Goal: Book appointment/travel/reservation

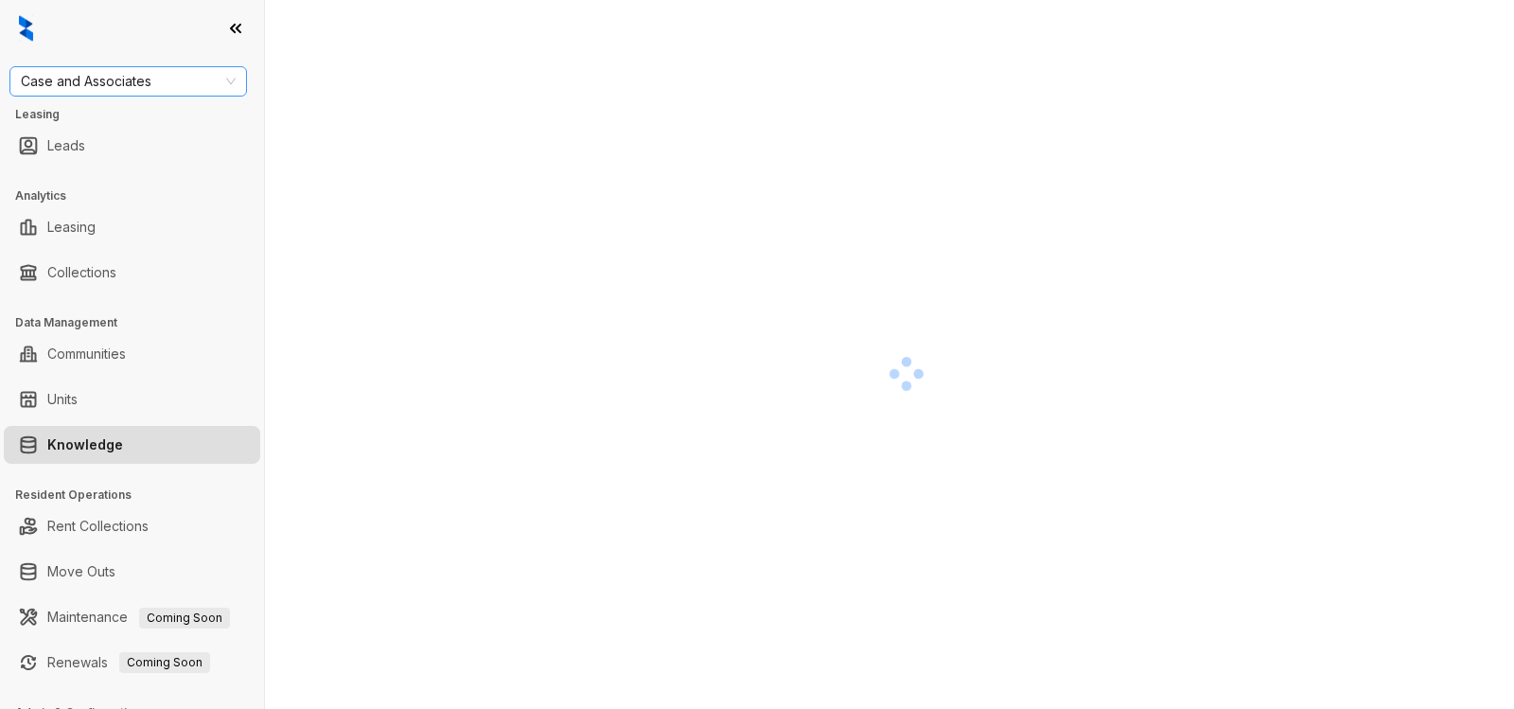
click at [164, 80] on span "Case and Associates" at bounding box center [128, 81] width 215 height 28
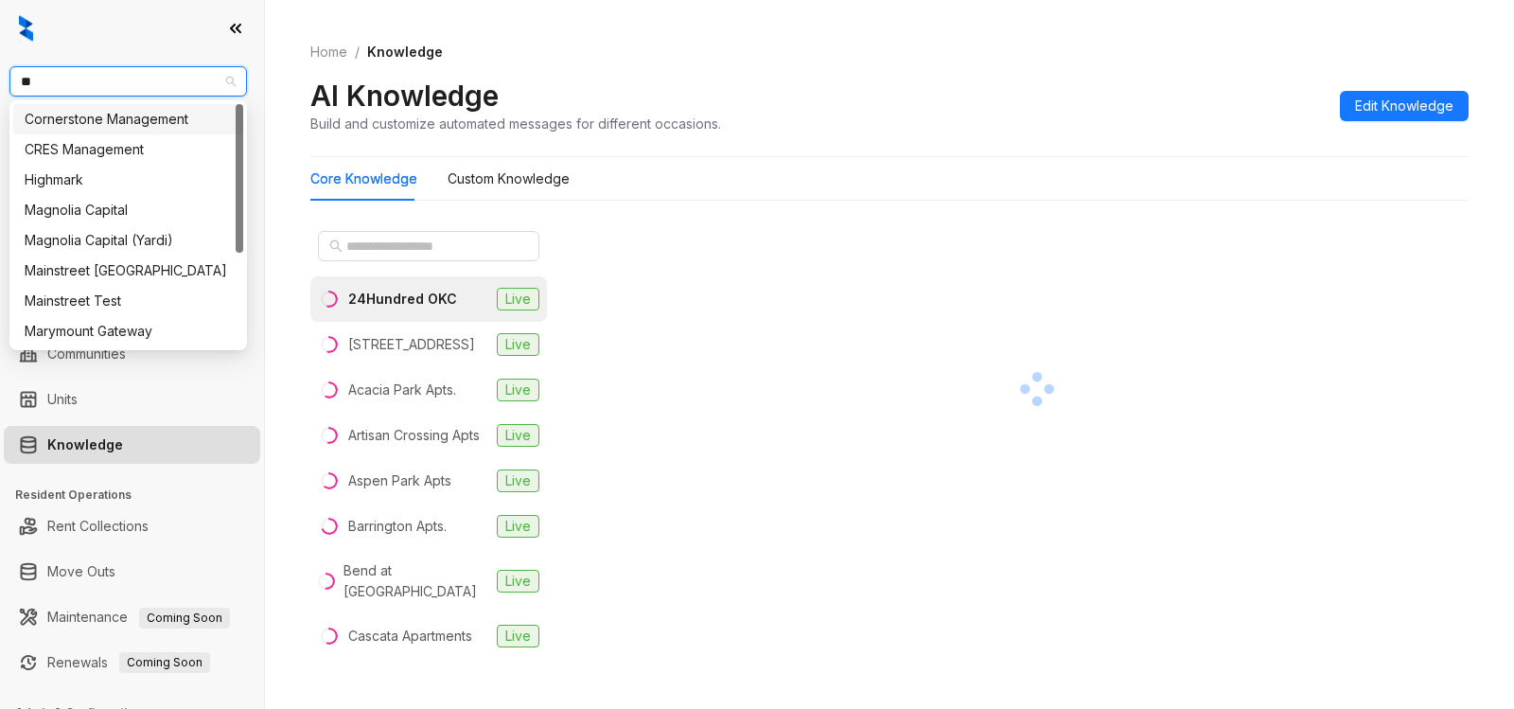
type input "***"
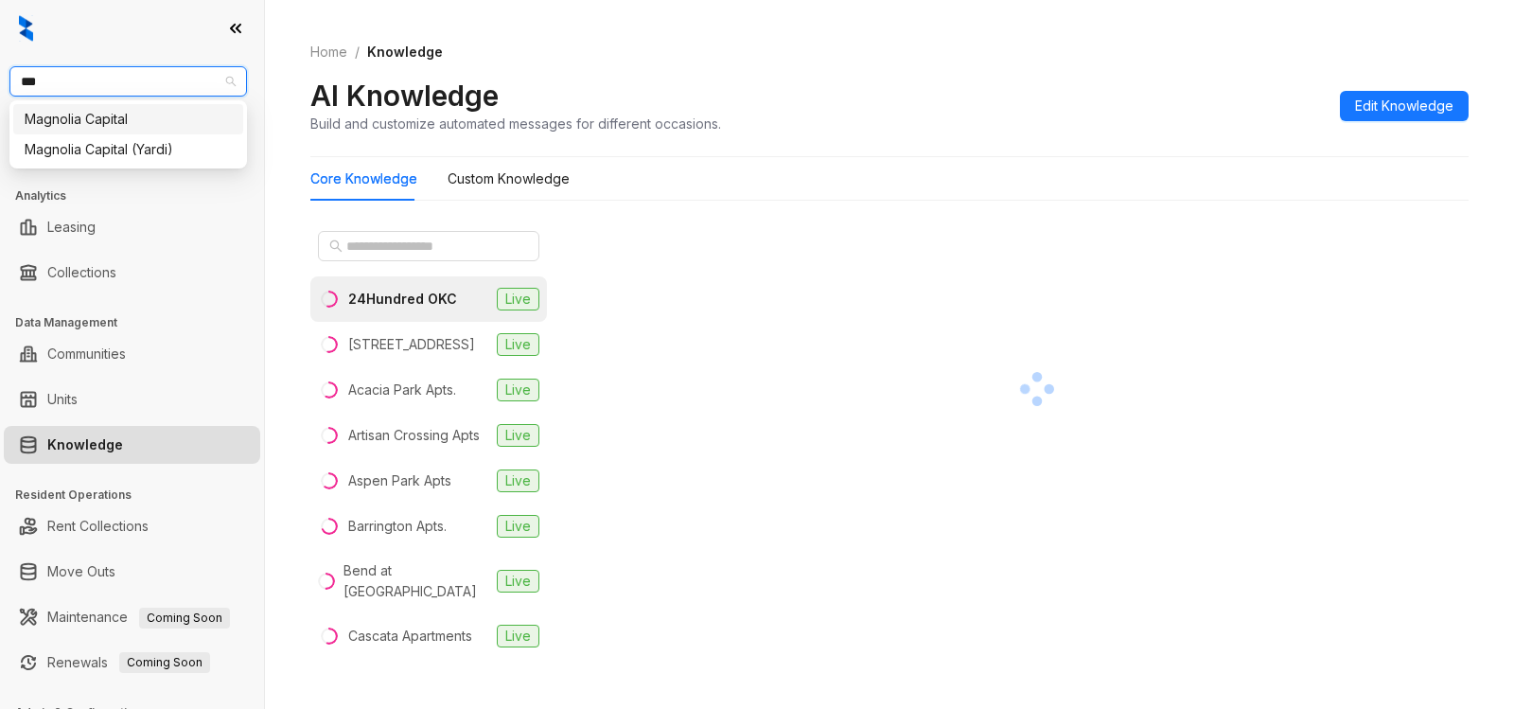
click at [126, 124] on div "Magnolia Capital" at bounding box center [128, 119] width 207 height 21
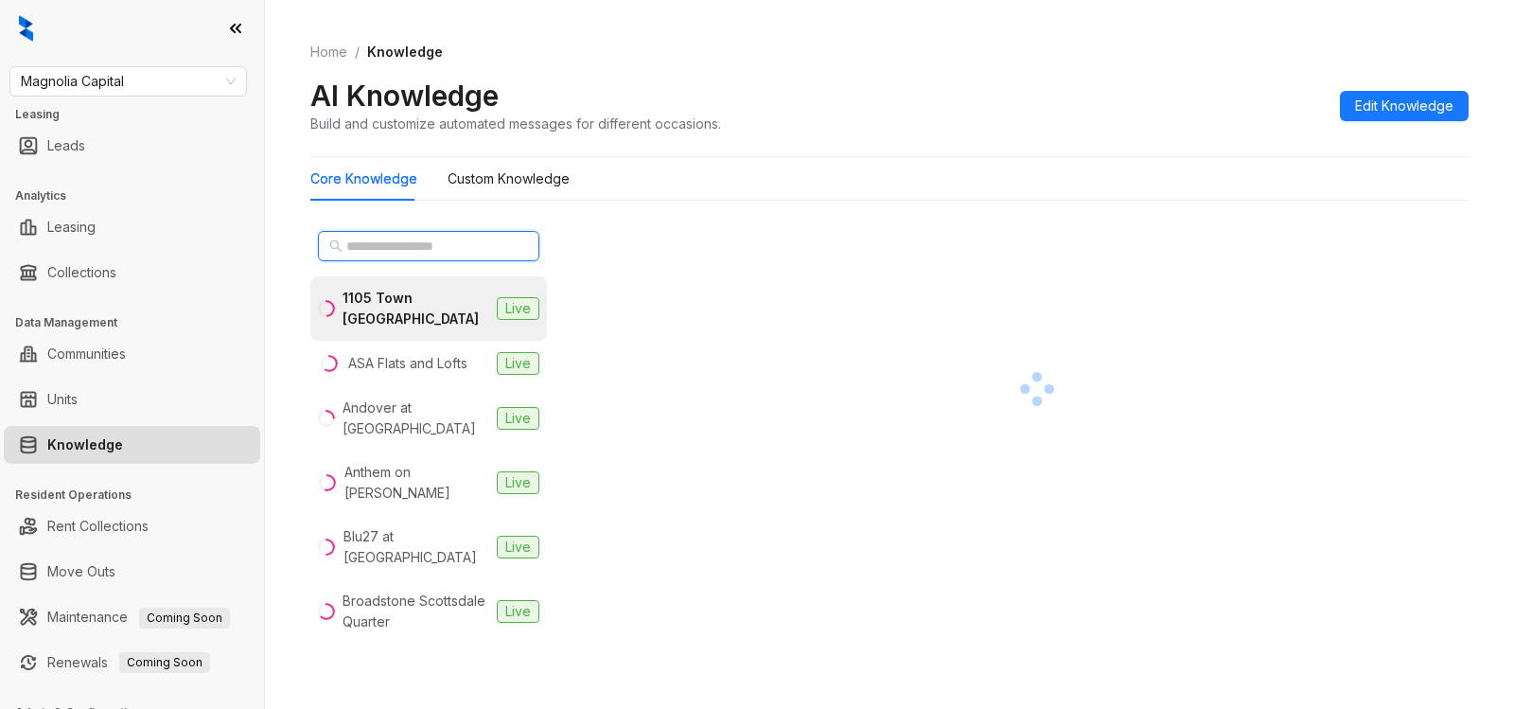
click at [453, 240] on input "text" at bounding box center [429, 246] width 167 height 21
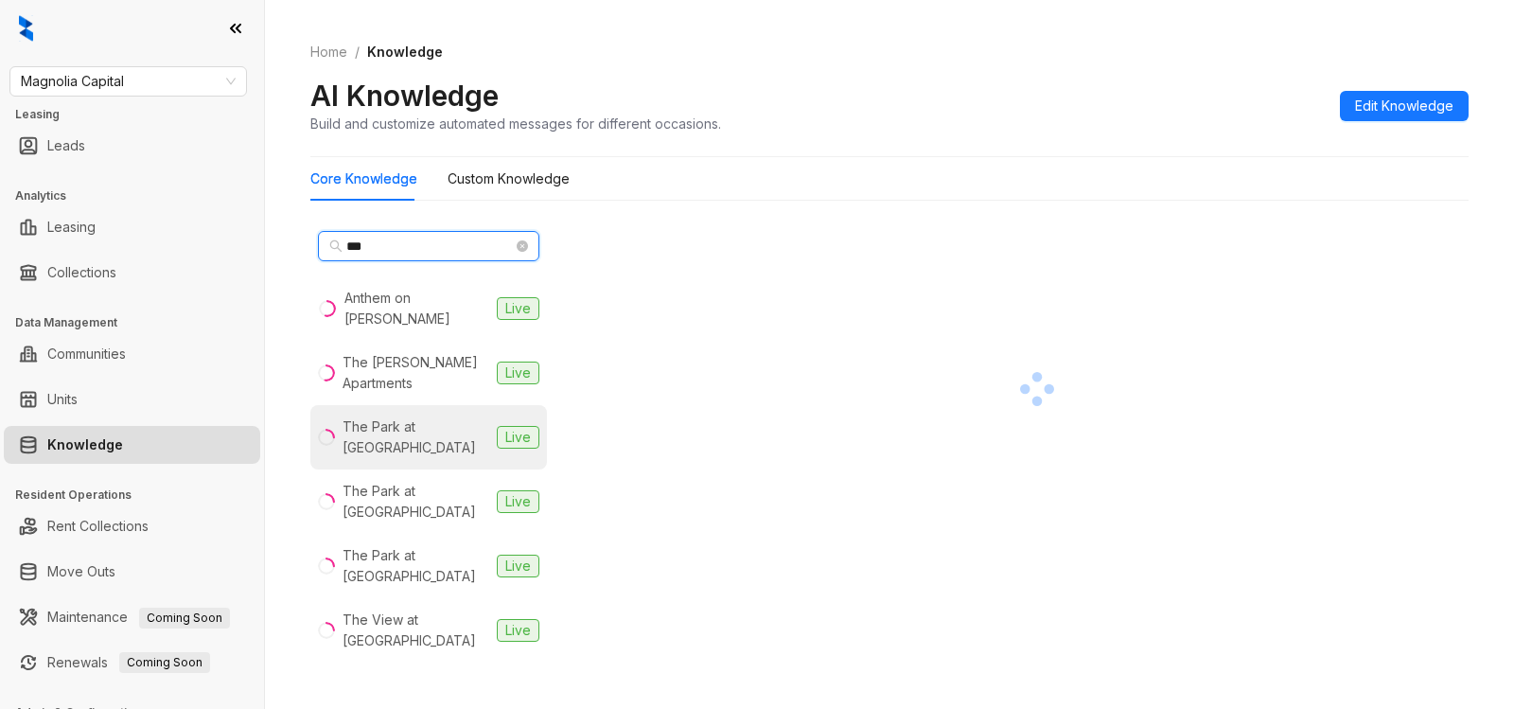
type input "***"
click at [398, 416] on div "The Park at Murano" at bounding box center [416, 437] width 147 height 42
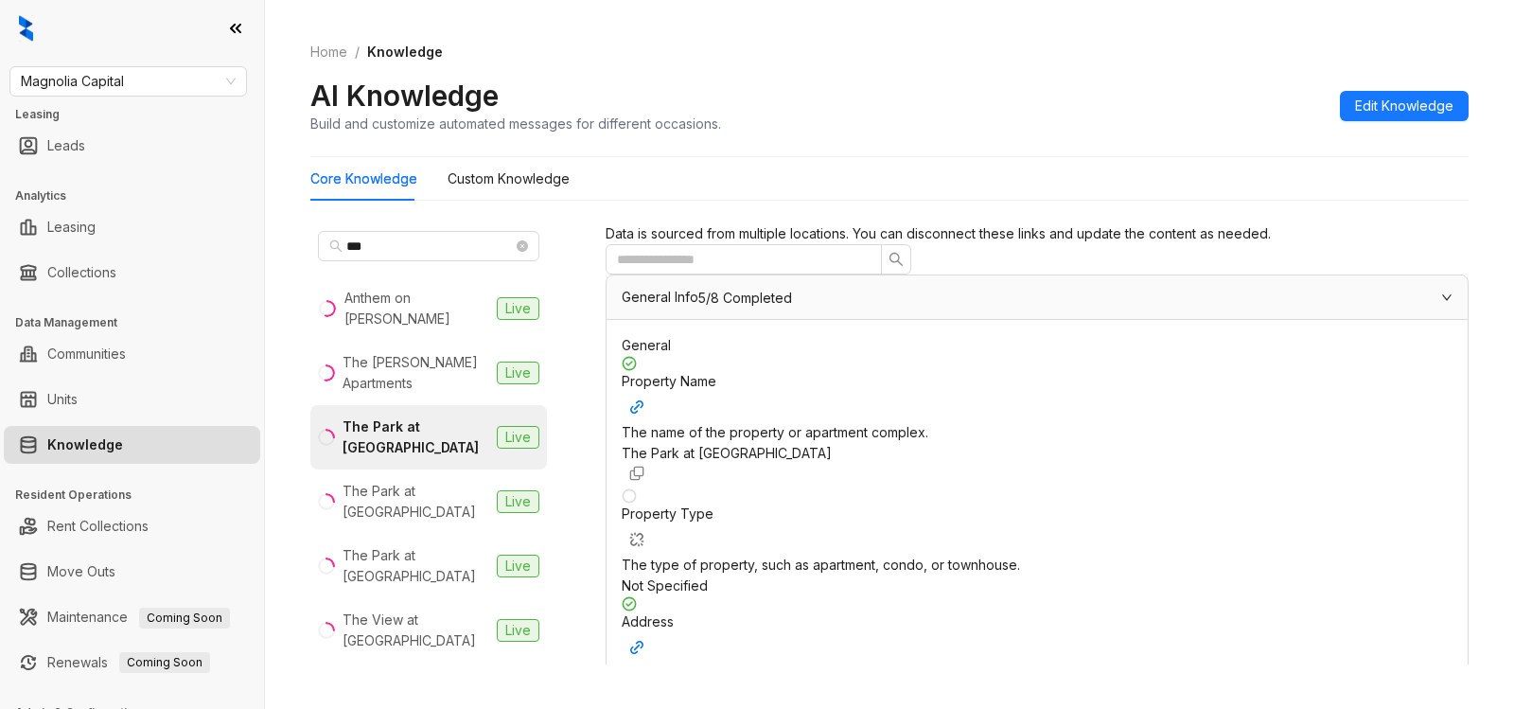
scroll to position [1495, 0]
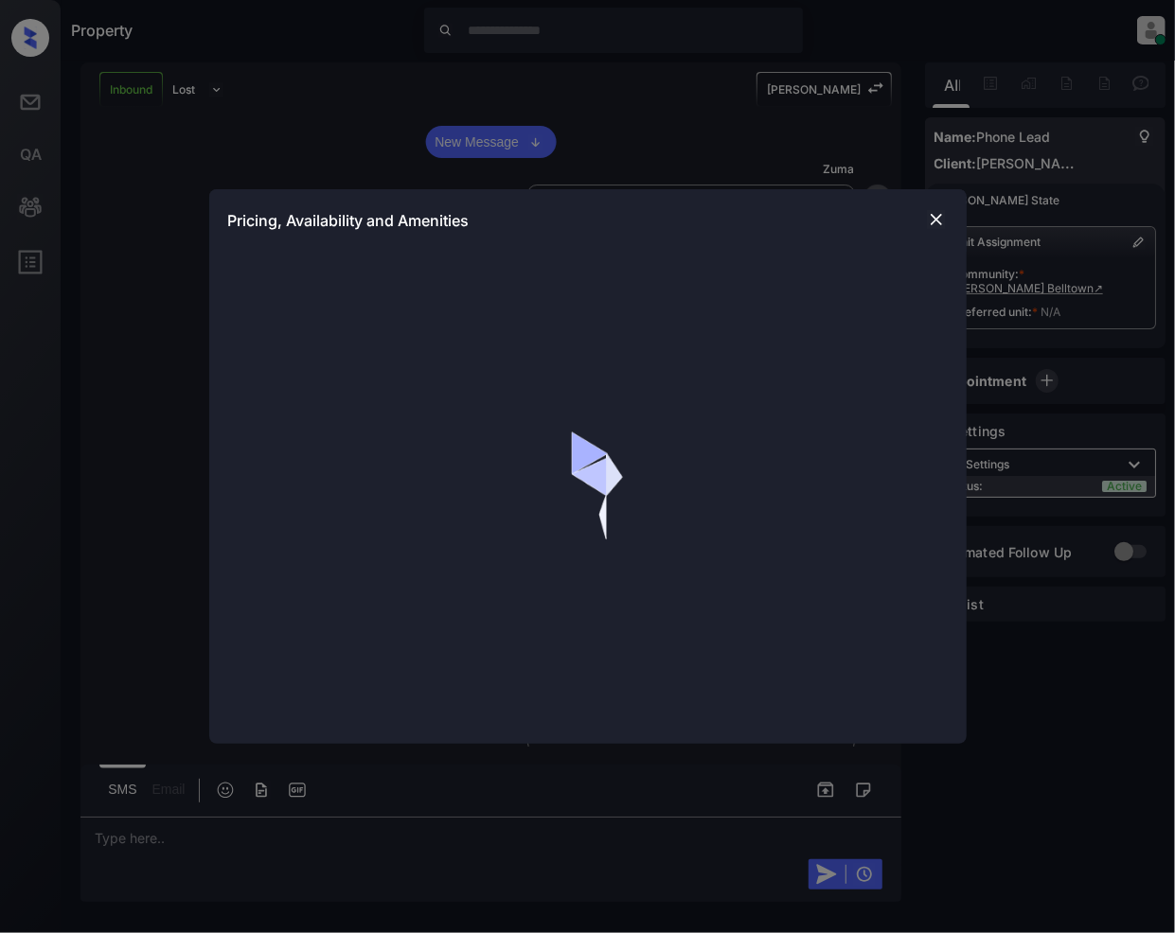
scroll to position [203, 0]
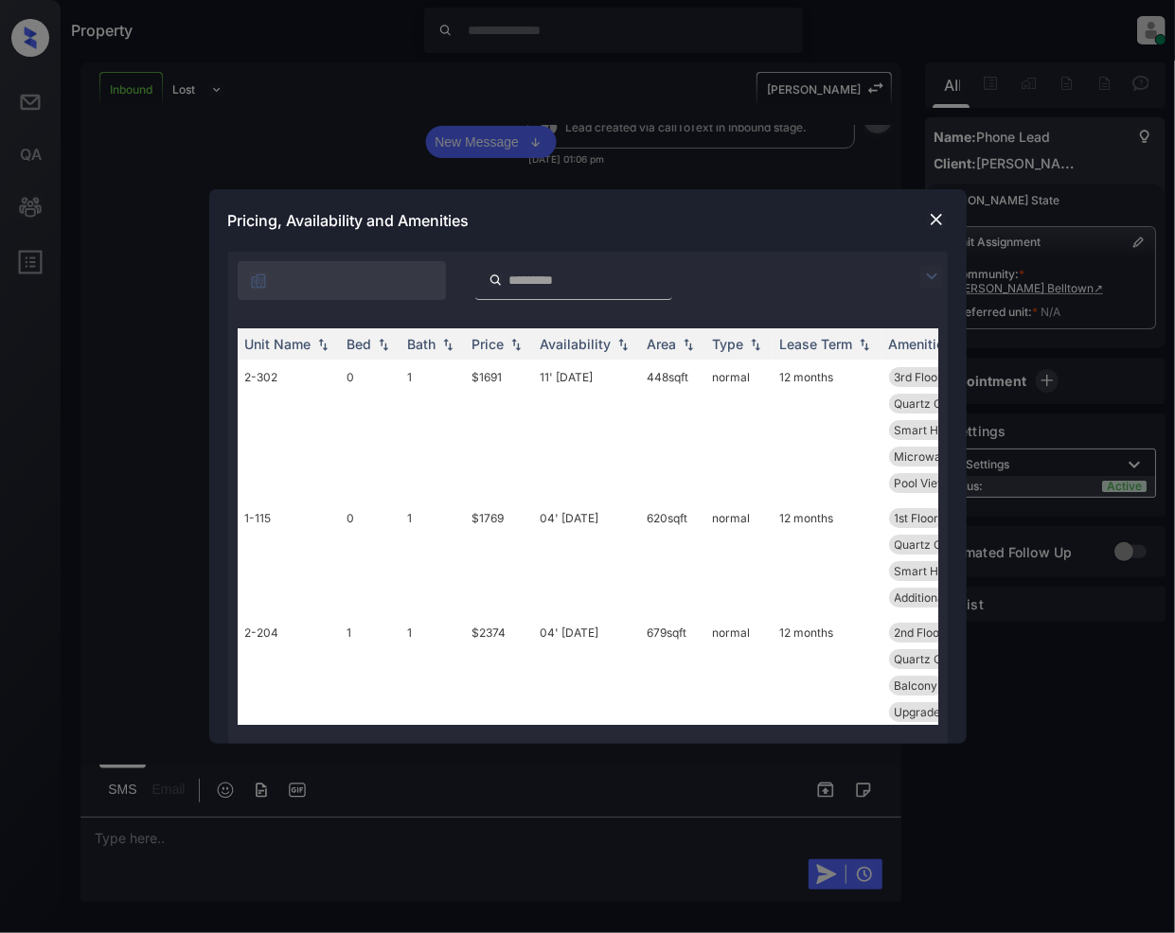
click at [928, 273] on img at bounding box center [931, 276] width 23 height 23
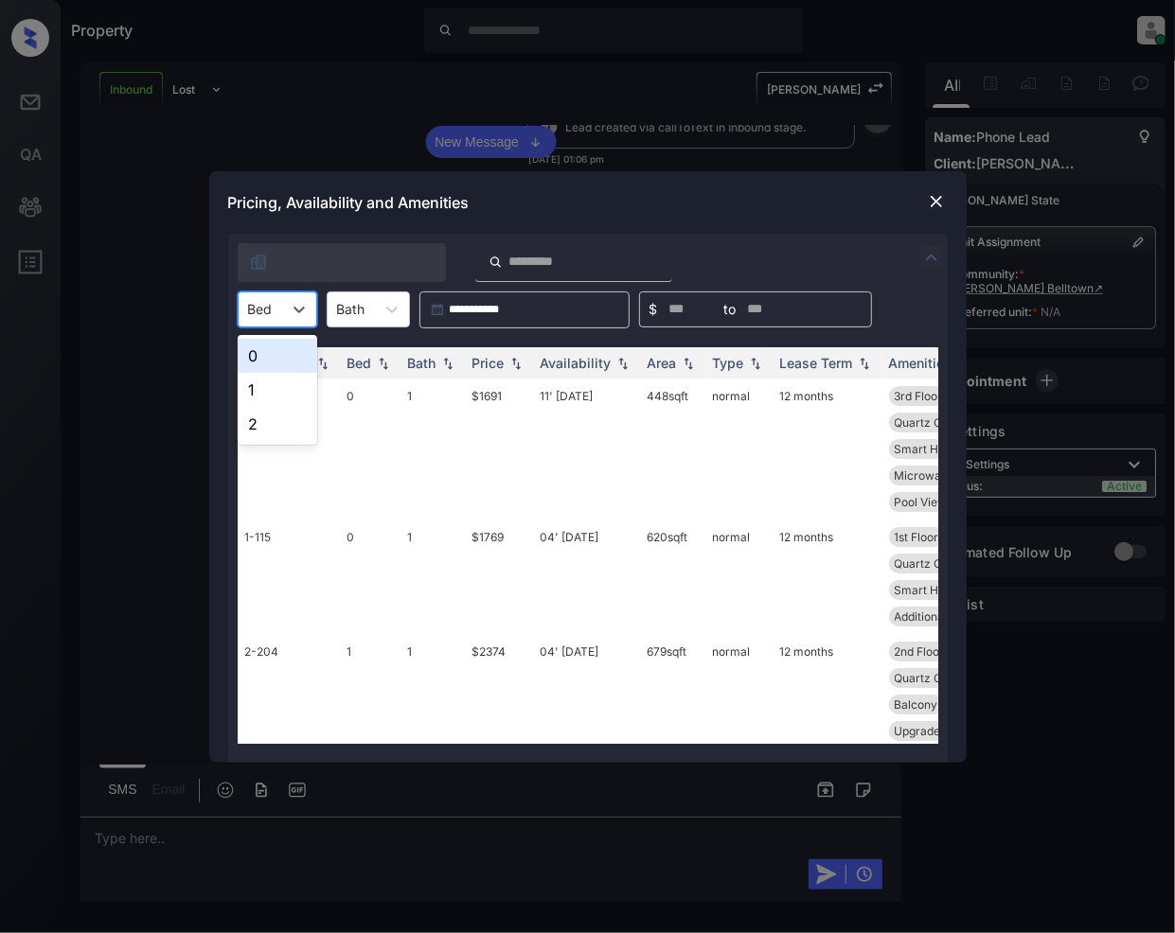
click at [271, 310] on div at bounding box center [260, 309] width 25 height 20
drag, startPoint x: 248, startPoint y: 421, endPoint x: 390, endPoint y: 502, distance: 163.2
click at [248, 422] on div "2" at bounding box center [278, 424] width 80 height 34
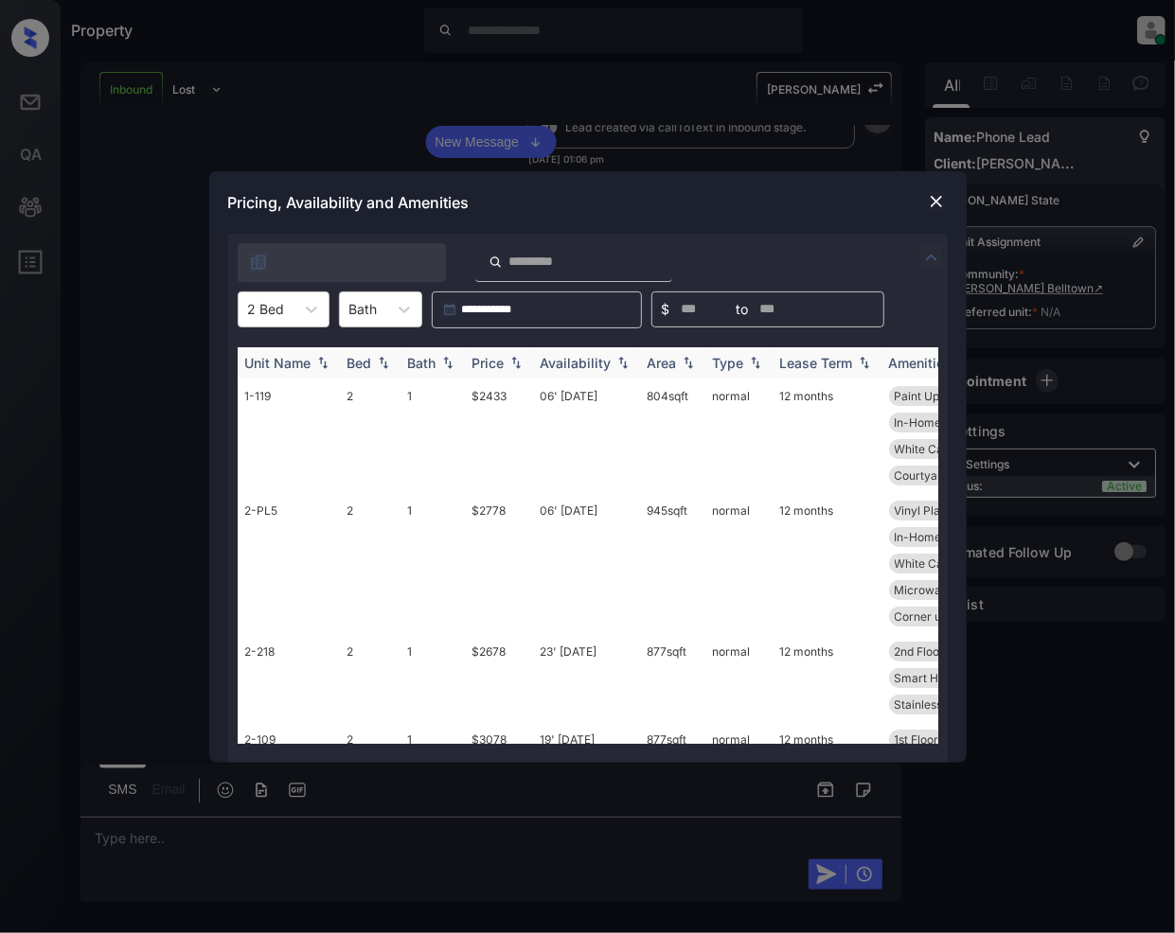
click at [515, 365] on img at bounding box center [515, 362] width 19 height 13
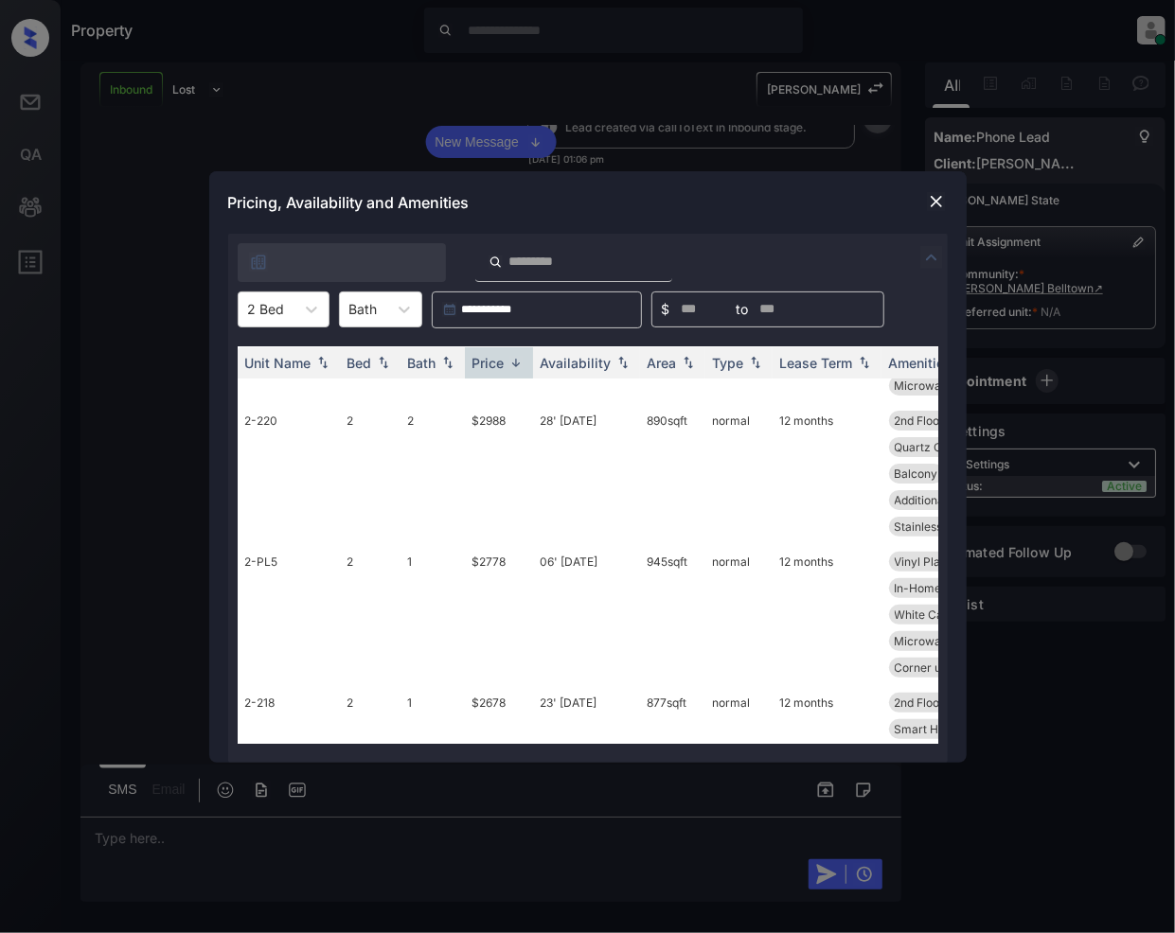
scroll to position [561, 0]
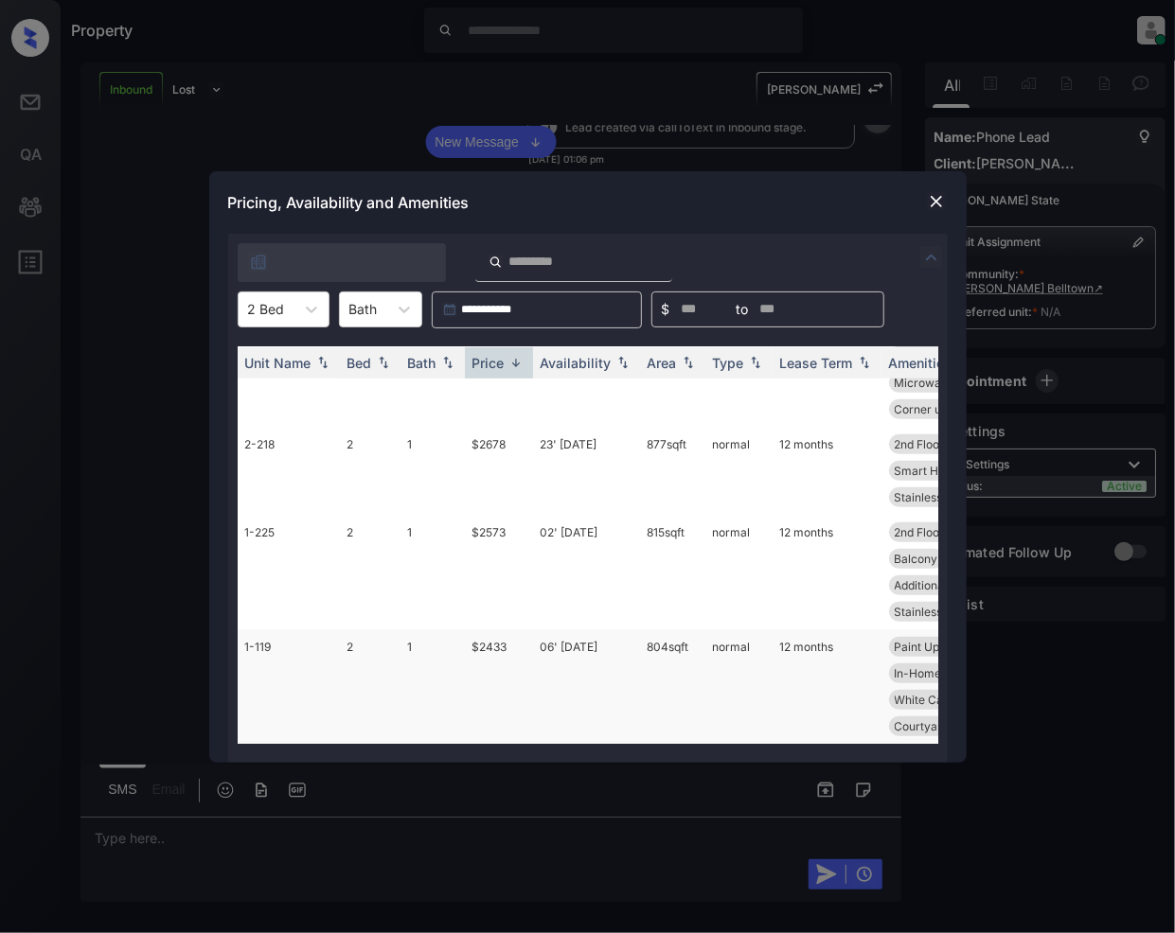
click at [485, 633] on td "$2433" at bounding box center [499, 686] width 68 height 115
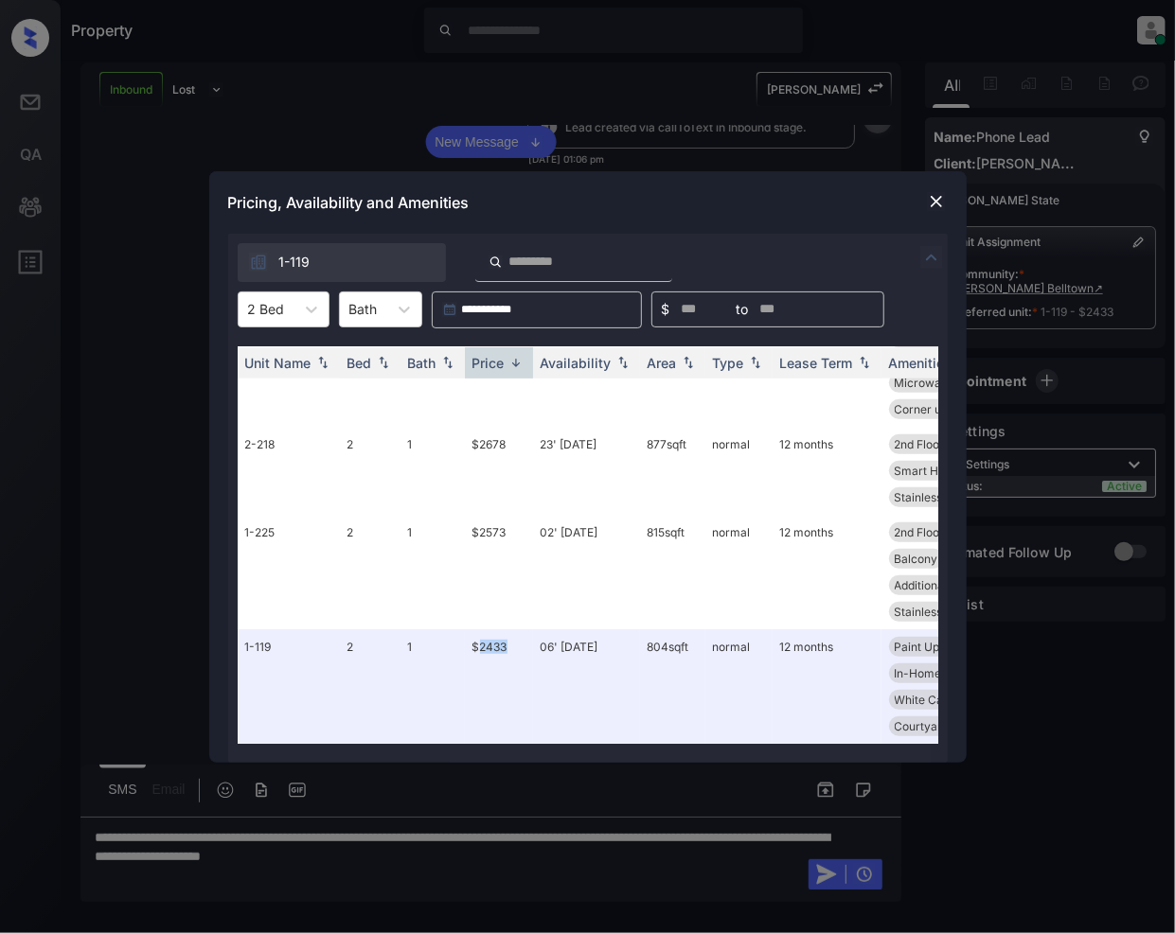
click at [933, 202] on img at bounding box center [936, 201] width 19 height 19
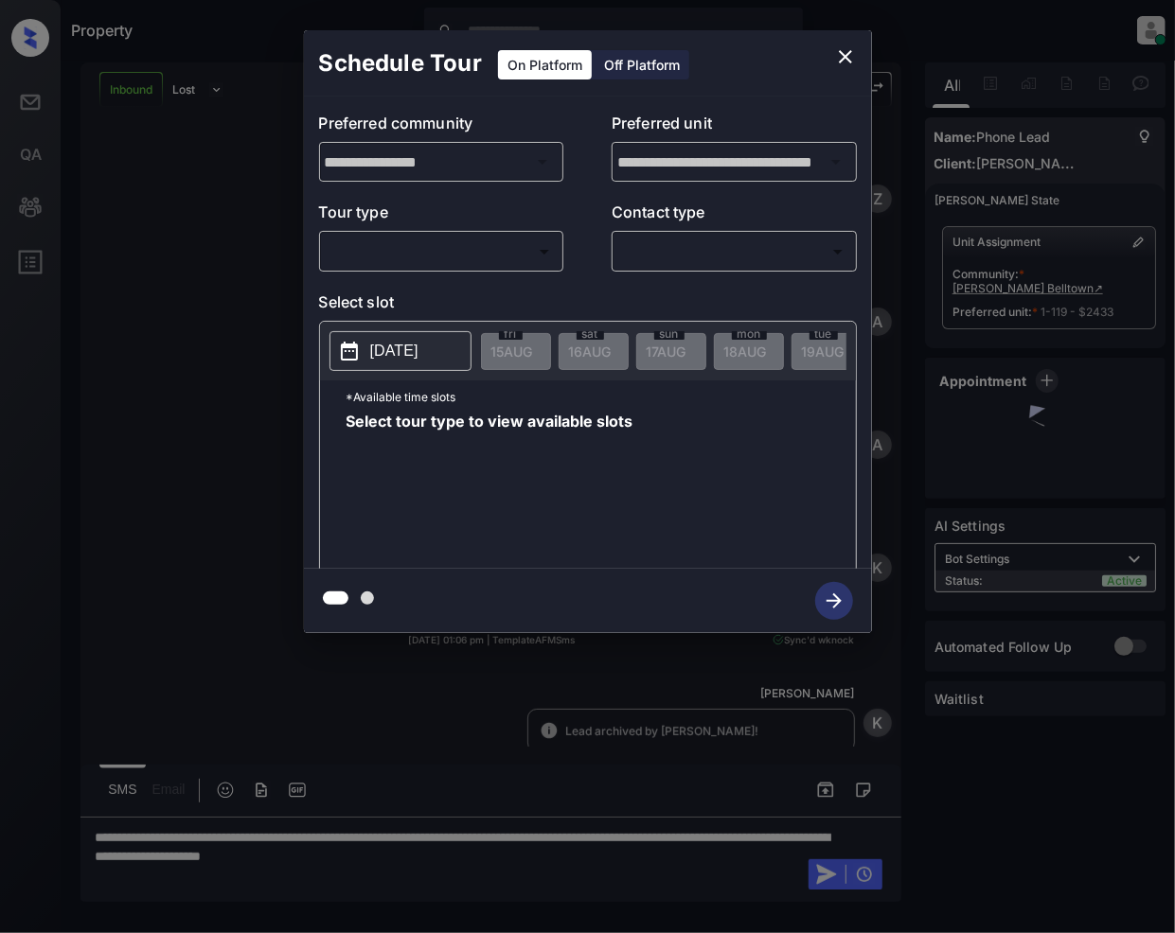
scroll to position [203, 0]
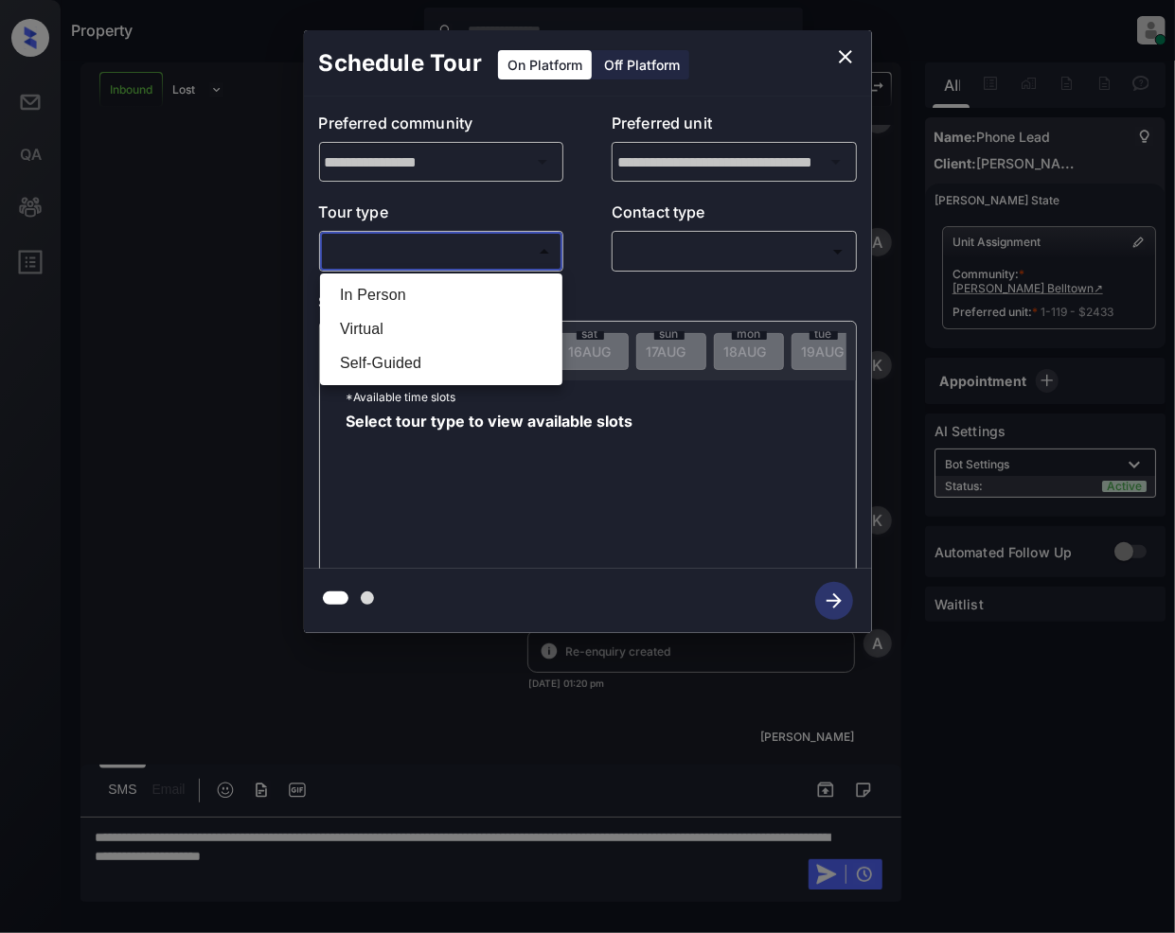
click at [433, 244] on body "Property Jeramie Castro Online Set yourself offline Set yourself on break Profi…" at bounding box center [587, 466] width 1175 height 933
drag, startPoint x: 401, startPoint y: 292, endPoint x: 719, endPoint y: 258, distance: 319.7
click at [399, 292] on li "In Person" at bounding box center [441, 295] width 233 height 34
type input "********"
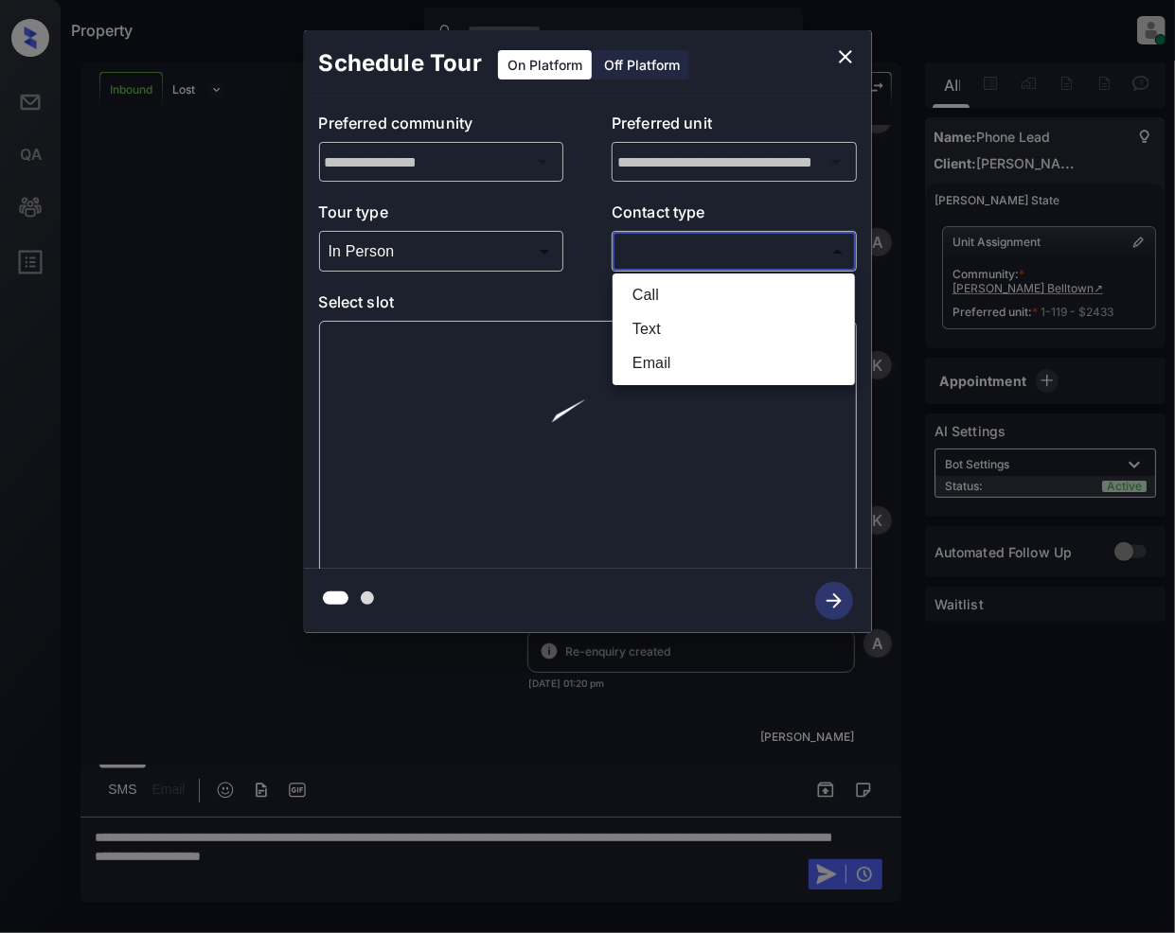
click at [717, 256] on body "Property Jeramie Castro Online Set yourself offline Set yourself on break Profi…" at bounding box center [587, 466] width 1175 height 933
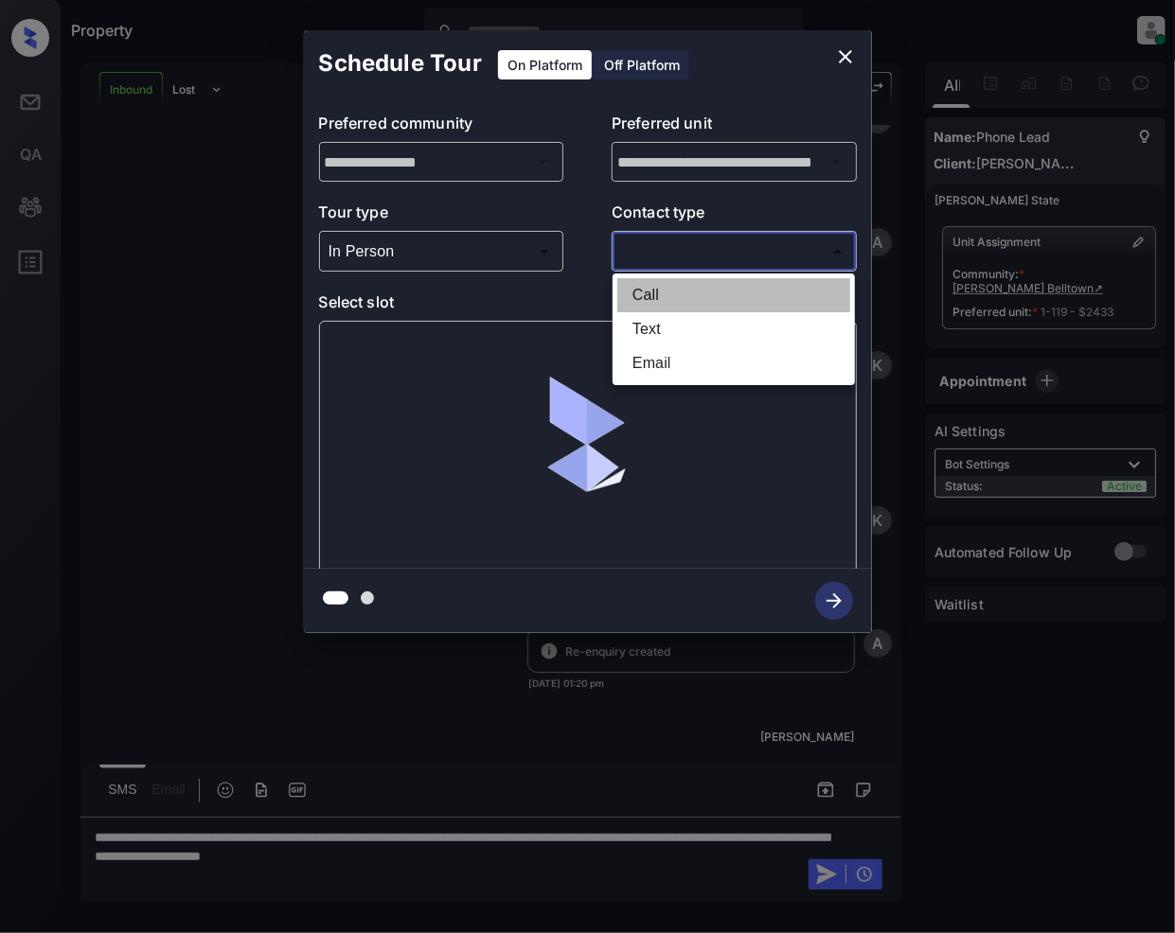
click at [670, 300] on li "Call" at bounding box center [733, 295] width 233 height 34
type input "****"
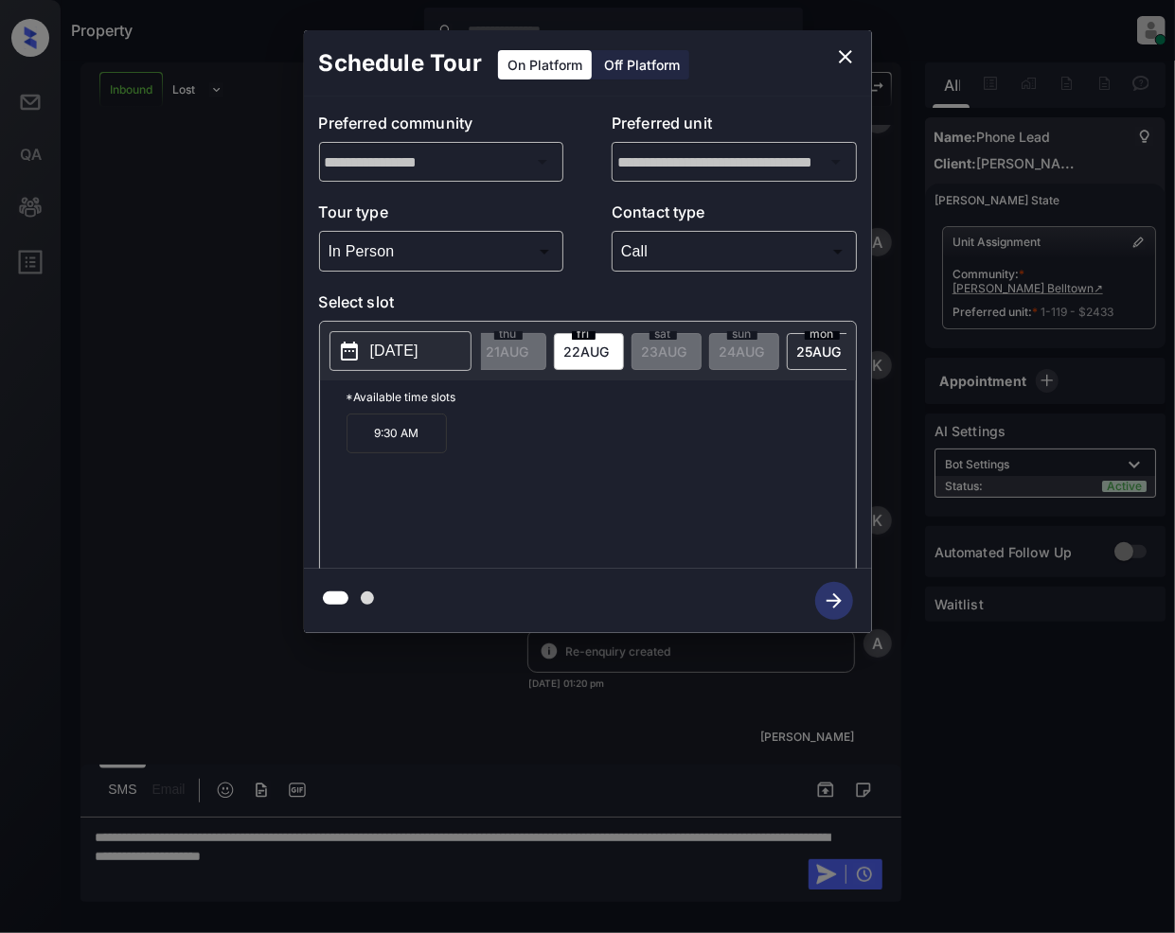
scroll to position [0, 420]
click at [505, 838] on div at bounding box center [587, 466] width 1175 height 933
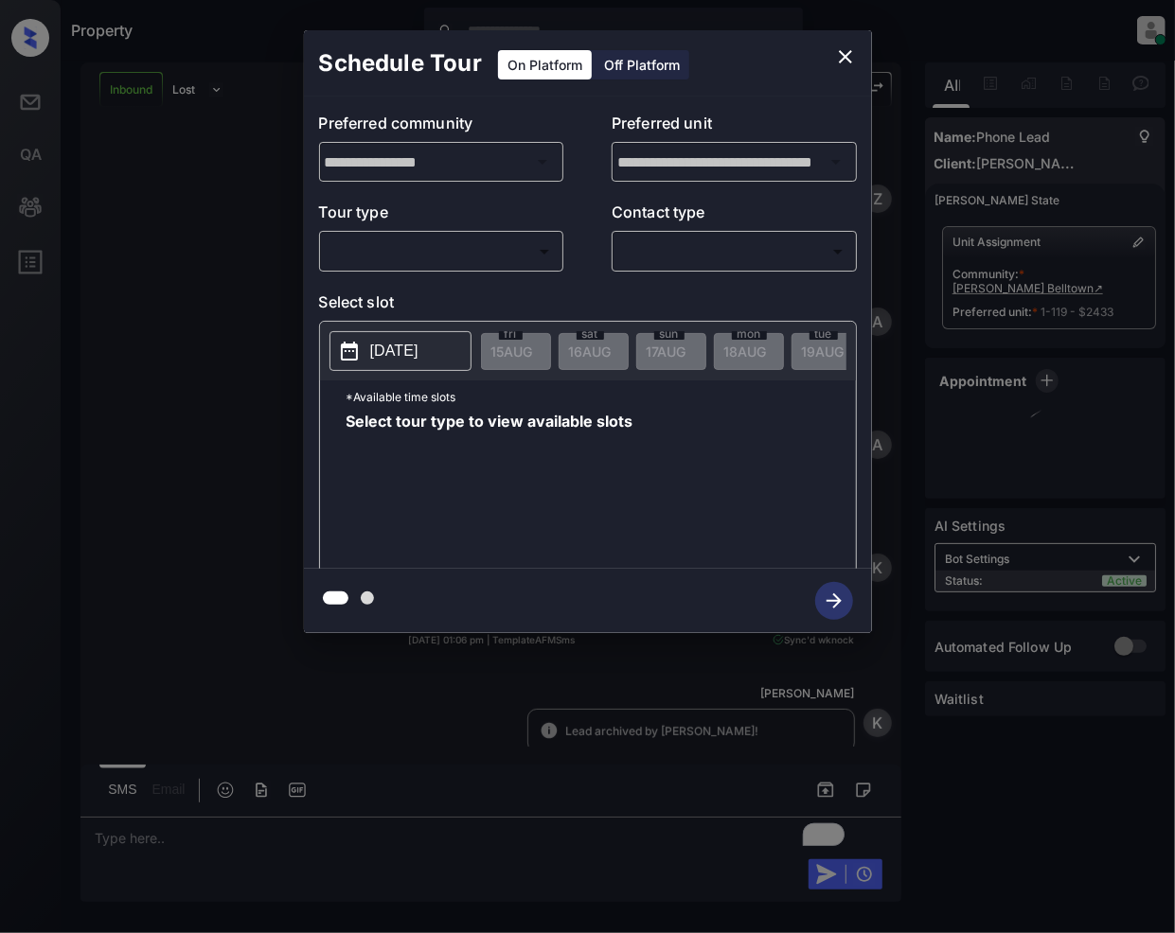
scroll to position [203, 0]
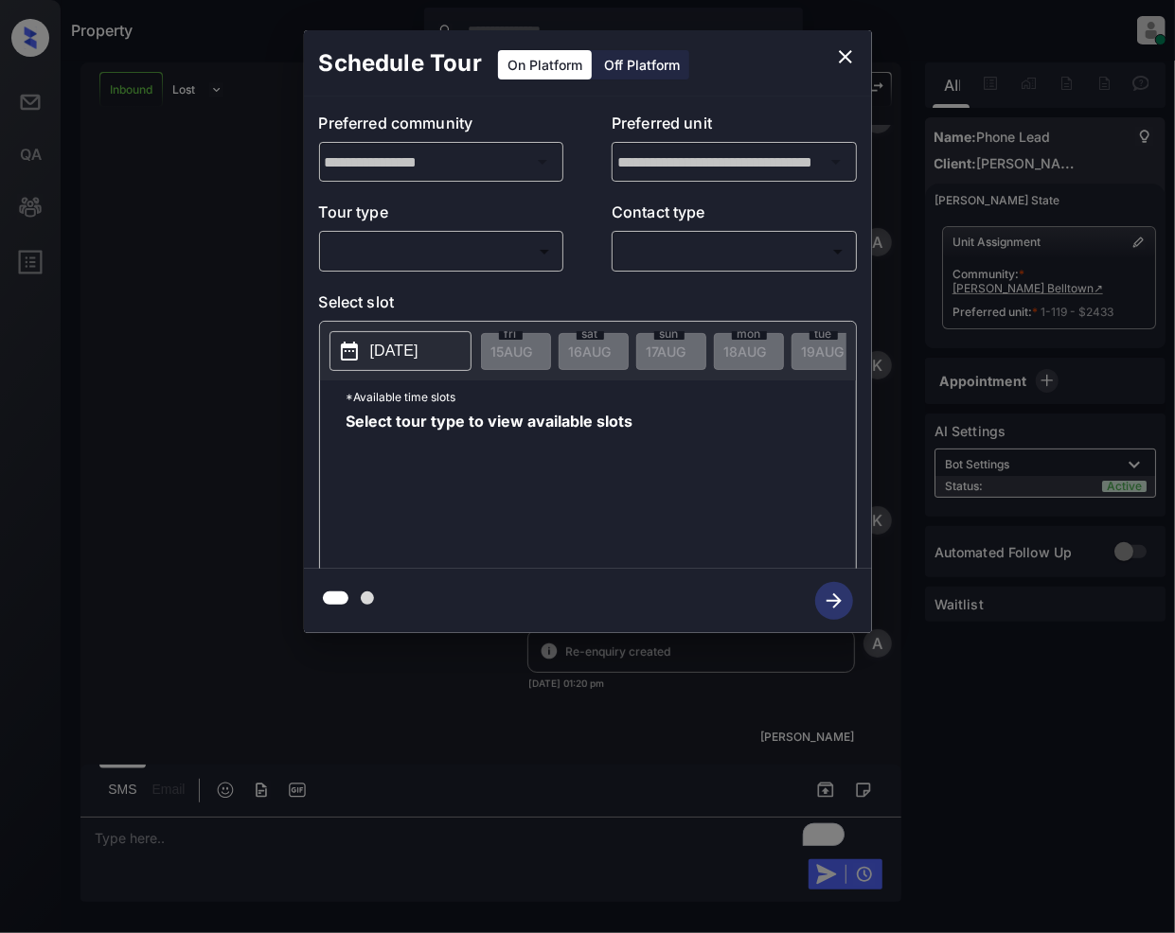
click at [462, 242] on body "Property Jeramie Castro Online Set yourself offline Set yourself on break Profi…" at bounding box center [587, 466] width 1175 height 933
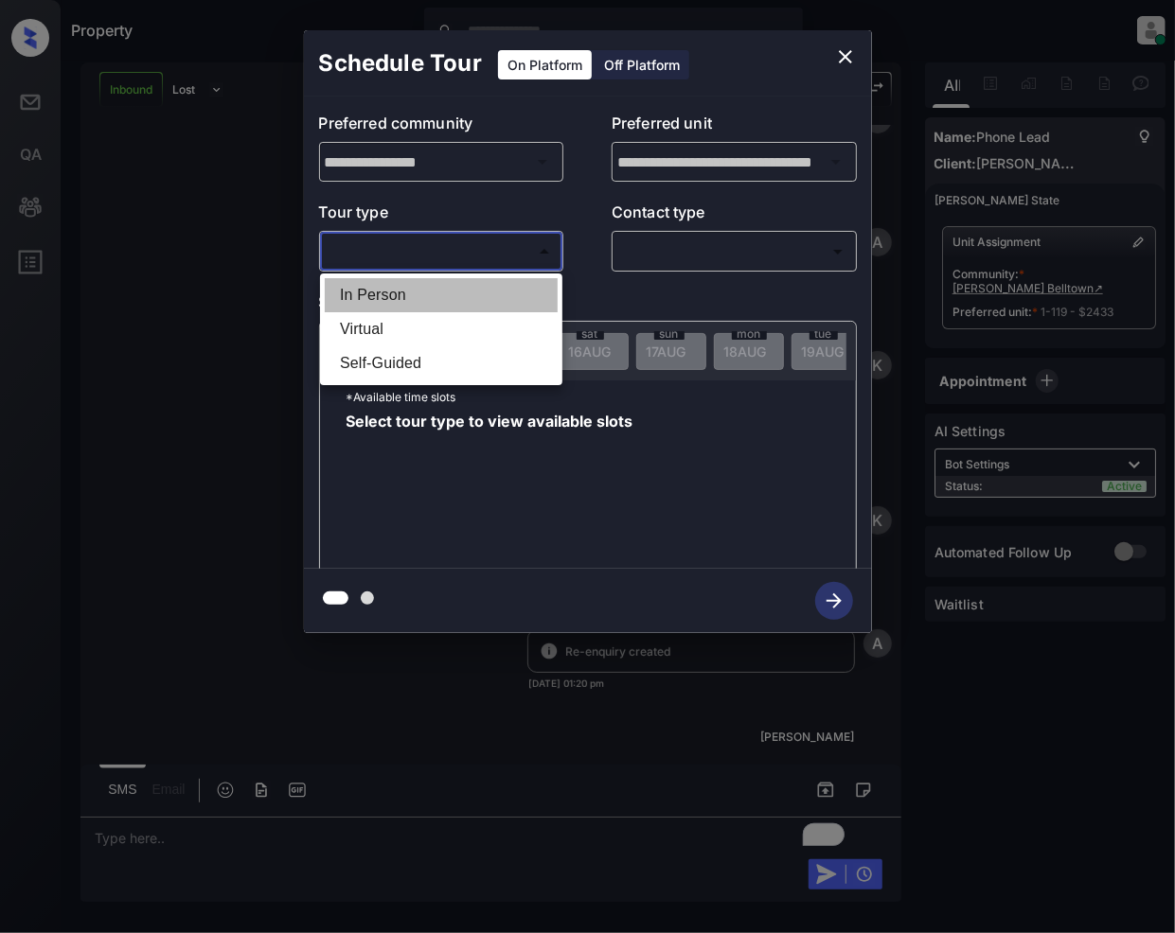
drag, startPoint x: 391, startPoint y: 288, endPoint x: 743, endPoint y: 256, distance: 353.6
click at [391, 289] on li "In Person" at bounding box center [441, 295] width 233 height 34
type input "********"
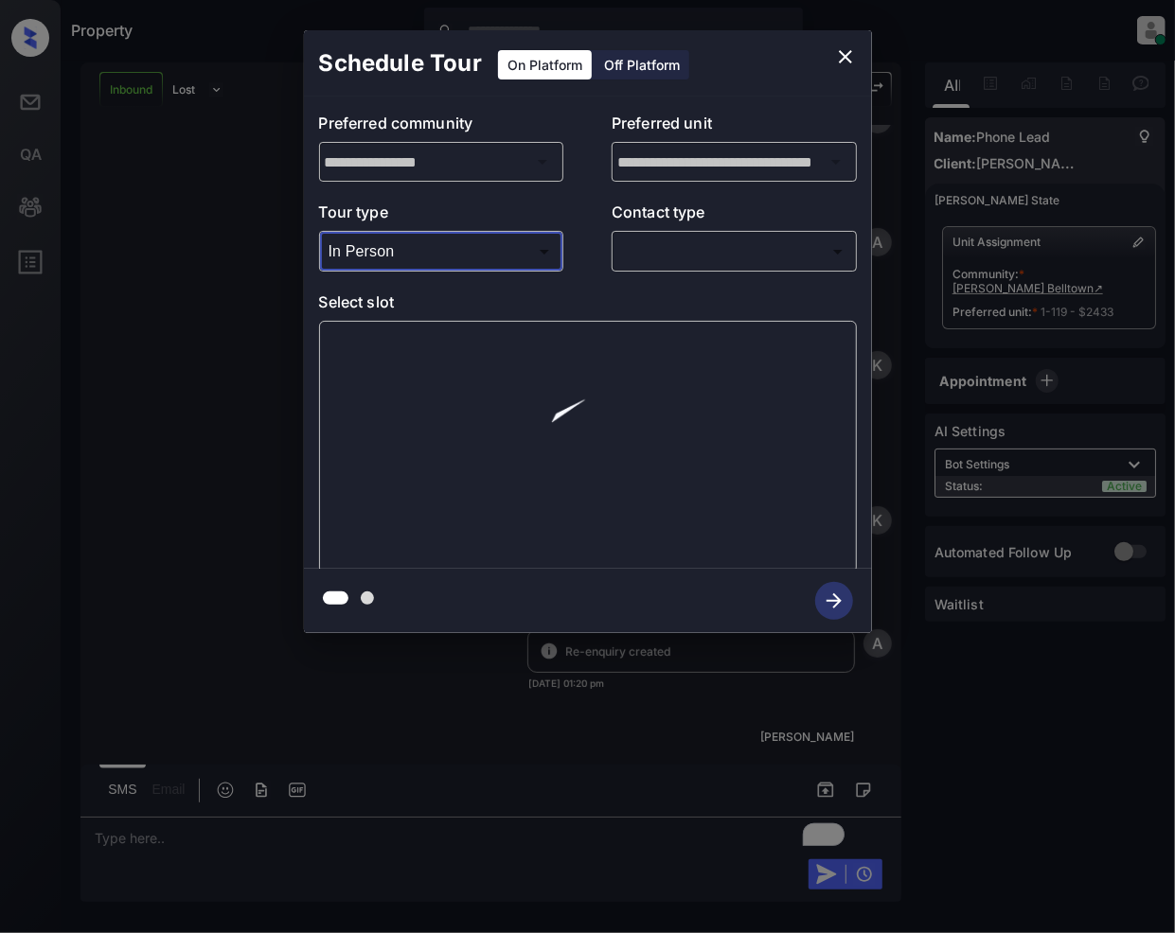
click at [710, 266] on div at bounding box center [587, 466] width 1175 height 933
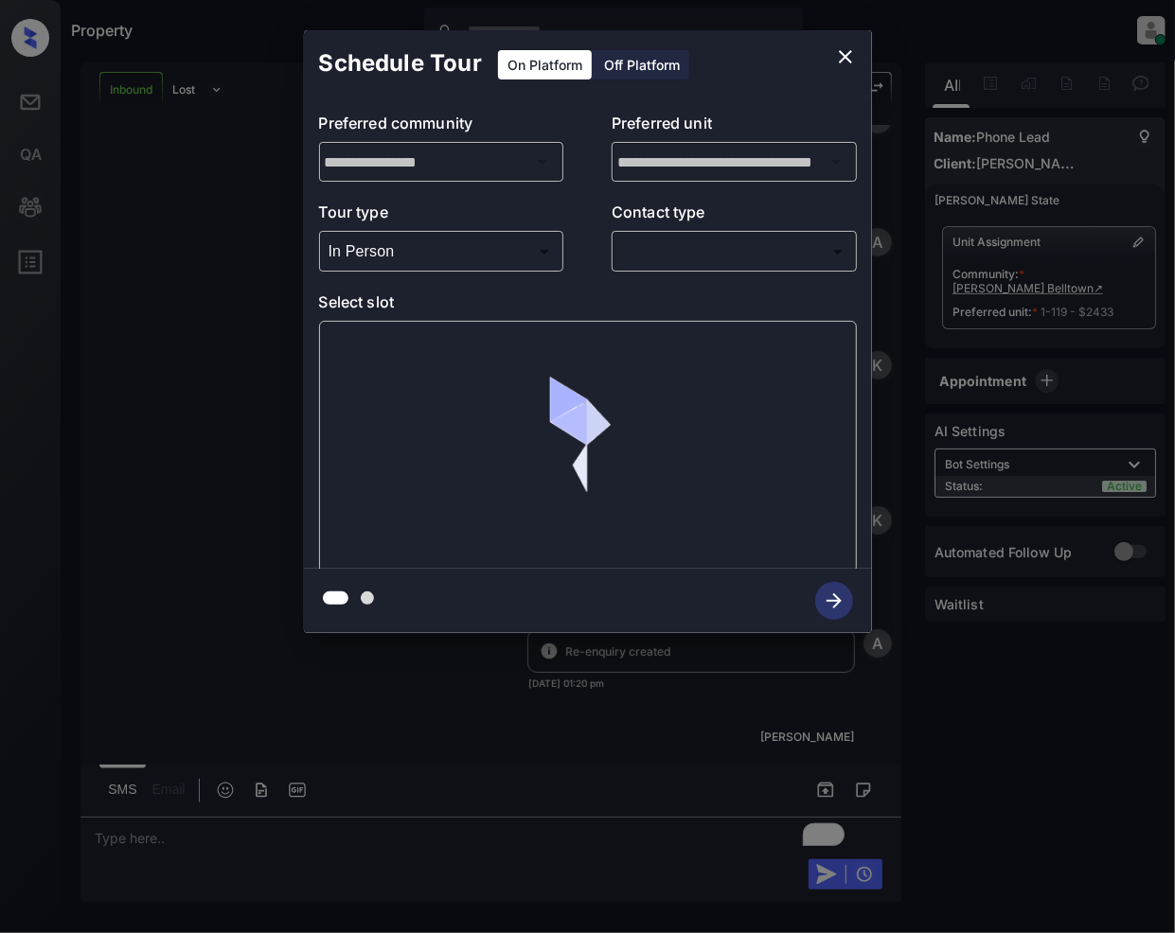
click at [690, 258] on body "Property Jeramie Castro Online Set yourself offline Set yourself on break Profi…" at bounding box center [587, 466] width 1175 height 933
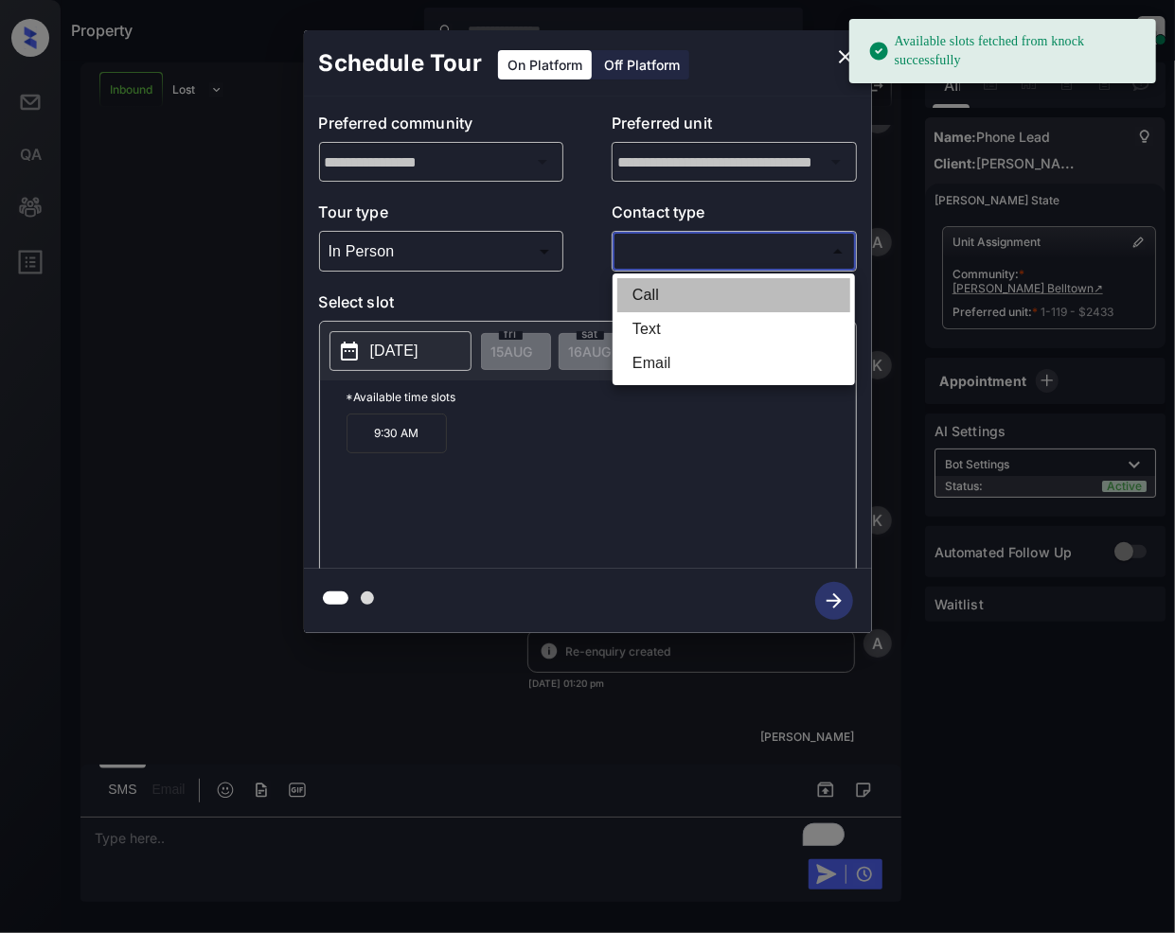
click at [653, 290] on li "Call" at bounding box center [733, 295] width 233 height 34
type input "****"
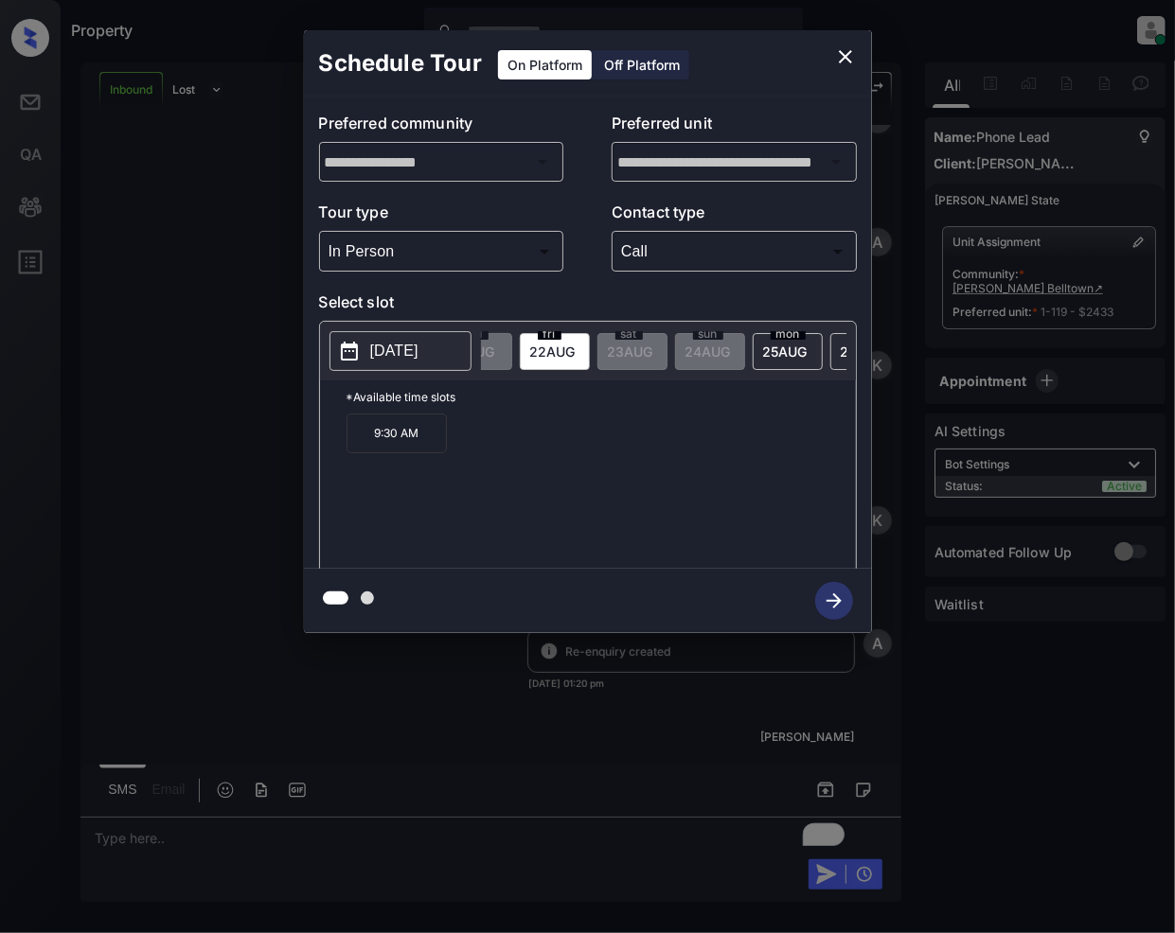
scroll to position [0, 555]
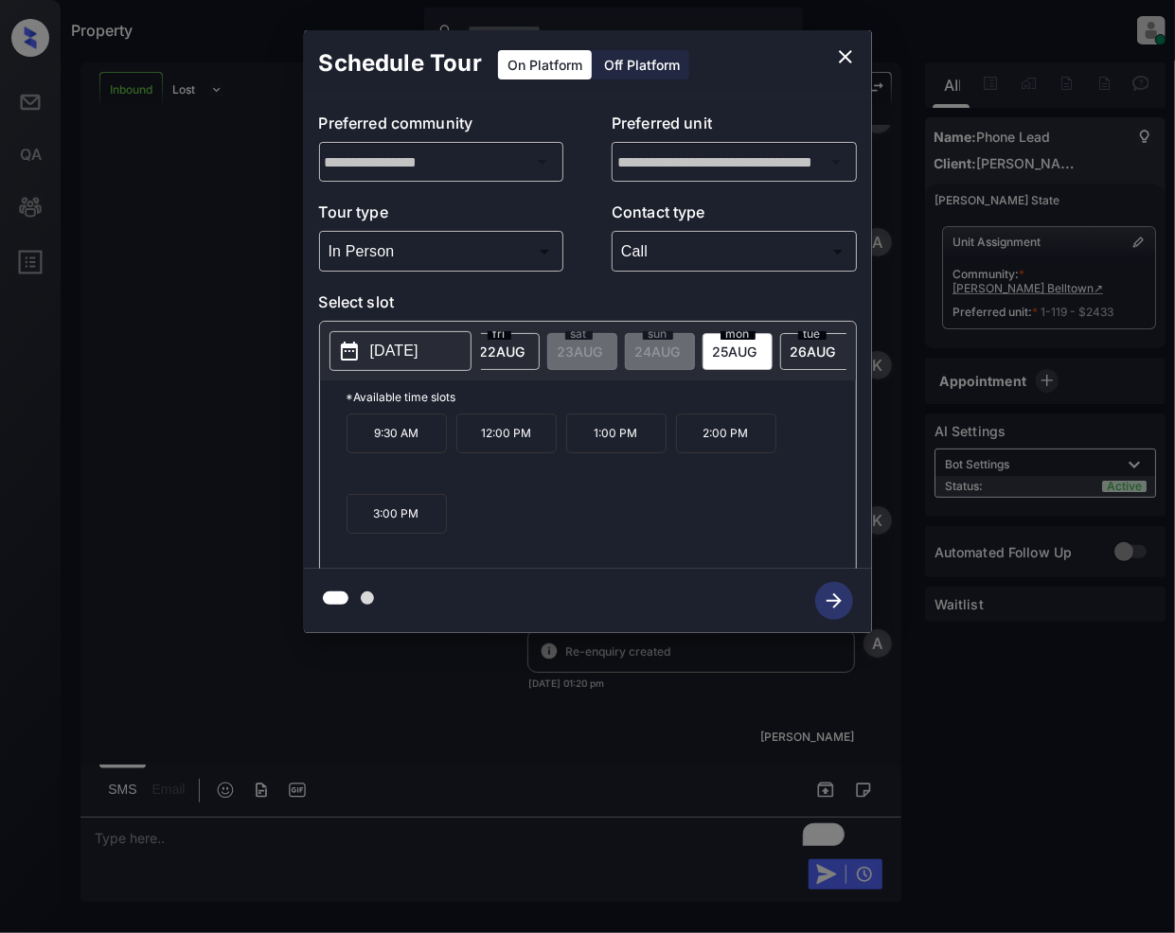
click at [849, 58] on icon "close" at bounding box center [845, 56] width 23 height 23
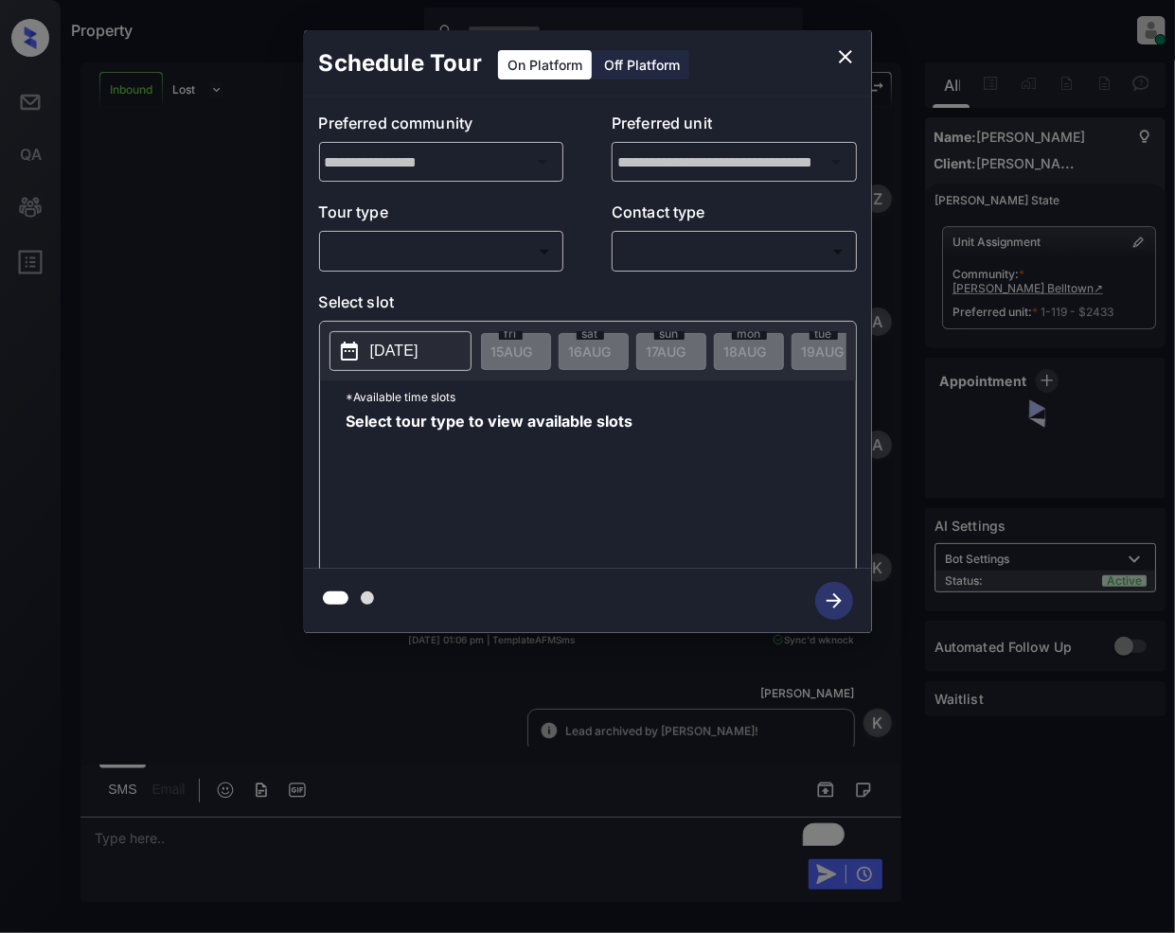
scroll to position [203, 0]
click at [464, 244] on body "Property [PERSON_NAME] Online Set yourself offline Set yourself on break Profil…" at bounding box center [587, 466] width 1175 height 933
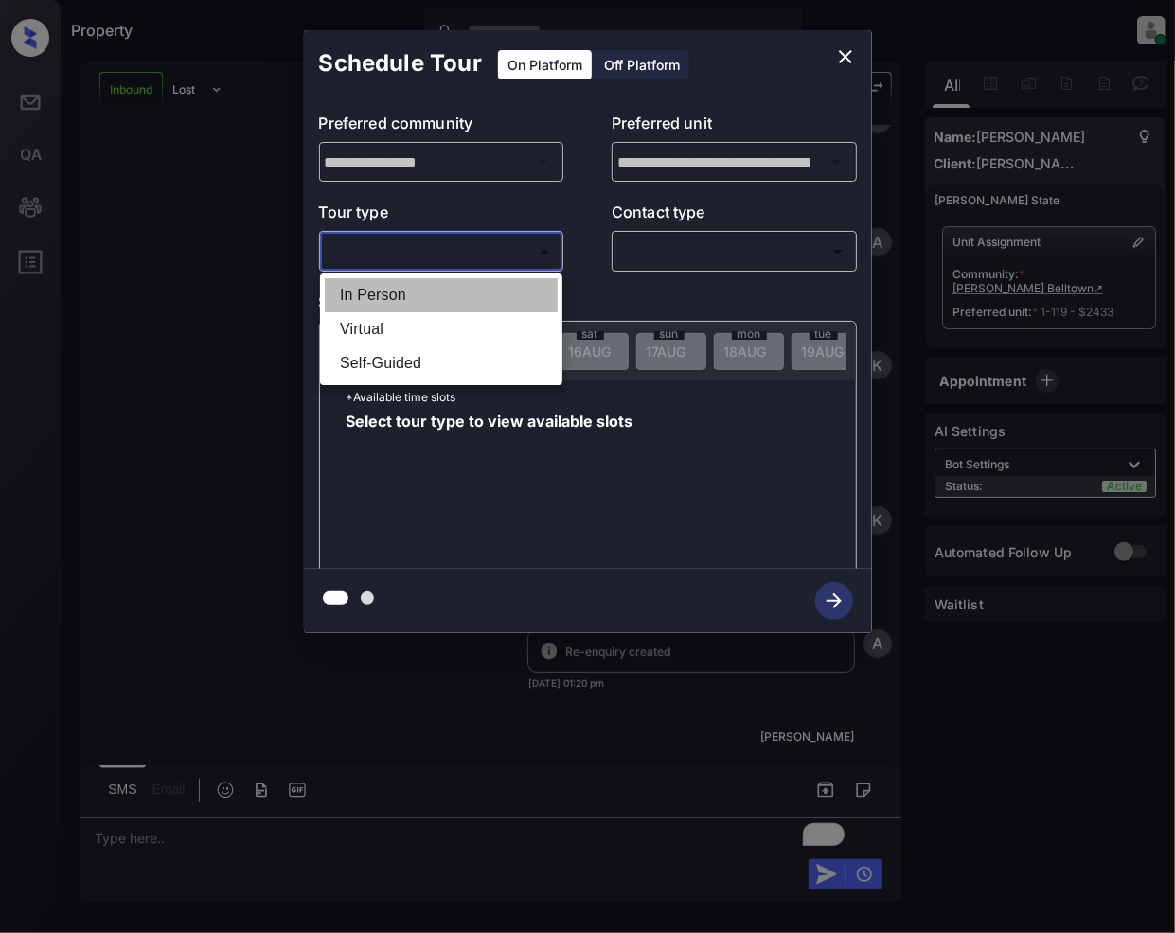
click at [386, 289] on li "In Person" at bounding box center [441, 295] width 233 height 34
type input "********"
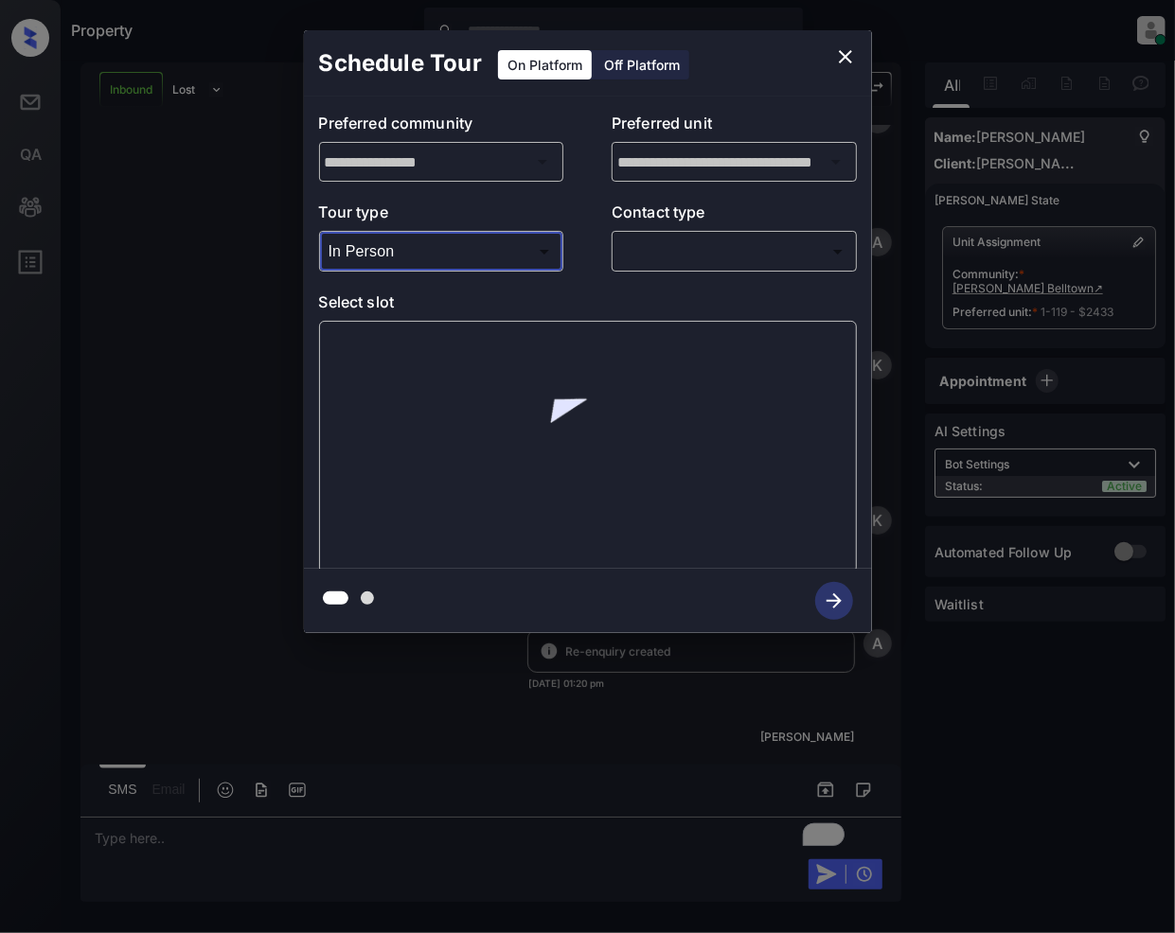
click at [689, 248] on body "Property Jeramie Castro Online Set yourself offline Set yourself on break Profi…" at bounding box center [587, 466] width 1175 height 933
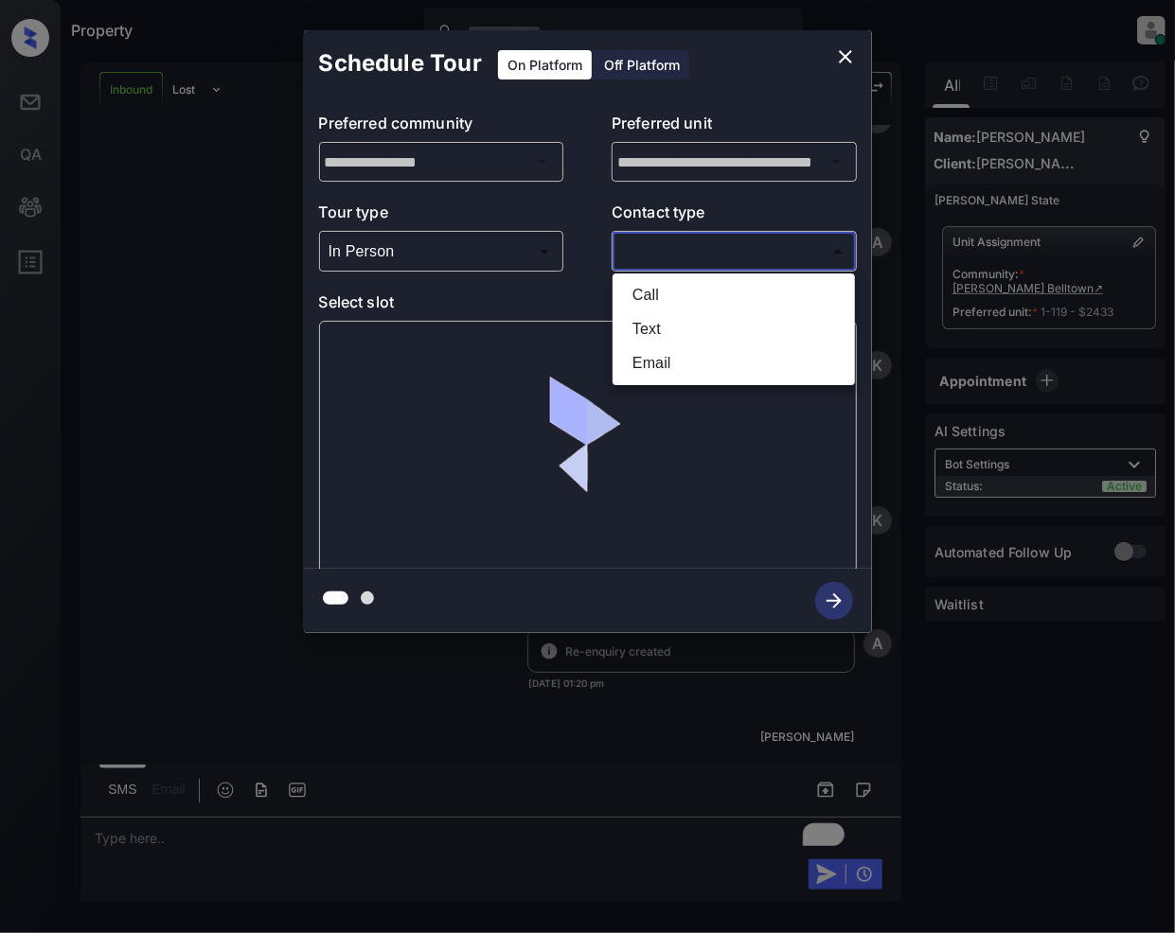
click at [664, 300] on li "Call" at bounding box center [733, 295] width 233 height 34
type input "****"
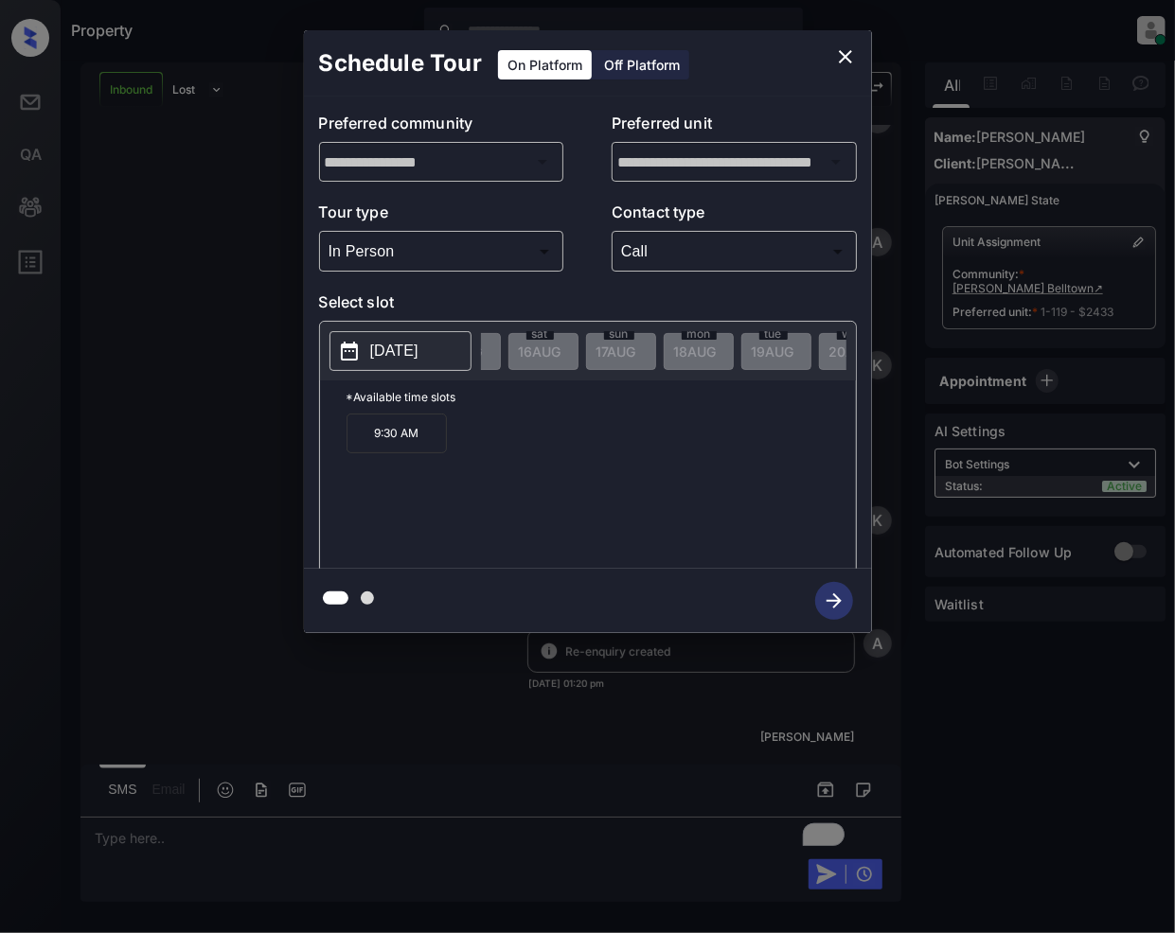
scroll to position [0, 236]
click at [297, 350] on span "22 AUG" at bounding box center [277, 352] width 42 height 16
click at [801, 342] on div "fri 22 AUG" at bounding box center [823, 351] width 70 height 37
click at [414, 453] on p "9:30 AM" at bounding box center [396, 434] width 100 height 40
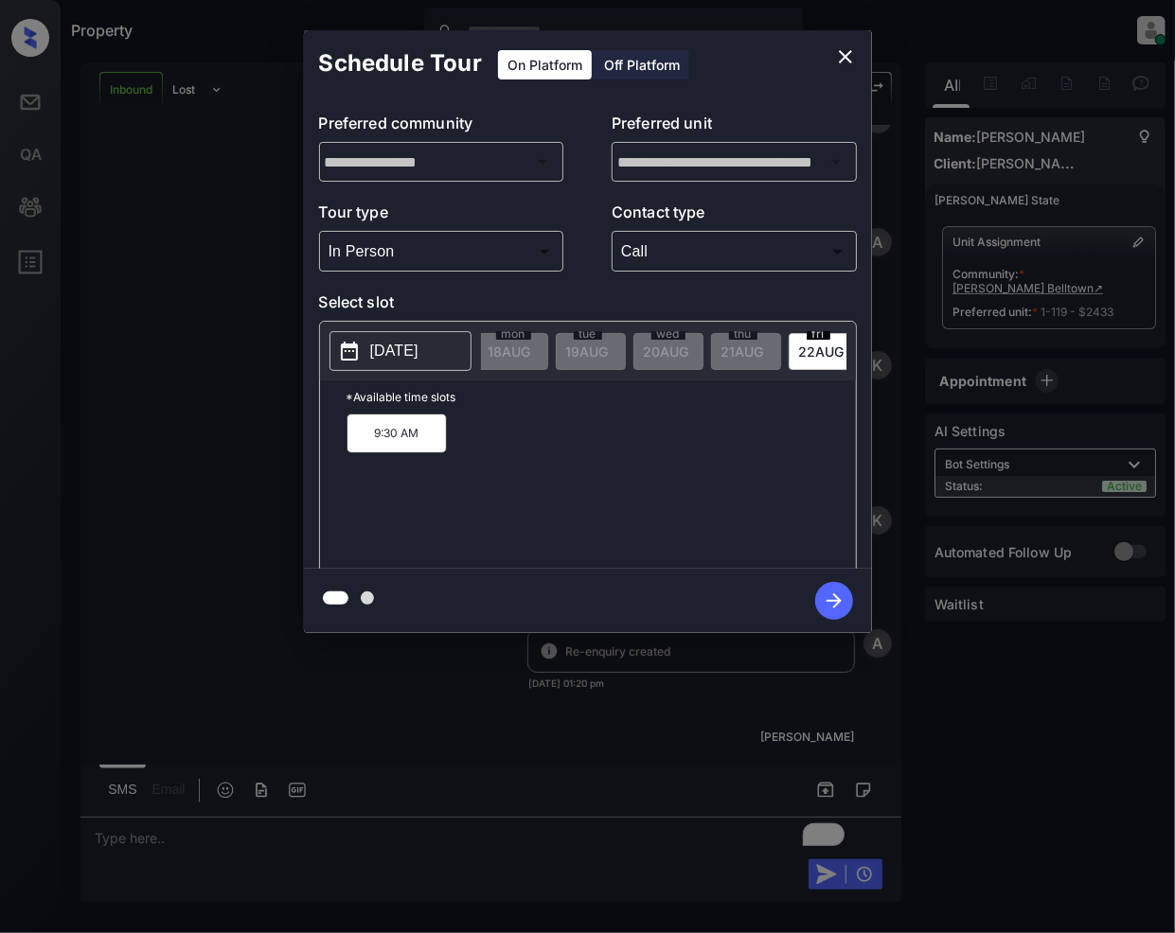
click at [822, 600] on icon "button" at bounding box center [834, 601] width 38 height 38
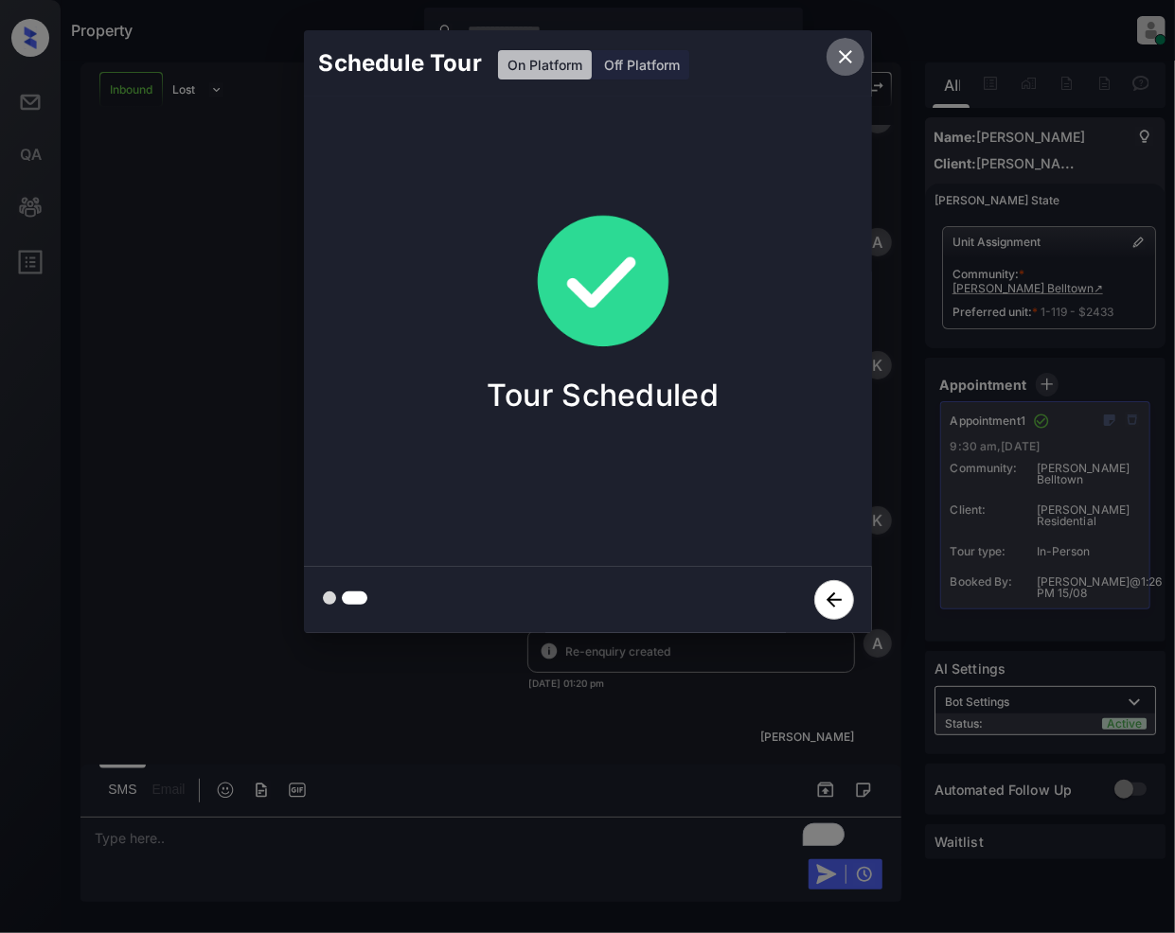
click at [845, 58] on icon "close" at bounding box center [845, 56] width 13 height 13
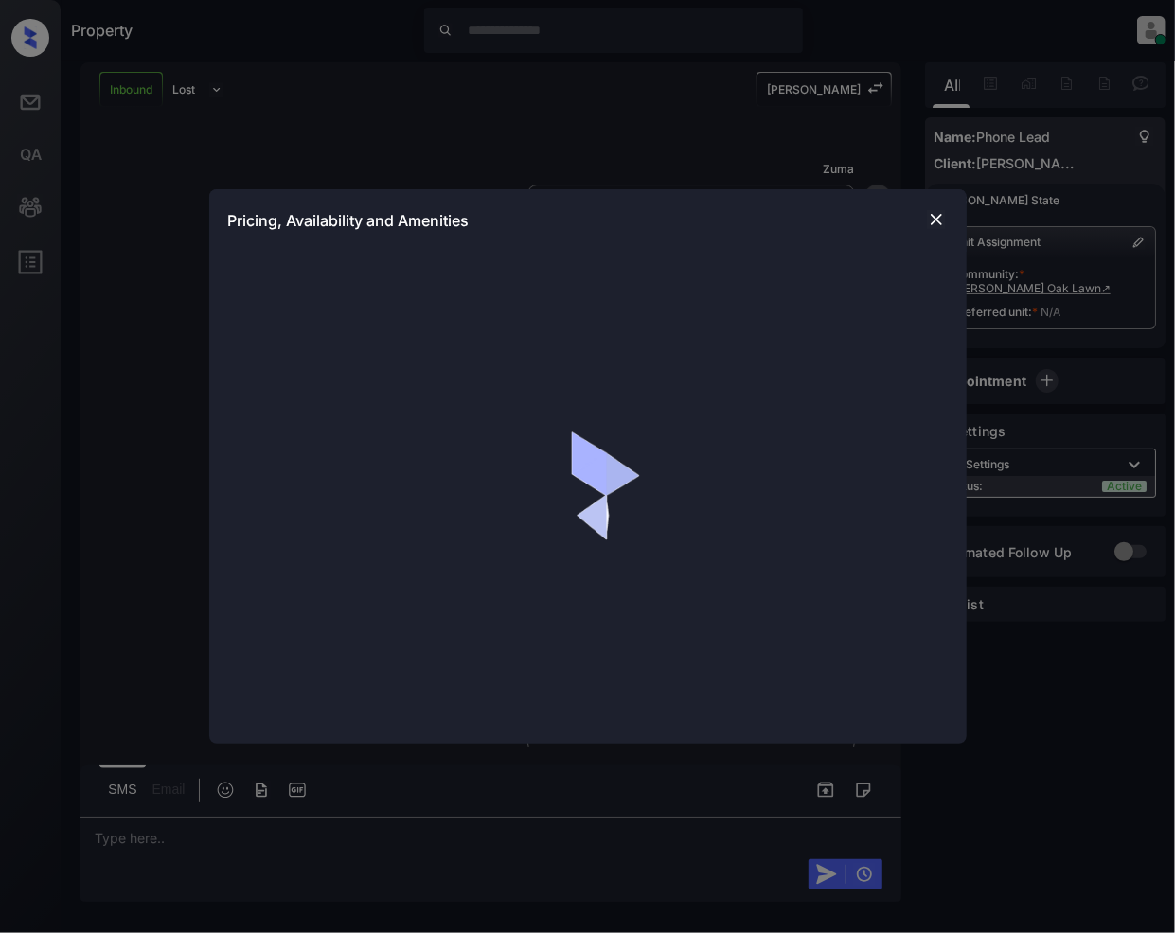
scroll to position [203, 0]
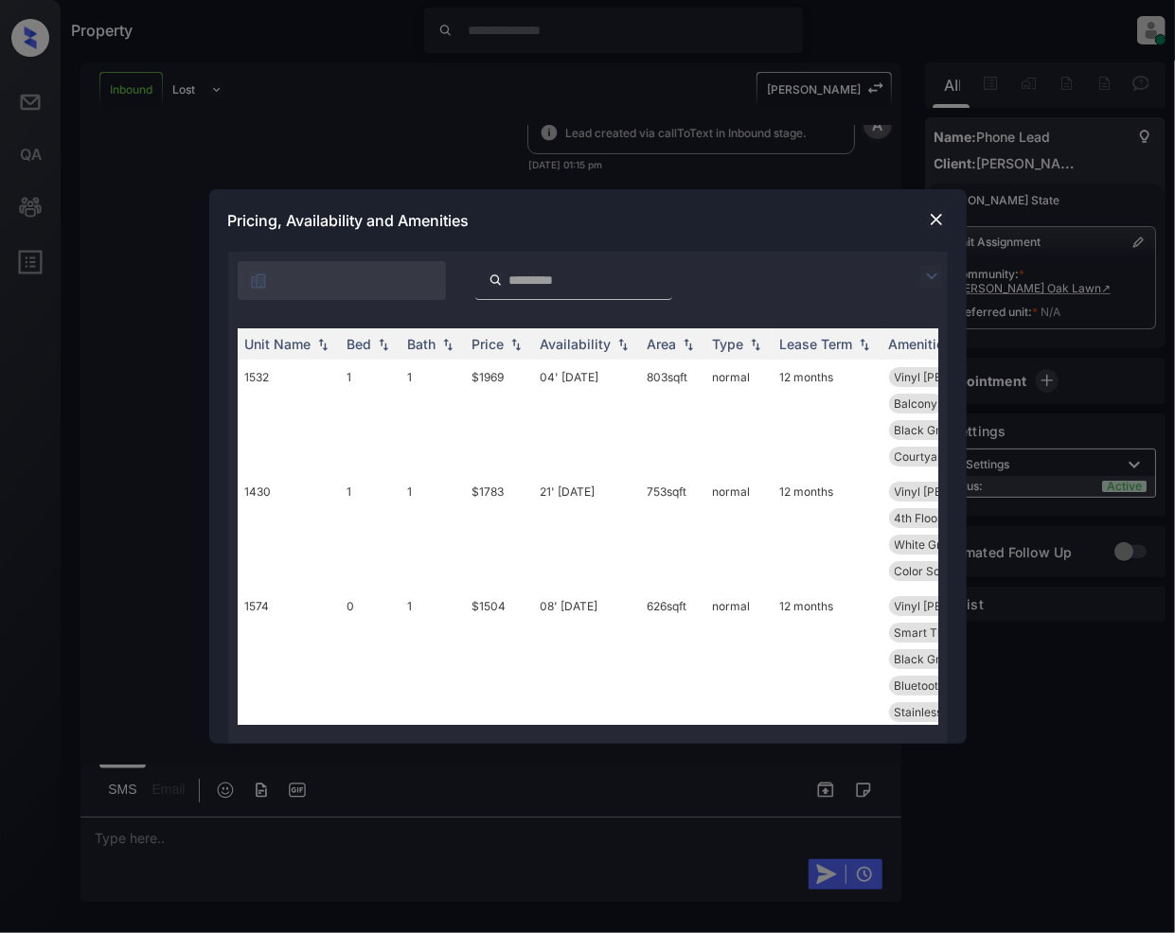
click at [388, 96] on div "**********" at bounding box center [587, 466] width 1175 height 933
click at [929, 216] on img at bounding box center [936, 219] width 19 height 19
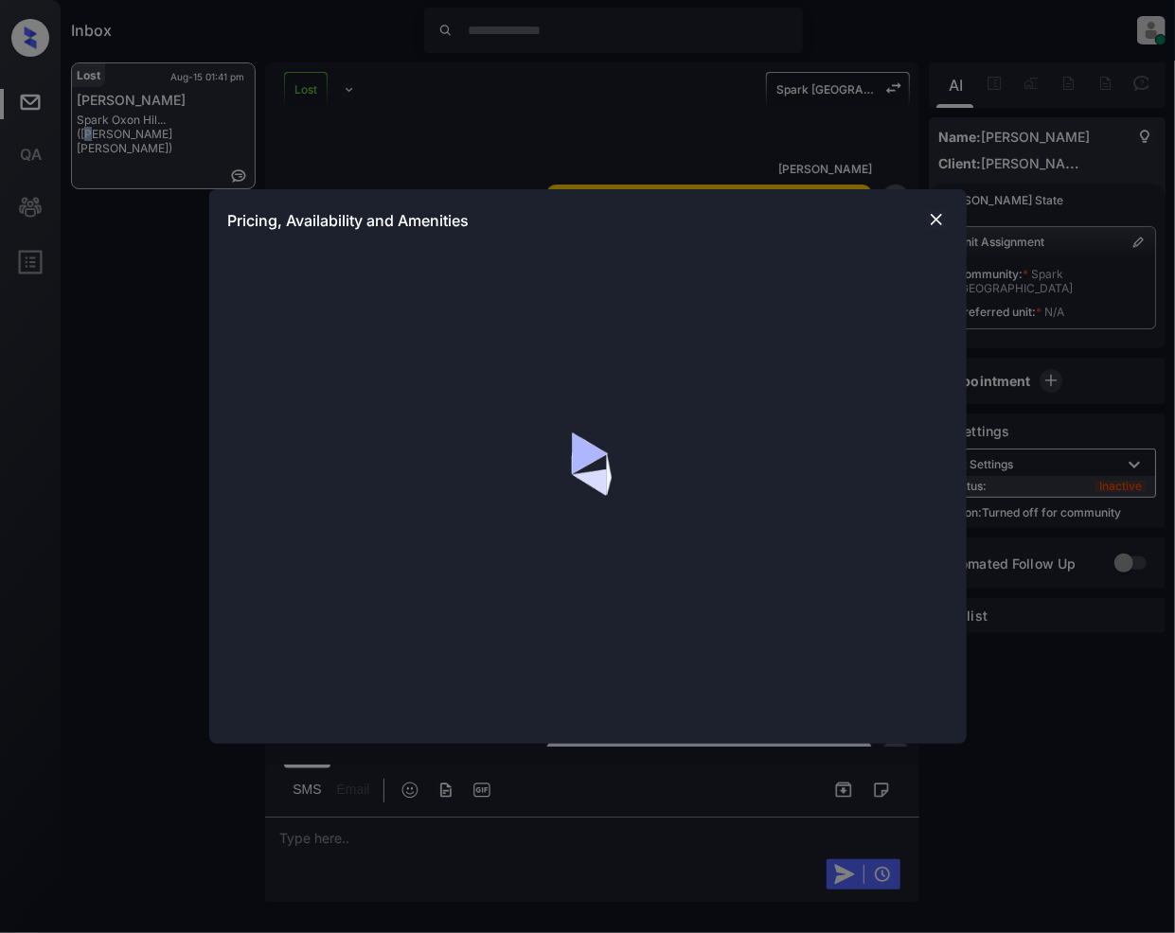
scroll to position [5645, 0]
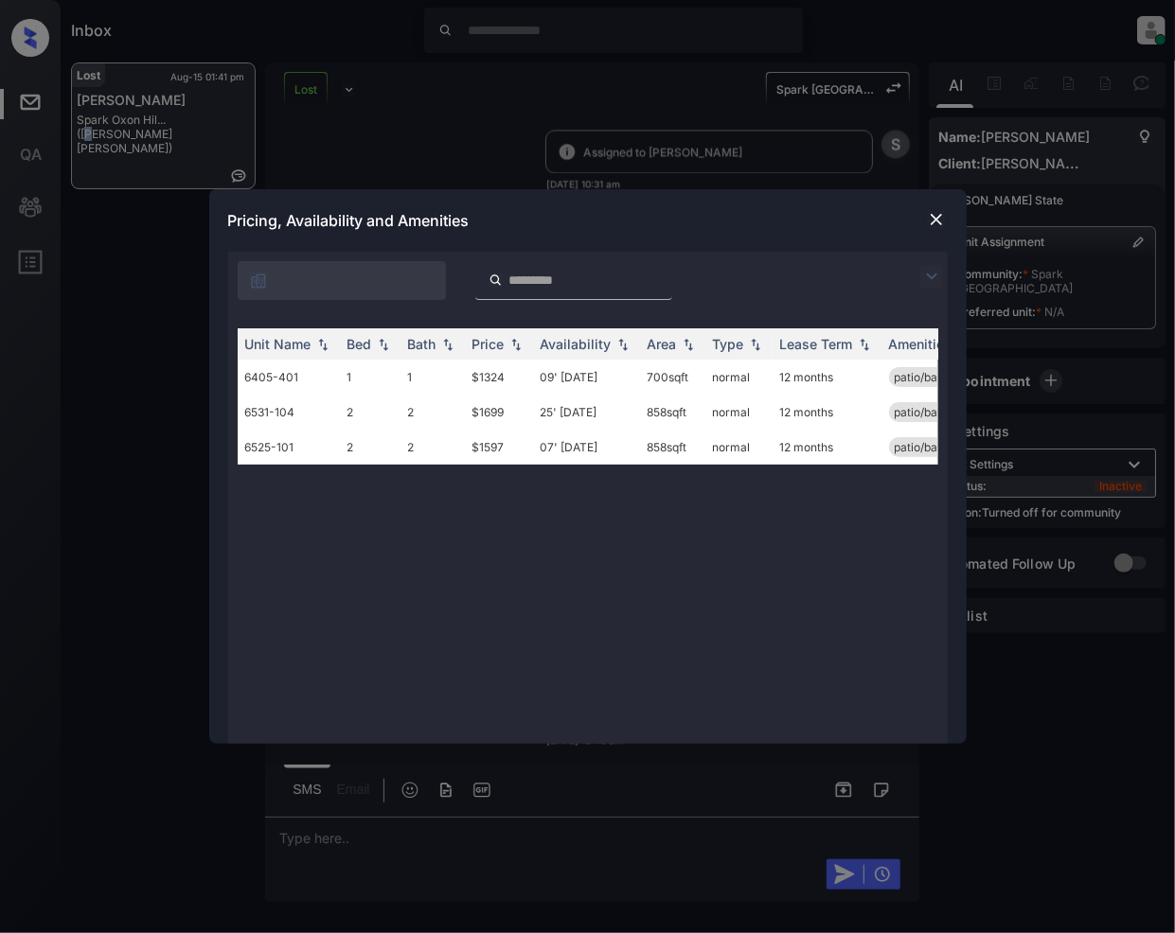
click at [933, 214] on img at bounding box center [936, 219] width 19 height 19
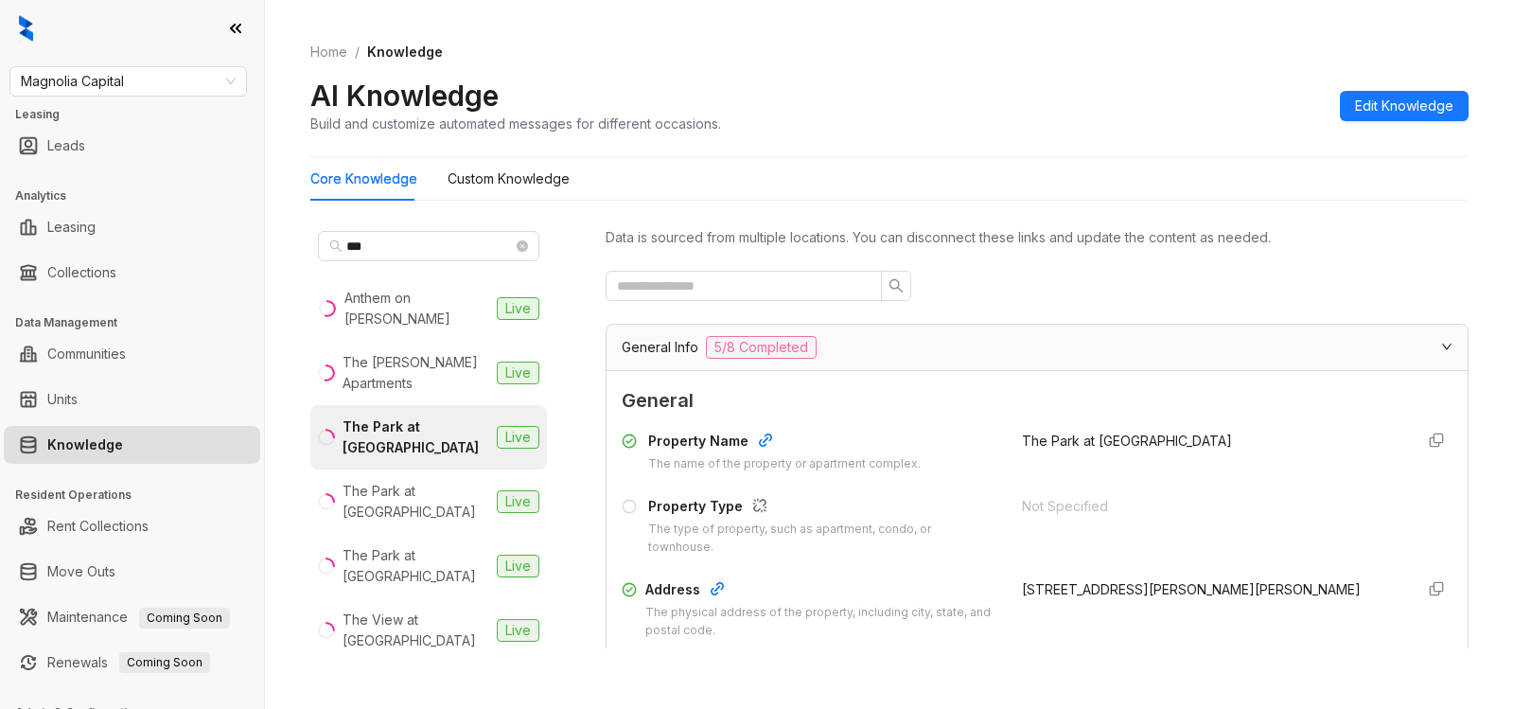
scroll to position [4640, 0]
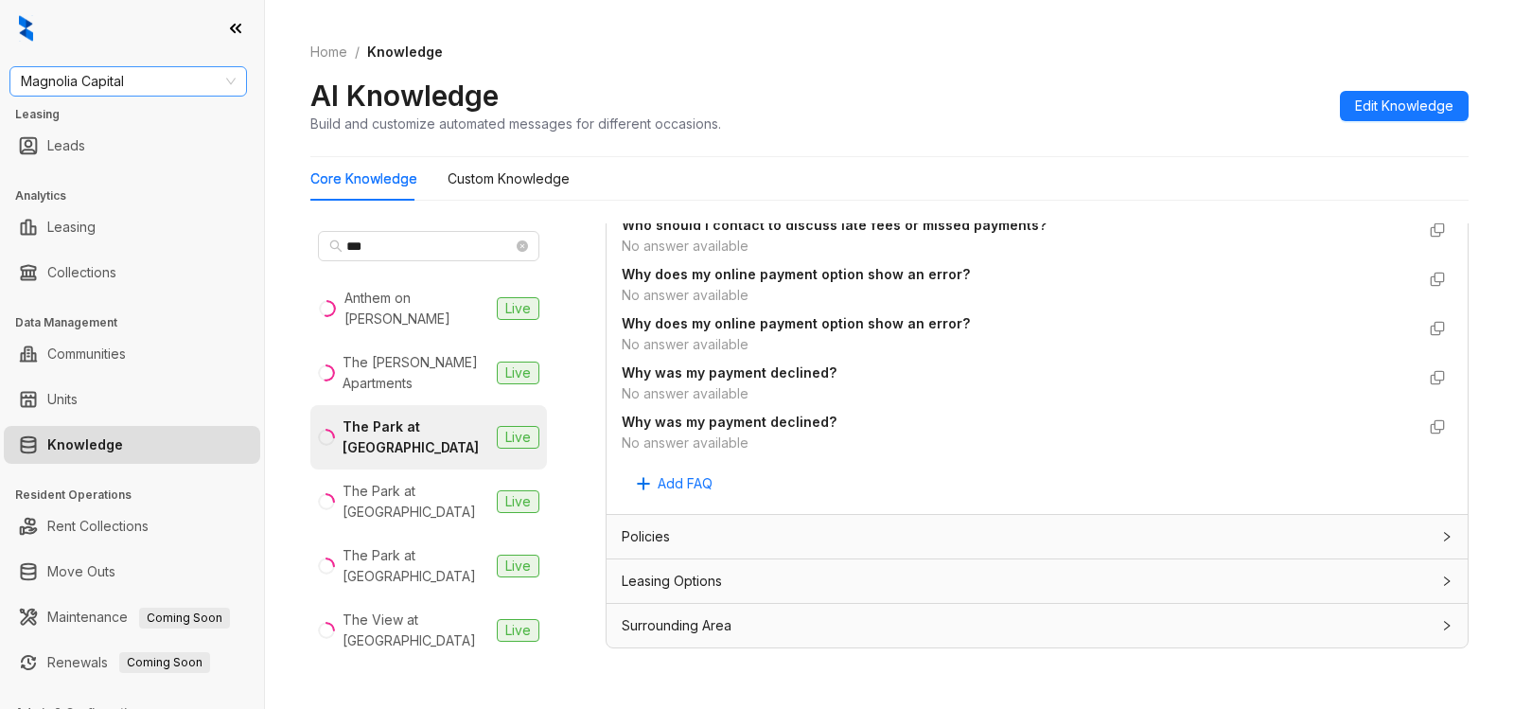
click at [152, 80] on span "Magnolia Capital" at bounding box center [128, 81] width 215 height 28
type input "***"
click at [107, 115] on div "[PERSON_NAME] [PERSON_NAME]" at bounding box center [128, 119] width 207 height 21
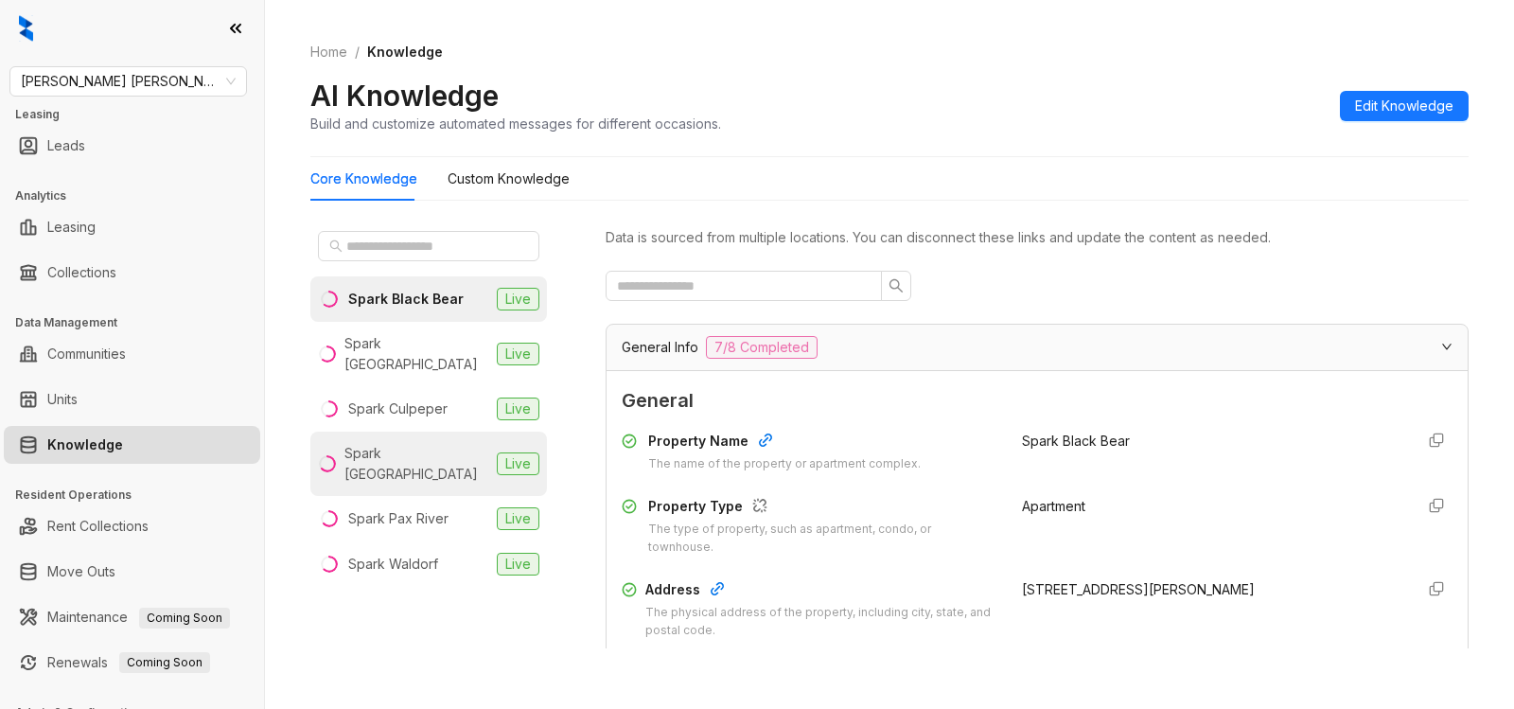
click at [397, 443] on div "Spark Oxon Hill" at bounding box center [417, 464] width 145 height 42
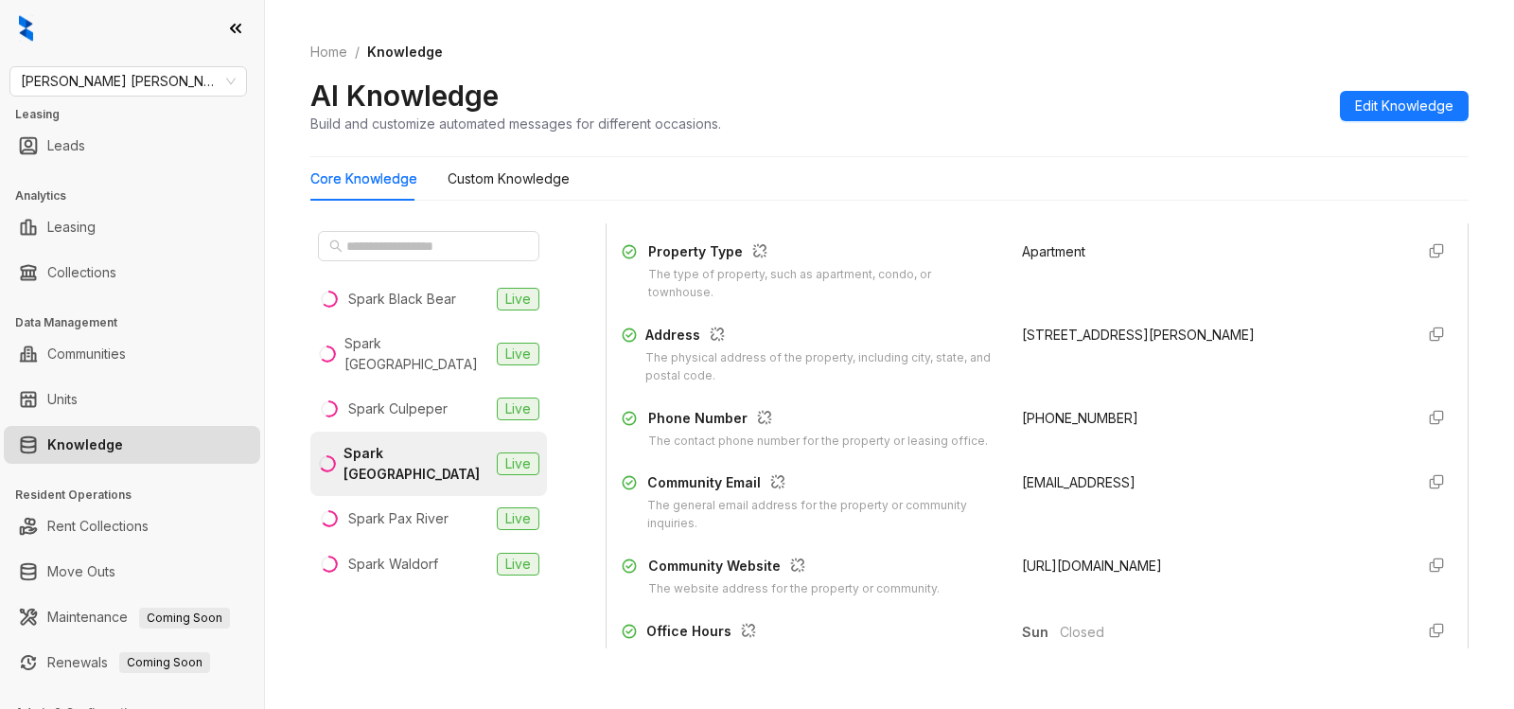
scroll to position [259, 0]
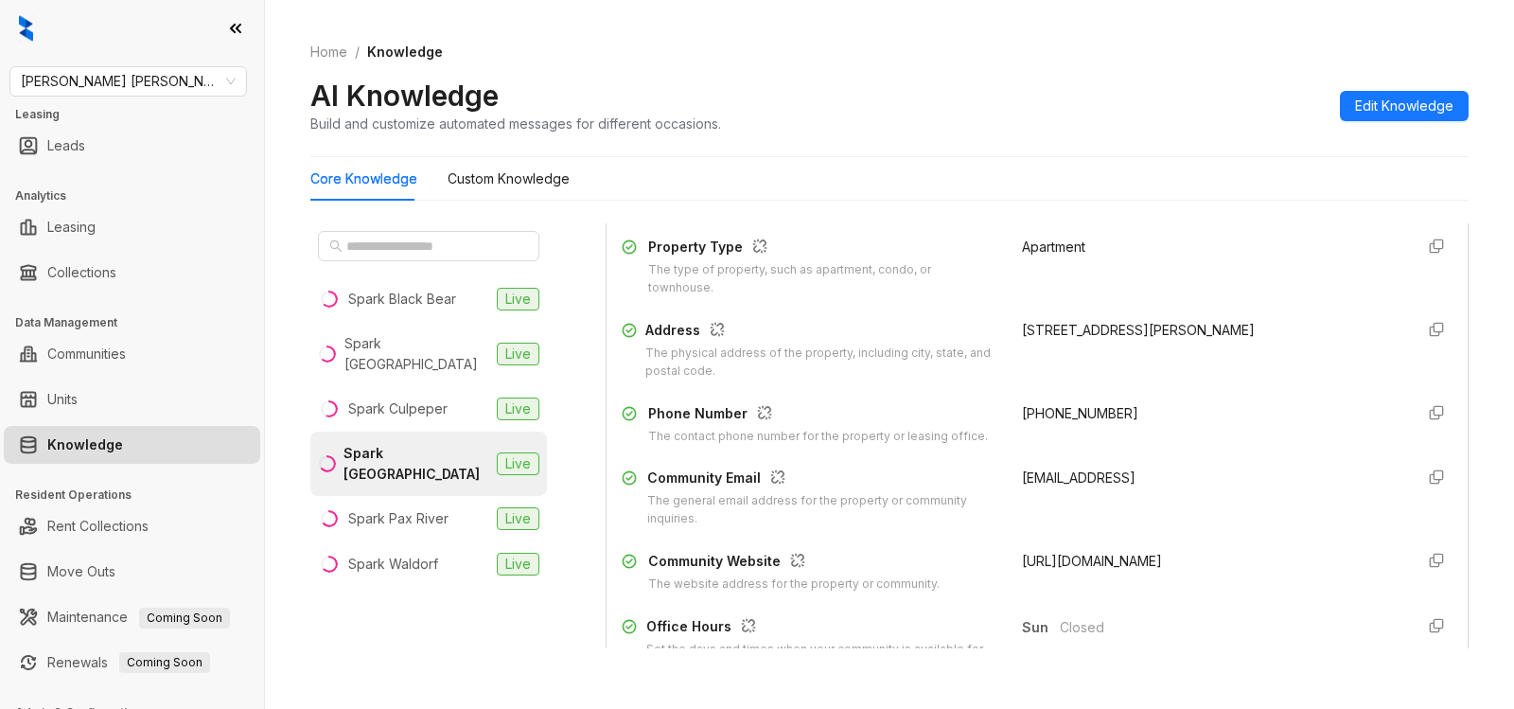
drag, startPoint x: 1073, startPoint y: 567, endPoint x: 1305, endPoint y: 565, distance: 231.9
click at [1302, 568] on div "https://besparkliving.com/spark-oxon-hill/" at bounding box center [1211, 572] width 378 height 43
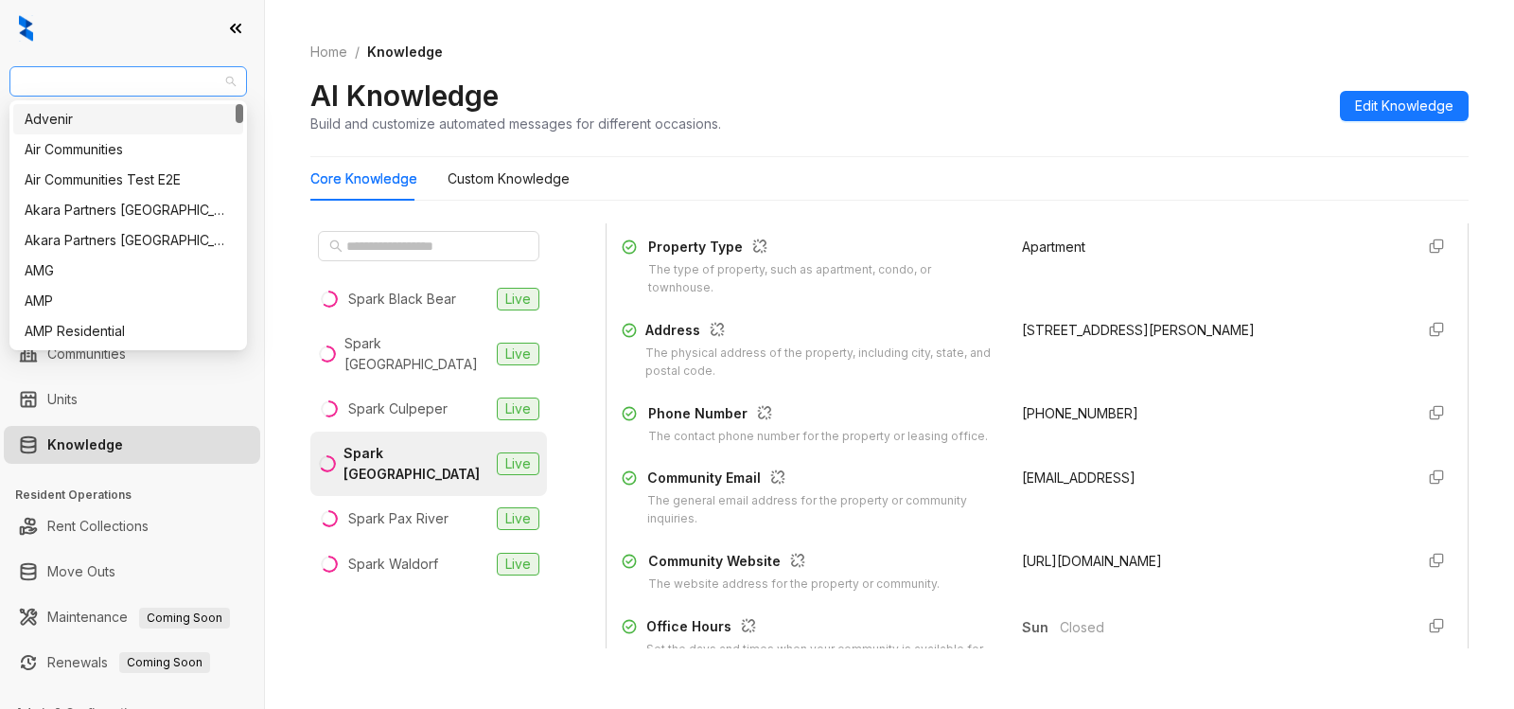
click at [143, 77] on span "[PERSON_NAME] [PERSON_NAME]" at bounding box center [128, 81] width 215 height 28
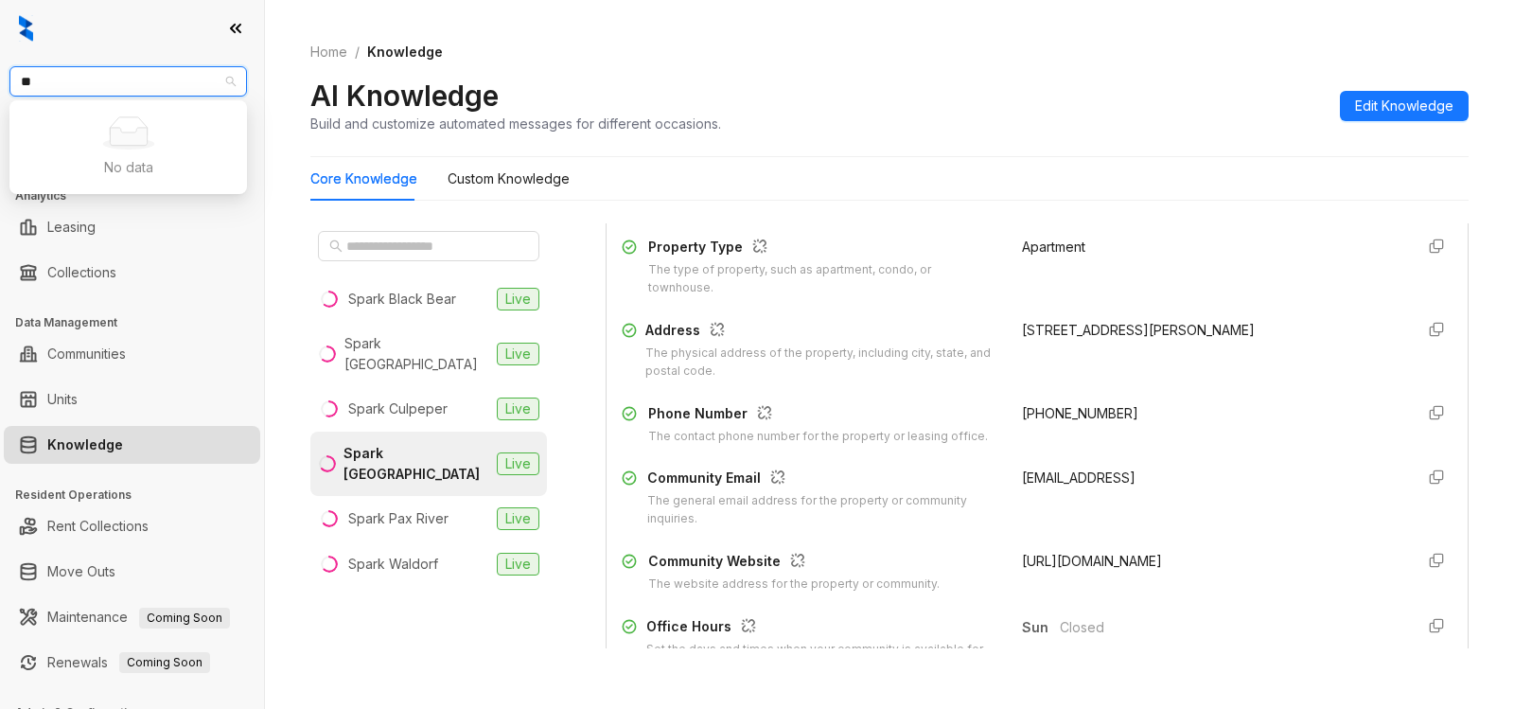
type input "*"
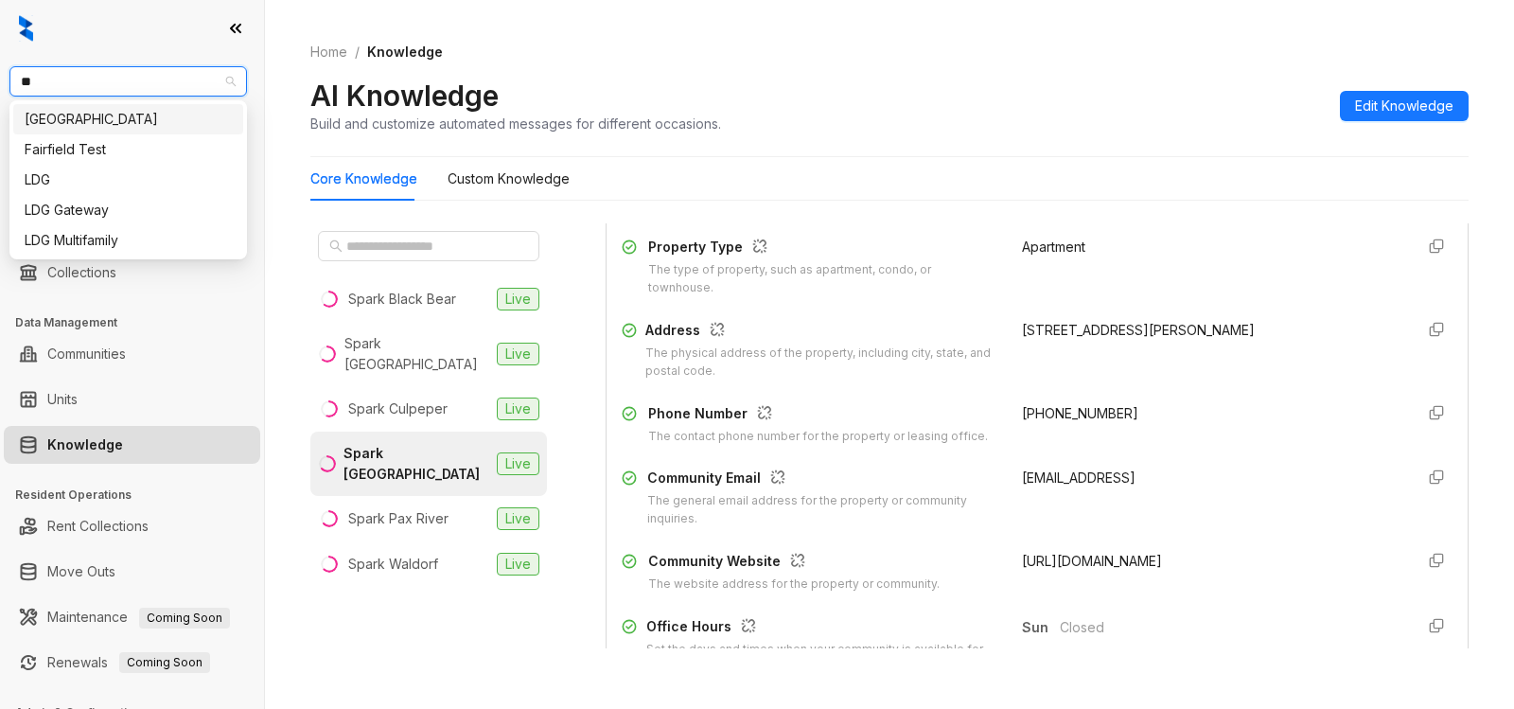
type input "***"
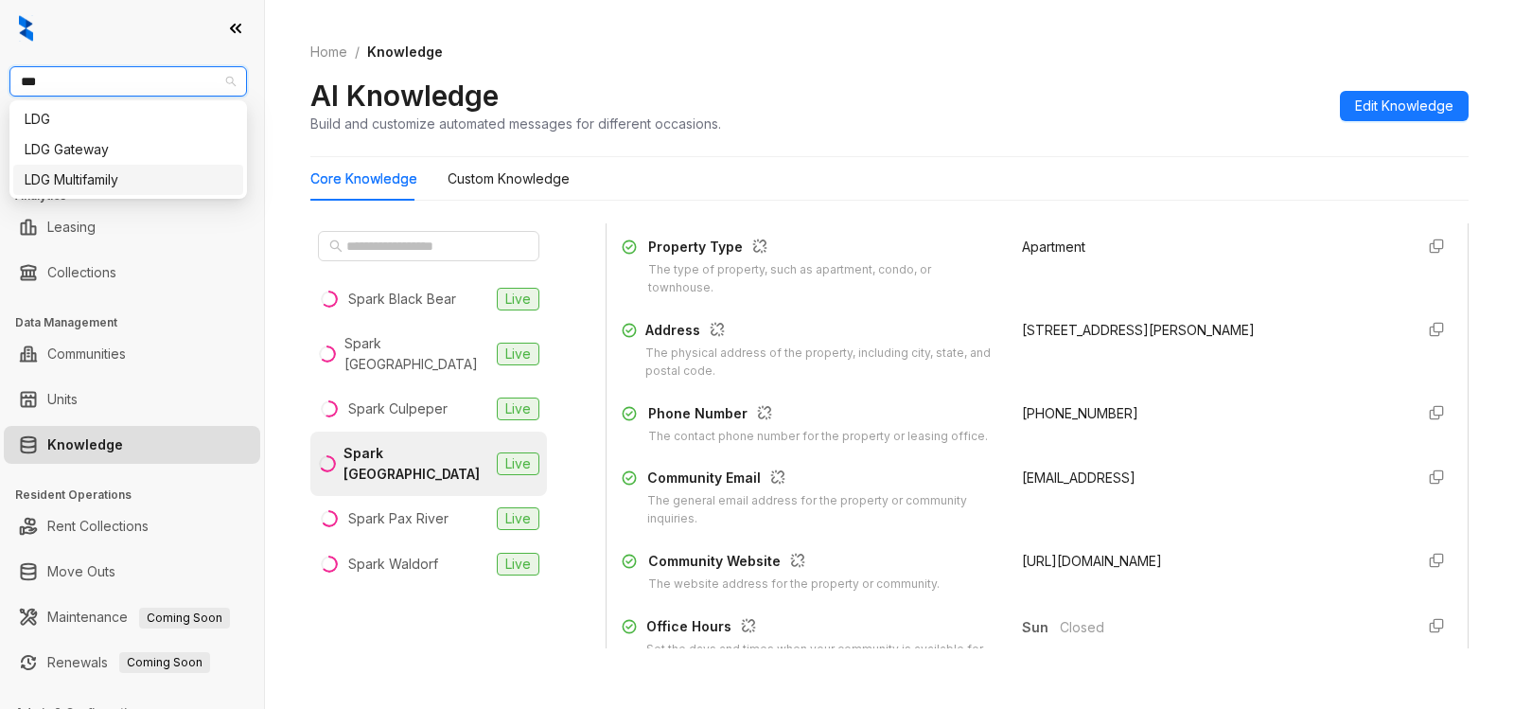
click at [86, 181] on div "LDG Multifamily" at bounding box center [128, 179] width 207 height 21
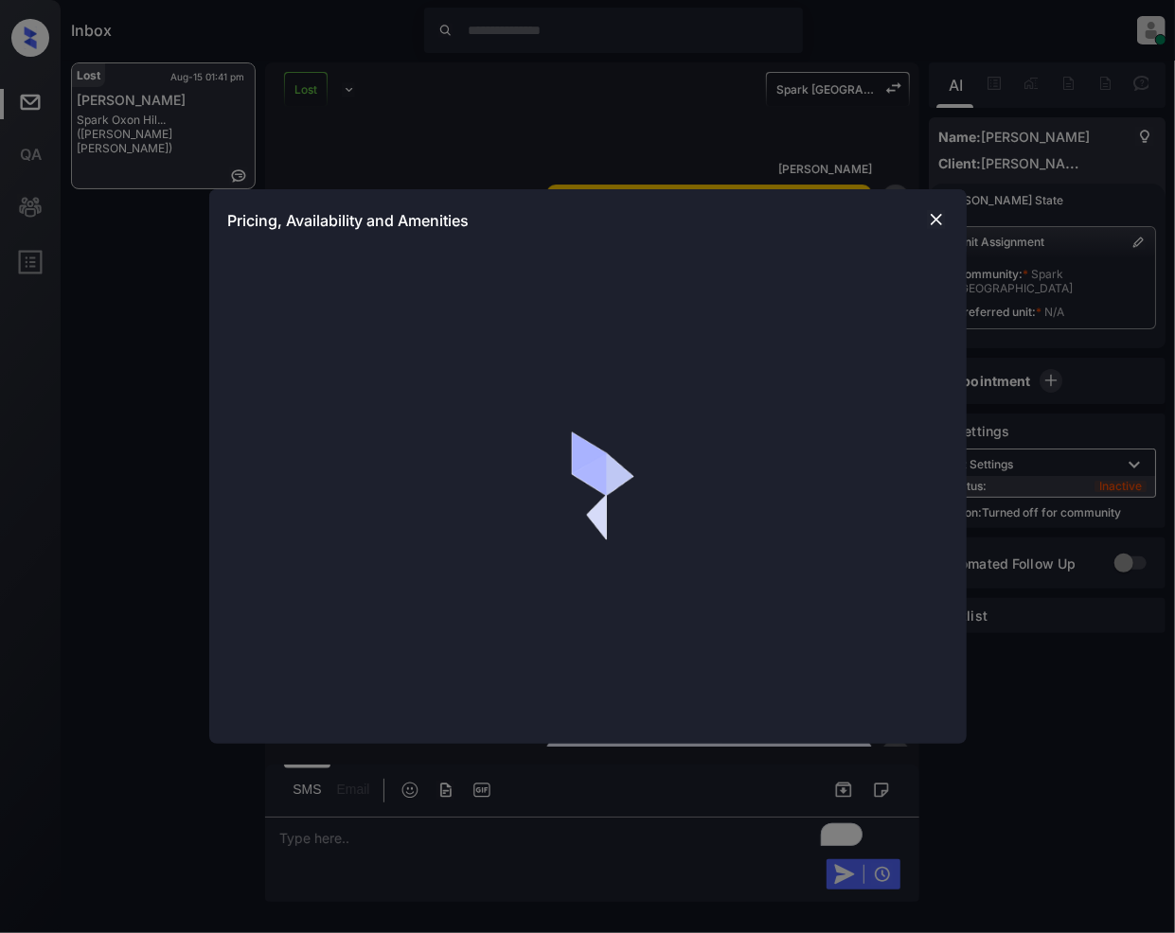
scroll to position [6179, 0]
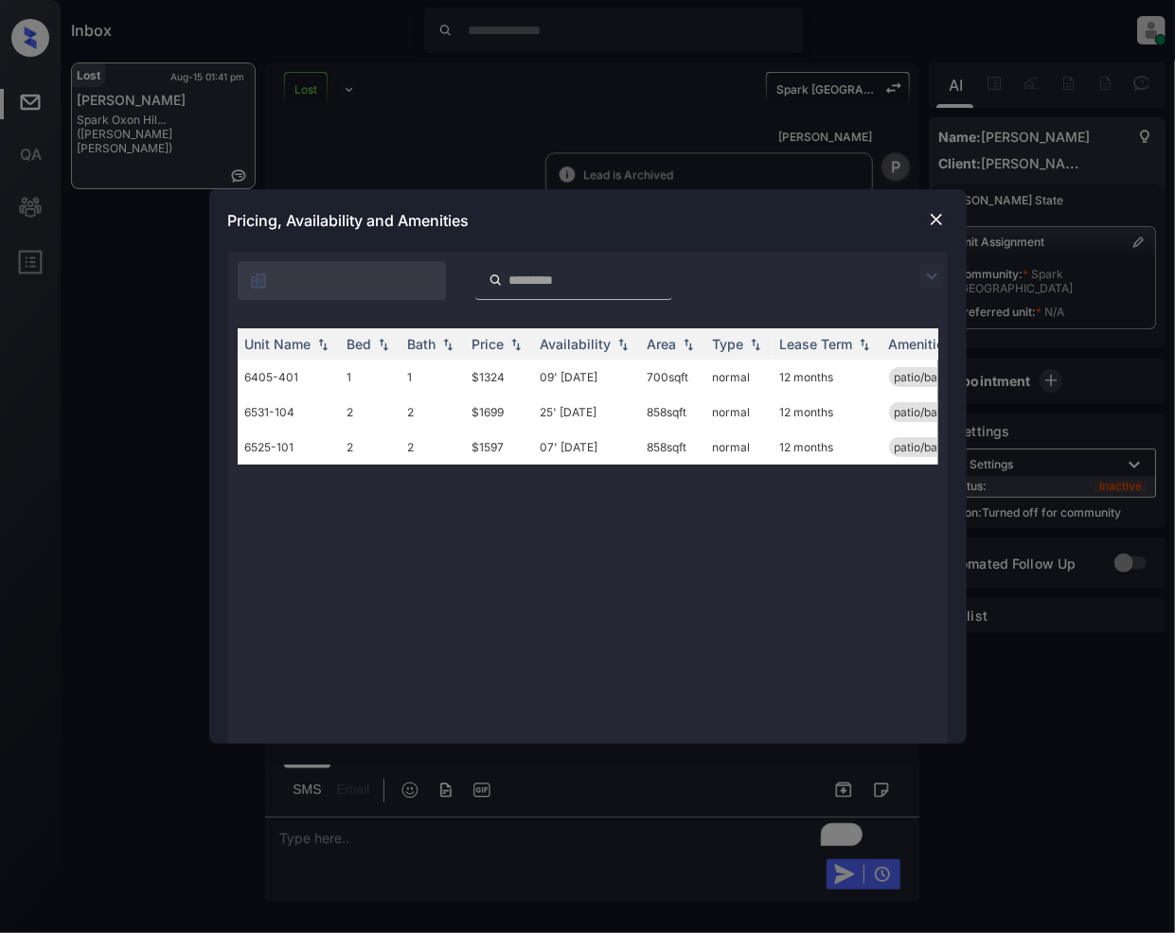
click at [928, 214] on img at bounding box center [936, 219] width 19 height 19
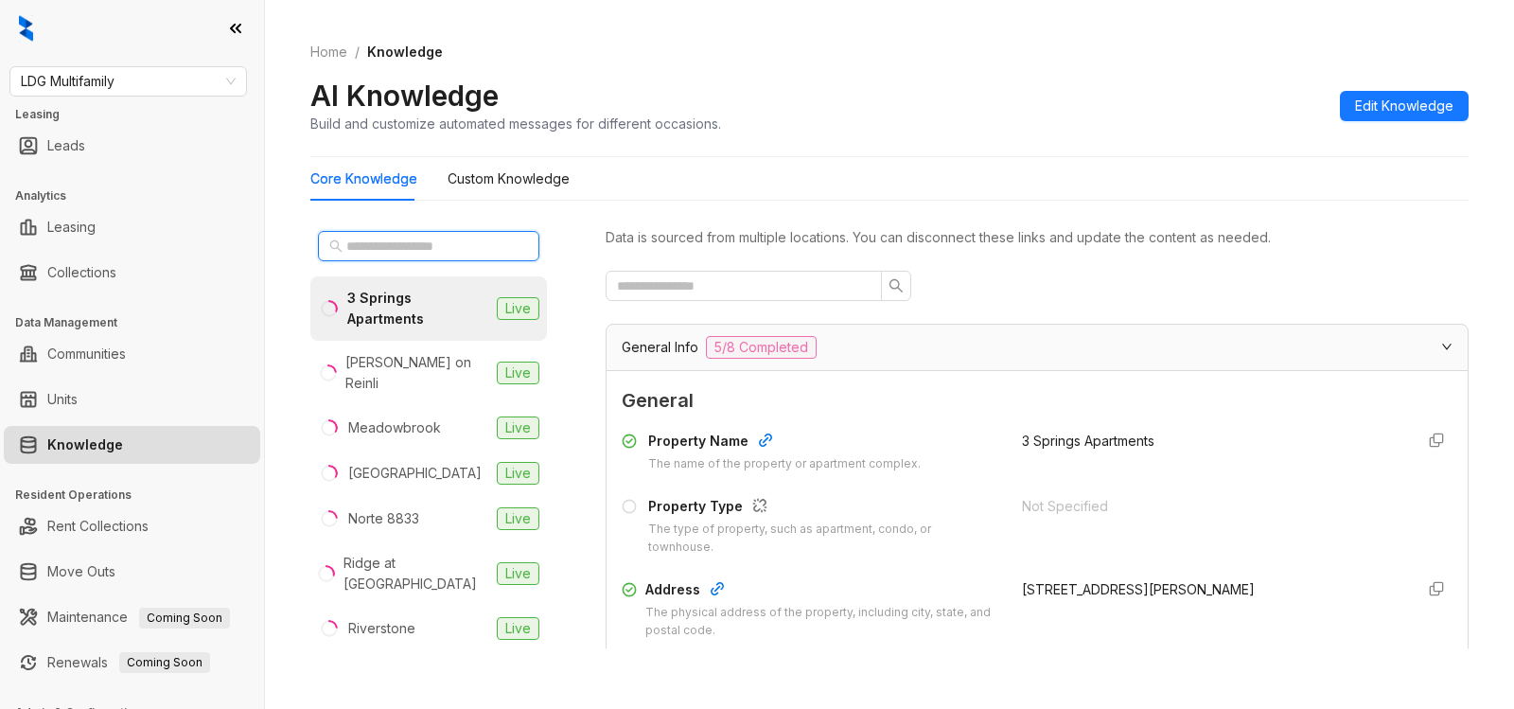
click at [456, 241] on input "text" at bounding box center [429, 246] width 167 height 21
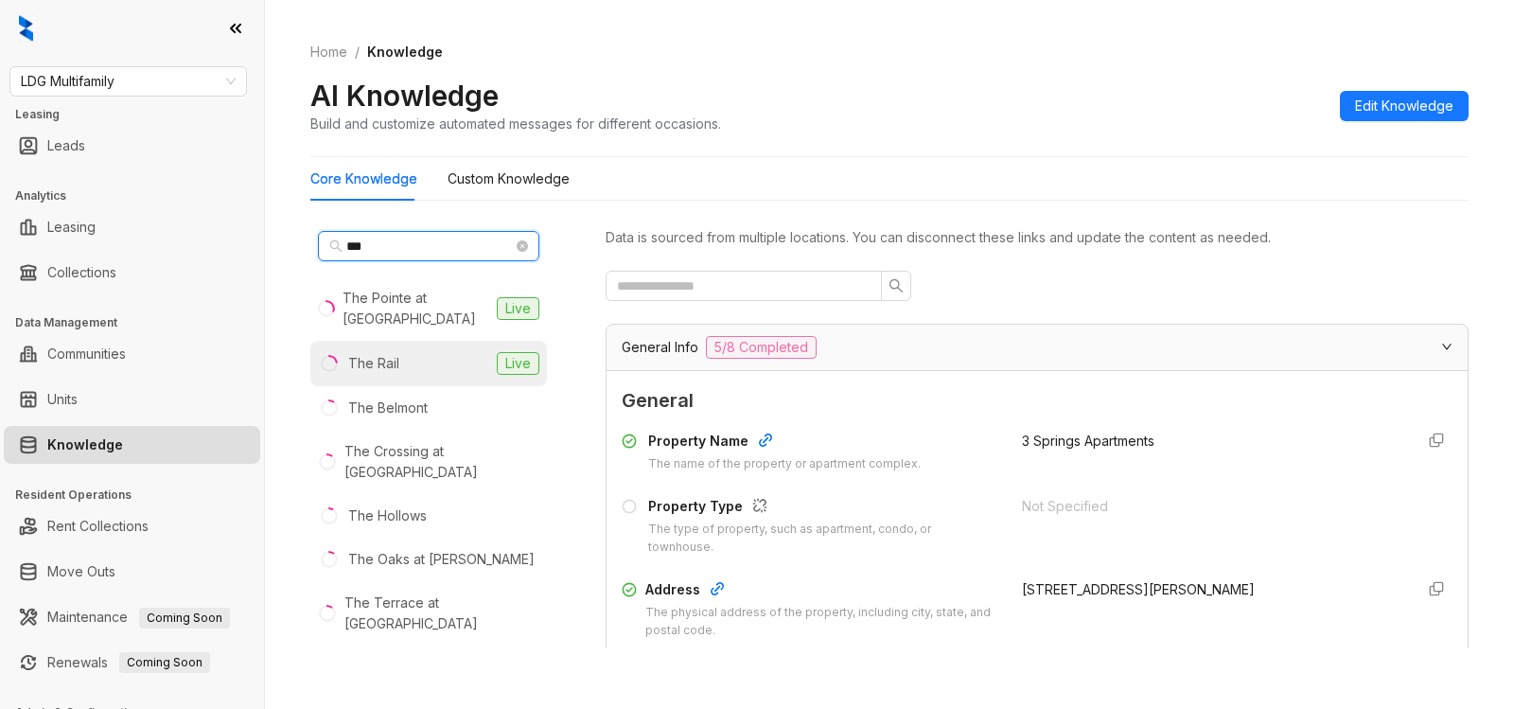
type input "***"
click at [409, 356] on li "The Rail Live" at bounding box center [428, 363] width 237 height 45
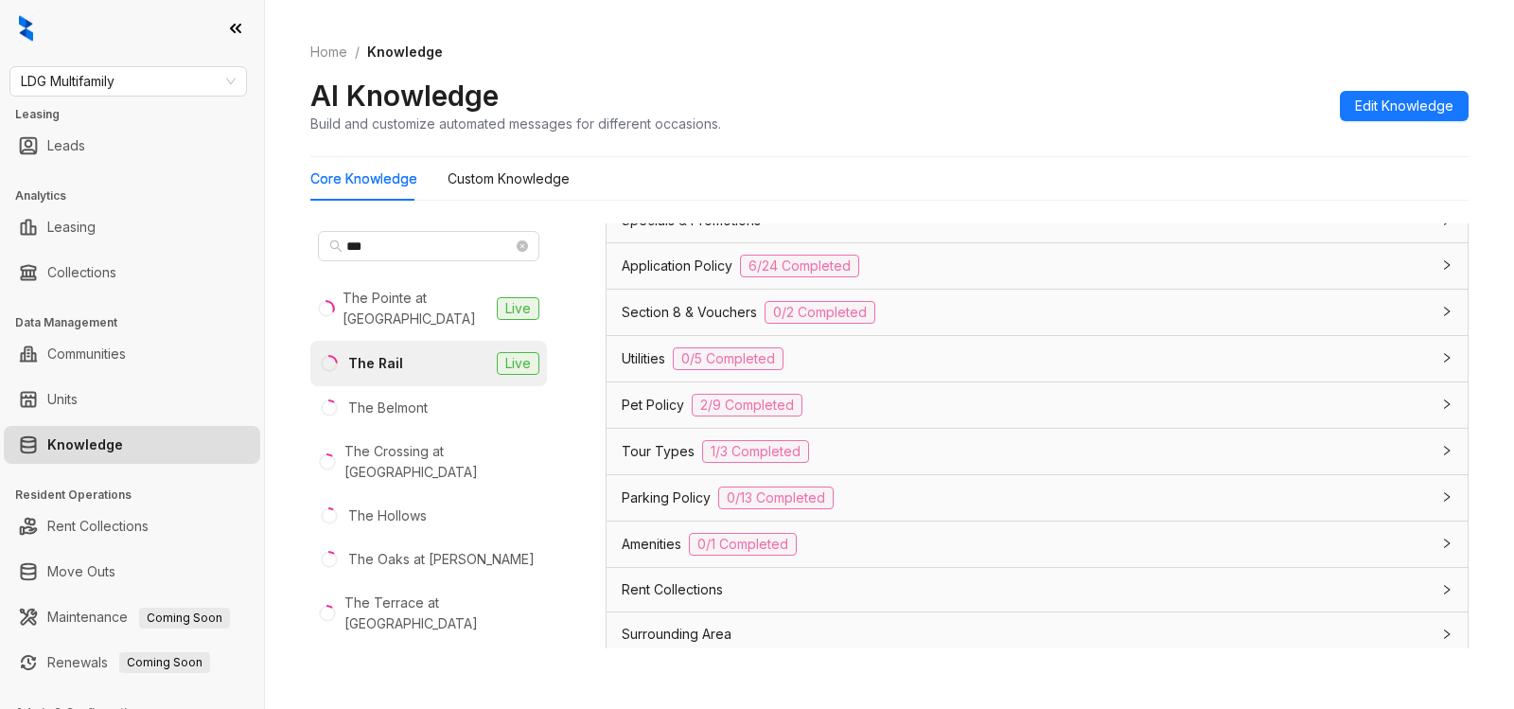
scroll to position [1314, 0]
click at [971, 261] on div "Application Policy 6/24 Completed" at bounding box center [1026, 261] width 808 height 23
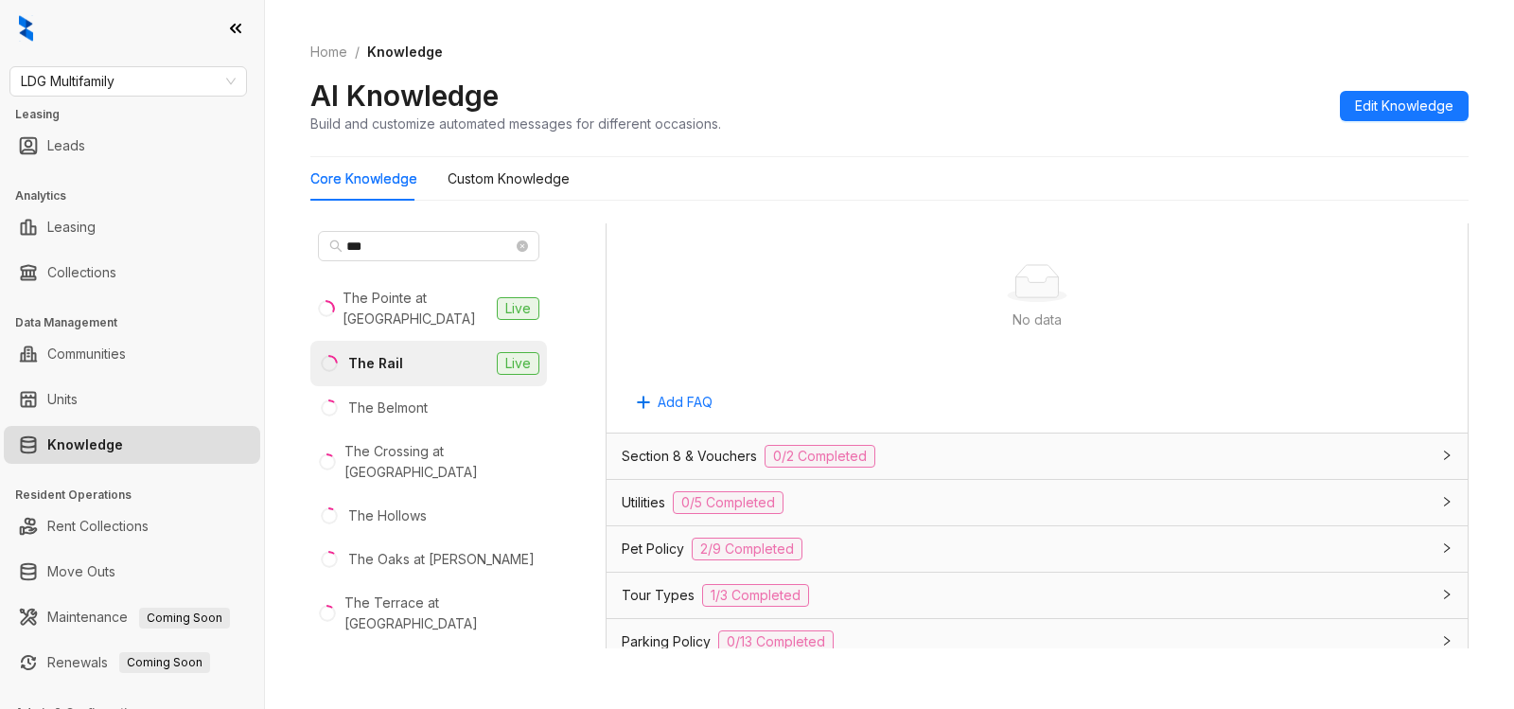
scroll to position [3501, 0]
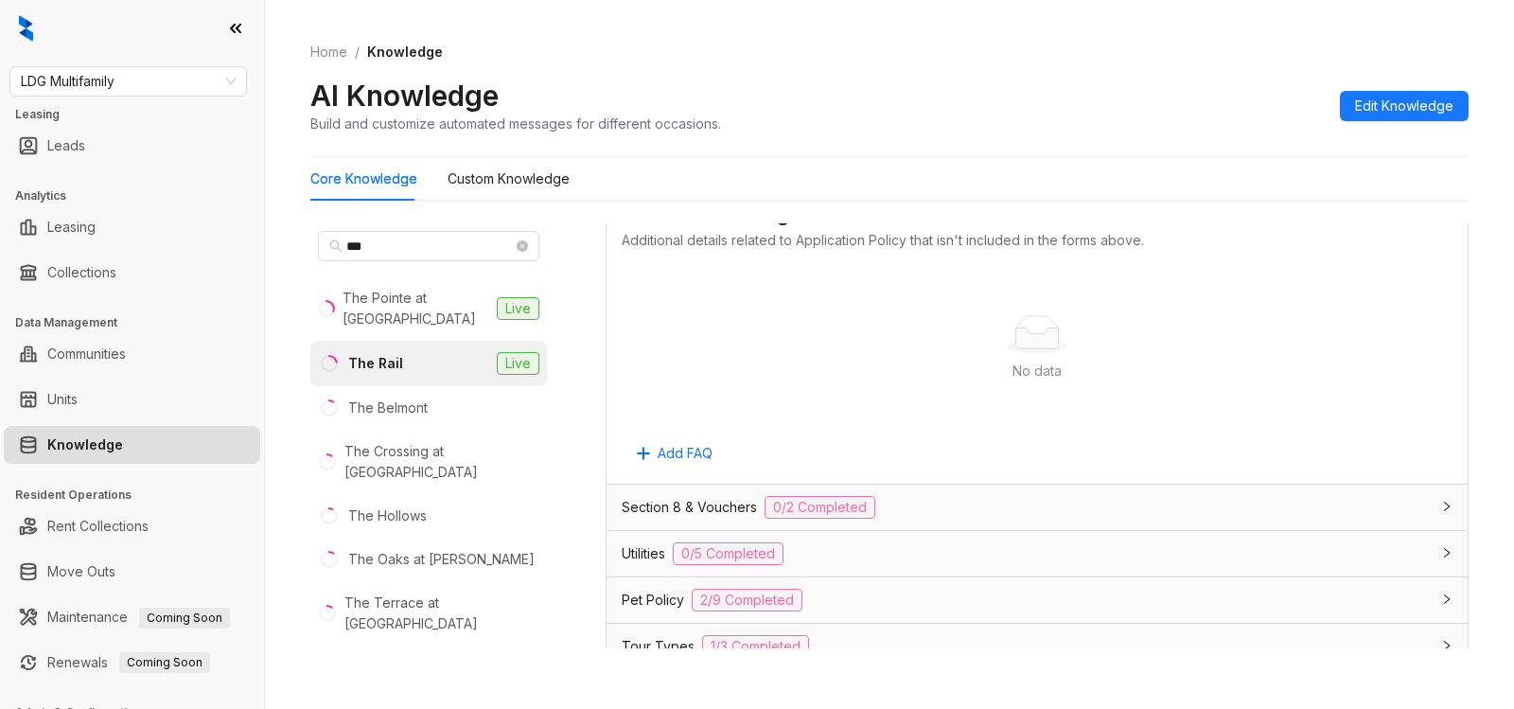
drag, startPoint x: 843, startPoint y: 557, endPoint x: 925, endPoint y: 570, distance: 82.3
click at [846, 557] on div "Utilities 0/5 Completed" at bounding box center [1026, 553] width 808 height 23
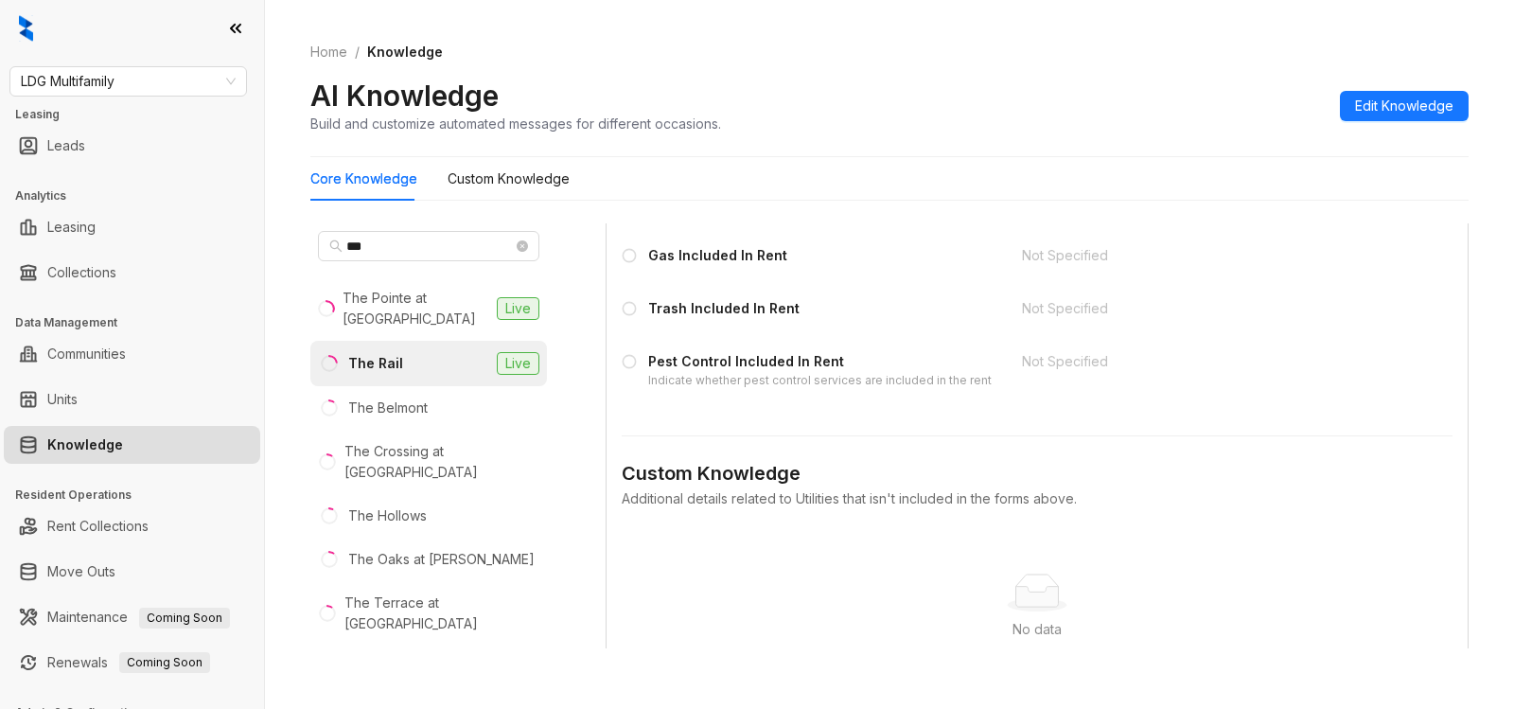
scroll to position [3941, 0]
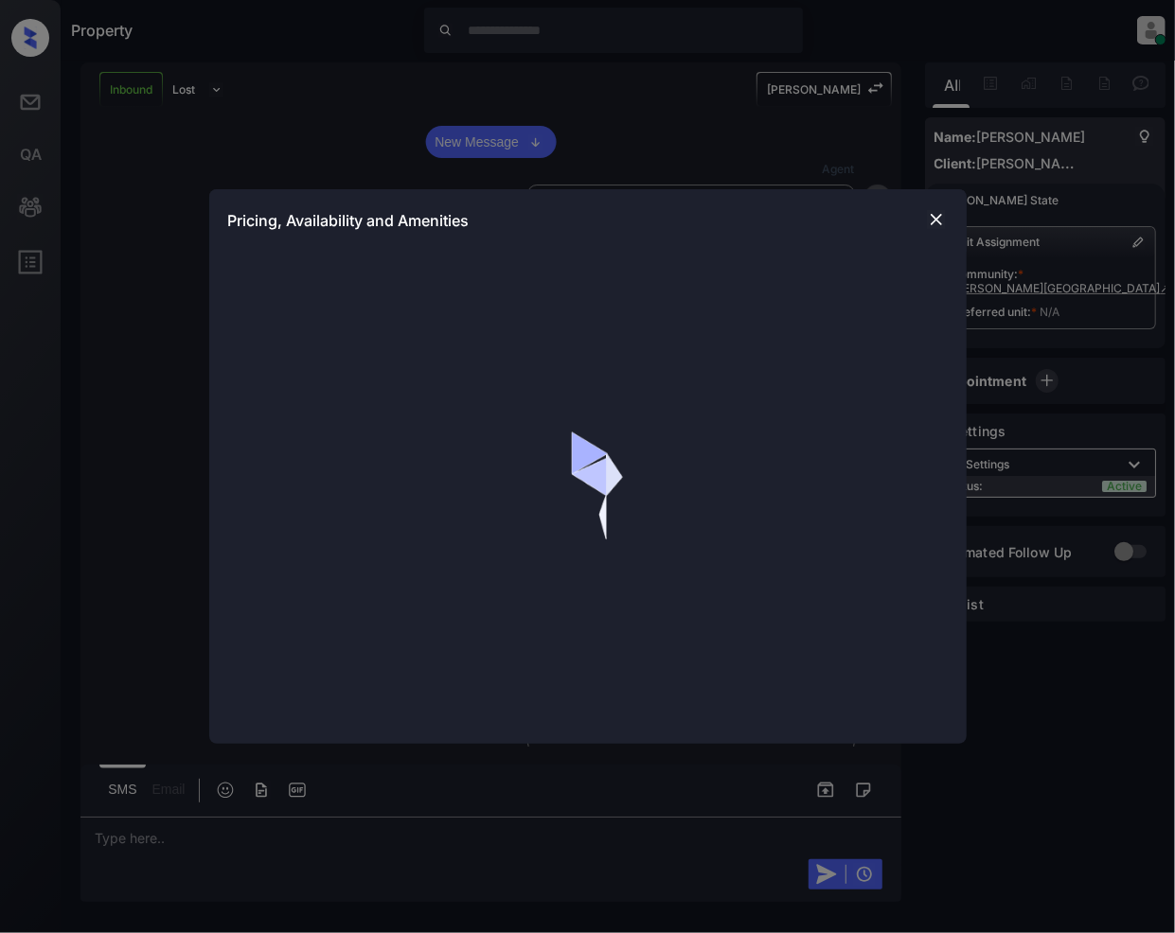
scroll to position [217, 0]
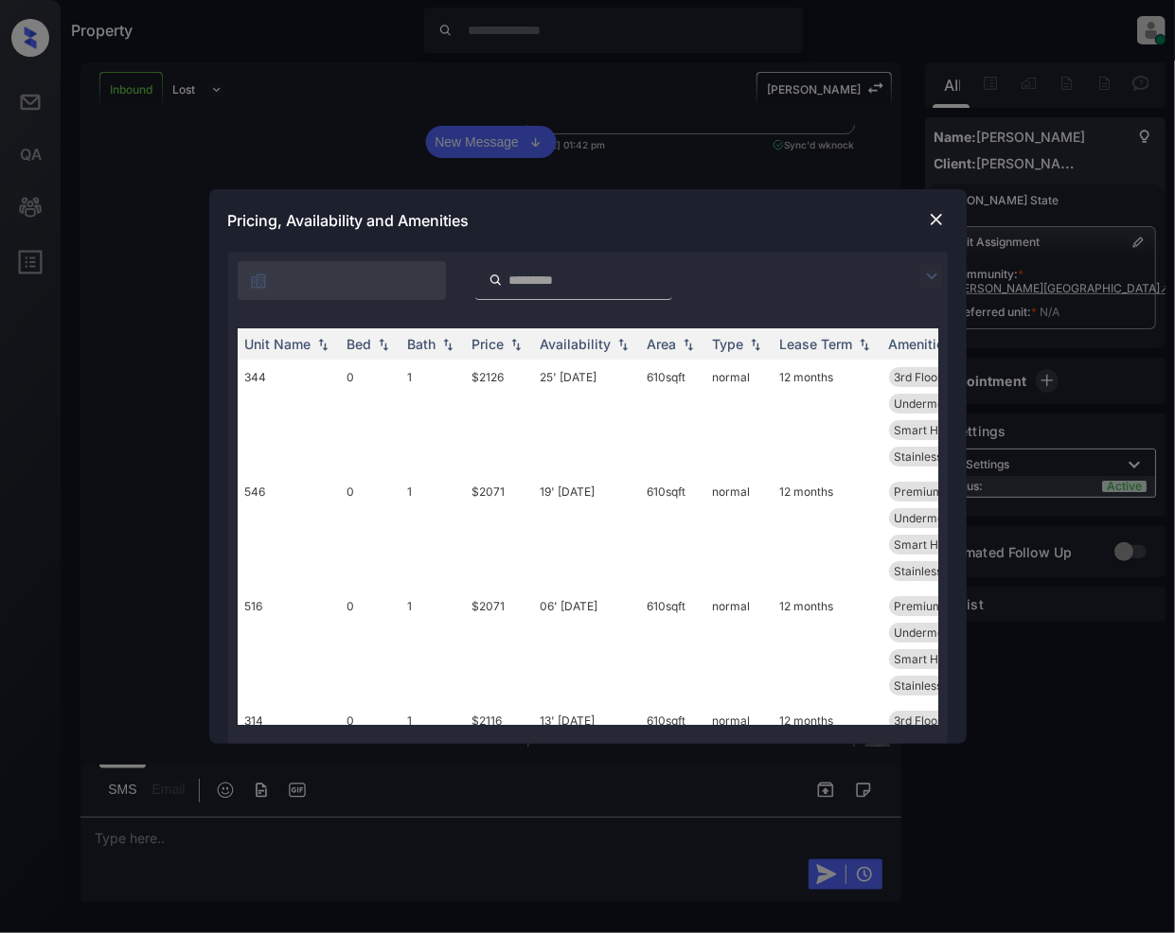
click at [932, 270] on img at bounding box center [931, 276] width 23 height 23
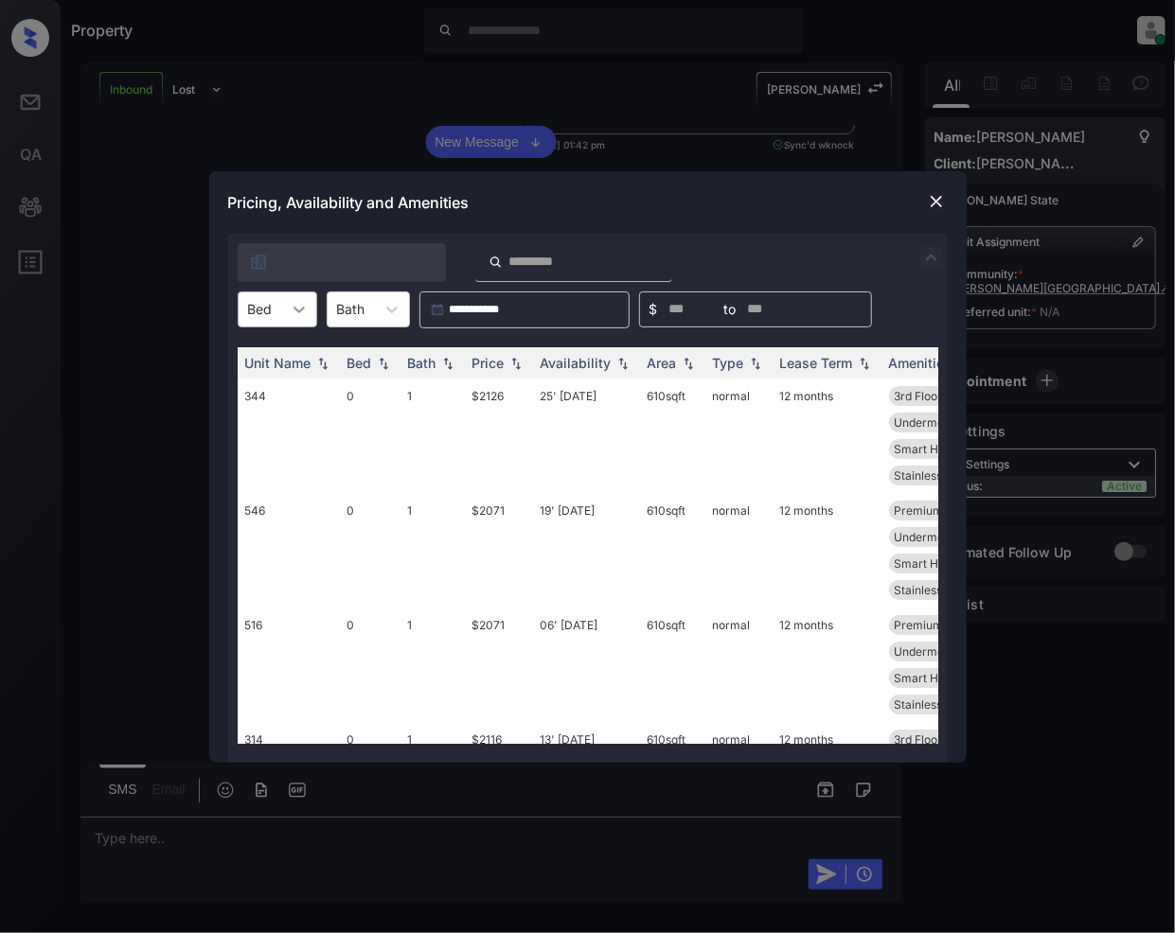
click at [292, 300] on icon at bounding box center [299, 309] width 19 height 19
click at [292, 394] on div "1" at bounding box center [278, 390] width 80 height 34
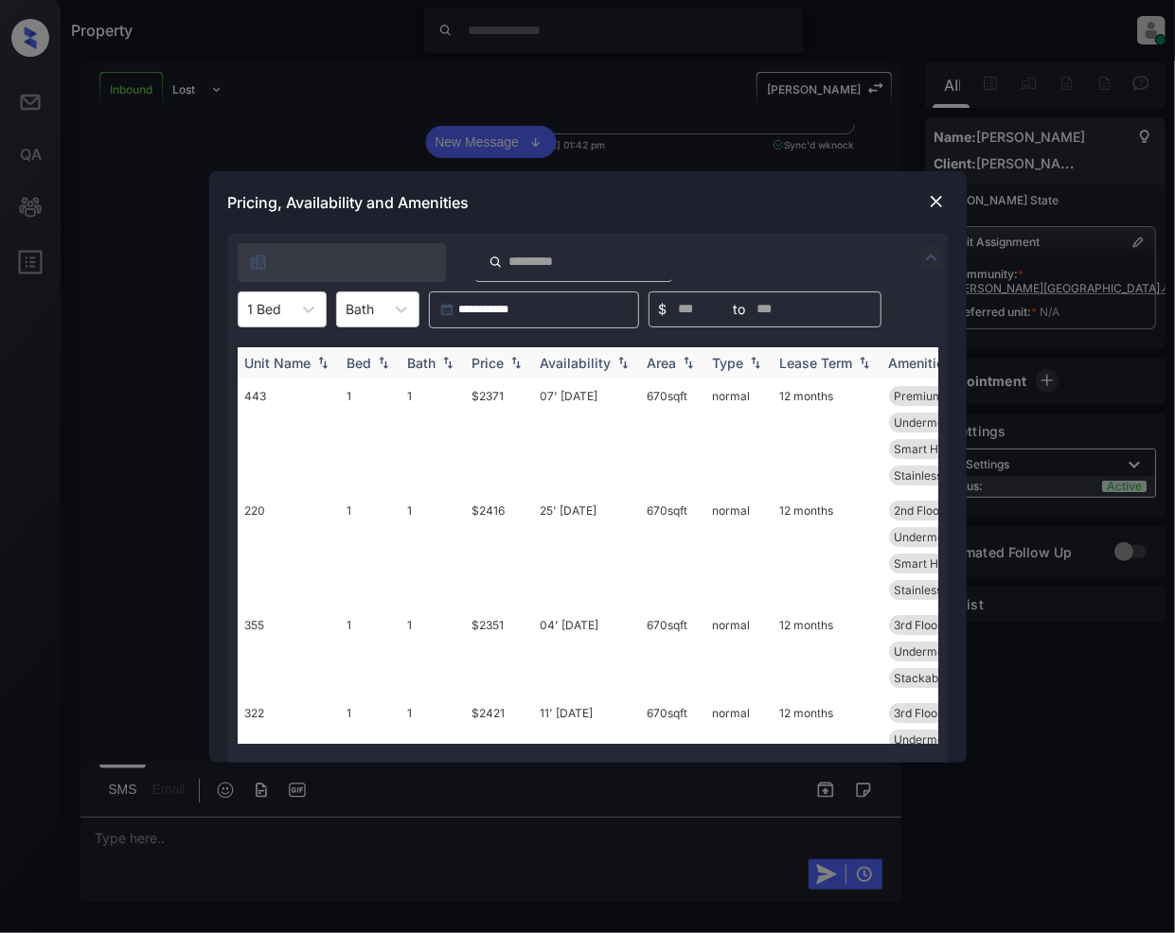
click at [516, 362] on img at bounding box center [515, 362] width 19 height 13
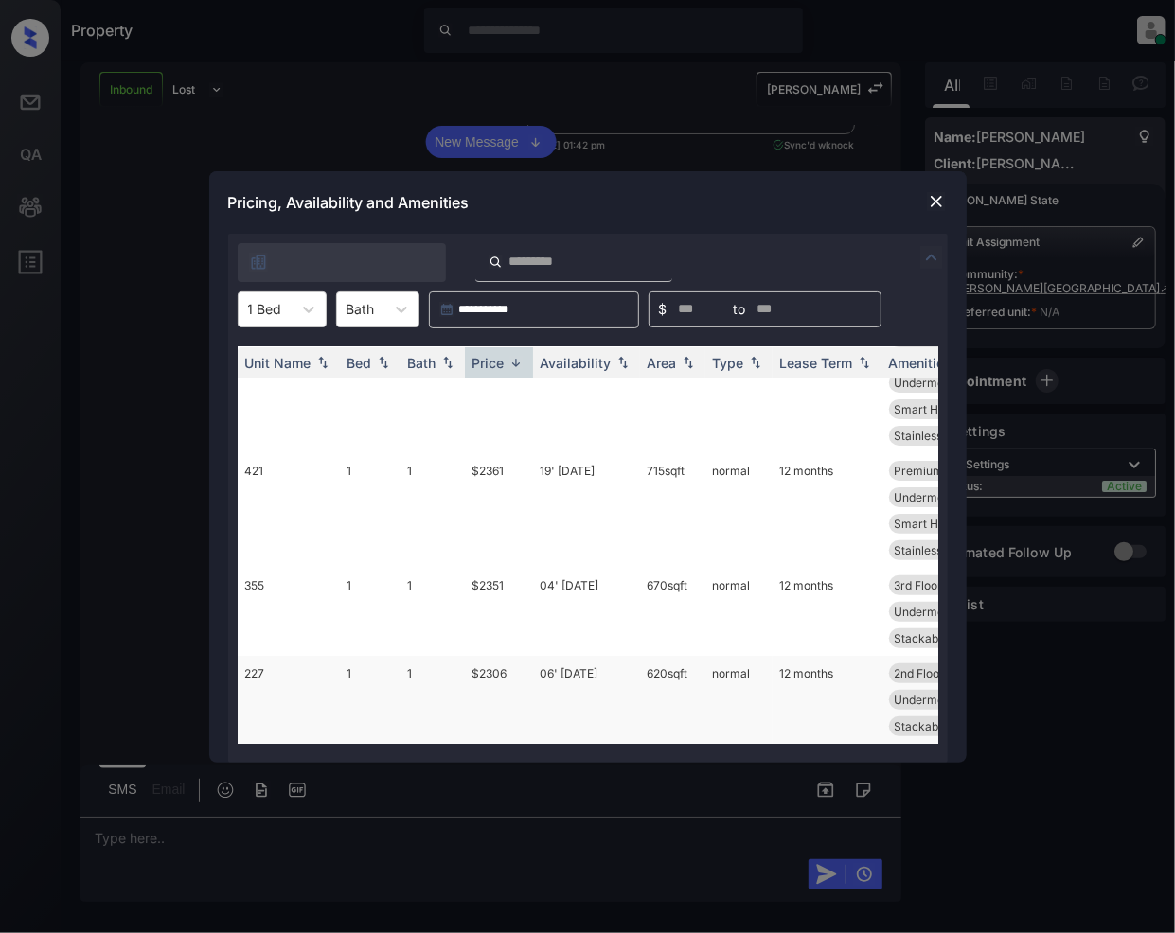
click at [501, 656] on td "$2306" at bounding box center [499, 700] width 68 height 88
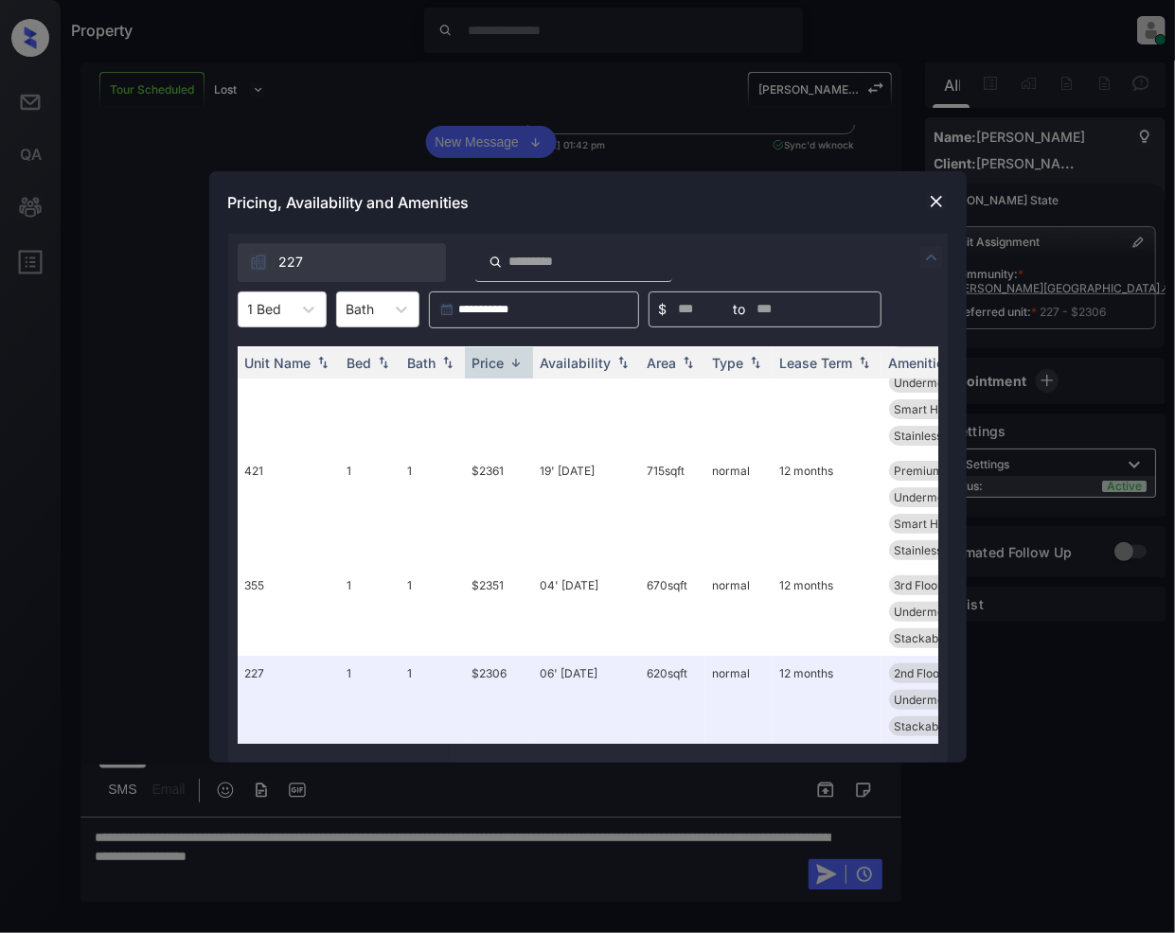
click at [474, 856] on div "**********" at bounding box center [587, 466] width 1175 height 933
click at [933, 198] on img at bounding box center [936, 201] width 19 height 19
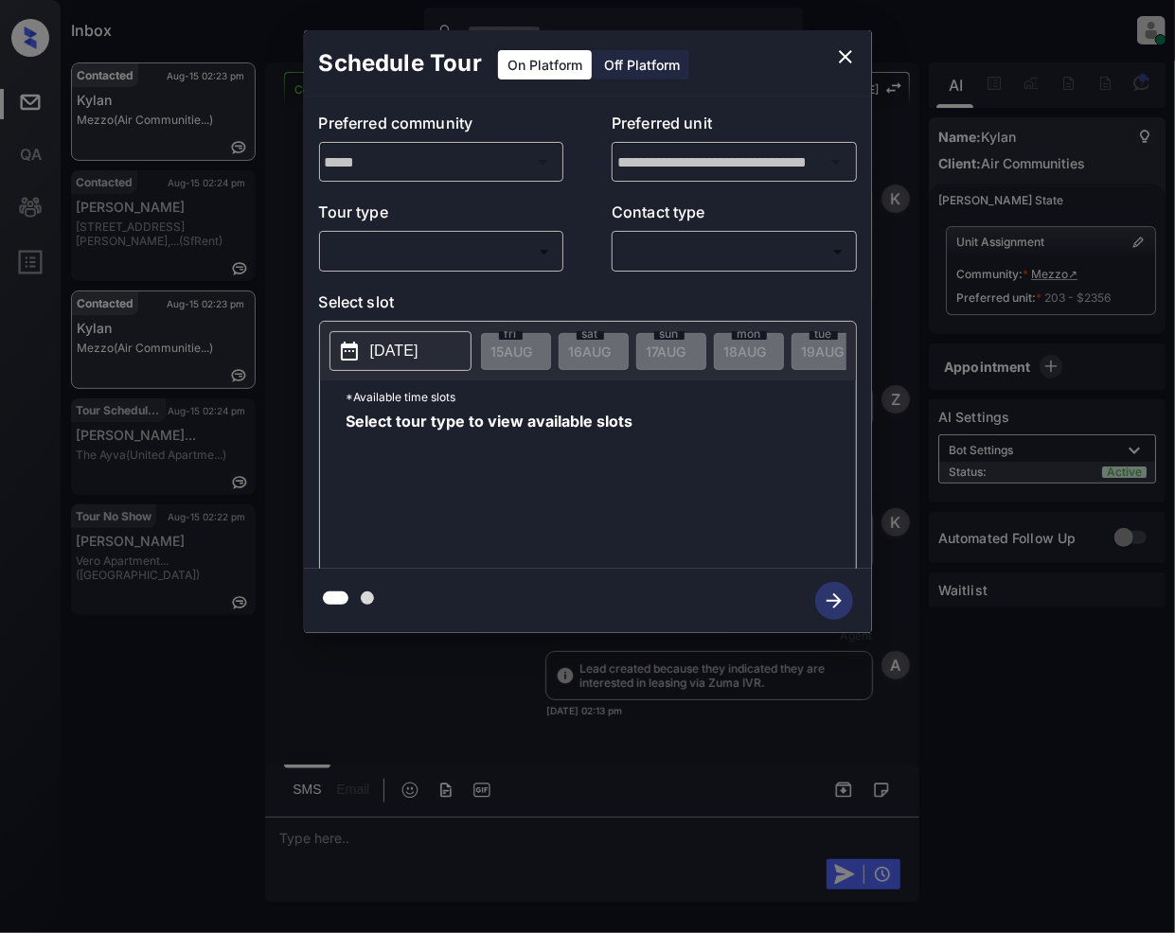
scroll to position [3595, 0]
click at [454, 242] on body "Inbox [PERSON_NAME] Online Set yourself offline Set yourself on break Profile S…" at bounding box center [587, 466] width 1175 height 933
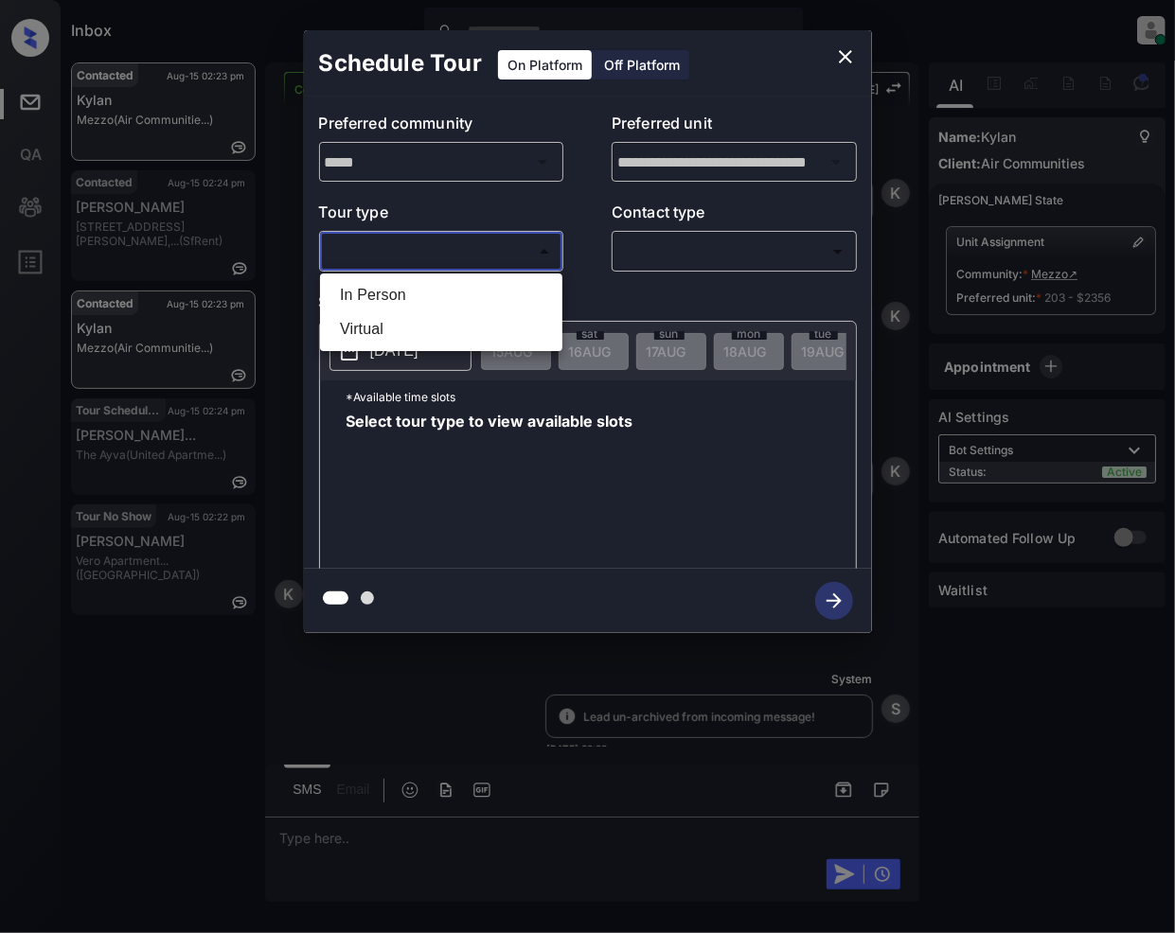
click at [842, 59] on div at bounding box center [587, 466] width 1175 height 933
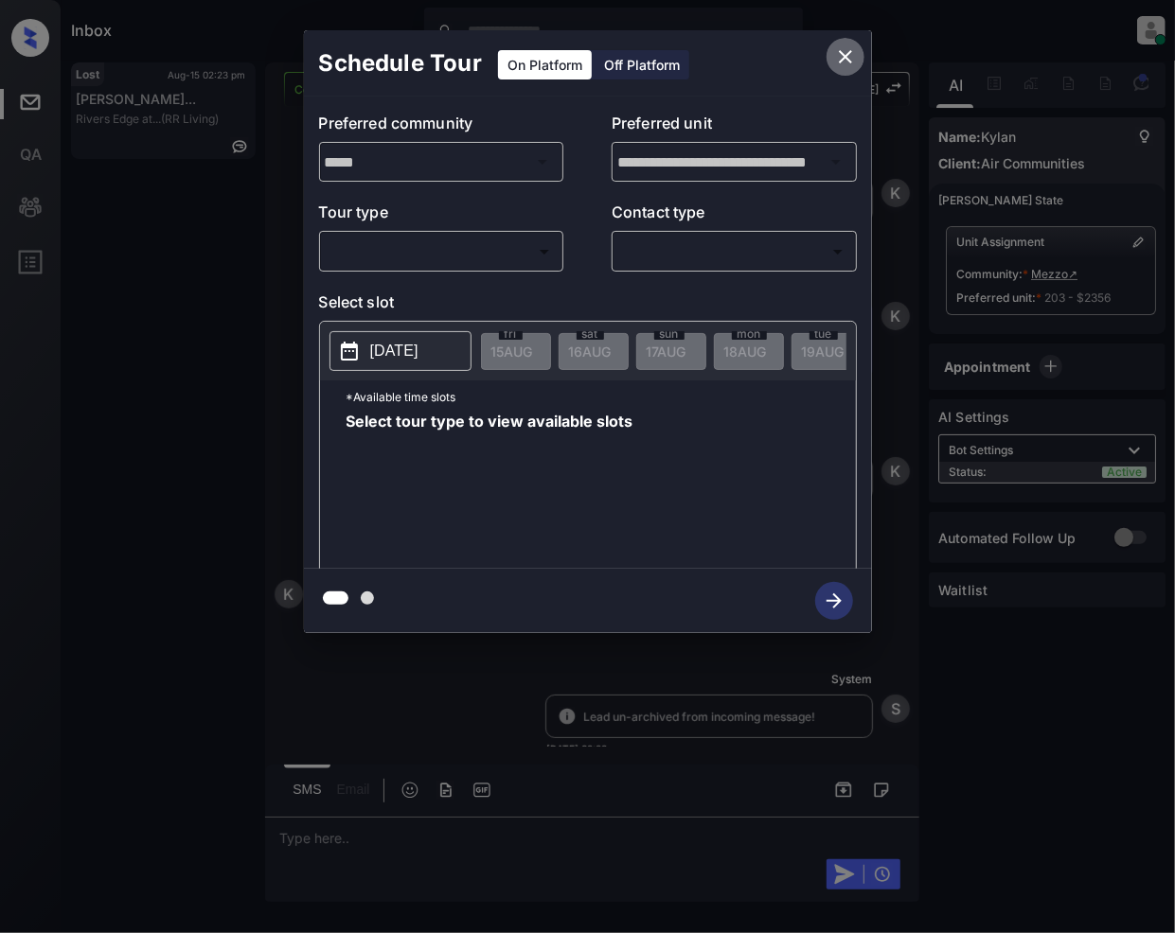
click at [842, 57] on icon "close" at bounding box center [845, 56] width 23 height 23
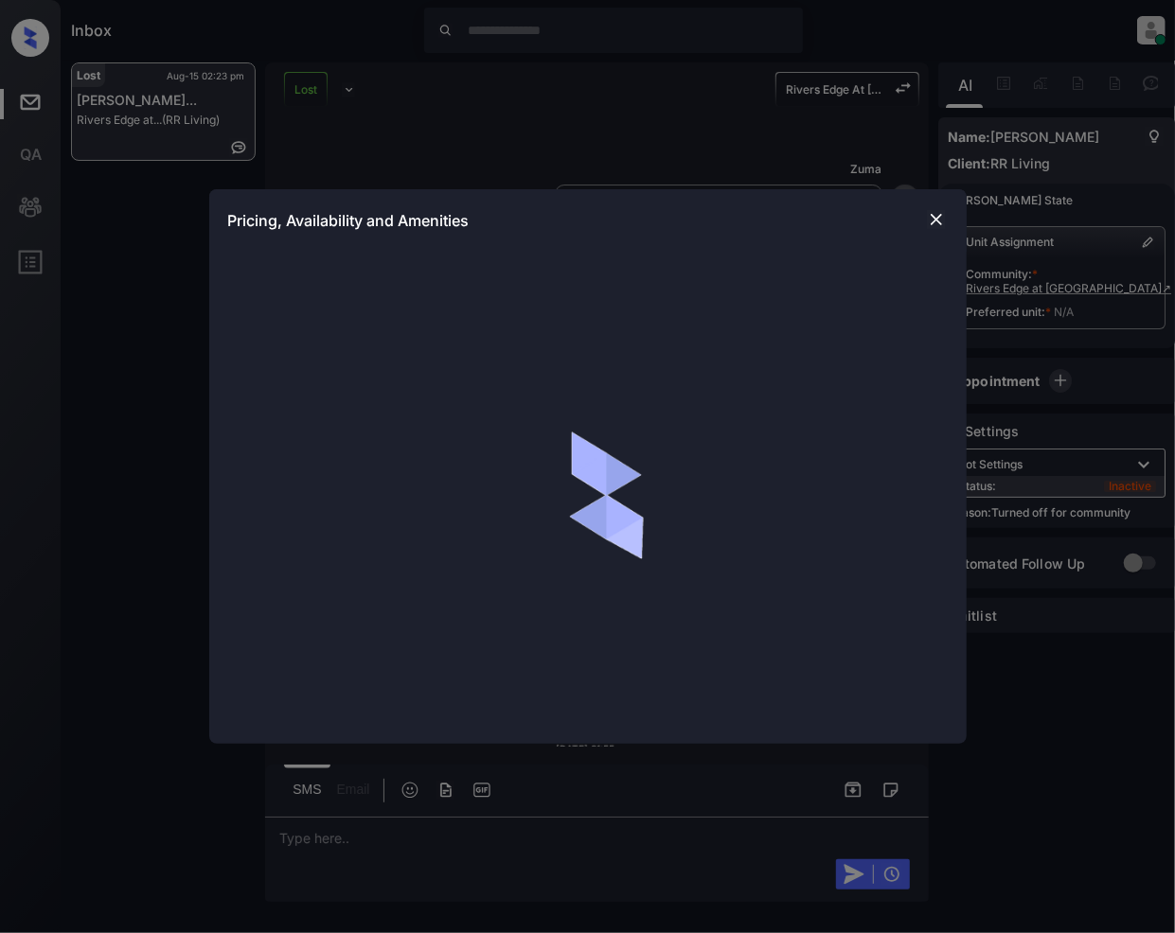
scroll to position [2959, 0]
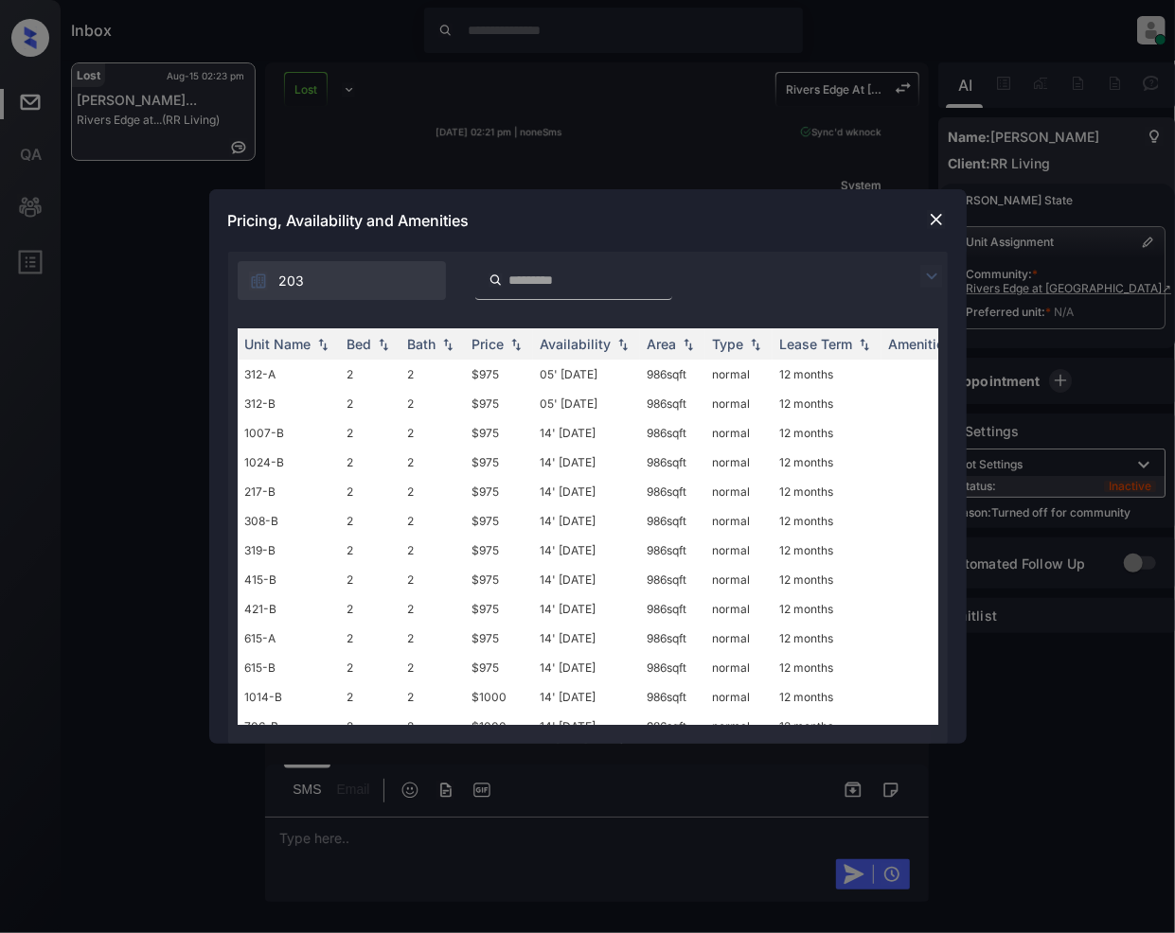
click at [932, 270] on img at bounding box center [931, 276] width 23 height 23
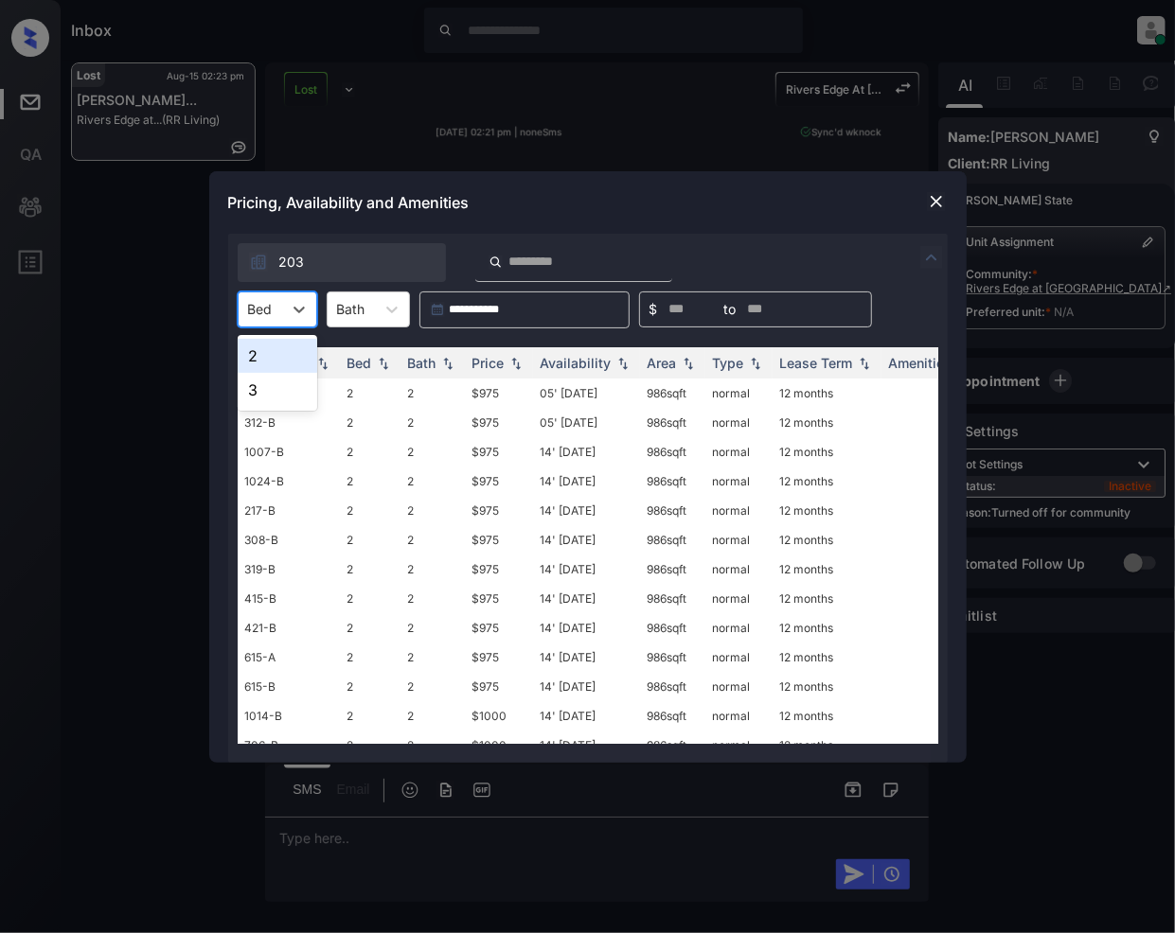
click at [278, 310] on div "Bed" at bounding box center [261, 308] width 44 height 27
click at [936, 203] on img at bounding box center [936, 201] width 19 height 19
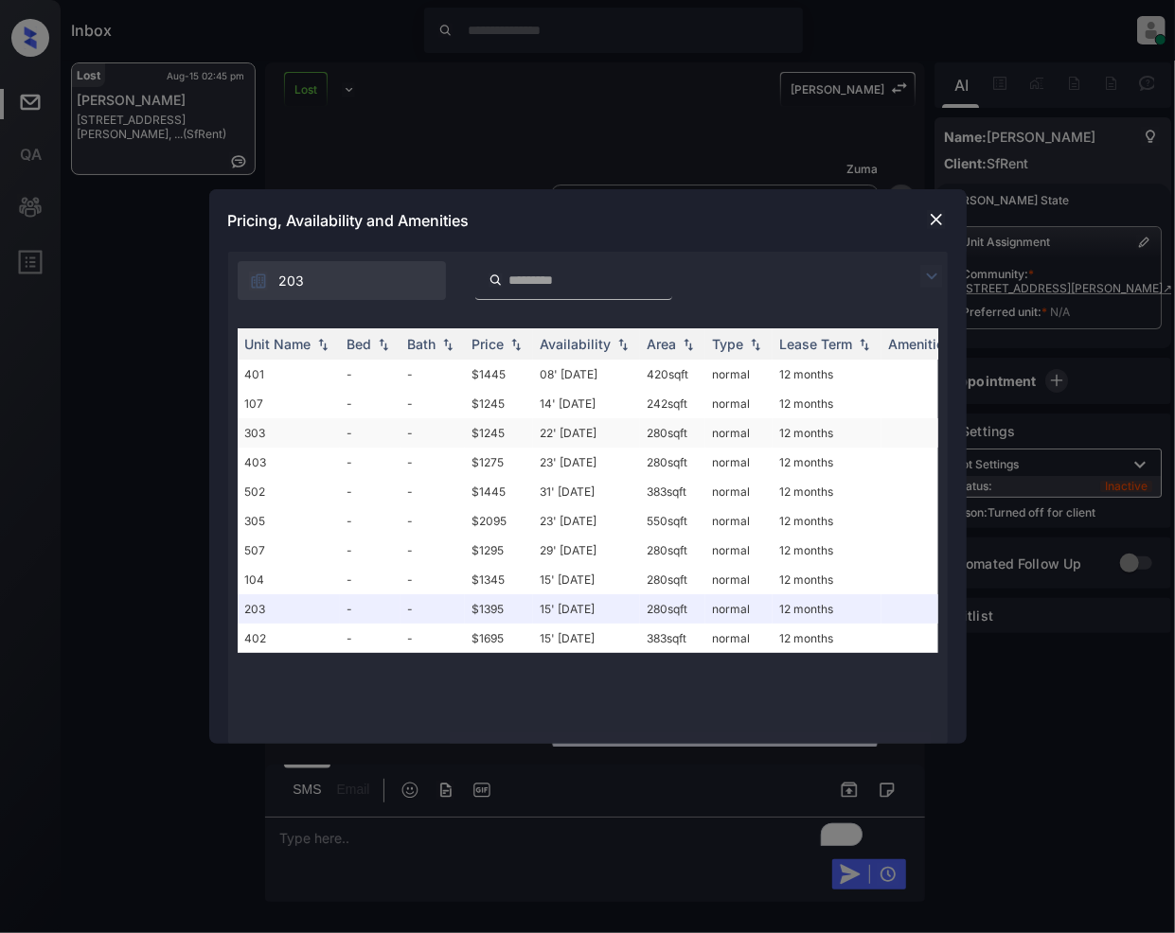
scroll to position [4627, 0]
click at [494, 584] on td "$1345" at bounding box center [499, 579] width 68 height 29
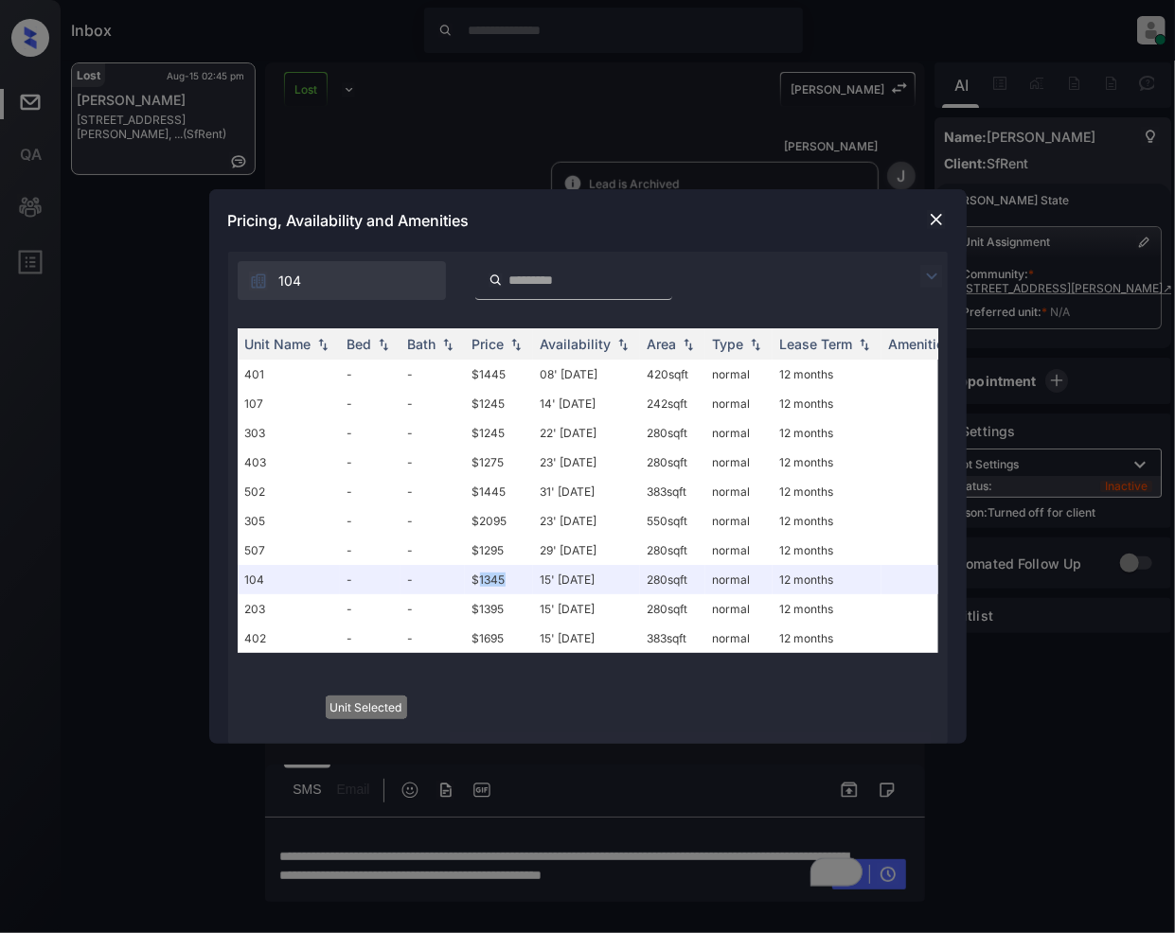
click at [935, 213] on img at bounding box center [936, 219] width 19 height 19
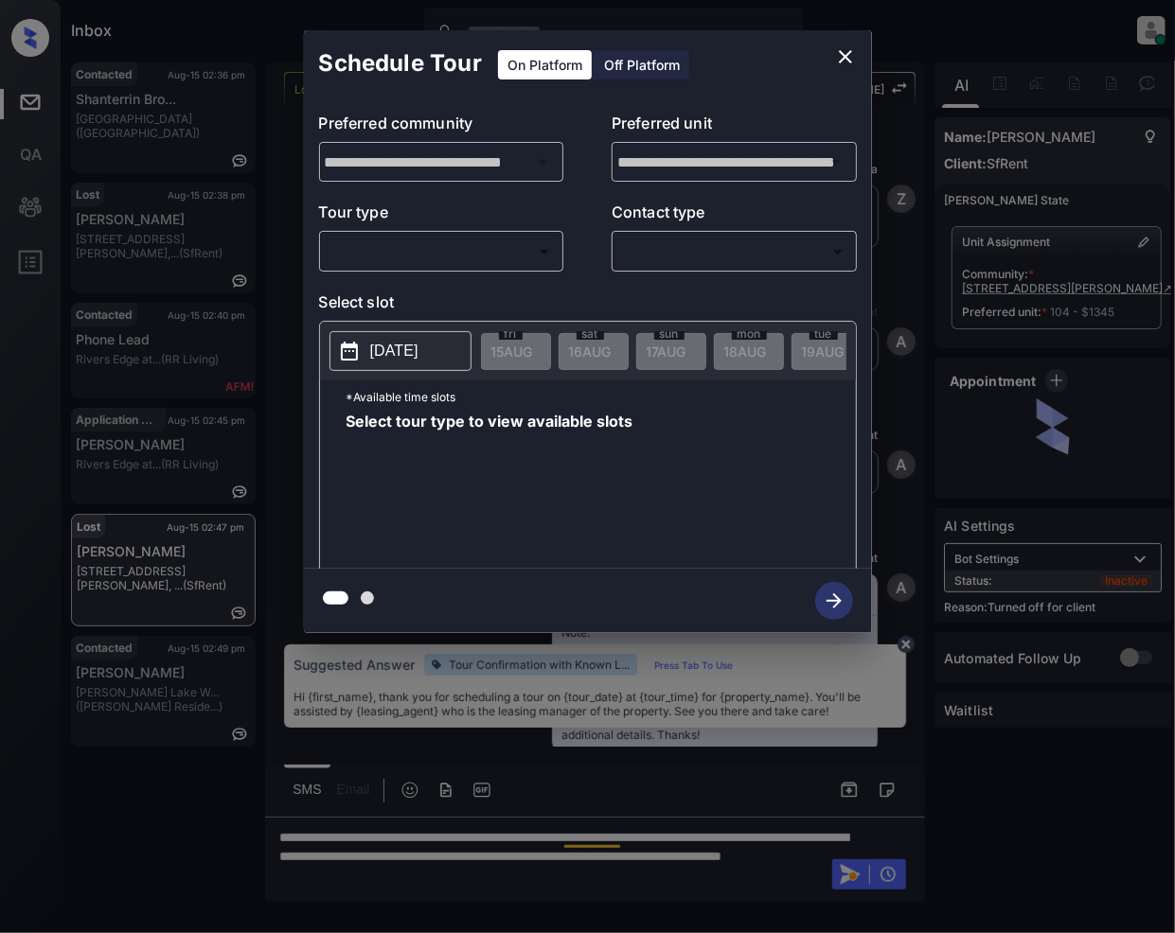
scroll to position [4627, 0]
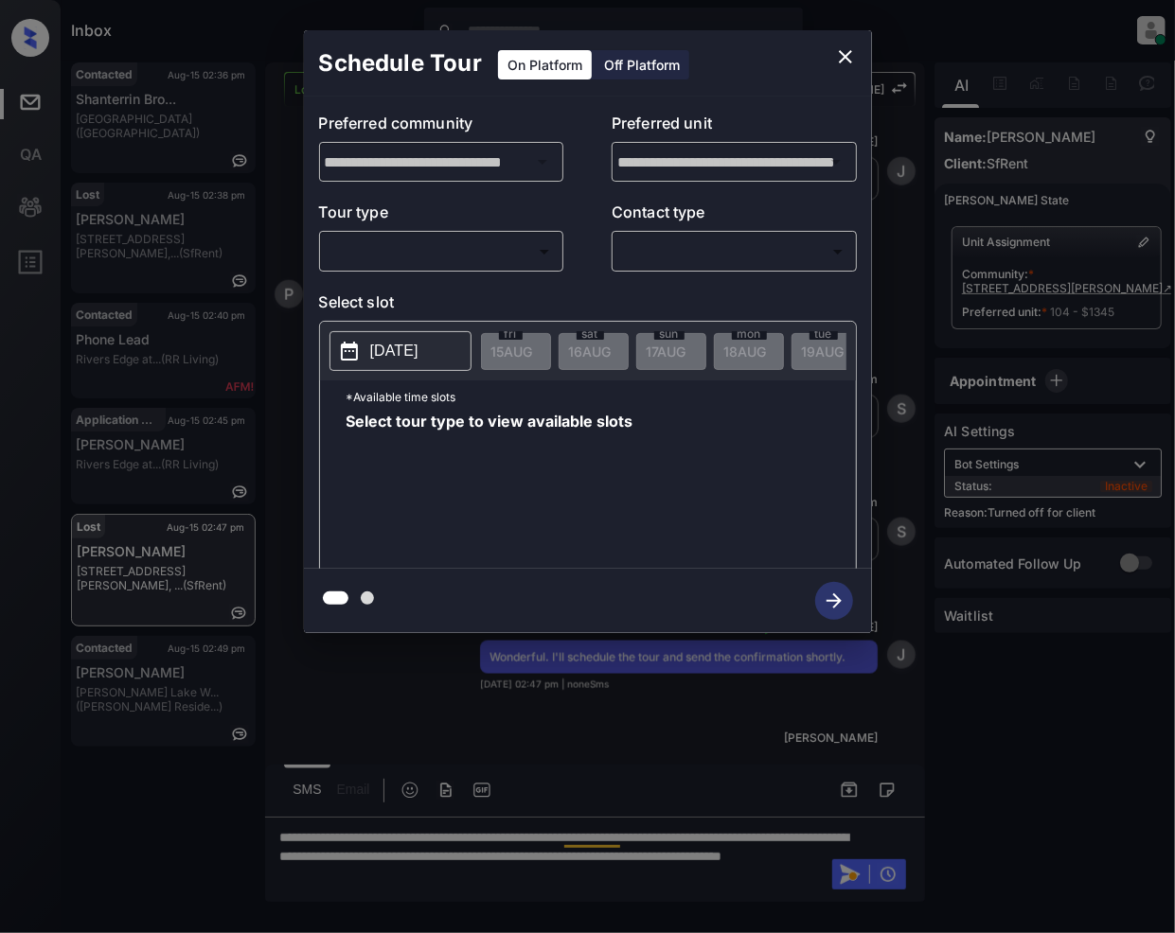
click at [642, 80] on div "On Platform Off Platform" at bounding box center [593, 64] width 193 height 31
click at [644, 65] on div "Off Platform" at bounding box center [641, 64] width 95 height 29
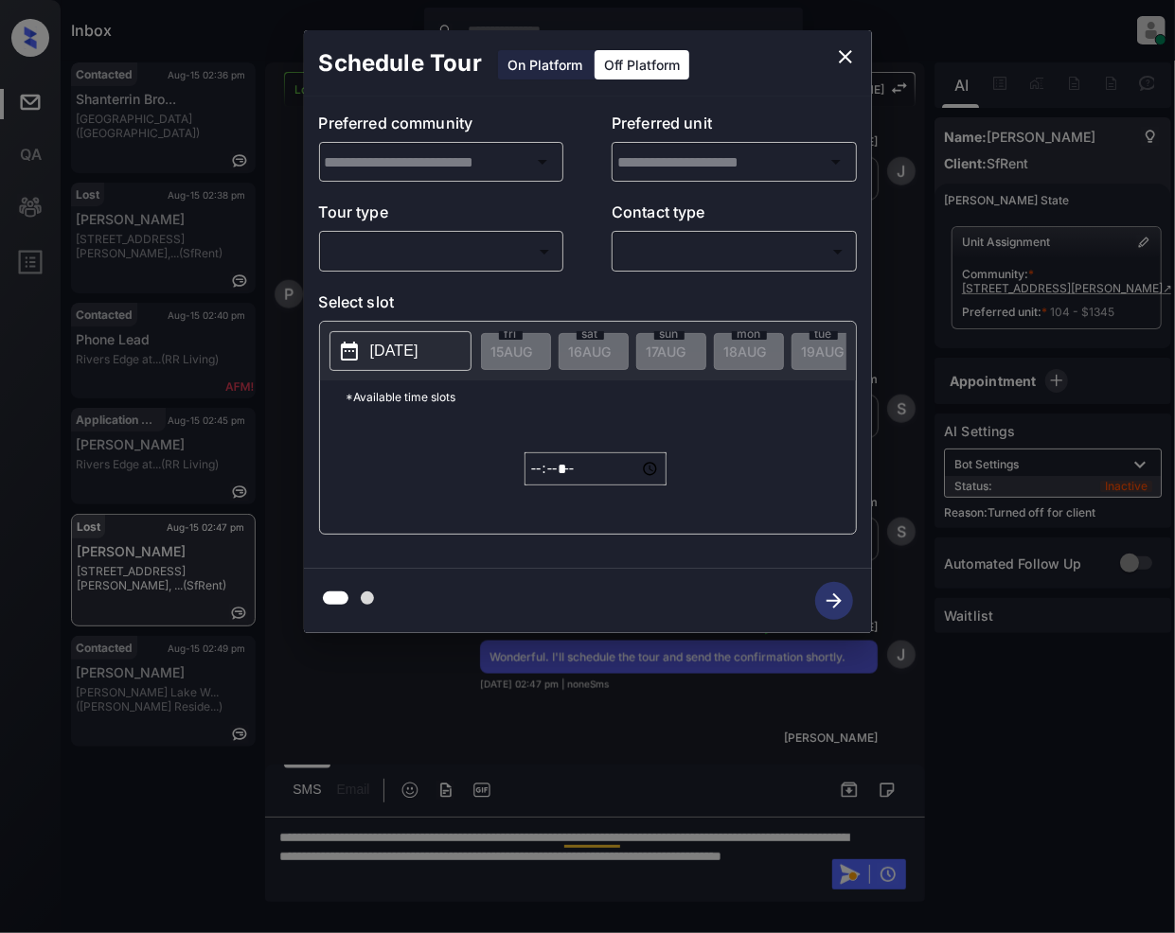
type input "**********"
click at [448, 246] on body "Inbox Jeramie Castro Online Set yourself offline Set yourself on break Profile …" at bounding box center [587, 466] width 1175 height 933
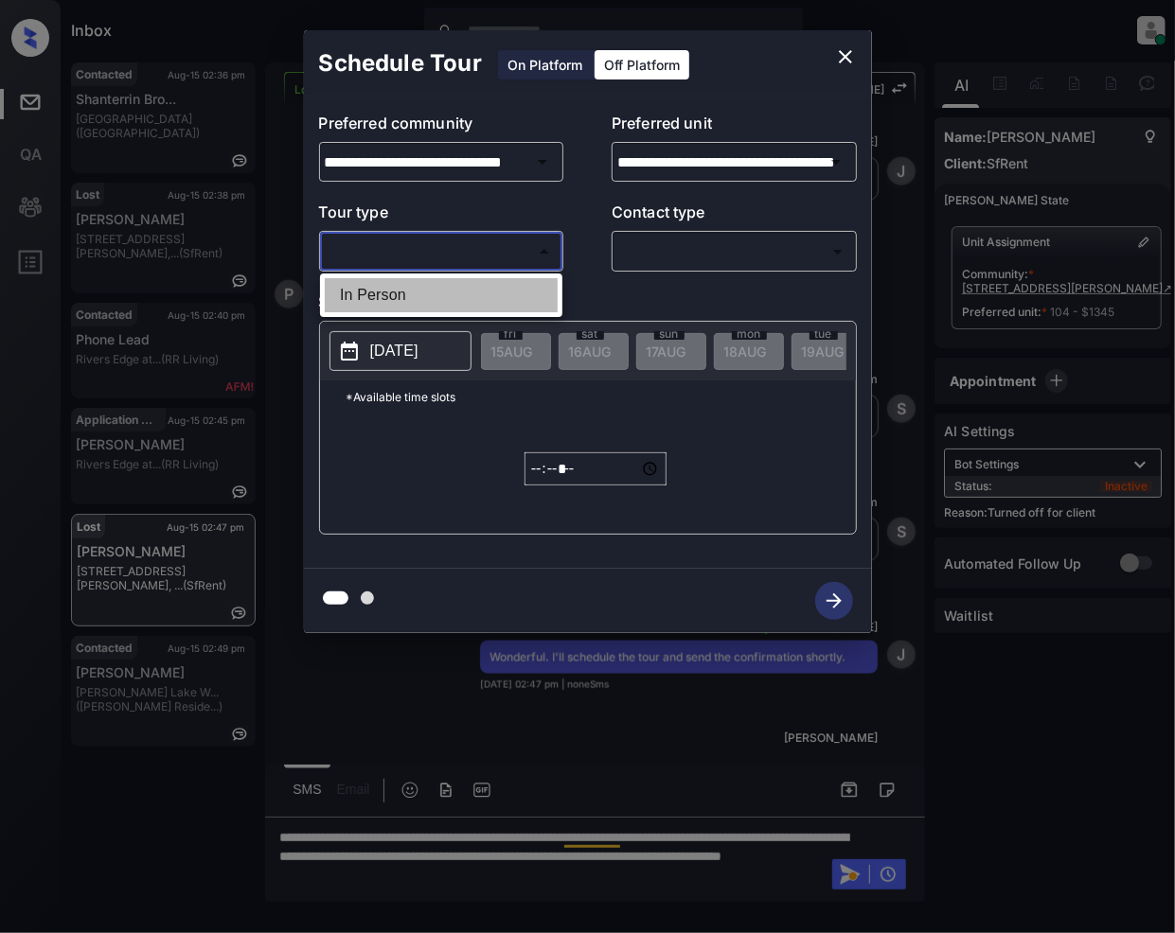
drag, startPoint x: 391, startPoint y: 300, endPoint x: 676, endPoint y: 277, distance: 285.8
click at [392, 300] on li "In Person" at bounding box center [441, 295] width 233 height 34
type input "********"
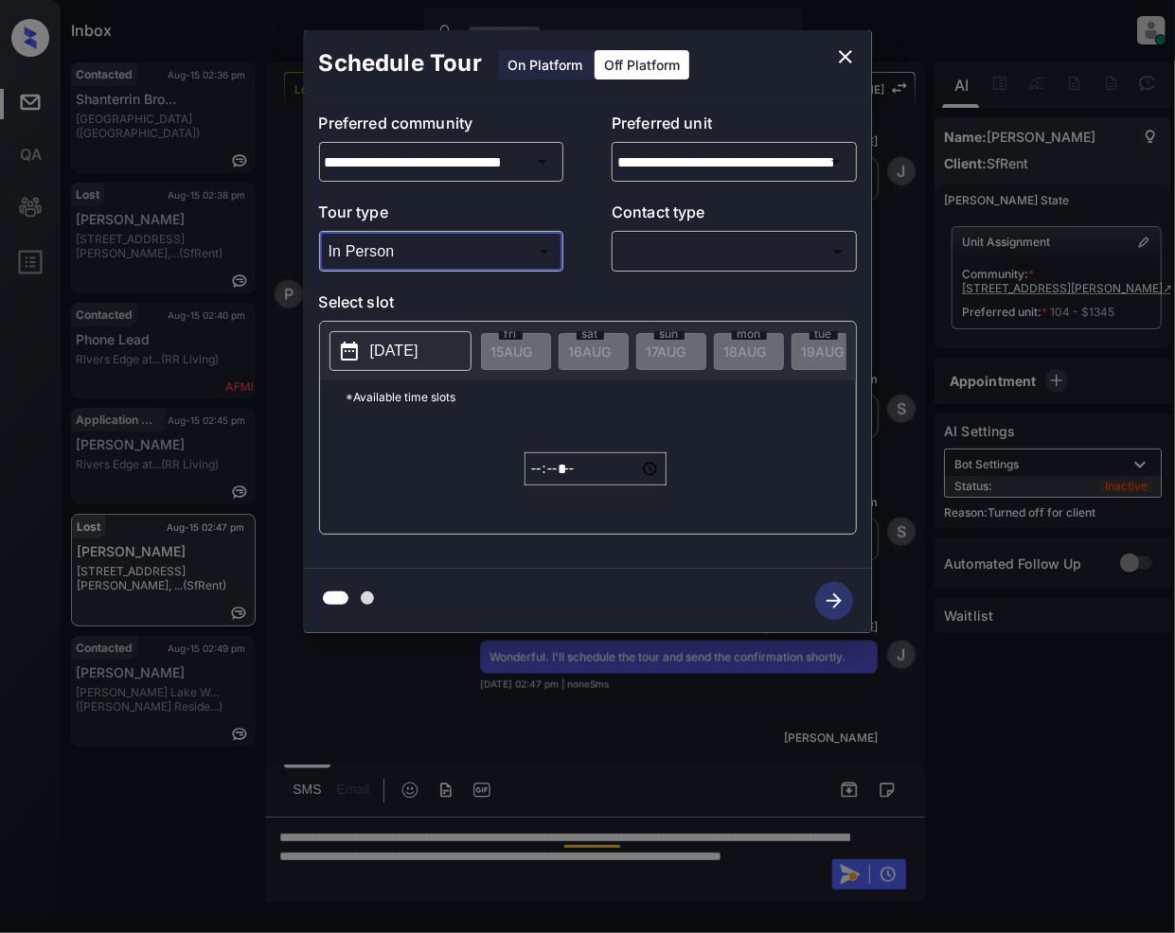
click at [670, 250] on body "Inbox Jeramie Castro Online Set yourself offline Set yourself on break Profile …" at bounding box center [587, 466] width 1175 height 933
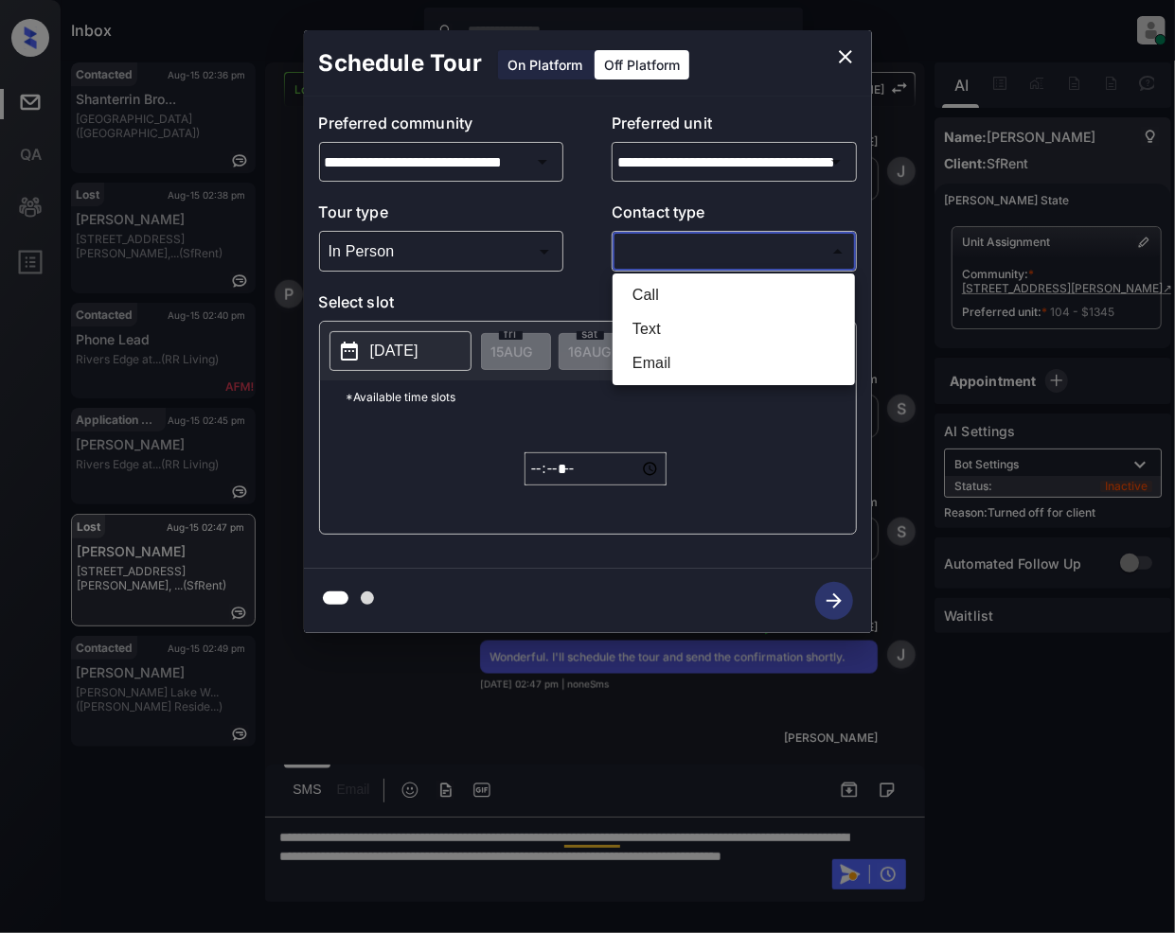
click at [656, 323] on li "Text" at bounding box center [733, 329] width 233 height 34
type input "****"
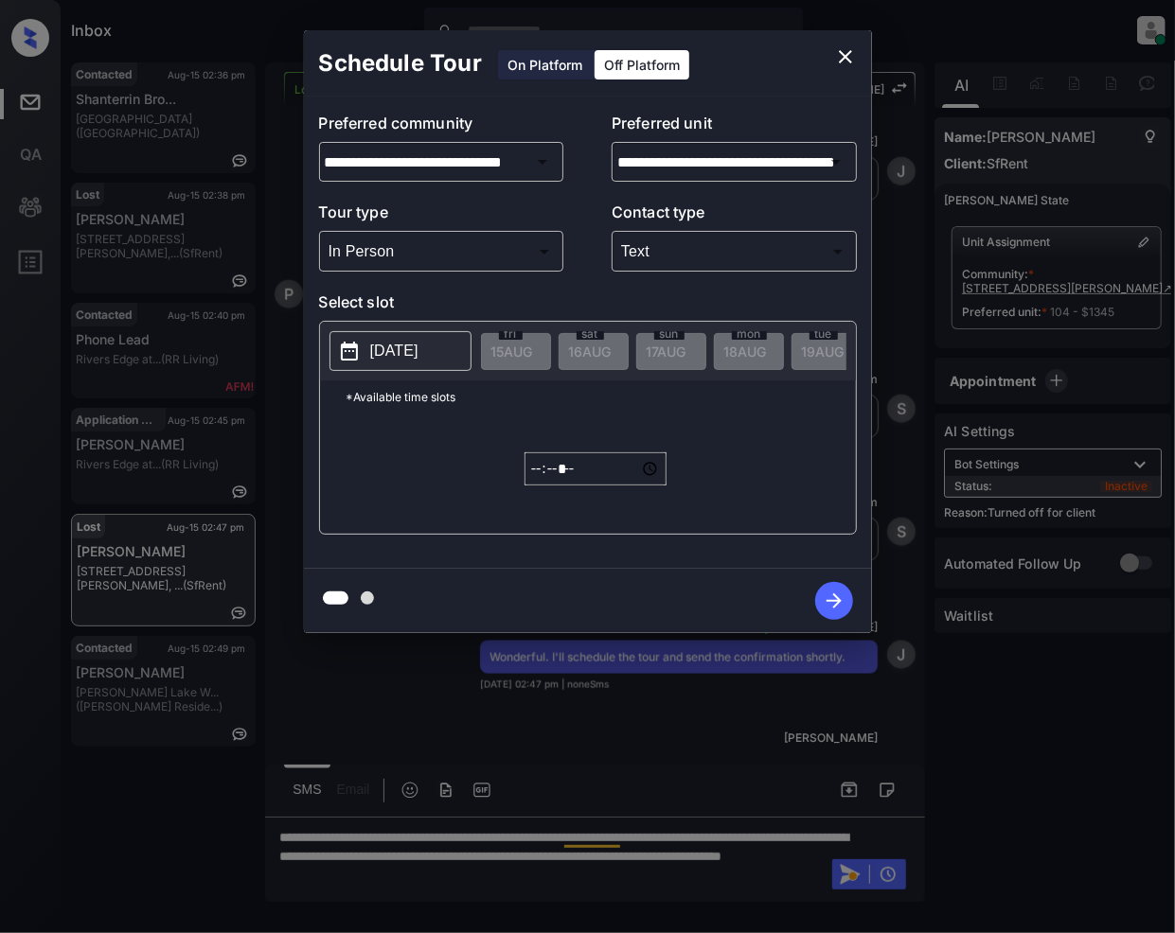
click at [353, 354] on icon at bounding box center [349, 351] width 23 height 23
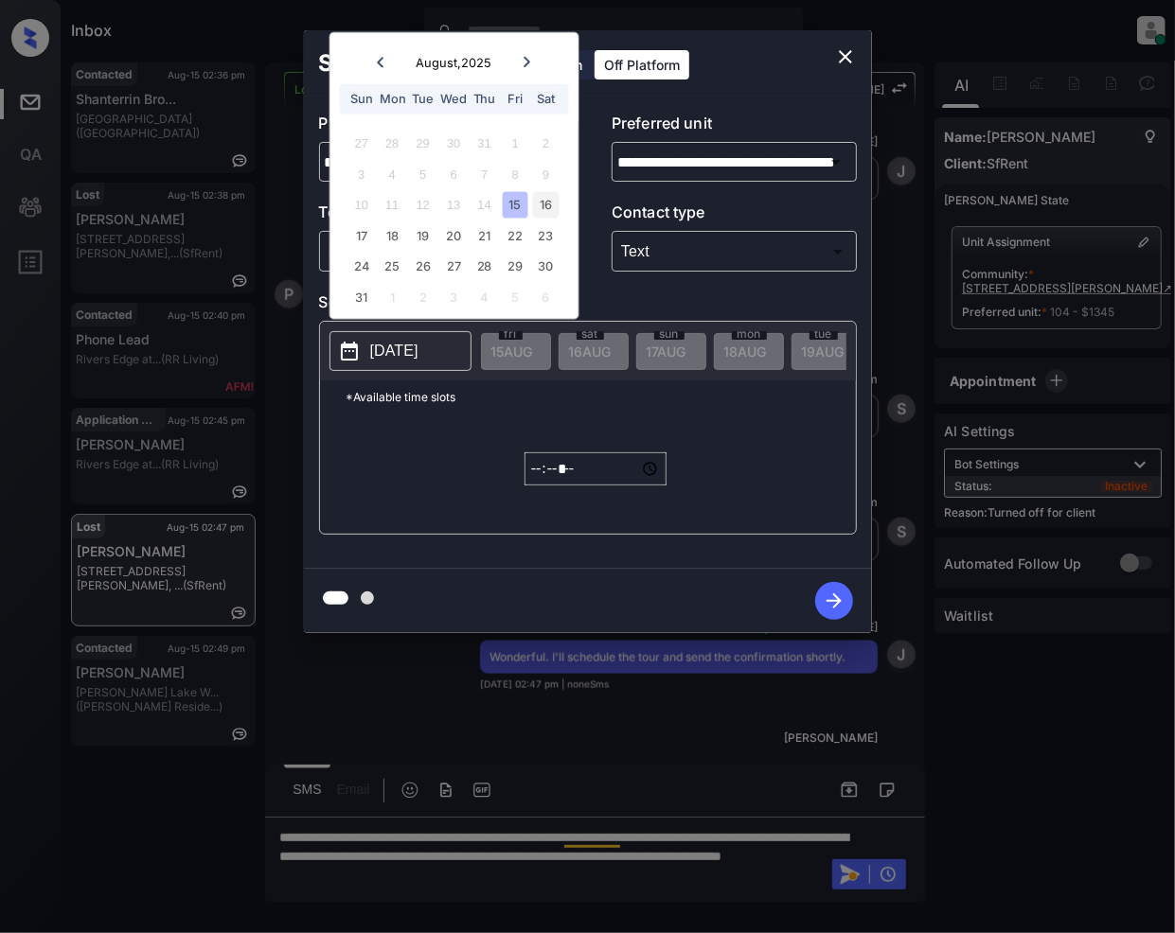
click at [546, 199] on div "16" at bounding box center [546, 205] width 26 height 26
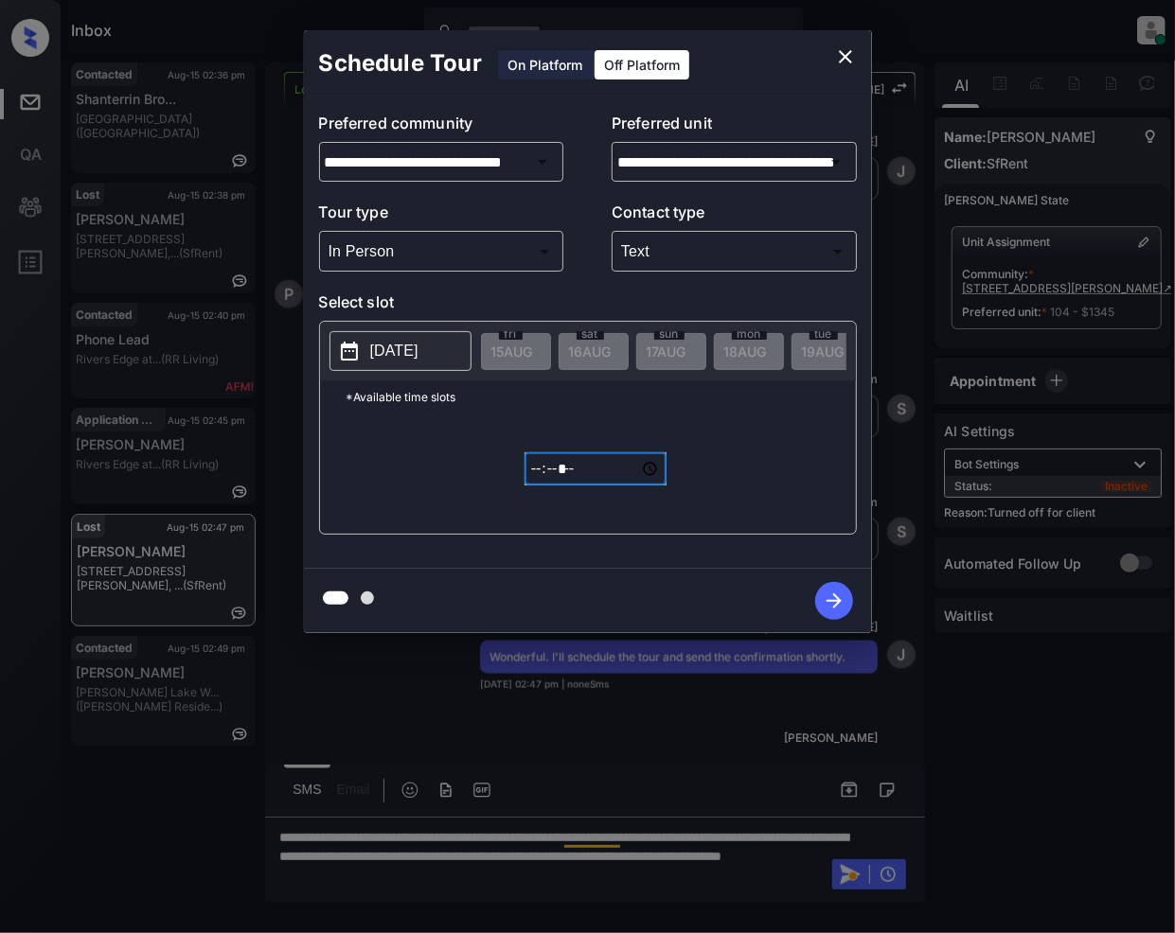
click at [541, 486] on input "*****" at bounding box center [595, 468] width 142 height 33
type input "*****"
click at [826, 594] on icon "button" at bounding box center [834, 601] width 38 height 38
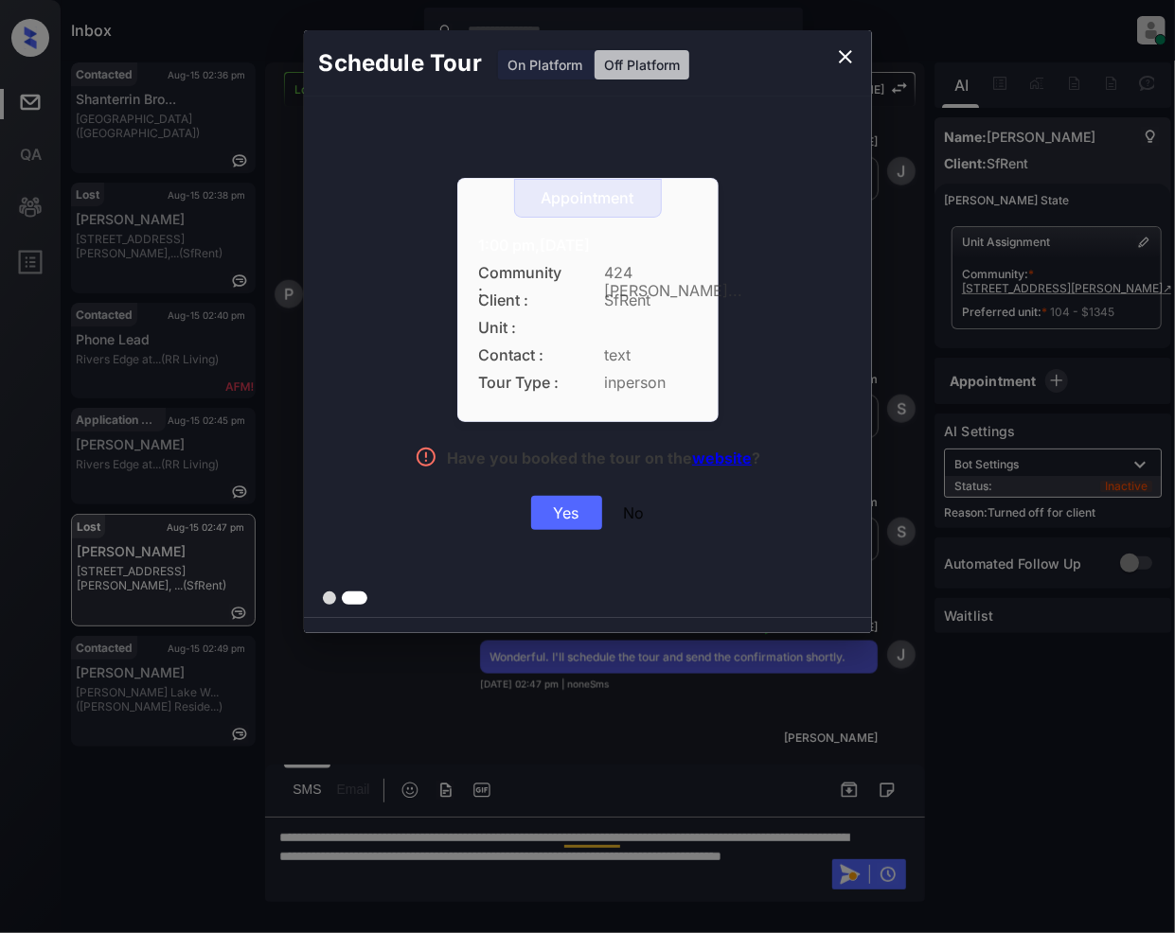
click at [564, 513] on div "Yes" at bounding box center [566, 513] width 71 height 34
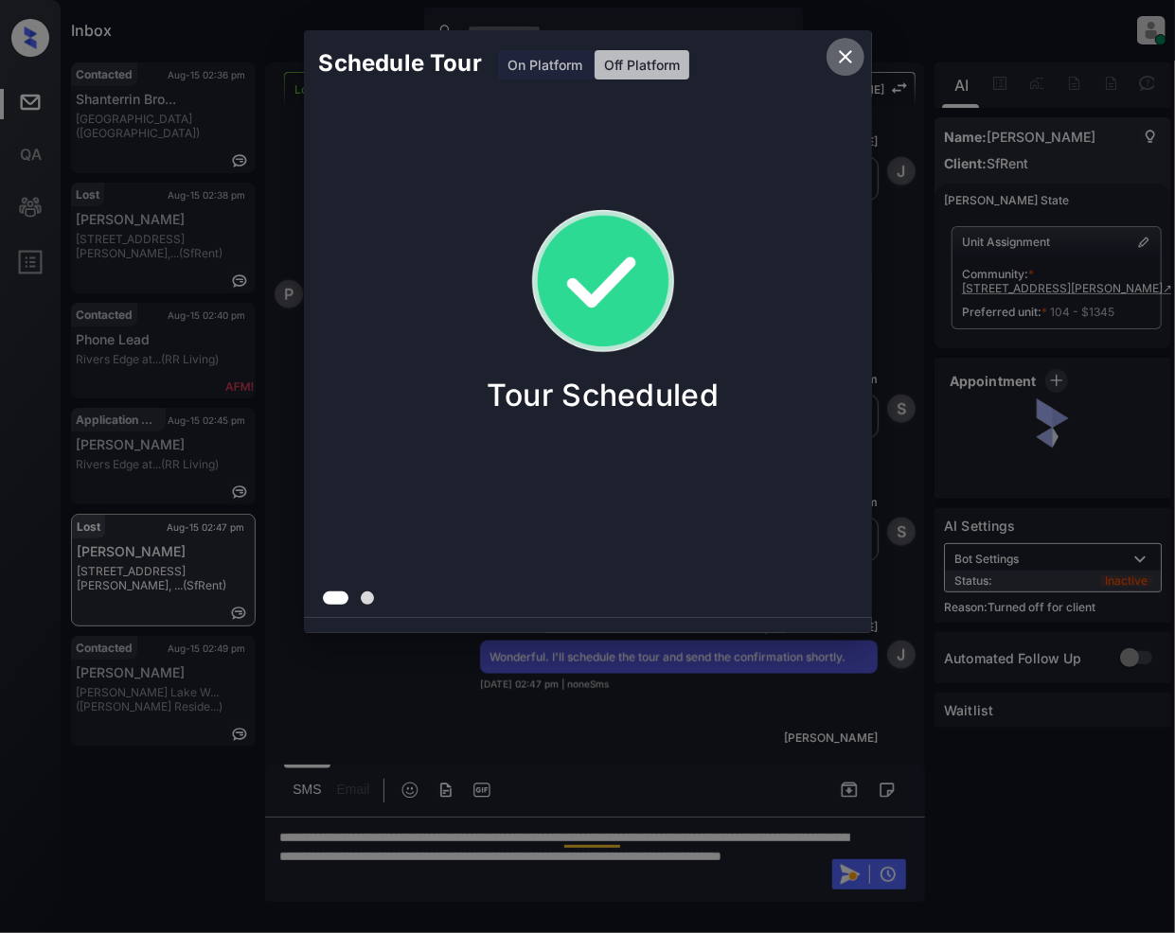
click at [846, 53] on icon "close" at bounding box center [845, 56] width 23 height 23
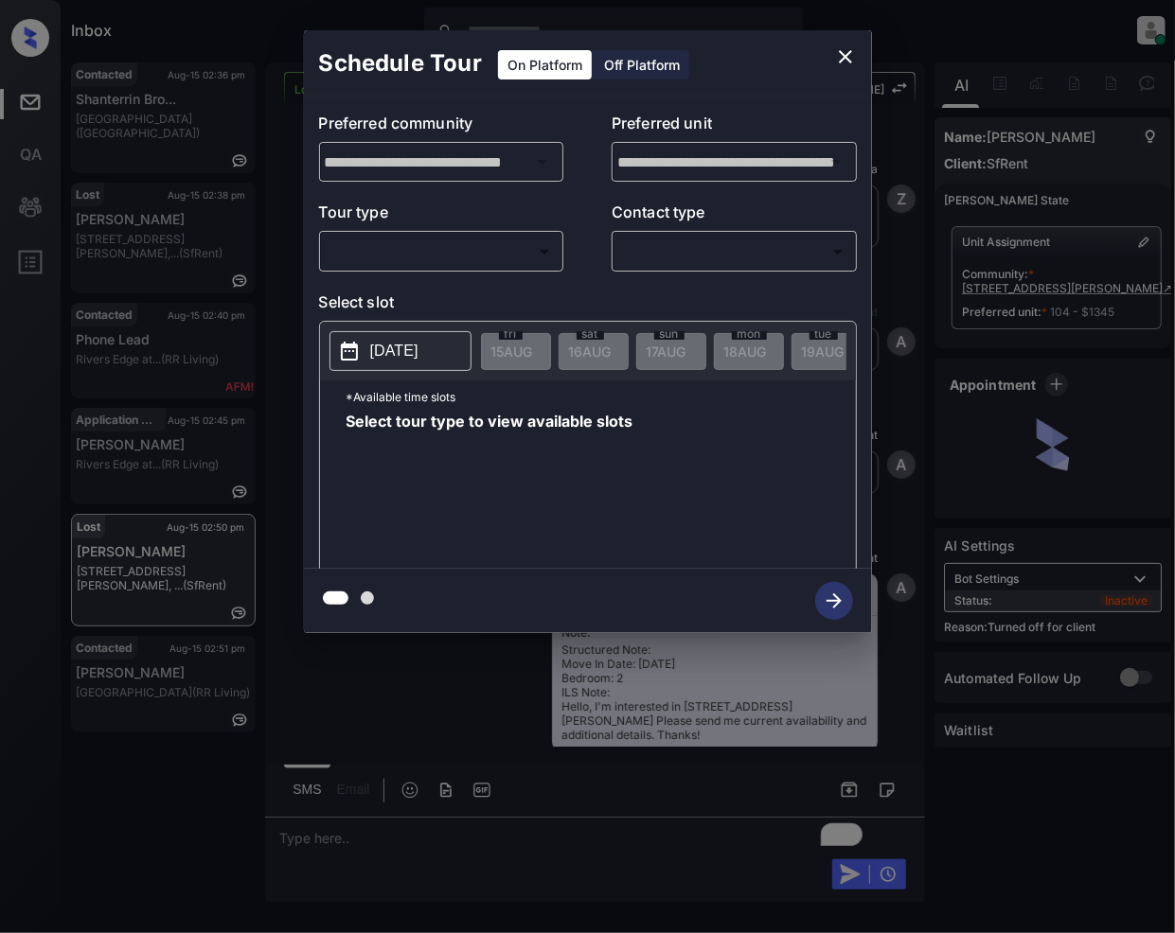
scroll to position [4174, 0]
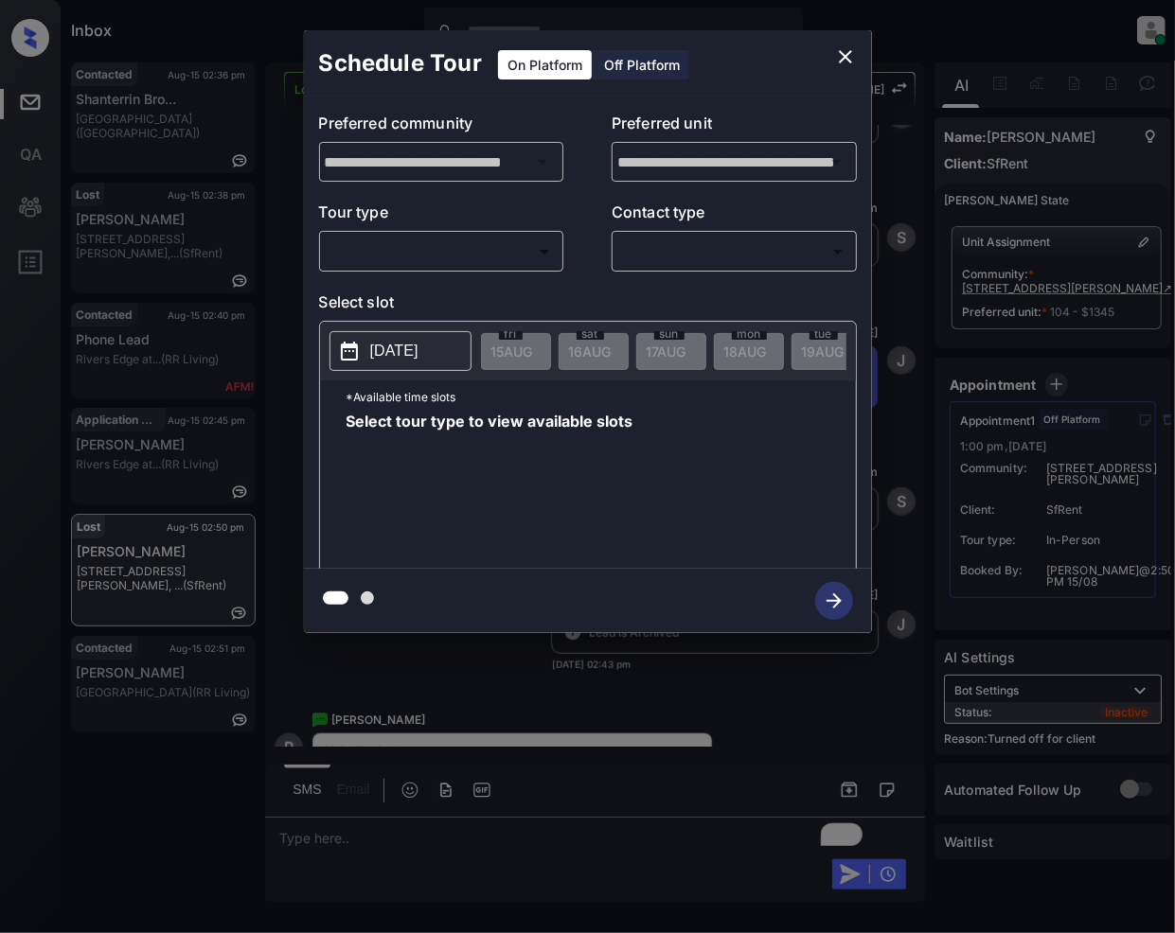
click at [626, 54] on div "Off Platform" at bounding box center [641, 64] width 95 height 29
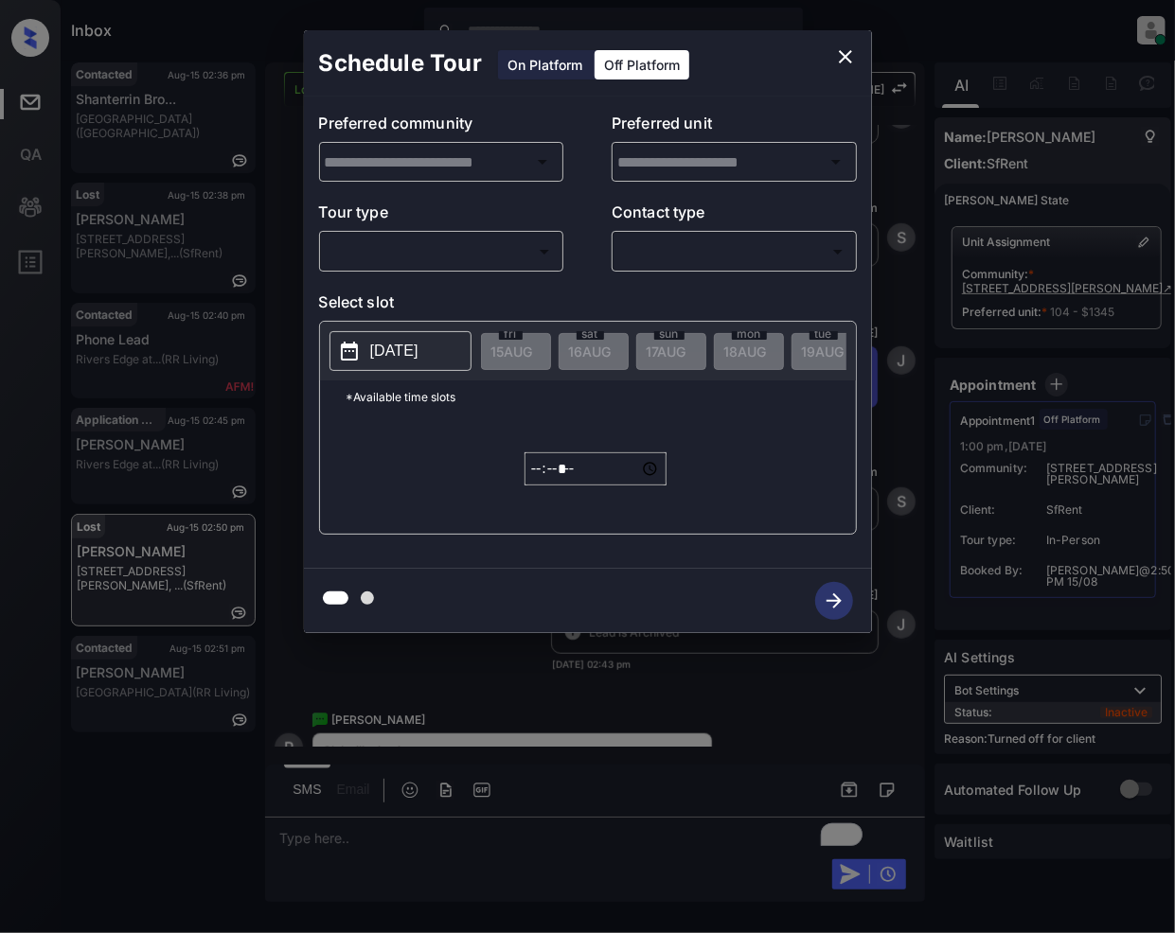
type input "**********"
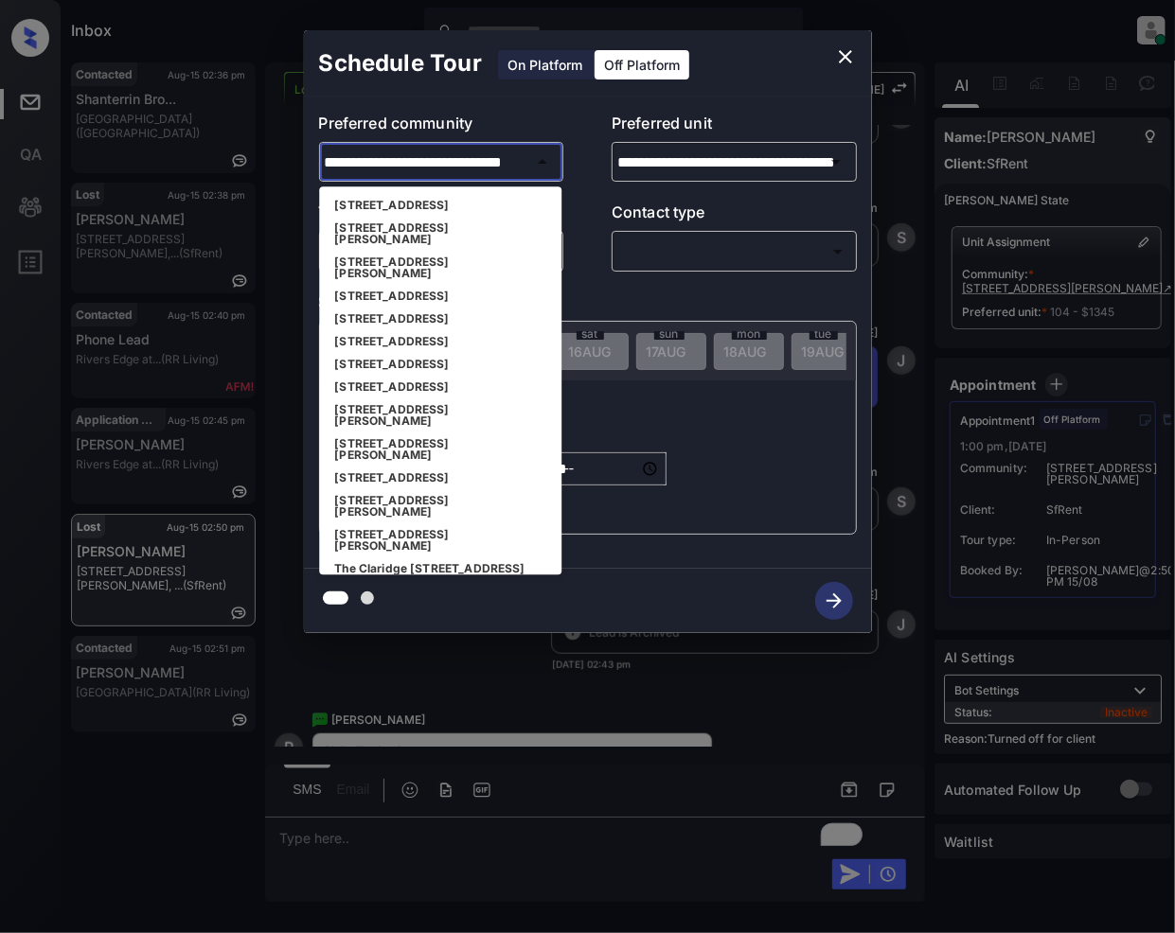
click at [469, 155] on input "**********" at bounding box center [441, 162] width 243 height 38
click at [394, 433] on li "[STREET_ADDRESS][PERSON_NAME]" at bounding box center [440, 450] width 242 height 34
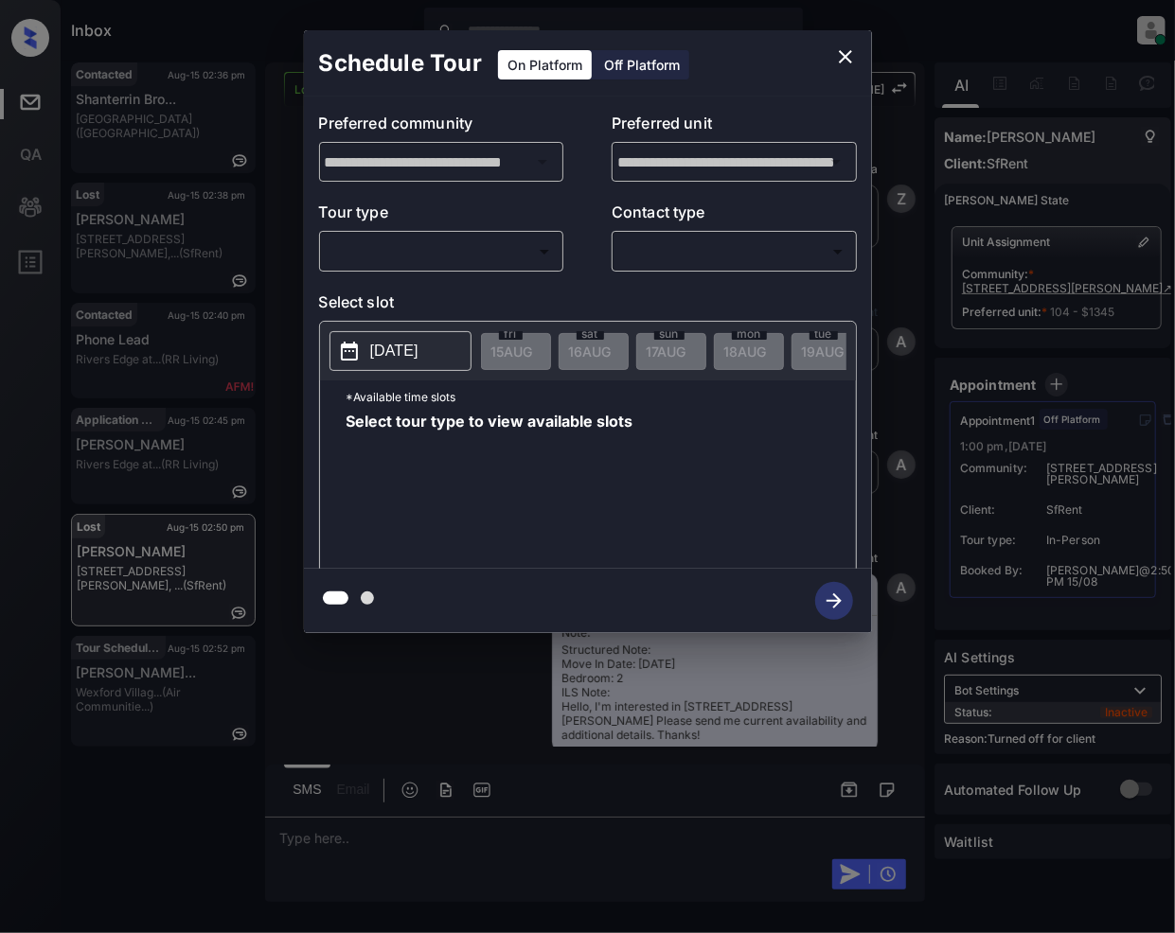
scroll to position [5260, 0]
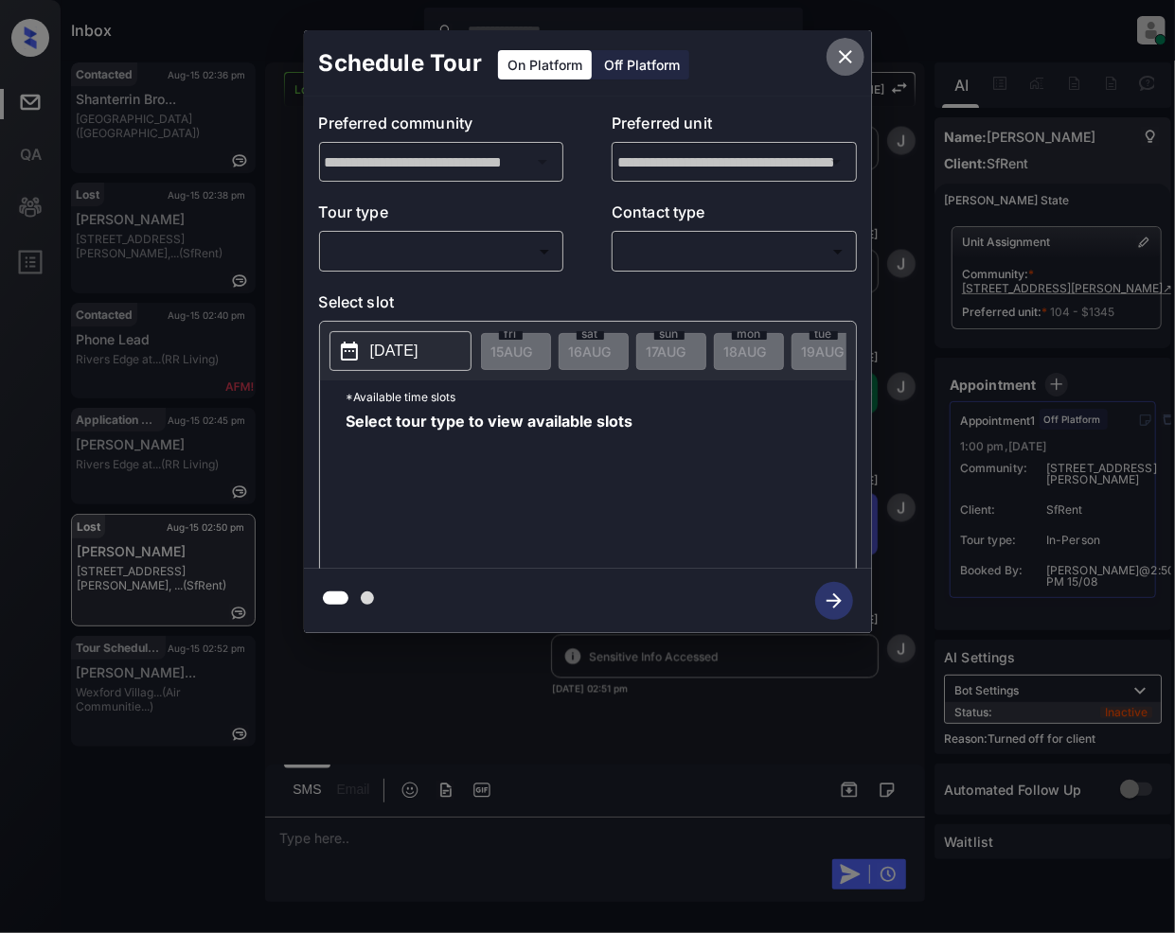
click at [838, 53] on icon "close" at bounding box center [845, 56] width 23 height 23
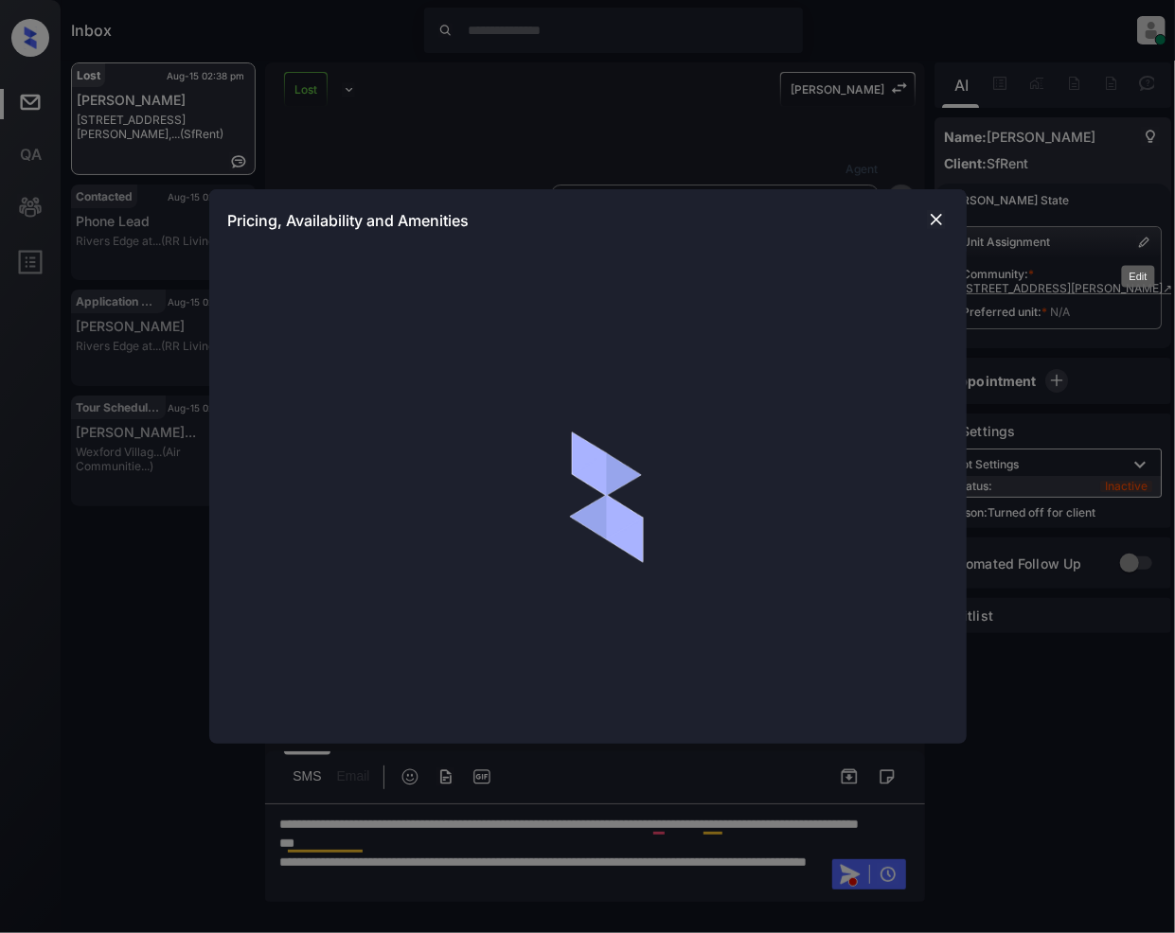
scroll to position [3803, 0]
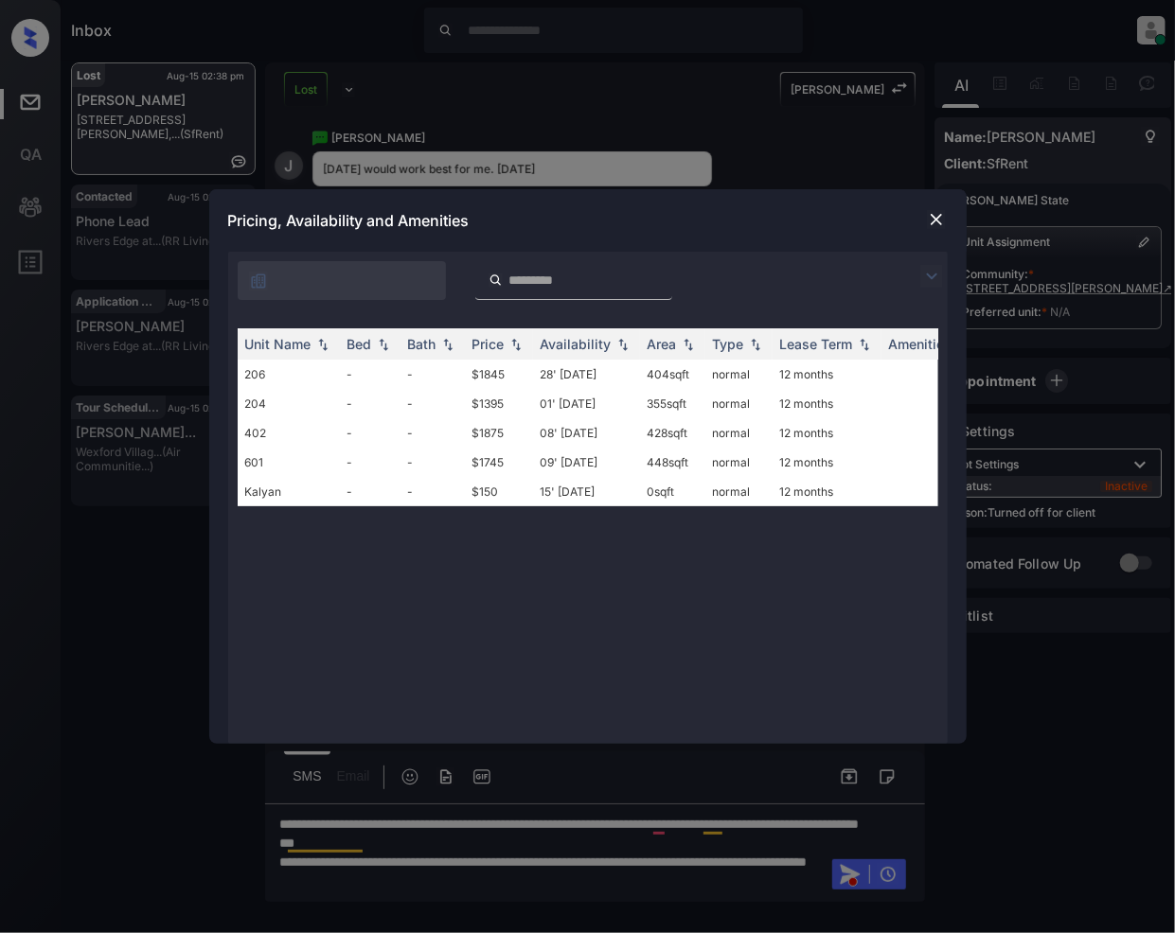
click at [941, 221] on img at bounding box center [936, 219] width 19 height 19
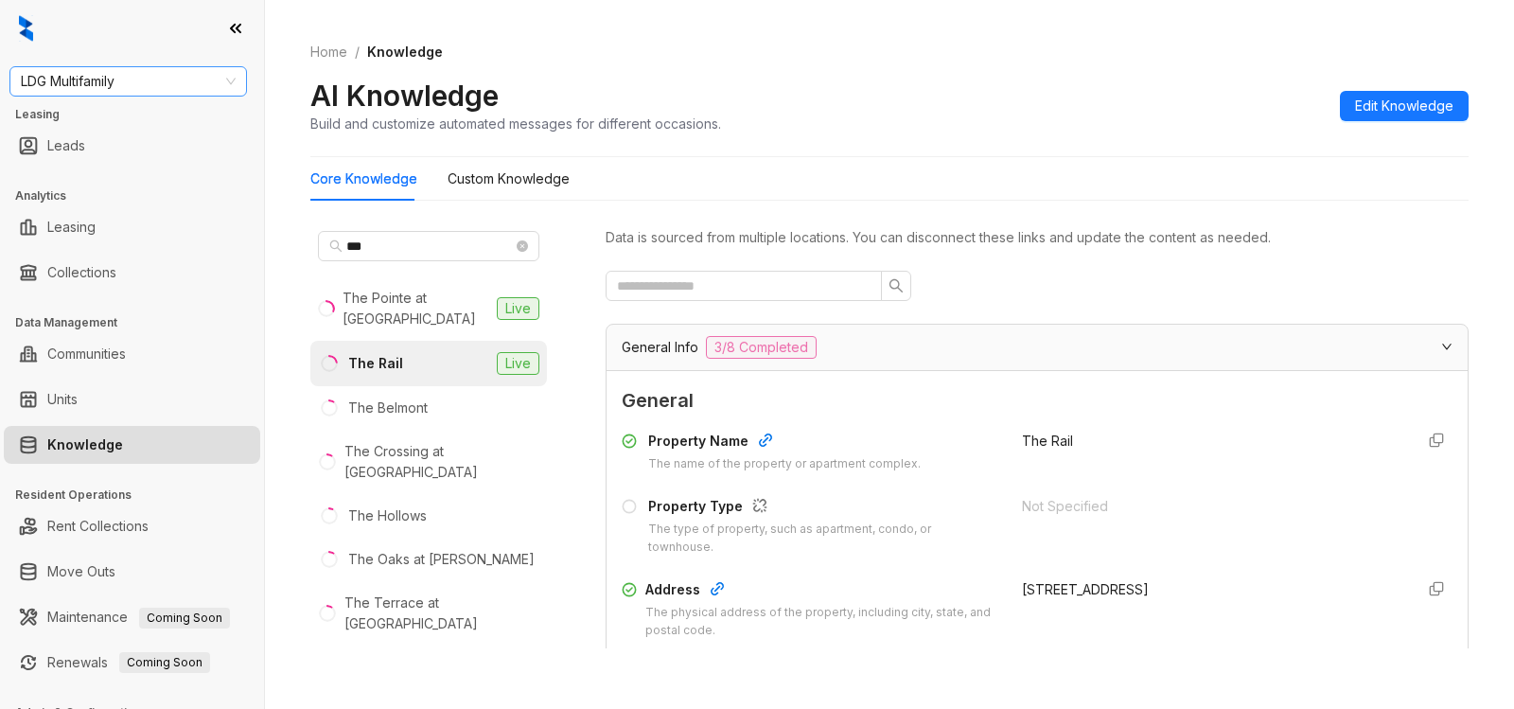
scroll to position [3941, 0]
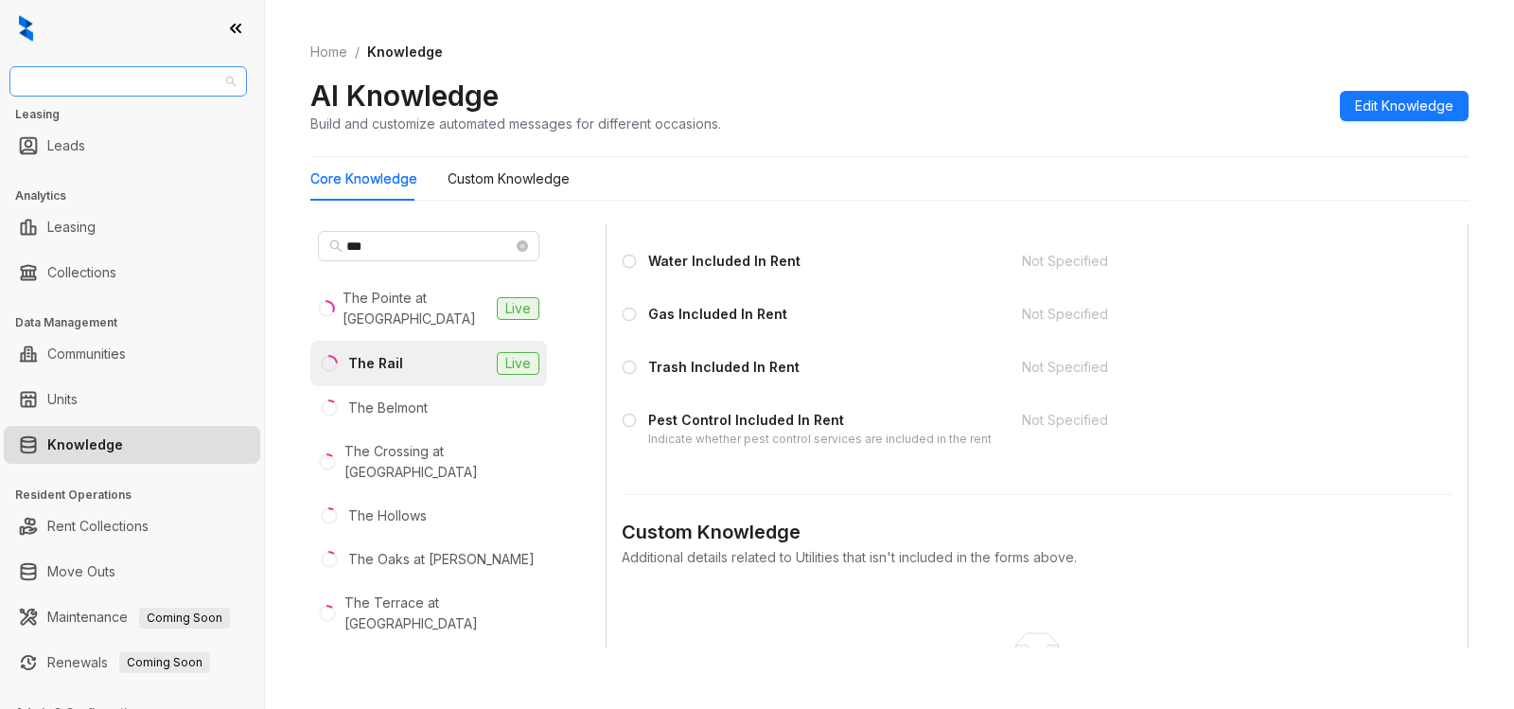
click at [97, 93] on span "LDG Multifamily" at bounding box center [128, 81] width 215 height 28
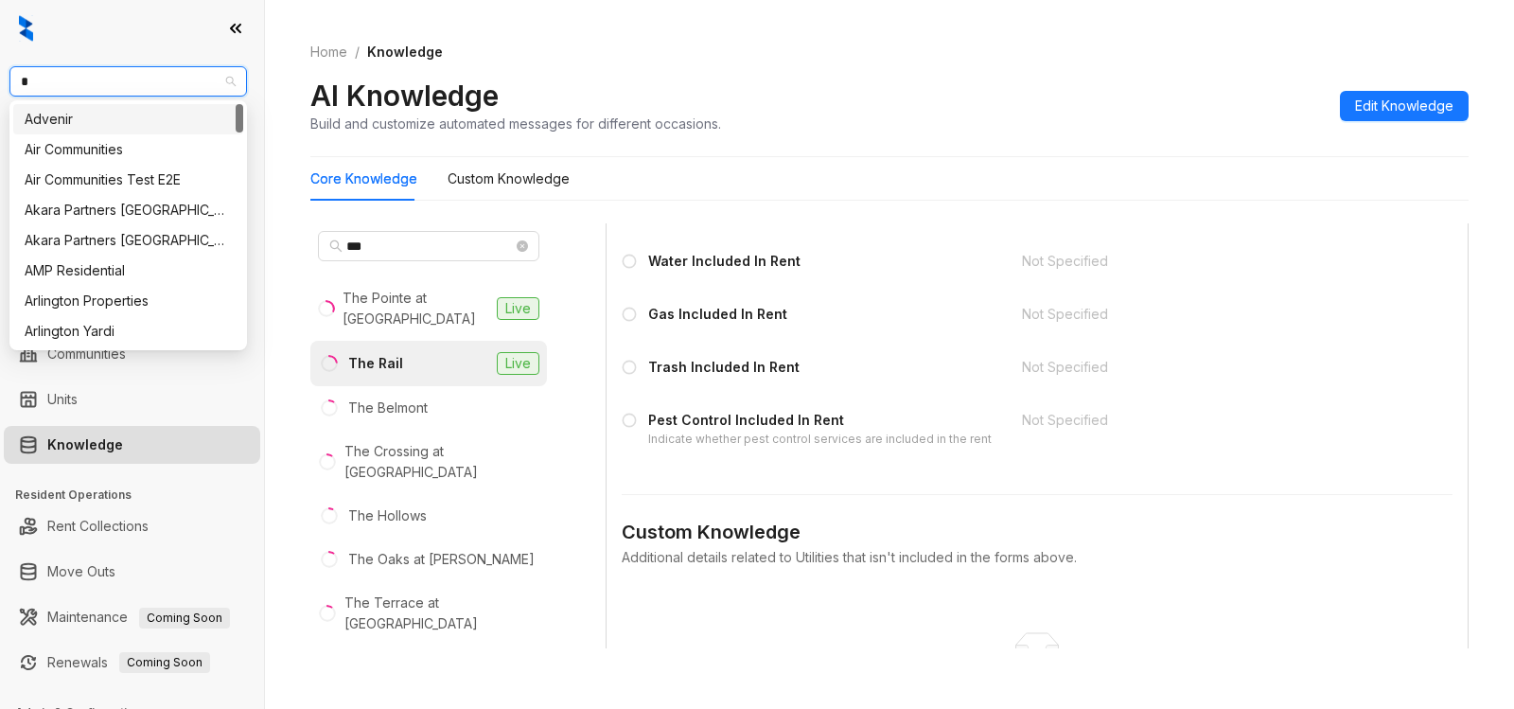
type input "**"
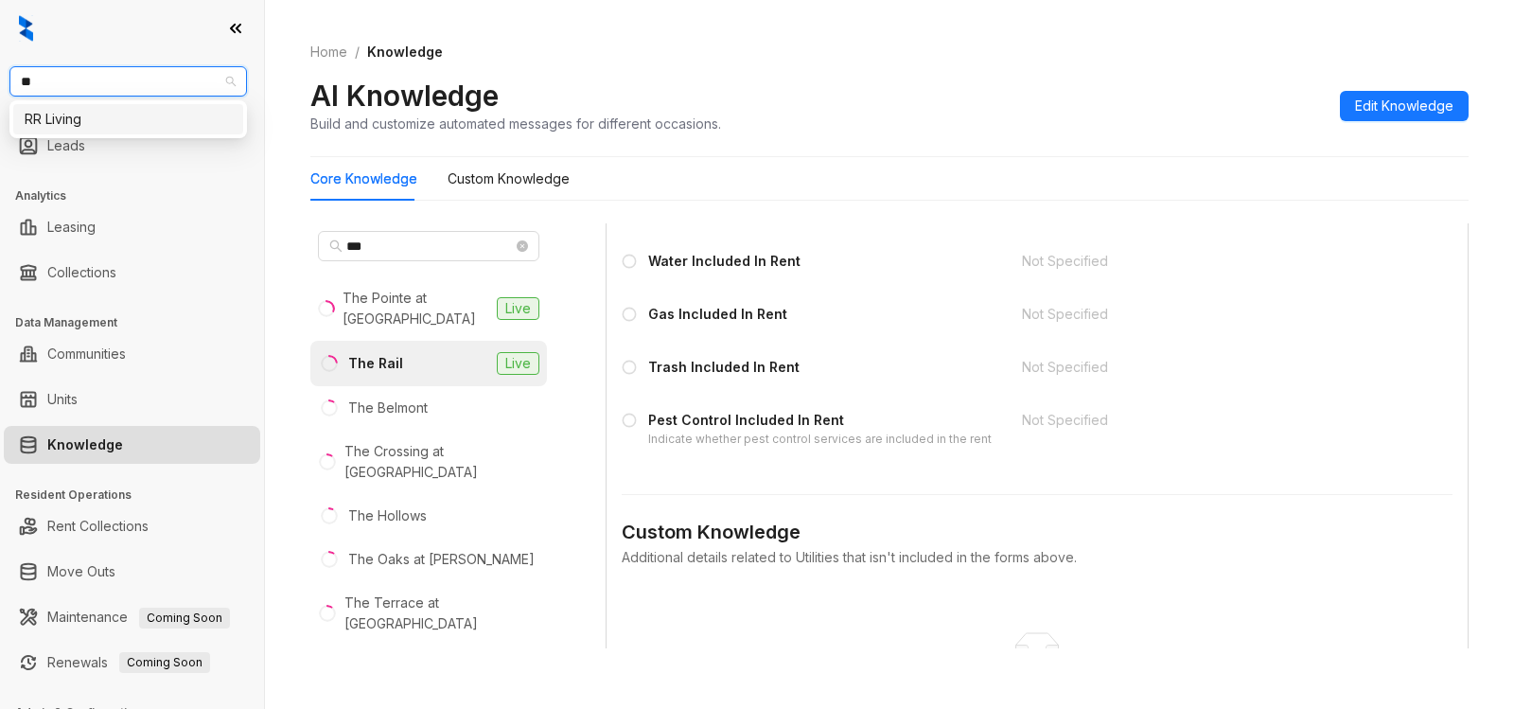
click at [72, 131] on div "RR Living" at bounding box center [128, 119] width 230 height 30
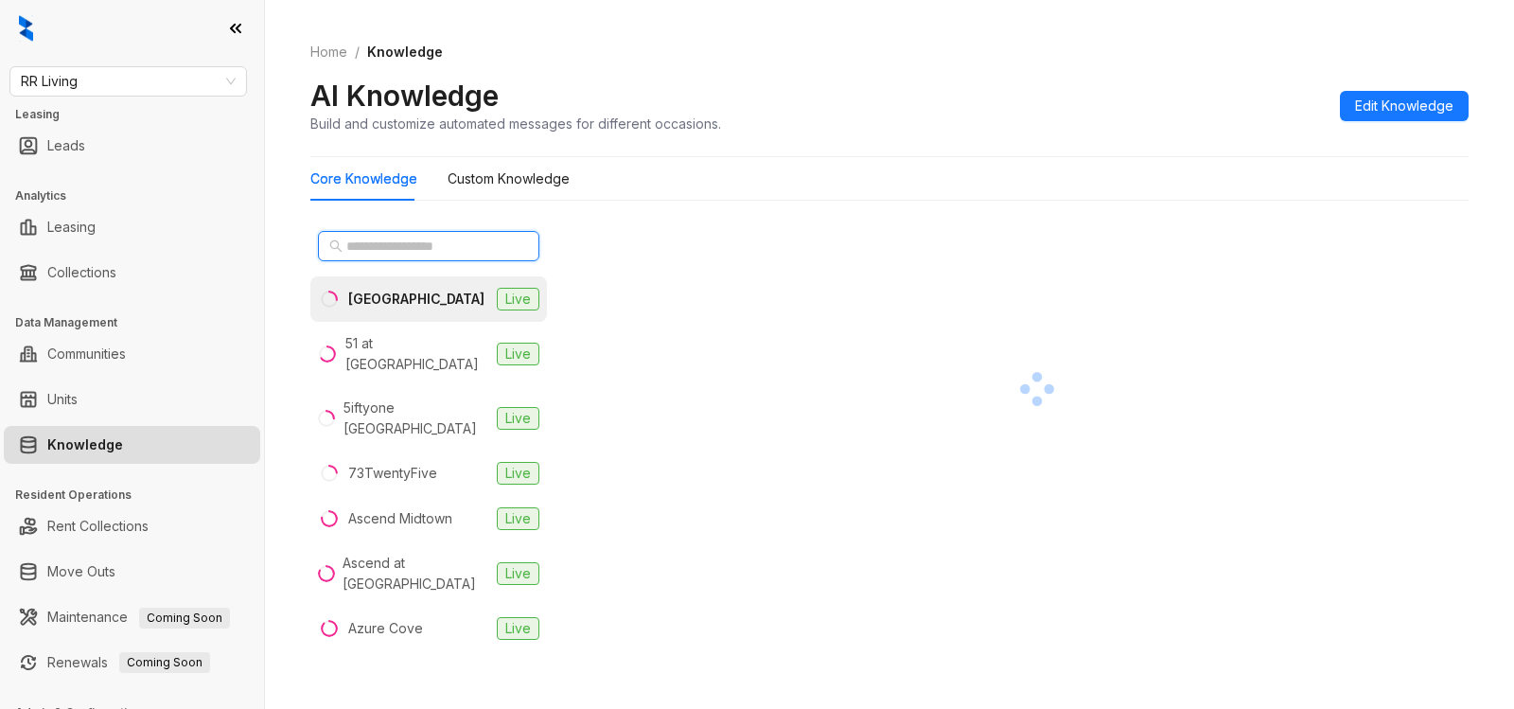
click at [405, 240] on input "text" at bounding box center [429, 246] width 167 height 21
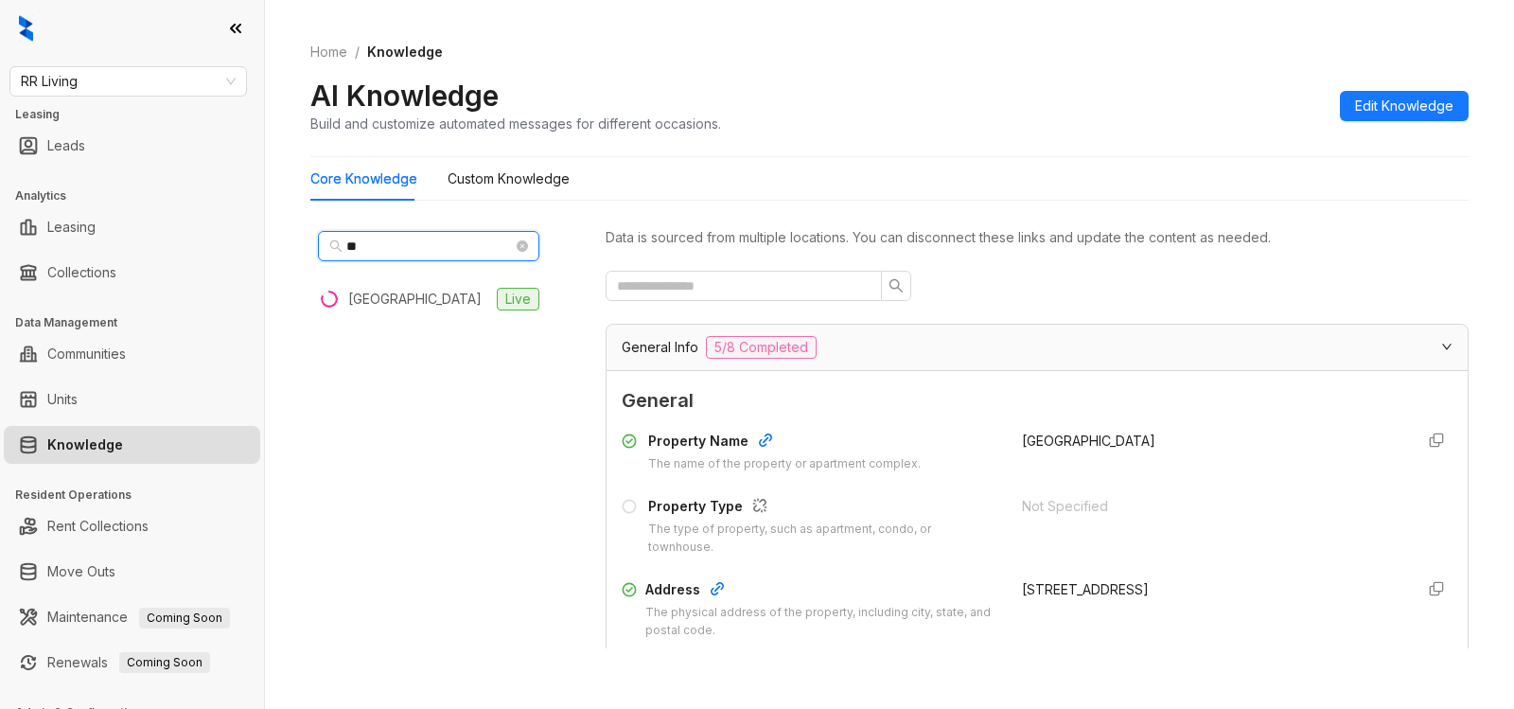
type input "*"
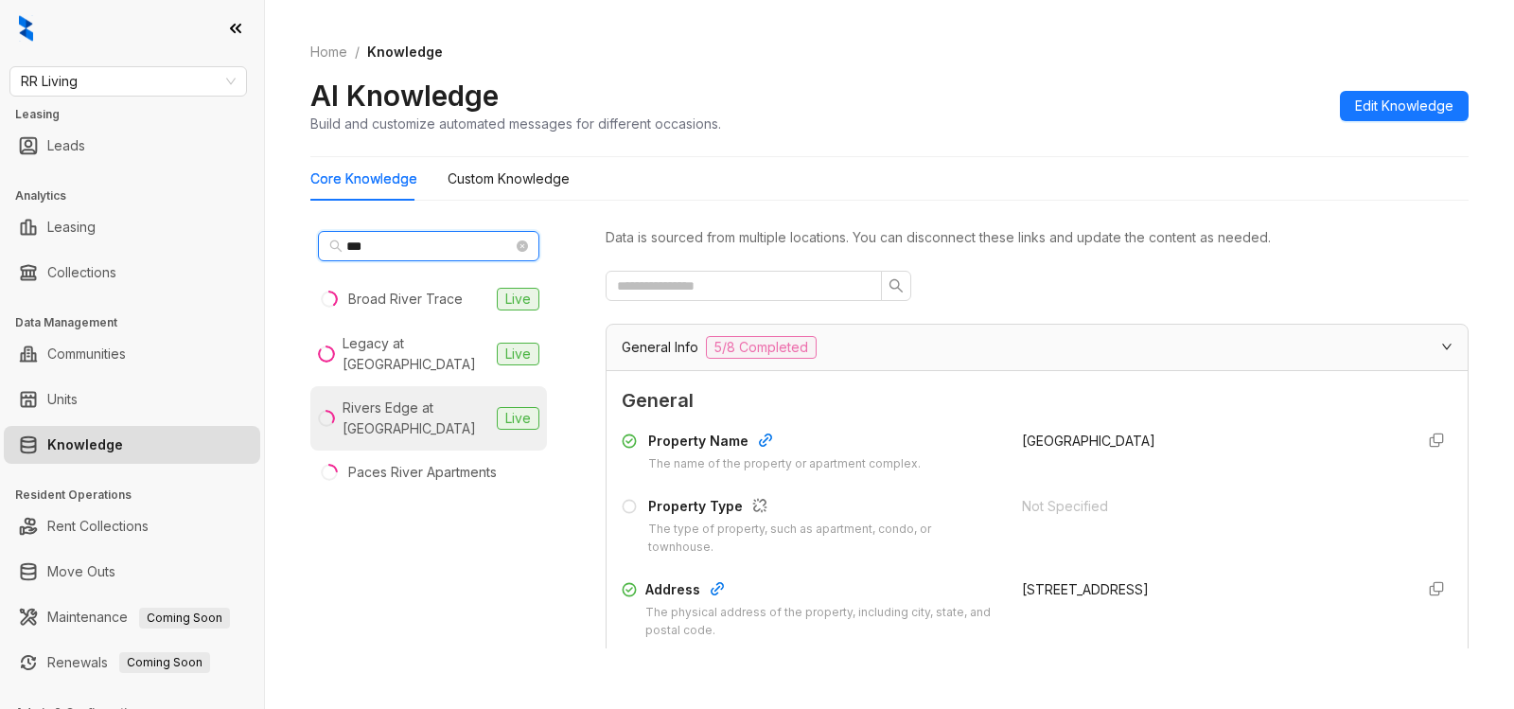
type input "***"
click at [381, 421] on div "Rivers Edge at Carolina Stadium" at bounding box center [416, 419] width 147 height 42
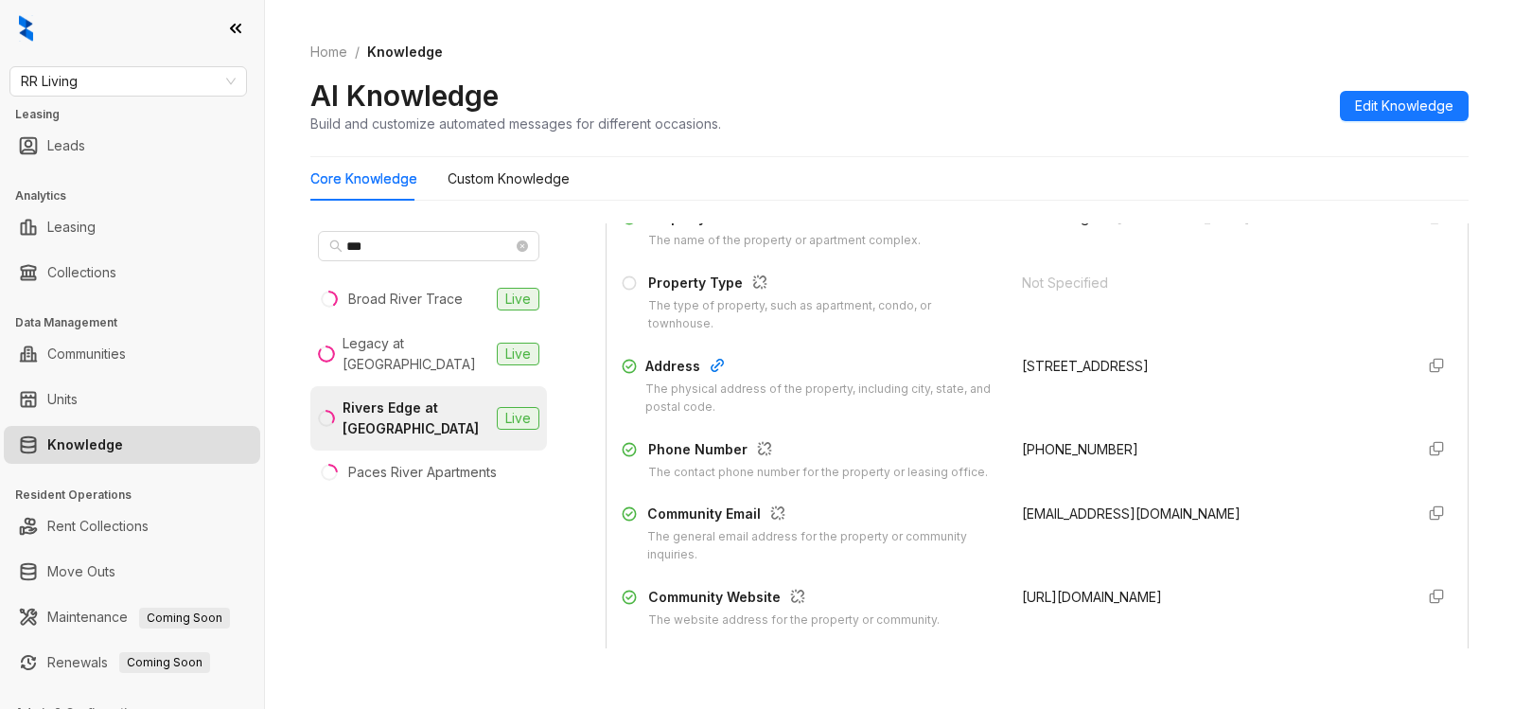
scroll to position [233, 0]
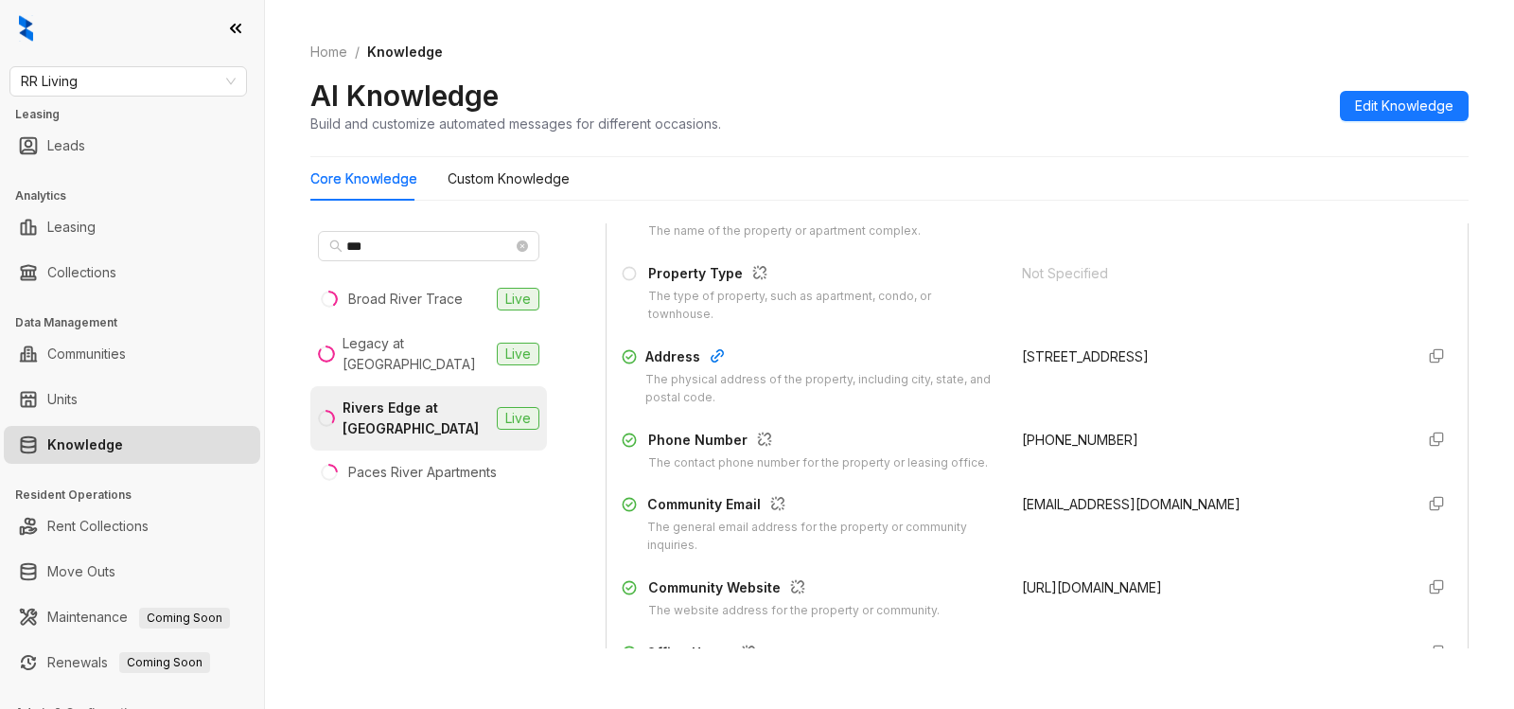
drag, startPoint x: 1000, startPoint y: 500, endPoint x: 1218, endPoint y: 504, distance: 217.7
click at [1218, 504] on div "riversedge@rreafresidential.com" at bounding box center [1211, 524] width 378 height 61
copy span "riversedge@rreafresidential.com"
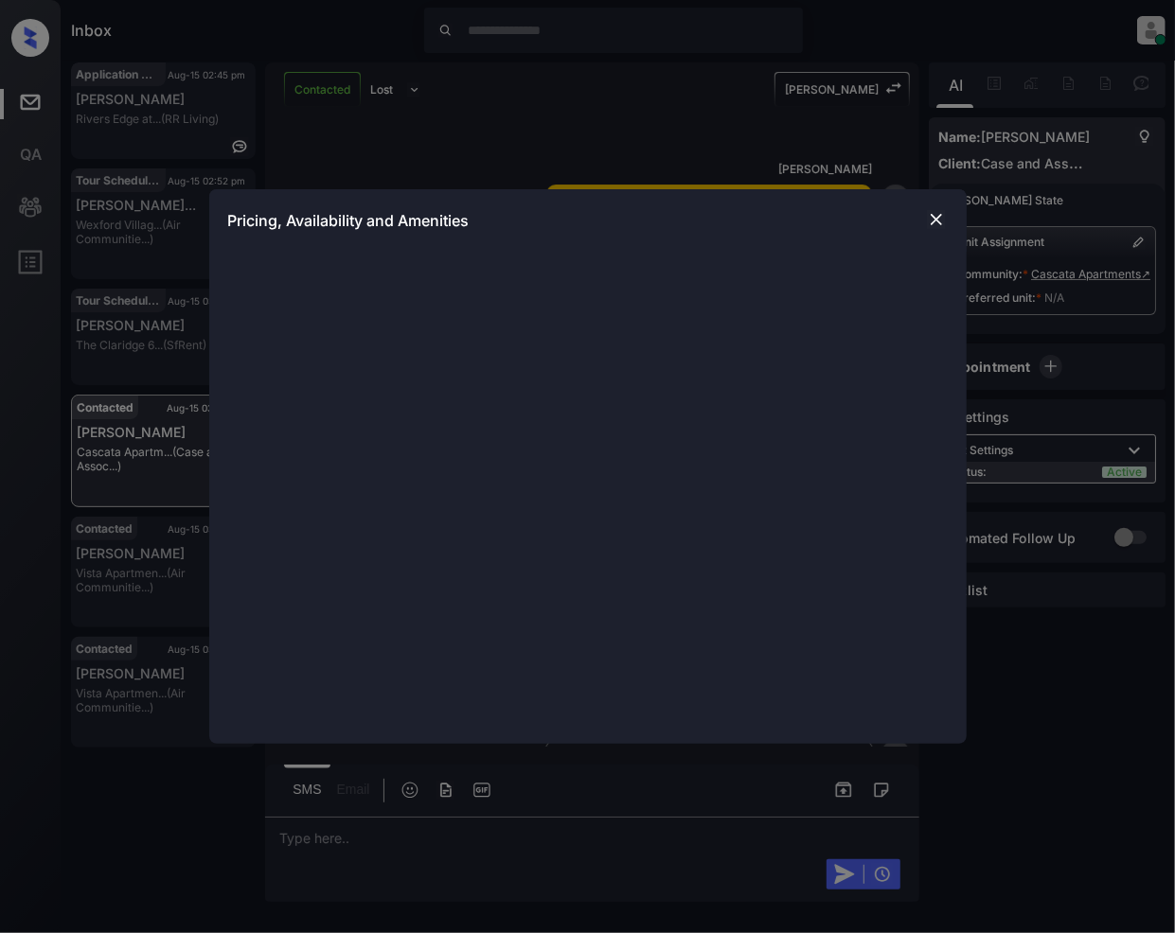
scroll to position [2242, 0]
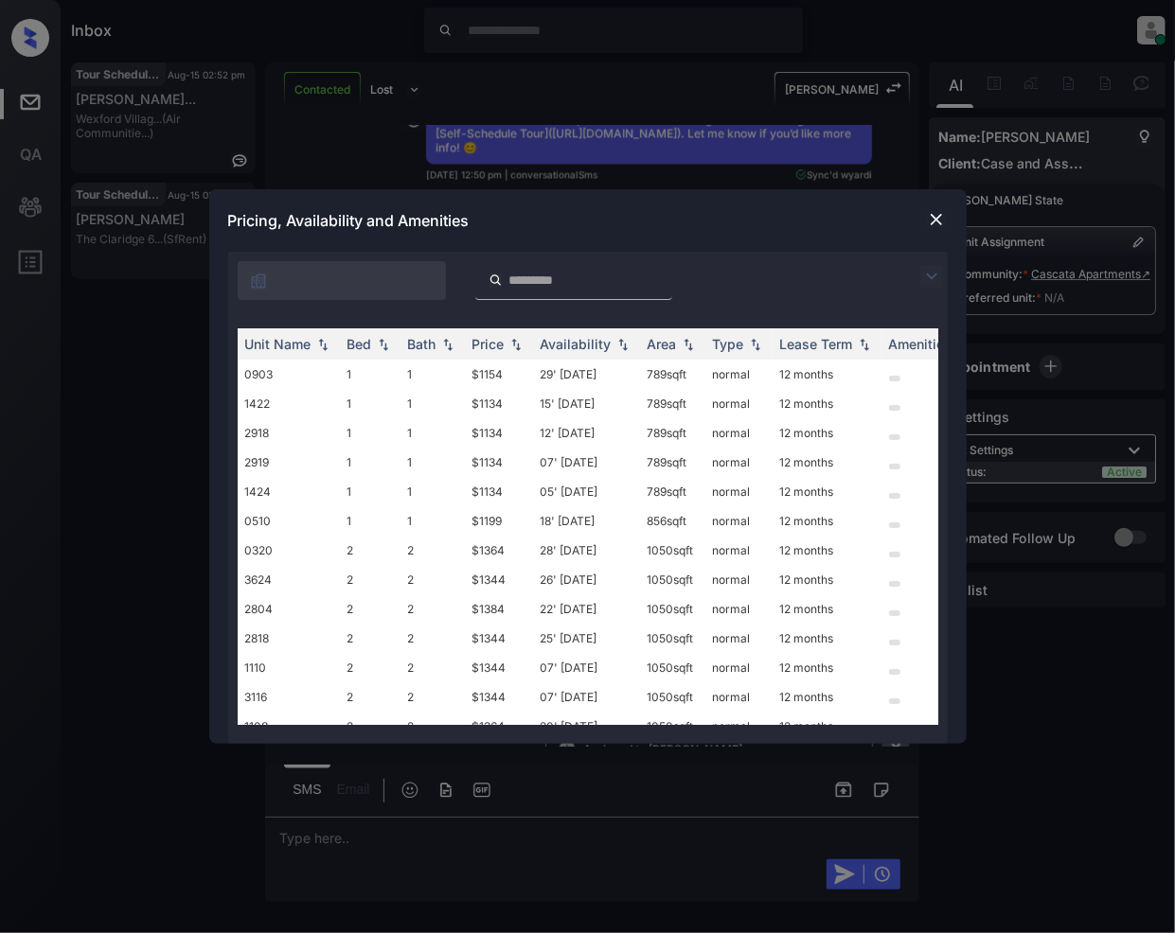
click at [928, 270] on img at bounding box center [931, 276] width 23 height 23
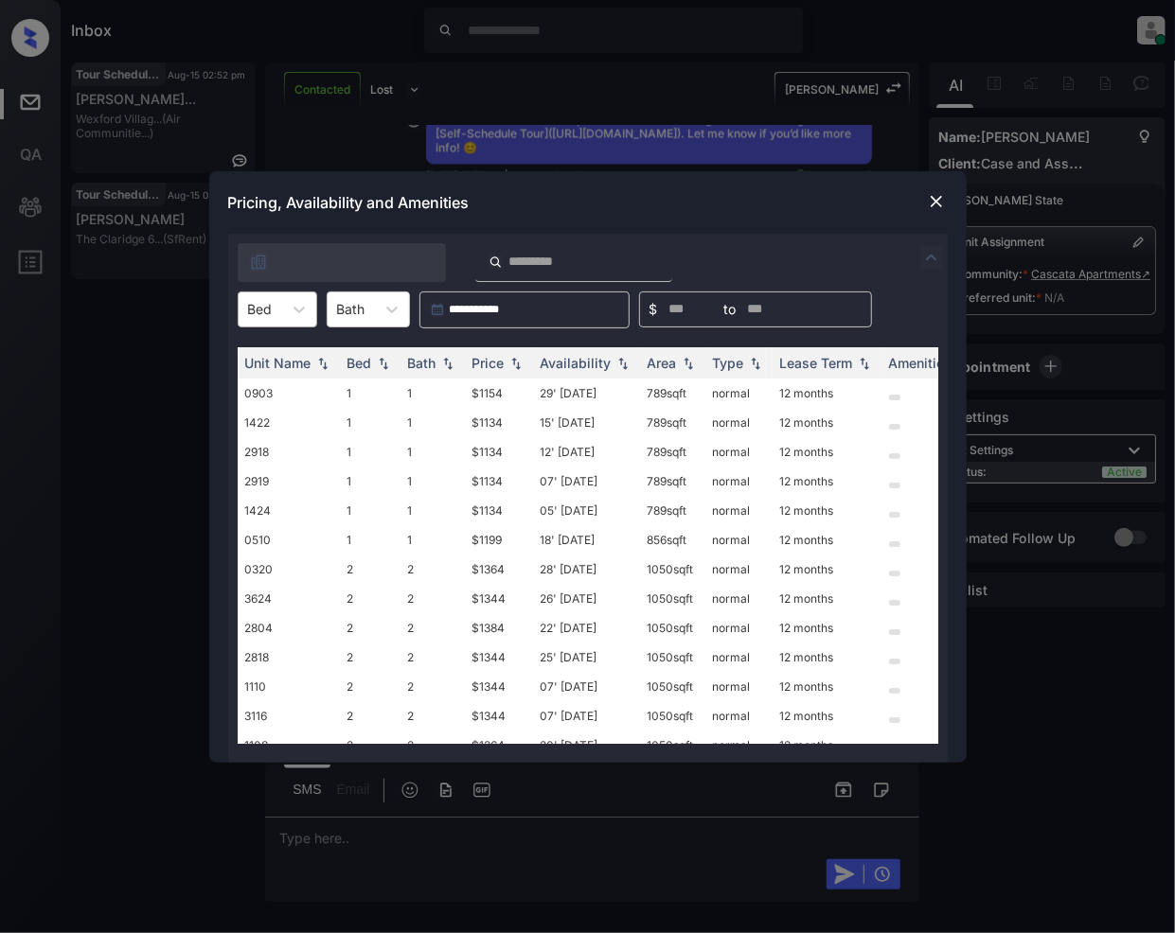
click at [274, 307] on div "Bed" at bounding box center [261, 308] width 44 height 27
click at [935, 202] on img at bounding box center [936, 201] width 19 height 19
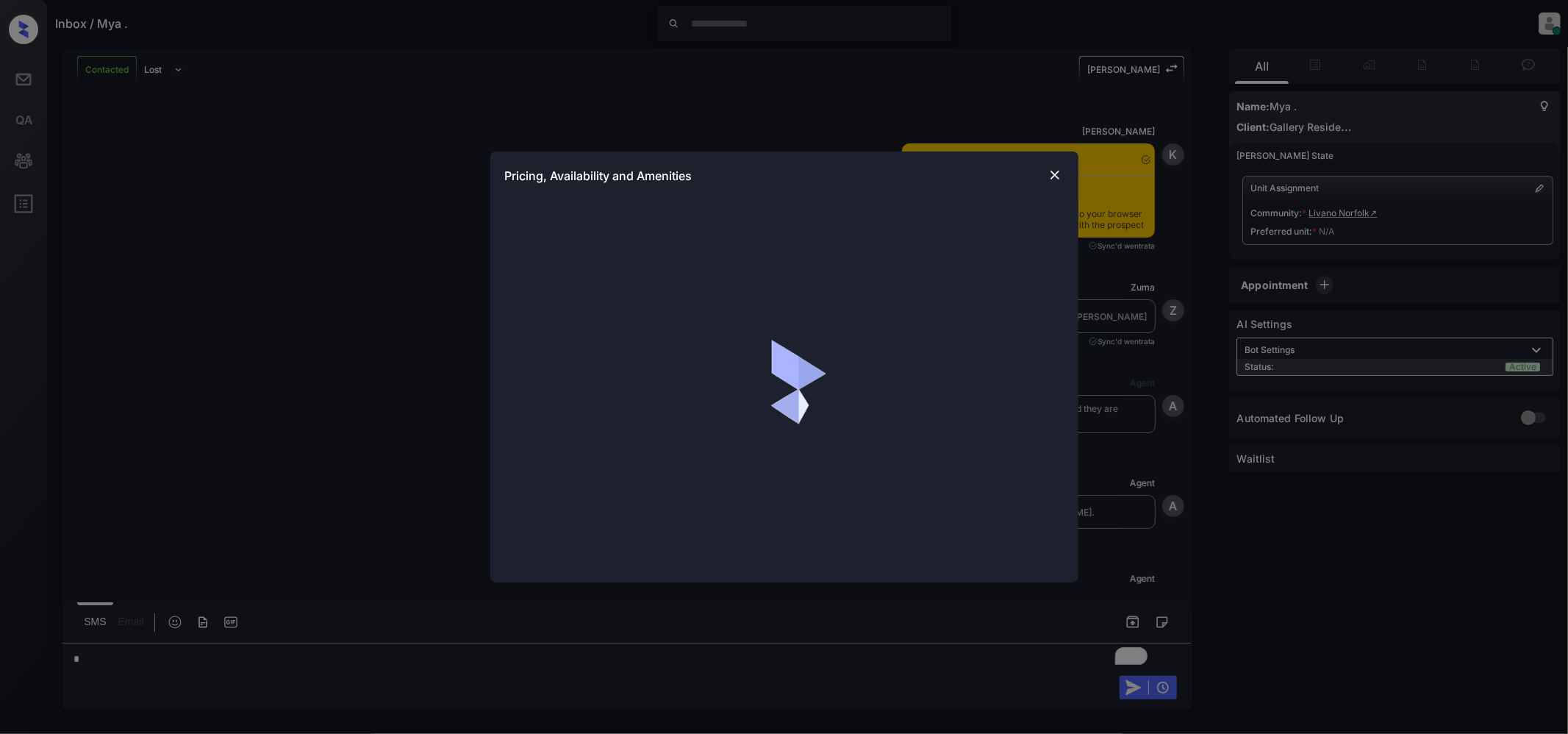
scroll to position [11916, 0]
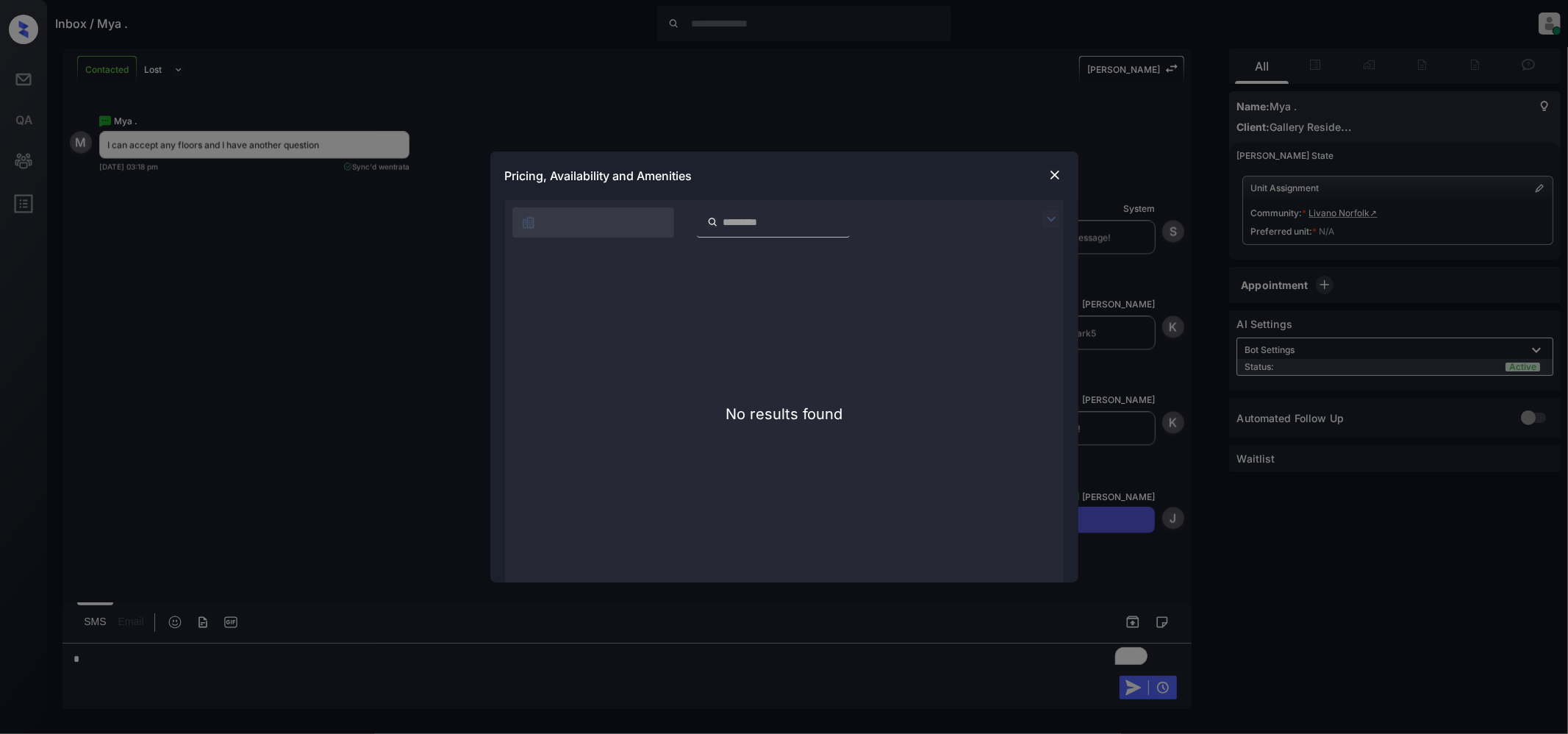
click at [1051, 181] on img at bounding box center [1055, 175] width 15 height 15
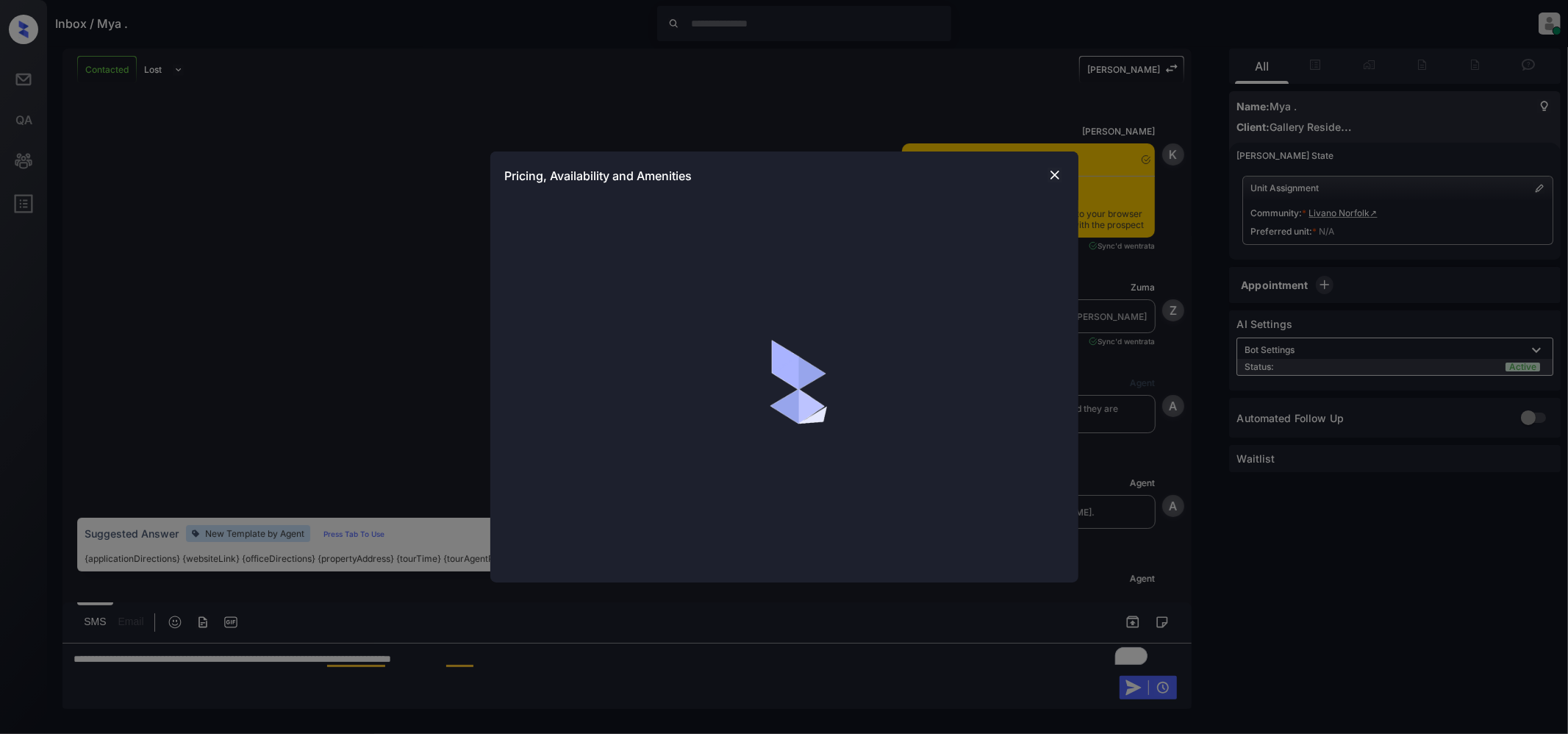
scroll to position [11777, 0]
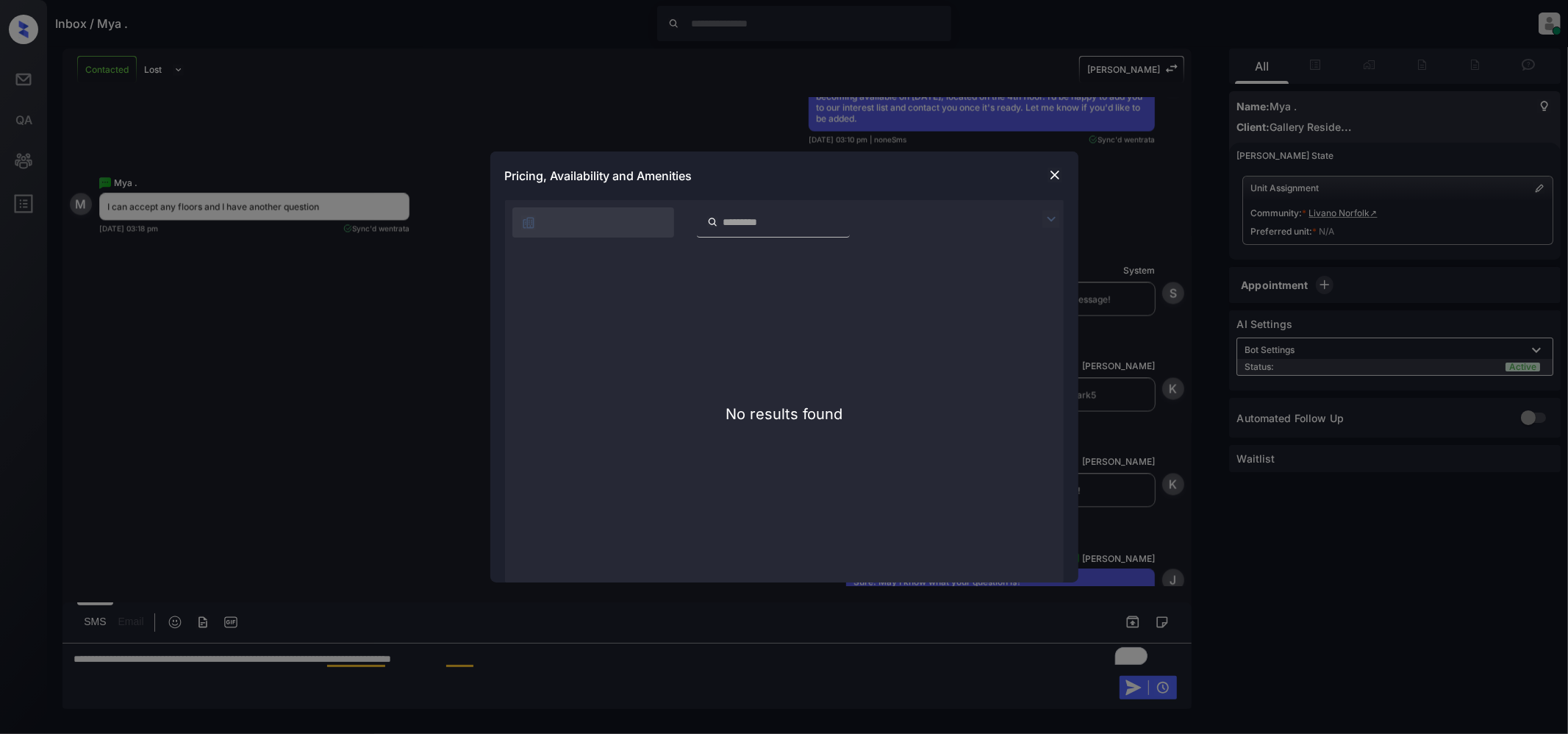
click at [1057, 212] on img at bounding box center [1051, 219] width 18 height 18
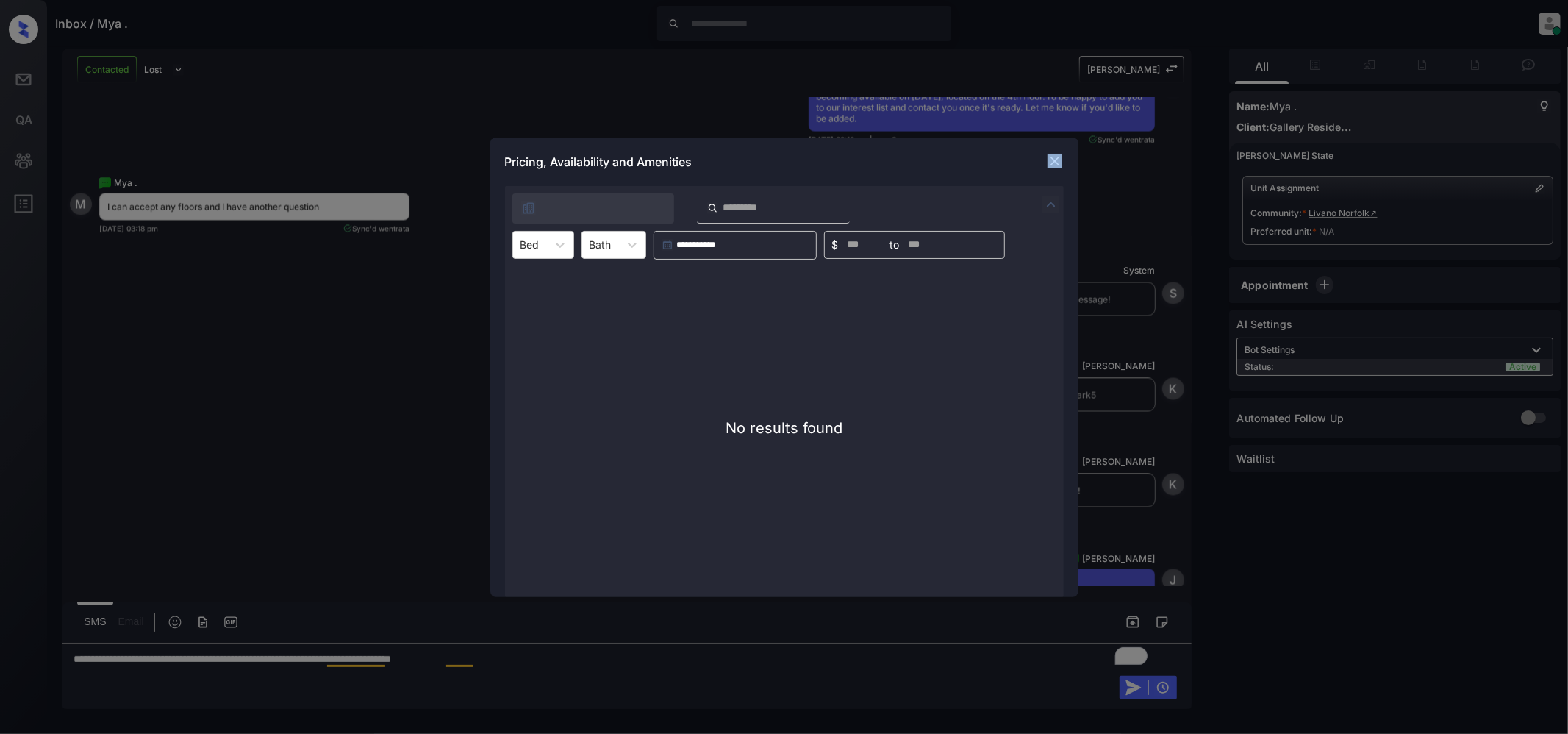
click at [1063, 156] on div "Pricing, Availability and Amenities" at bounding box center [784, 162] width 588 height 48
click at [1057, 159] on img at bounding box center [1055, 161] width 15 height 15
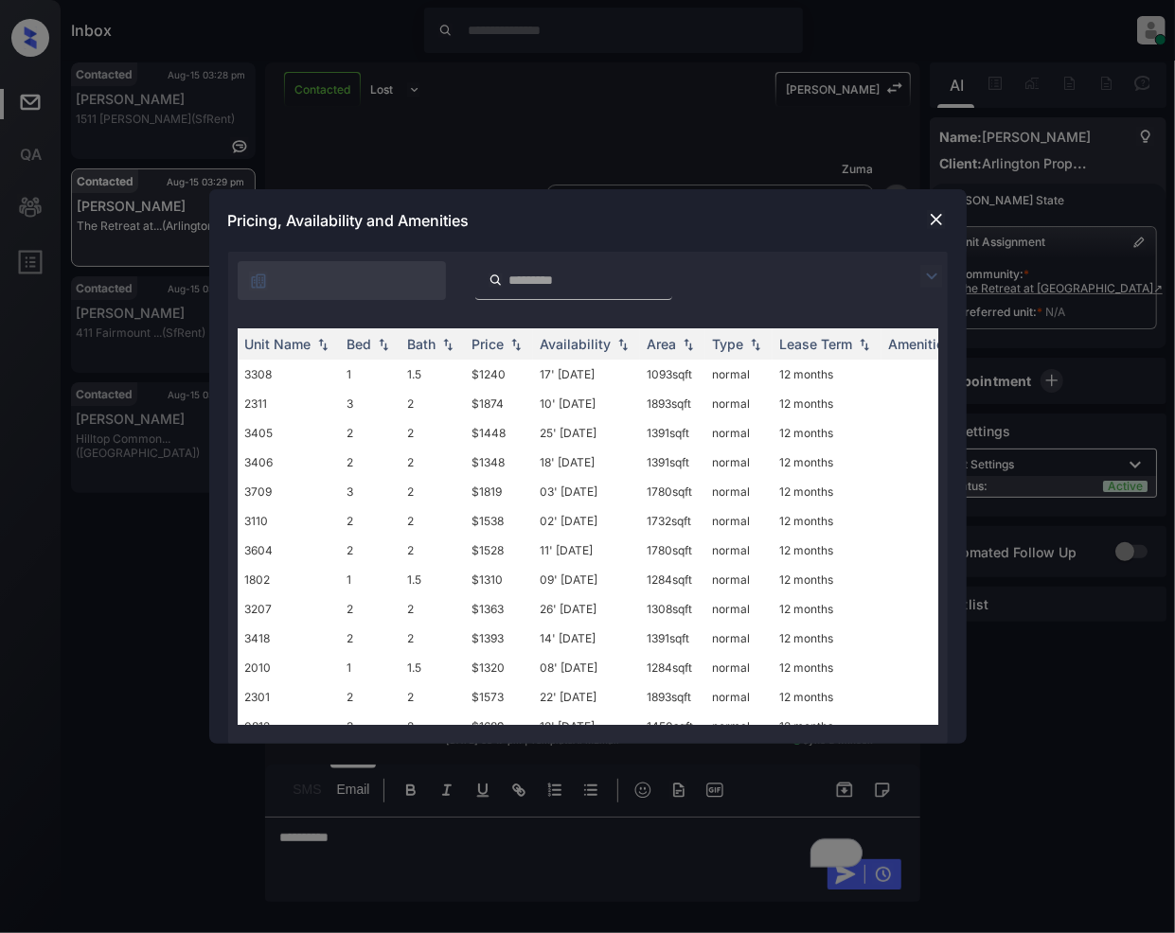
scroll to position [1918, 0]
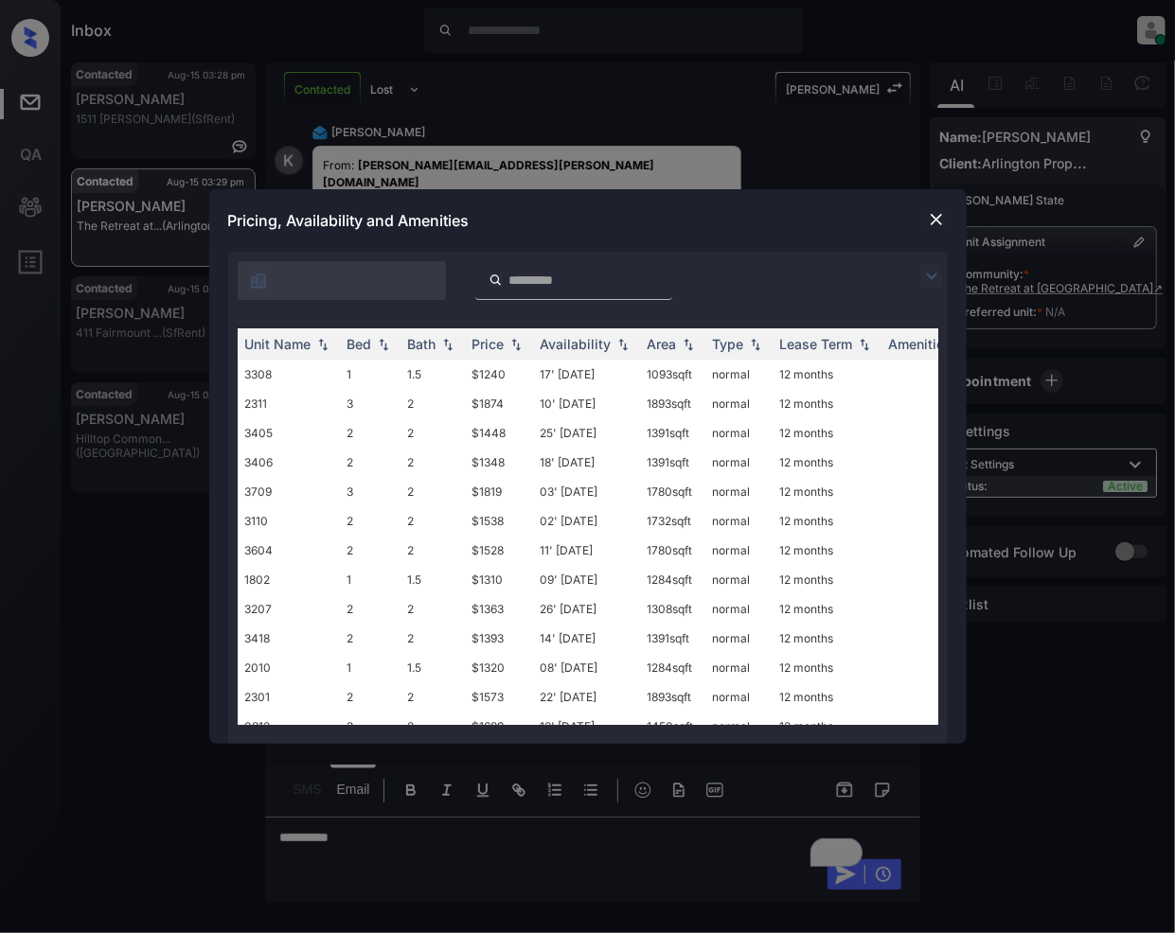
click at [929, 273] on img at bounding box center [931, 276] width 23 height 23
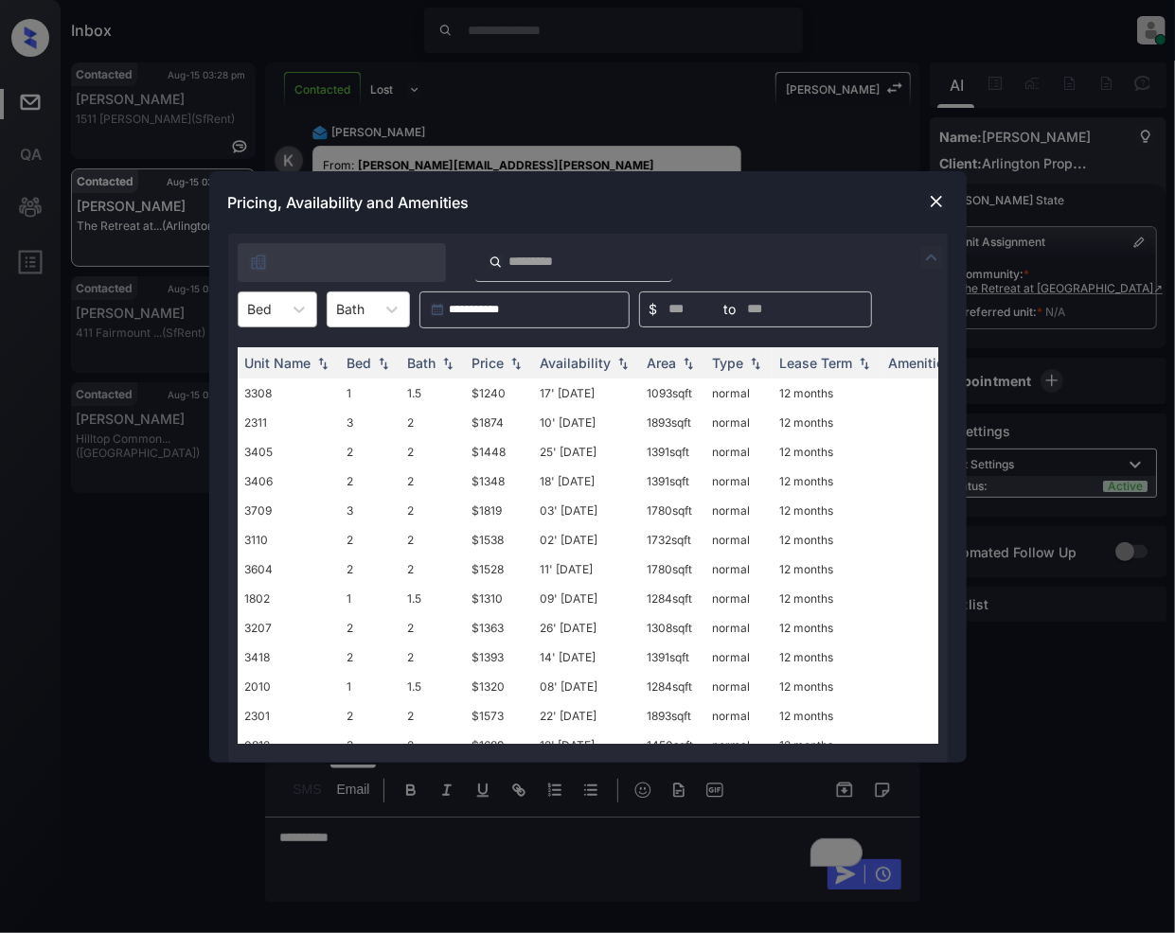
click at [280, 312] on div "Bed" at bounding box center [261, 308] width 44 height 27
drag, startPoint x: 259, startPoint y: 363, endPoint x: 352, endPoint y: 504, distance: 168.8
click at [259, 364] on div "1" at bounding box center [278, 356] width 80 height 34
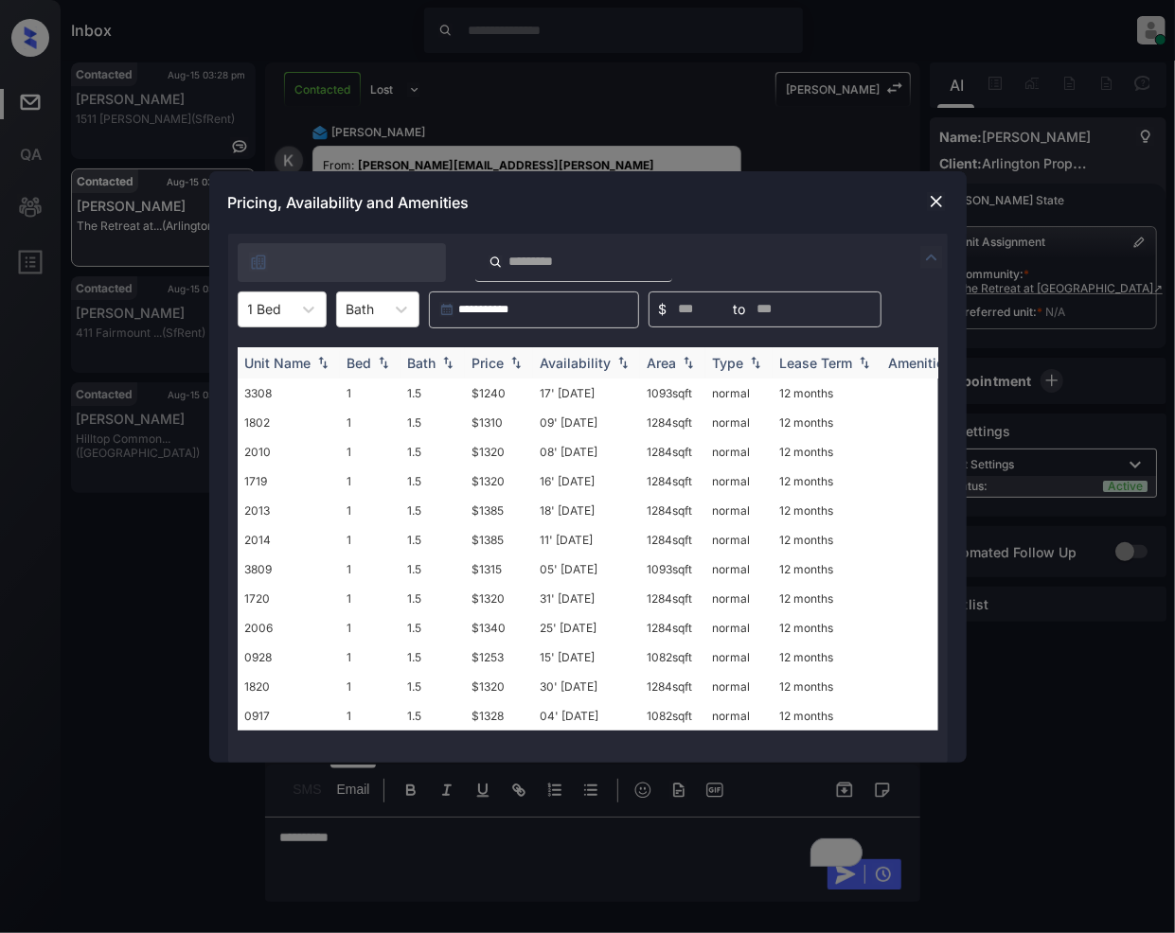
click at [512, 364] on img at bounding box center [515, 362] width 19 height 13
click at [494, 683] on td "$1253" at bounding box center [499, 686] width 68 height 29
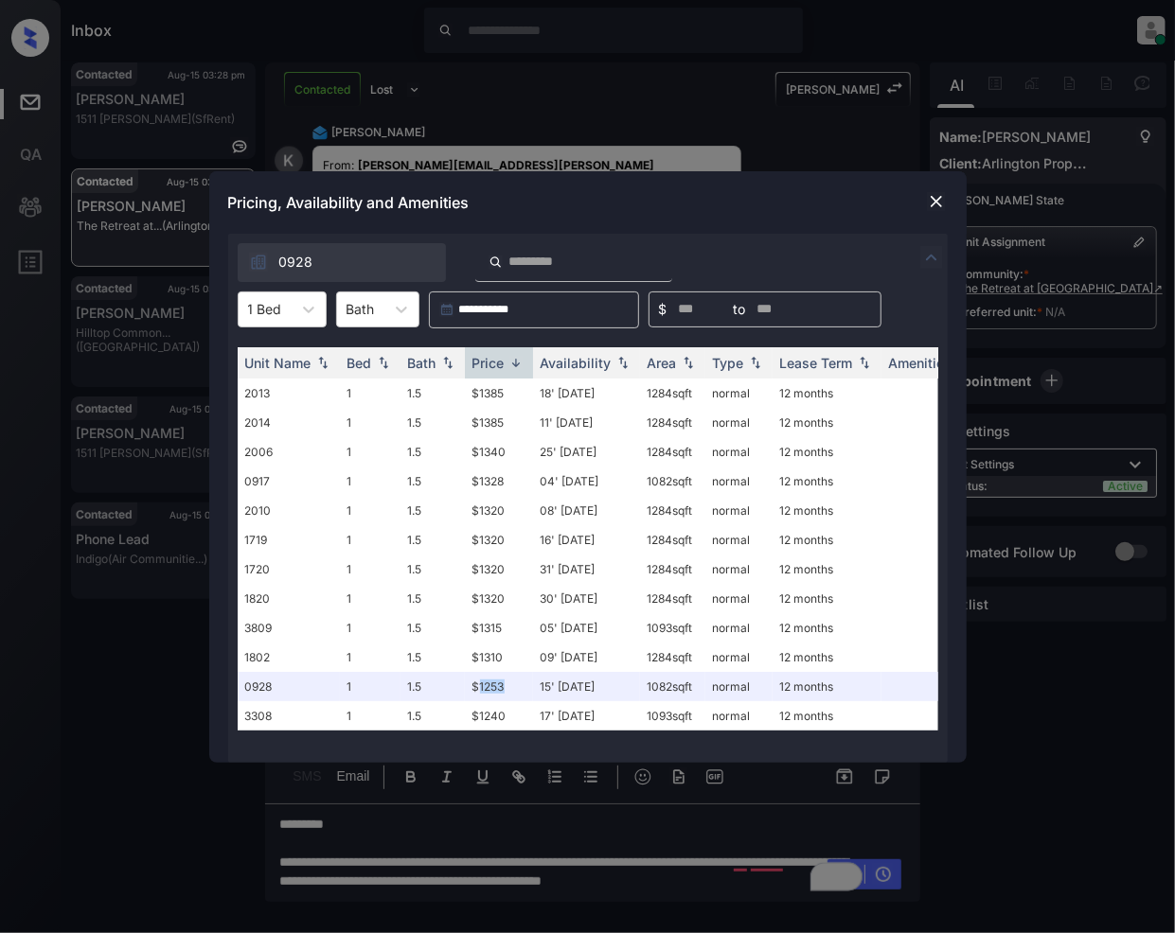
click at [931, 199] on img at bounding box center [936, 201] width 19 height 19
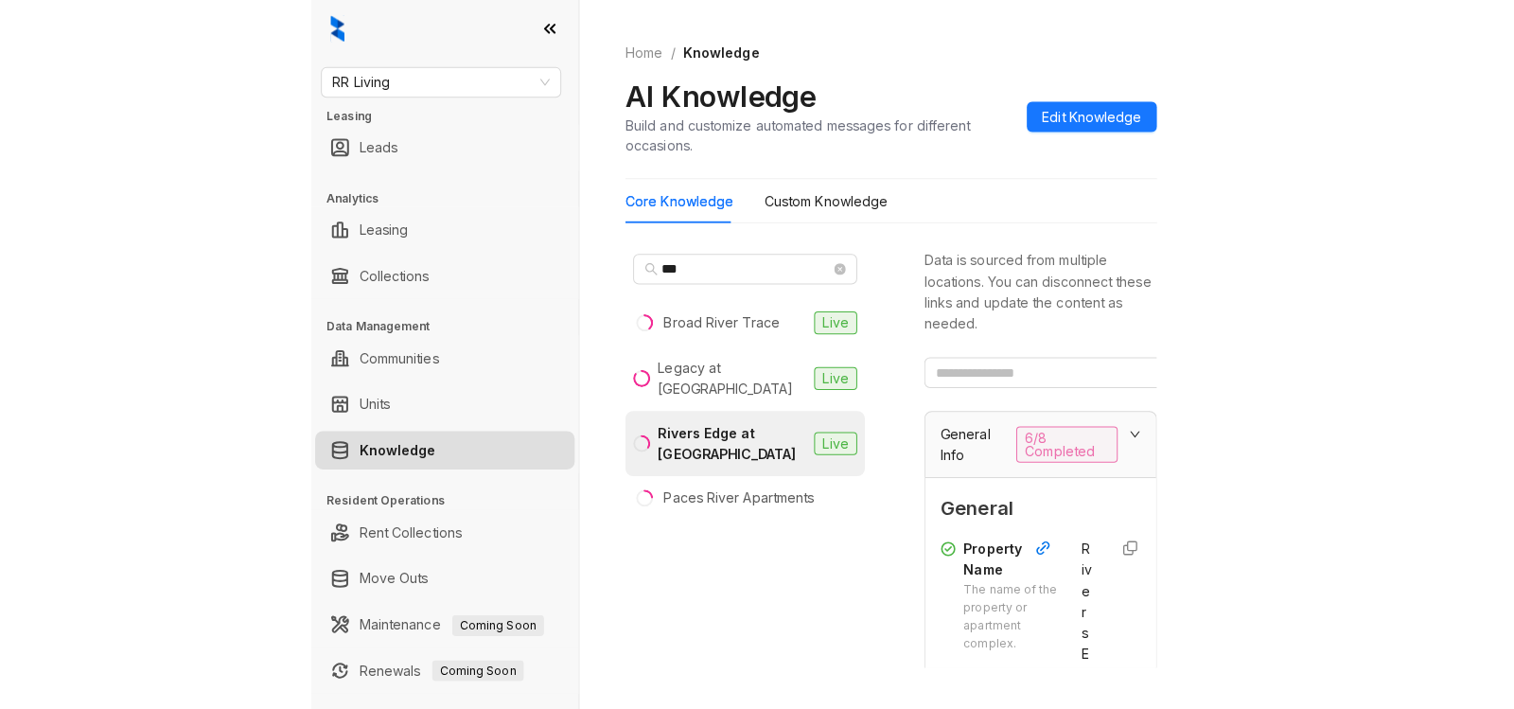
scroll to position [233, 0]
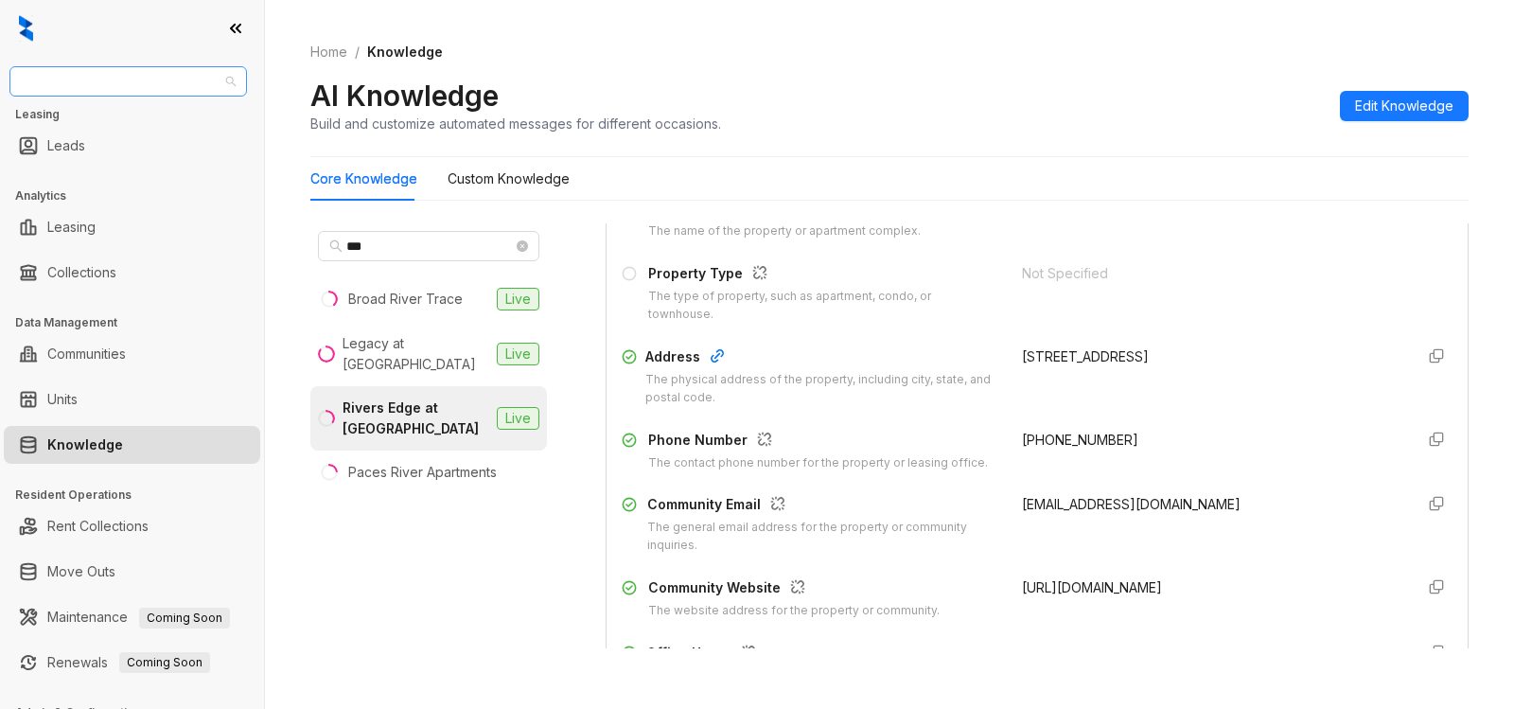
click at [111, 76] on span "RR Living" at bounding box center [128, 81] width 215 height 28
type input "*****"
click at [117, 121] on div "Arlington Properties" at bounding box center [128, 119] width 207 height 21
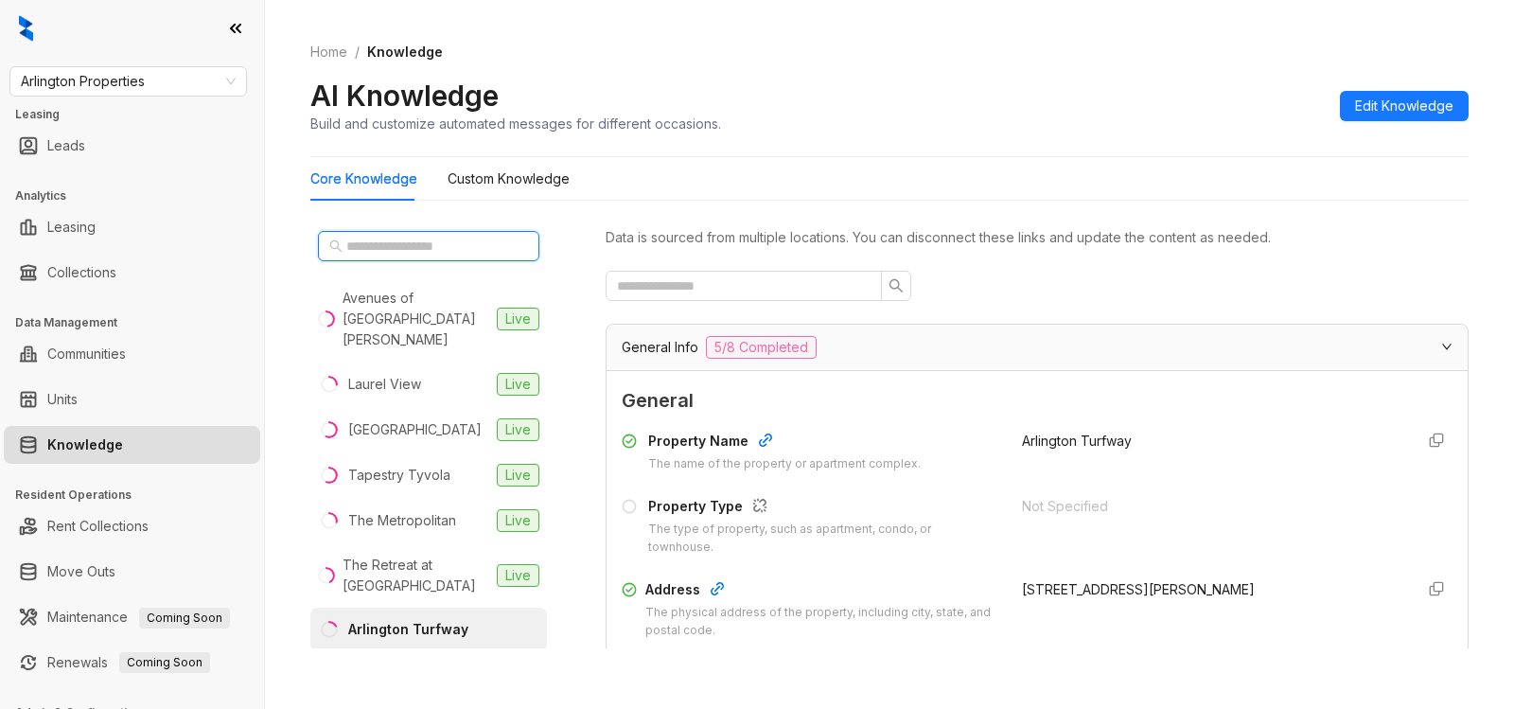
click at [400, 243] on input "text" at bounding box center [429, 246] width 167 height 21
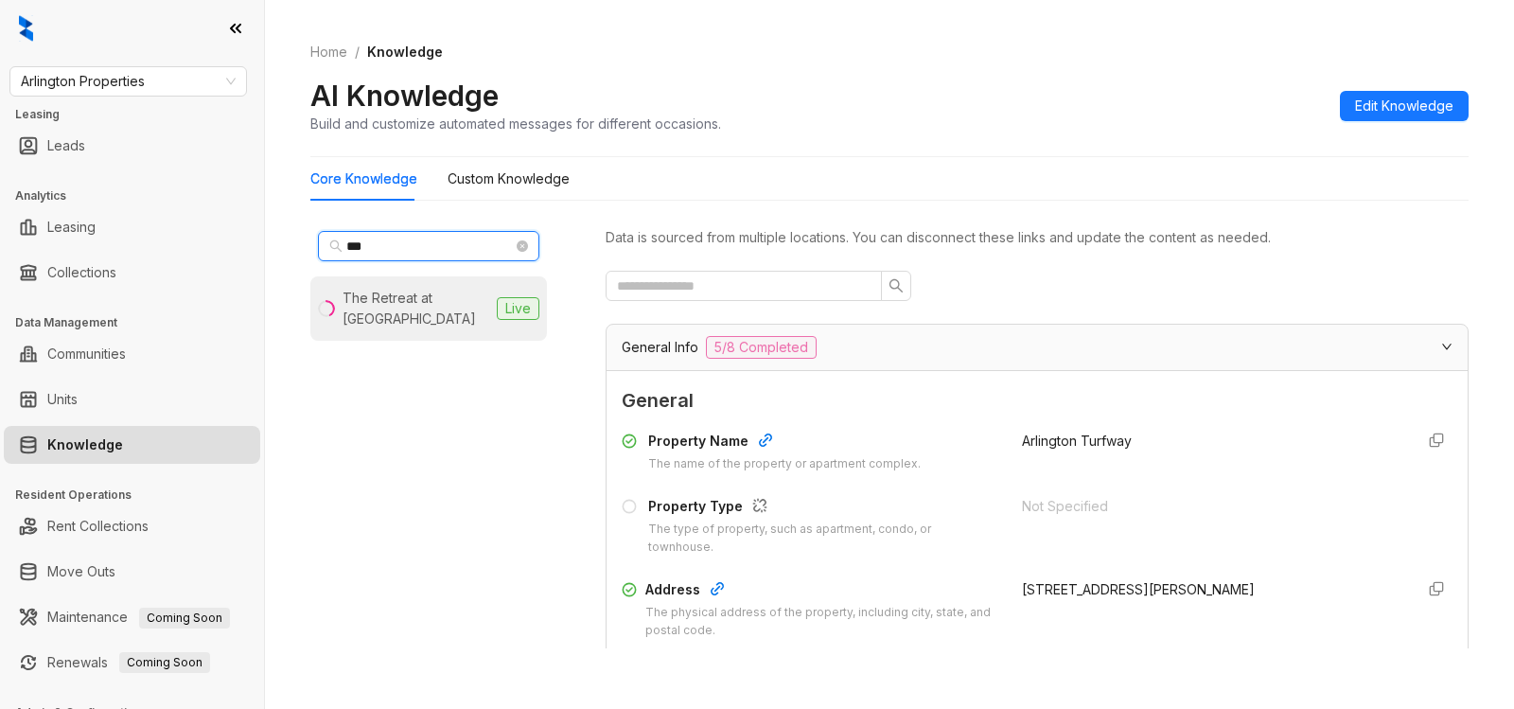
type input "***"
click at [381, 307] on div "The Retreat at [GEOGRAPHIC_DATA]" at bounding box center [416, 309] width 147 height 42
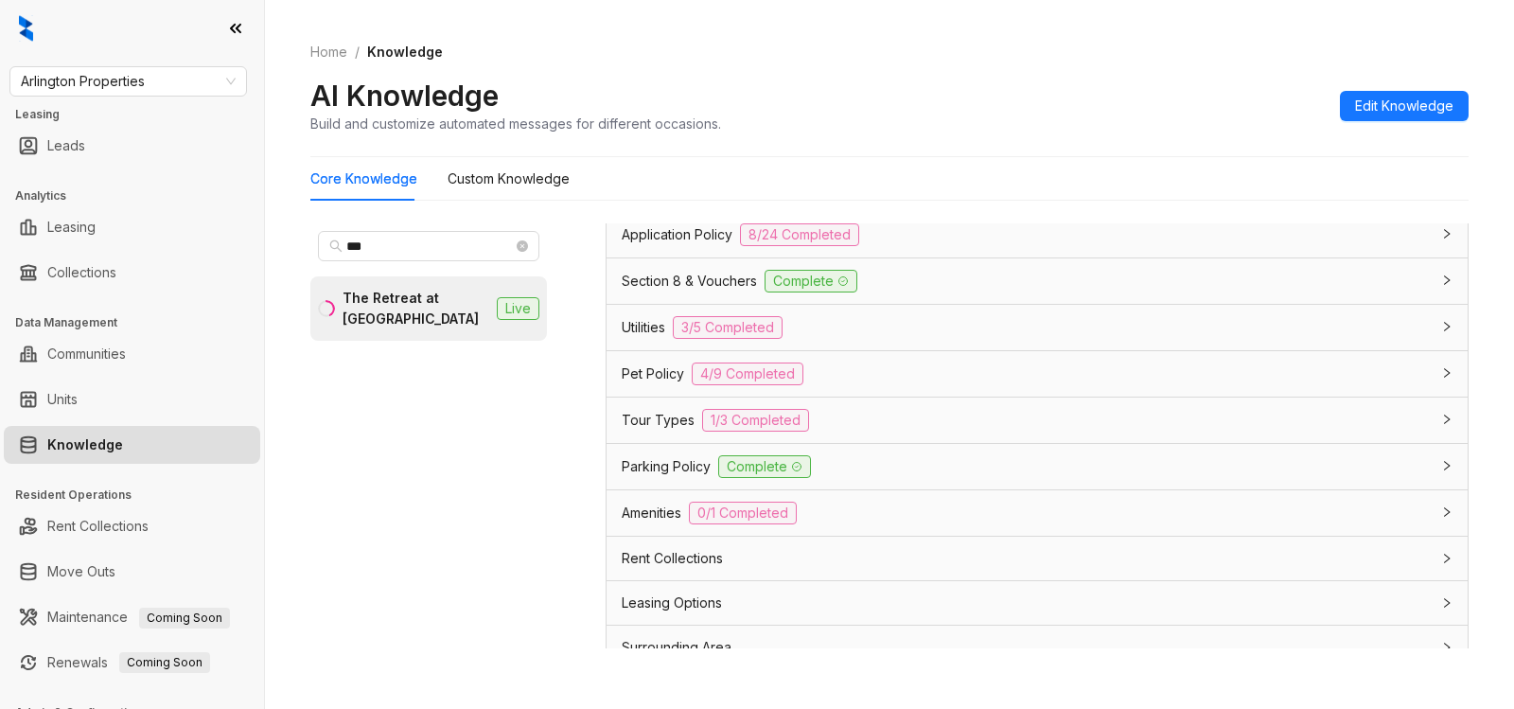
scroll to position [1331, 0]
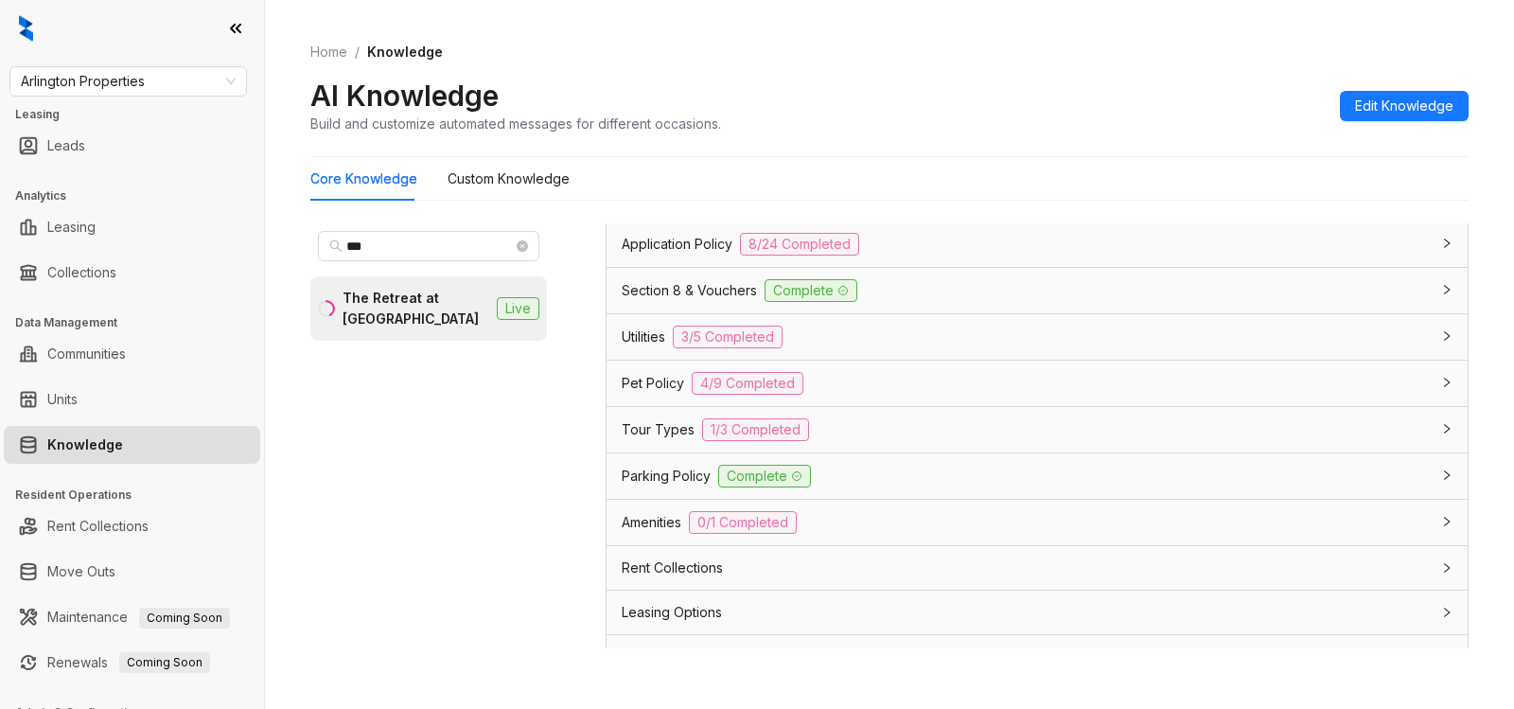
click at [1002, 388] on div "Pet Policy 4/9 Completed" at bounding box center [1026, 383] width 808 height 23
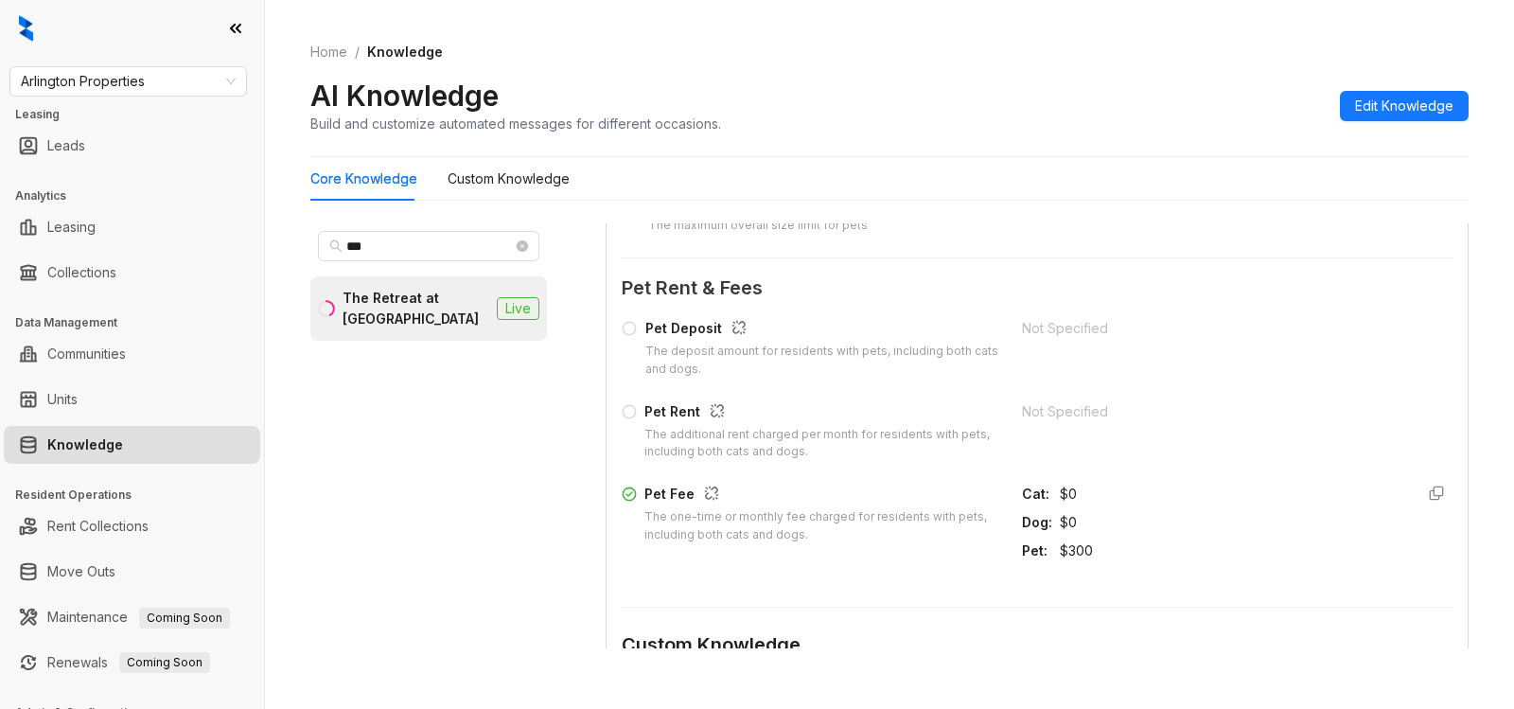
scroll to position [1934, 0]
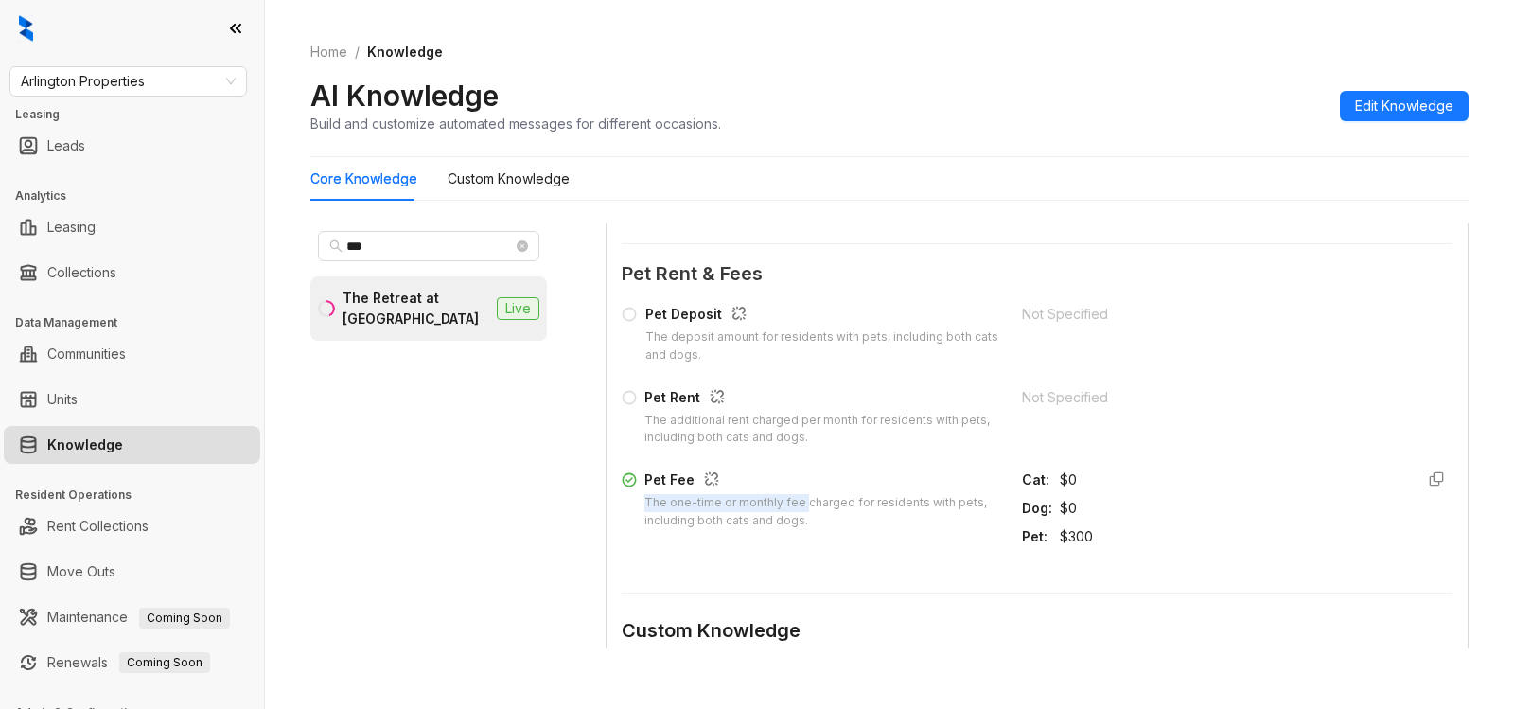
drag, startPoint x: 641, startPoint y: 503, endPoint x: 802, endPoint y: 508, distance: 161.0
click at [802, 508] on div "Pet Fee The one-time or monthly fee charged for residents with pets, including …" at bounding box center [811, 499] width 378 height 61
click at [825, 522] on div "The one-time or monthly fee charged for residents with pets, including both cat…" at bounding box center [822, 512] width 355 height 36
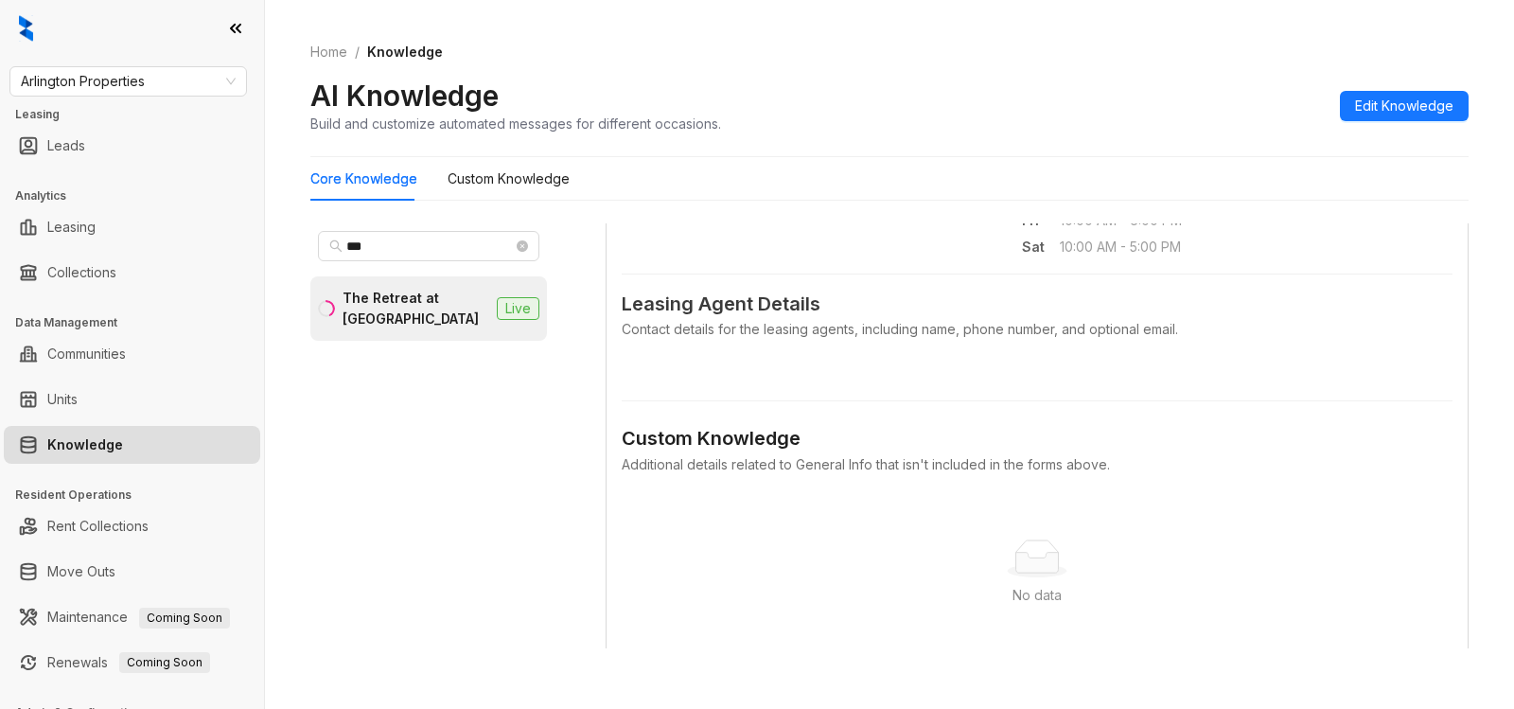
scroll to position [770, 0]
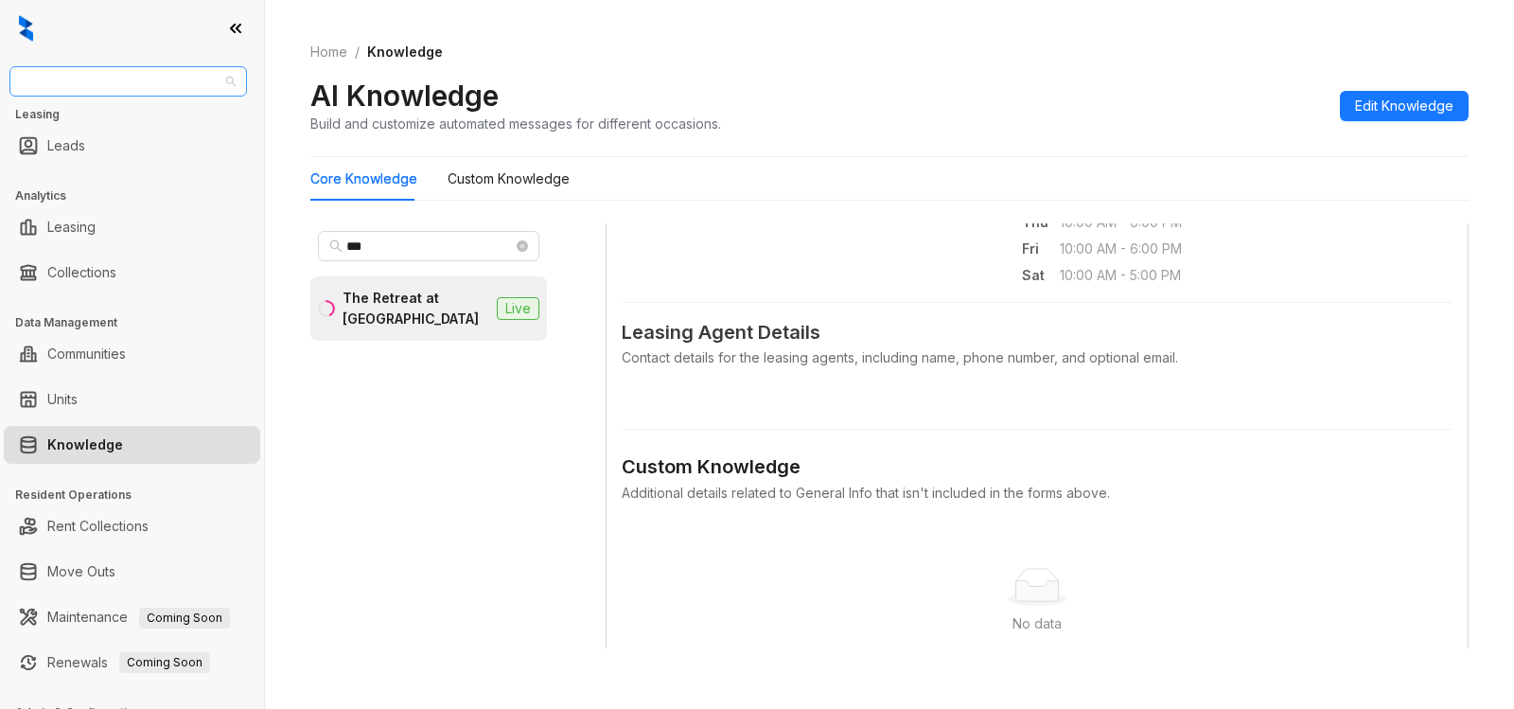
click at [146, 85] on span "Arlington Properties" at bounding box center [128, 81] width 215 height 28
type input "***"
click at [85, 145] on link "Leads" at bounding box center [66, 146] width 38 height 38
click at [148, 120] on h3 "Leasing" at bounding box center [139, 114] width 249 height 17
click at [166, 80] on span "Arlington Properties" at bounding box center [128, 81] width 215 height 28
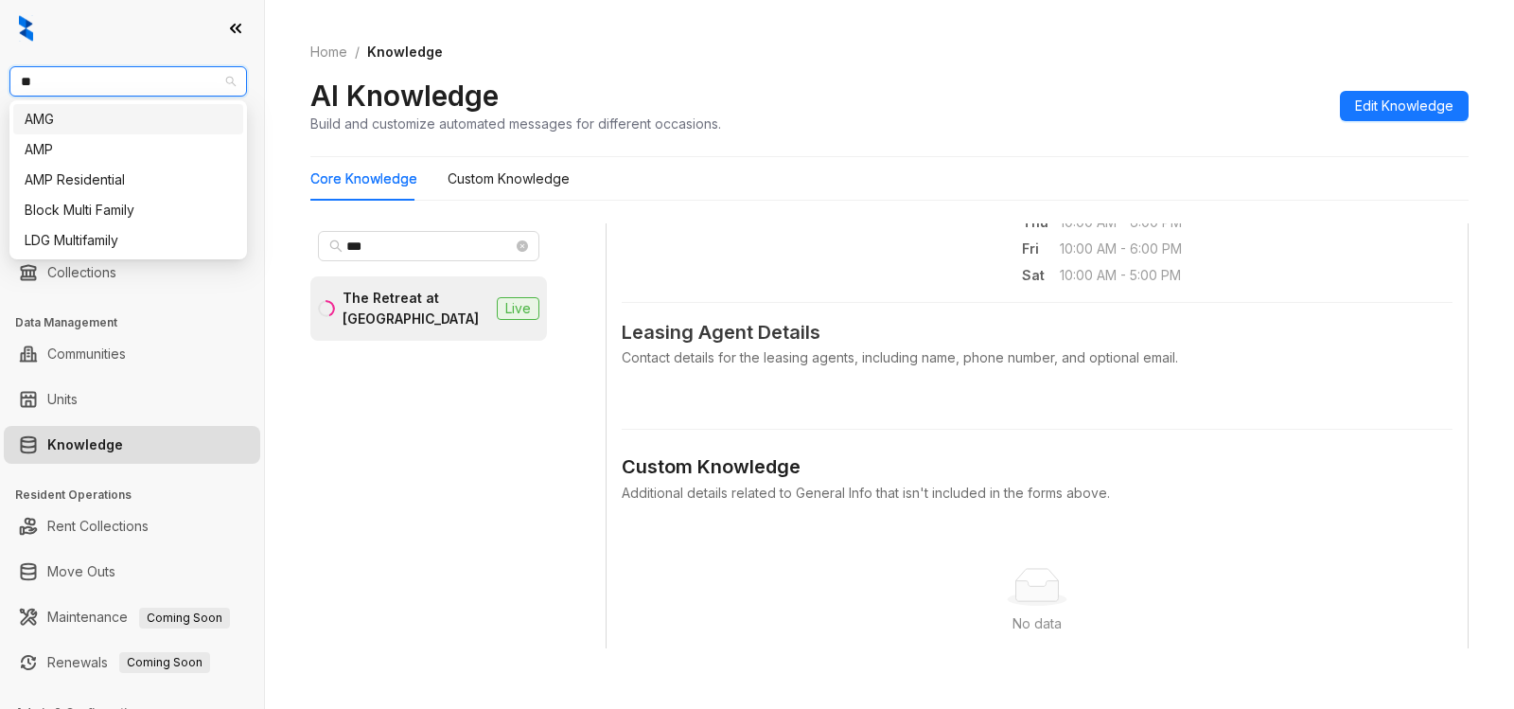
type input "***"
click at [190, 117] on div "AMG" at bounding box center [128, 119] width 207 height 21
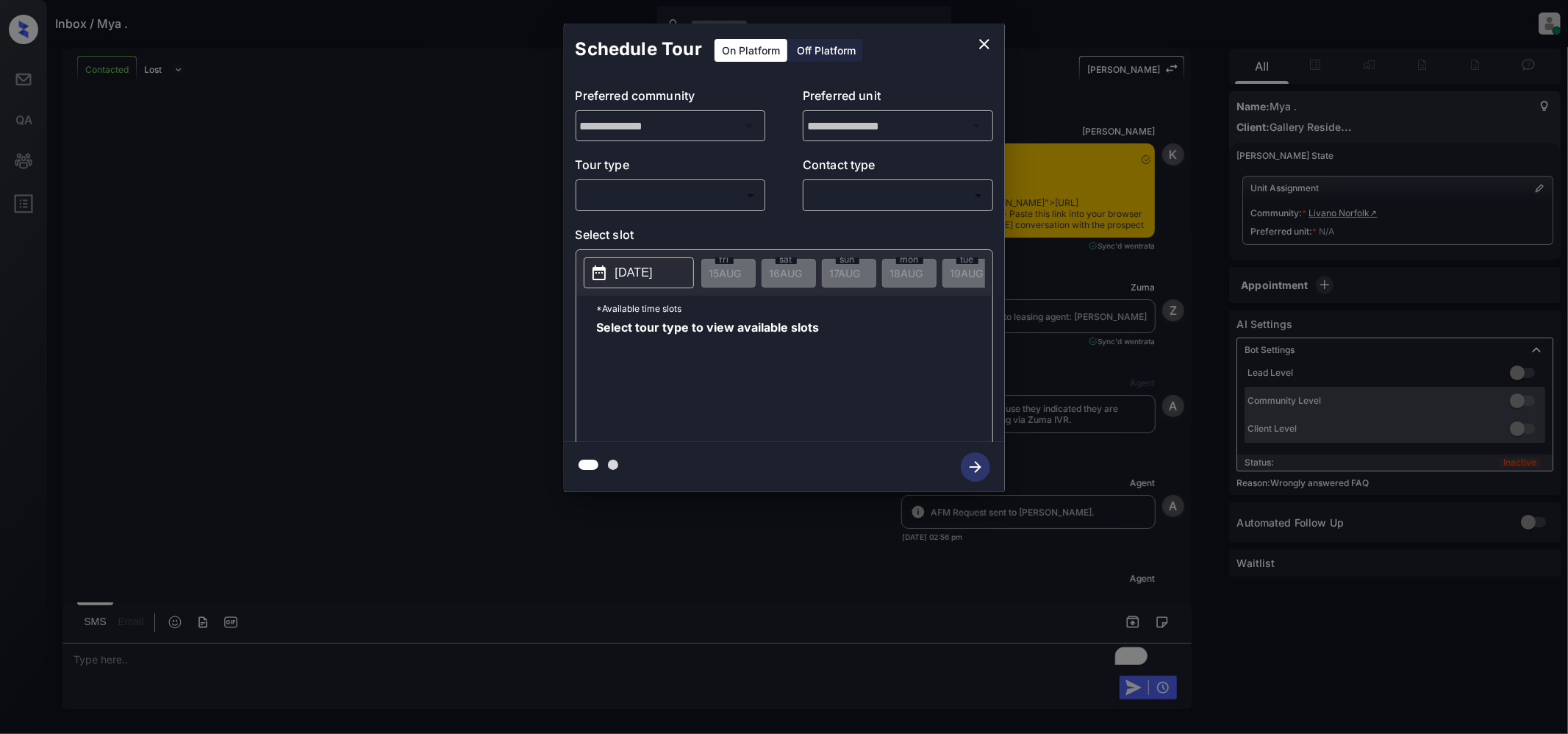
scroll to position [13128, 0]
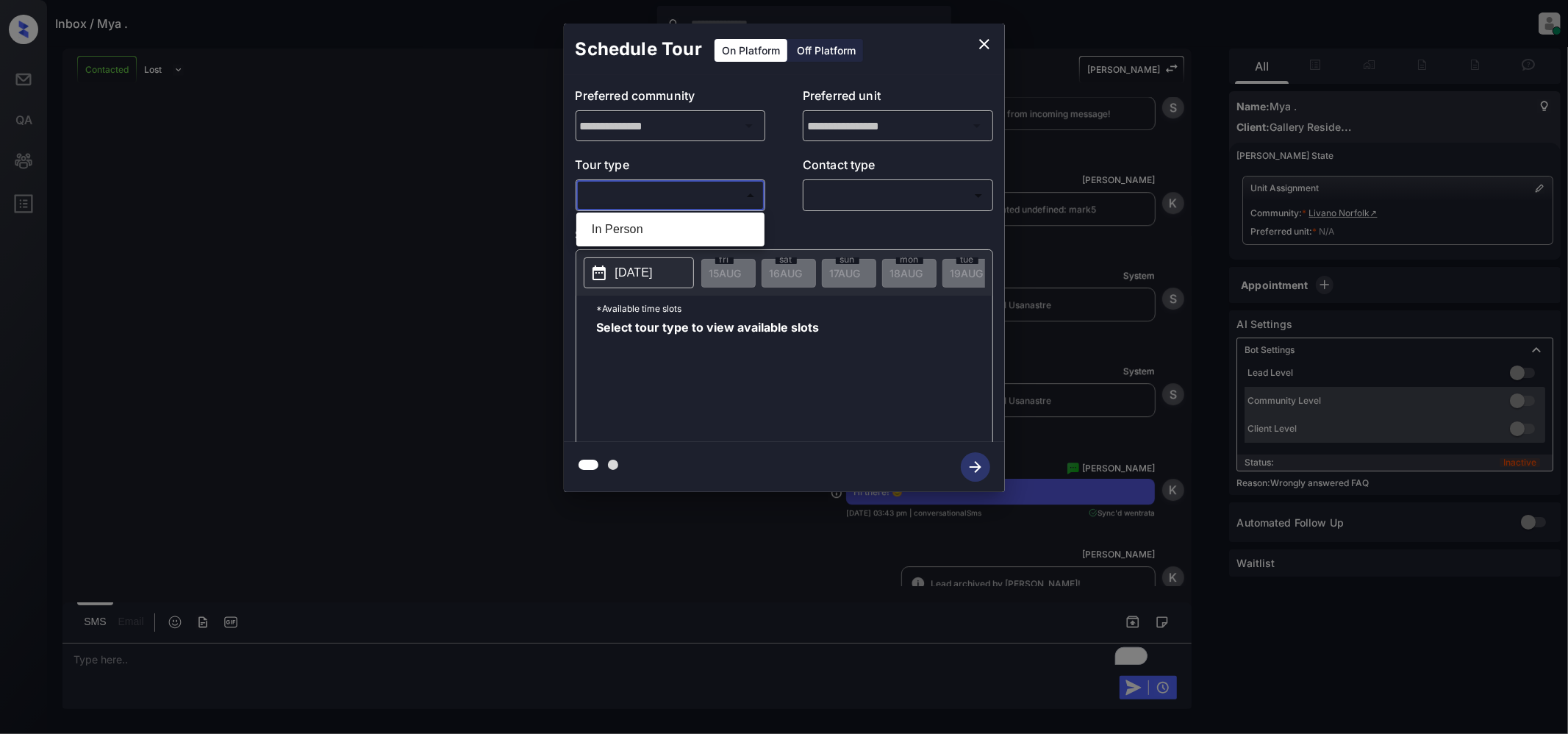
click at [704, 198] on body "Inbox / Mya . Jeramie Castro Online Set yourself offline Set yourself on break …" at bounding box center [784, 367] width 1568 height 734
click at [659, 229] on li "In Person" at bounding box center [670, 229] width 181 height 26
type input "********"
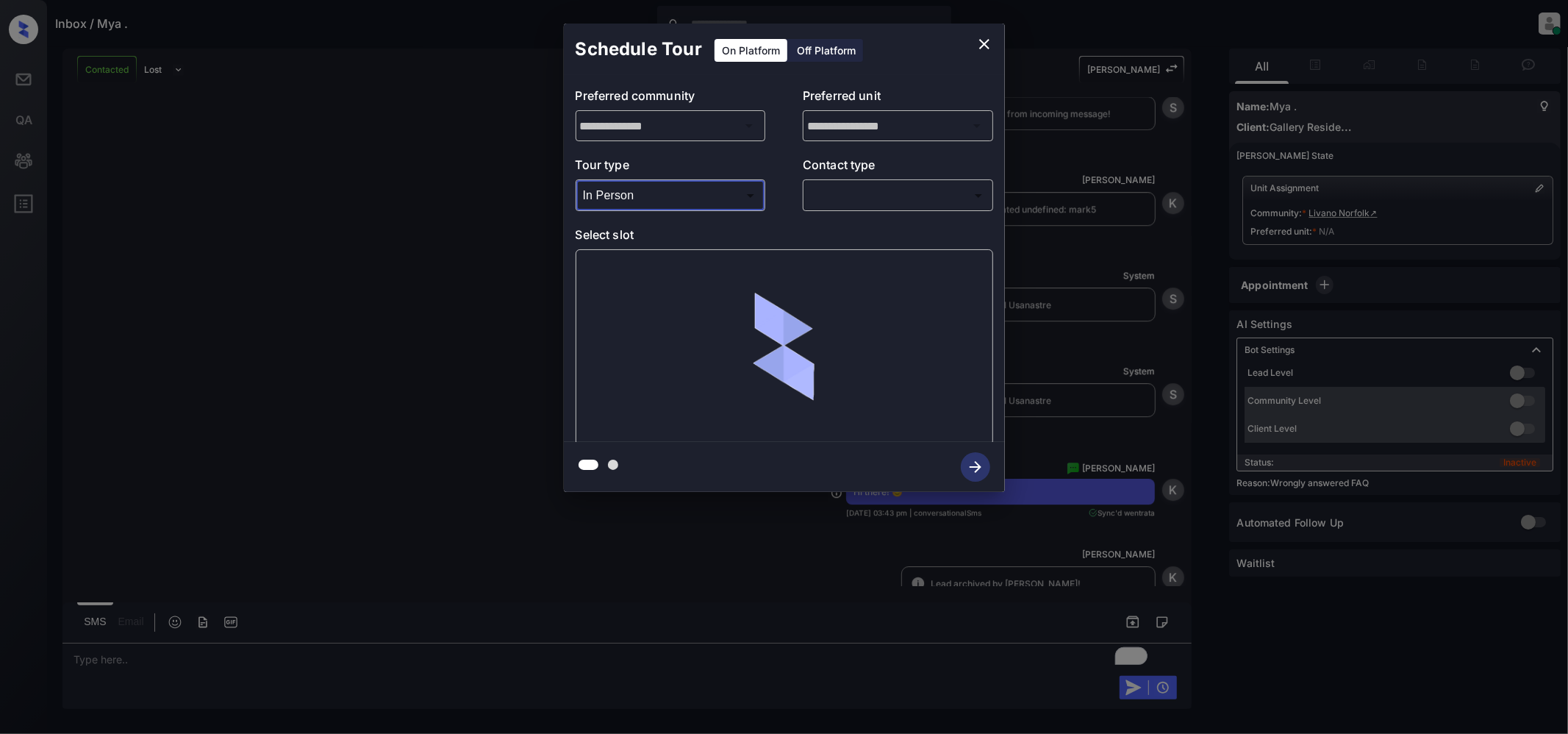
click at [866, 204] on body "Inbox / Mya . Jeramie Castro Online Set yourself offline Set yourself on break …" at bounding box center [784, 367] width 1568 height 734
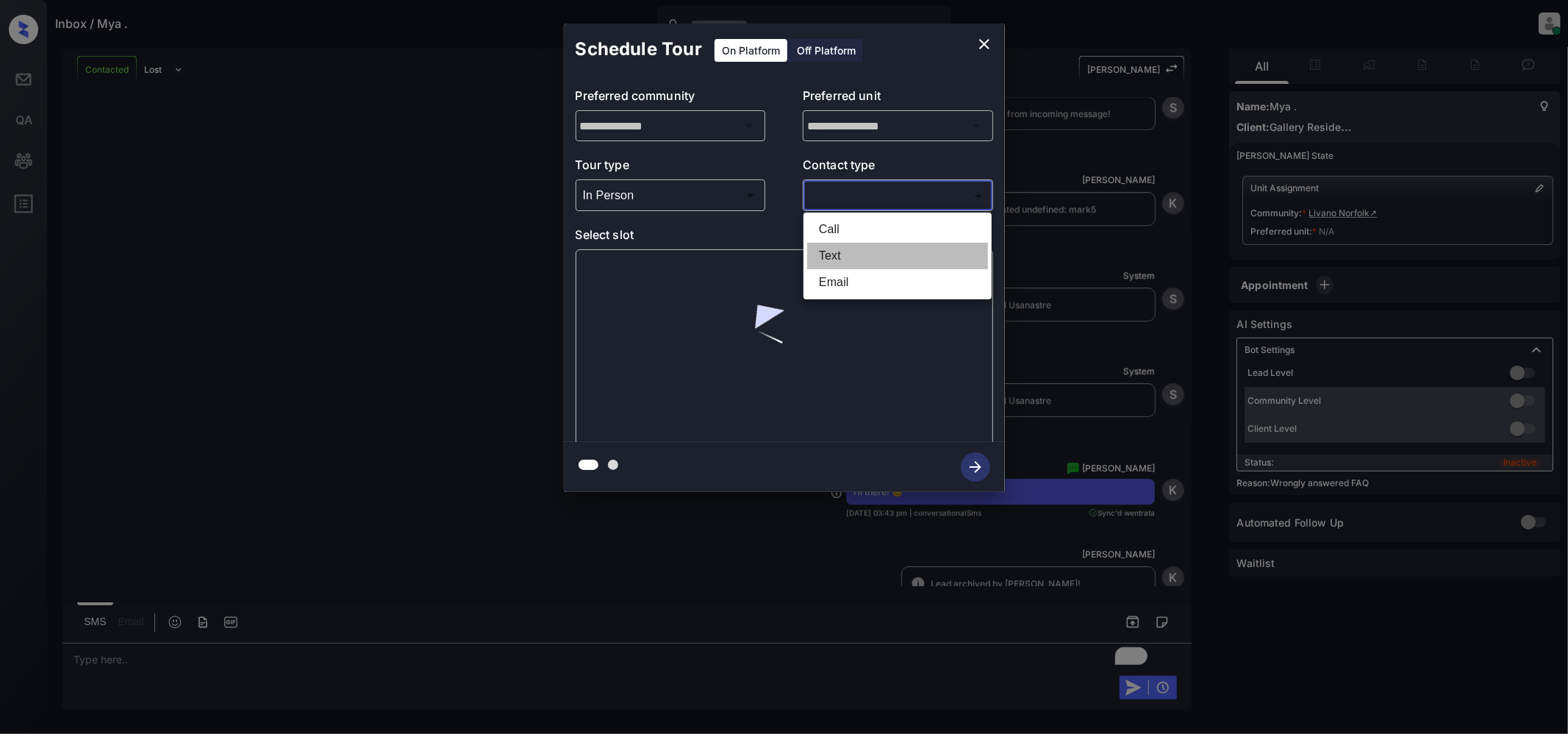
drag, startPoint x: 831, startPoint y: 259, endPoint x: 894, endPoint y: 438, distance: 189.8
click at [831, 260] on li "Text" at bounding box center [897, 256] width 181 height 26
type input "****"
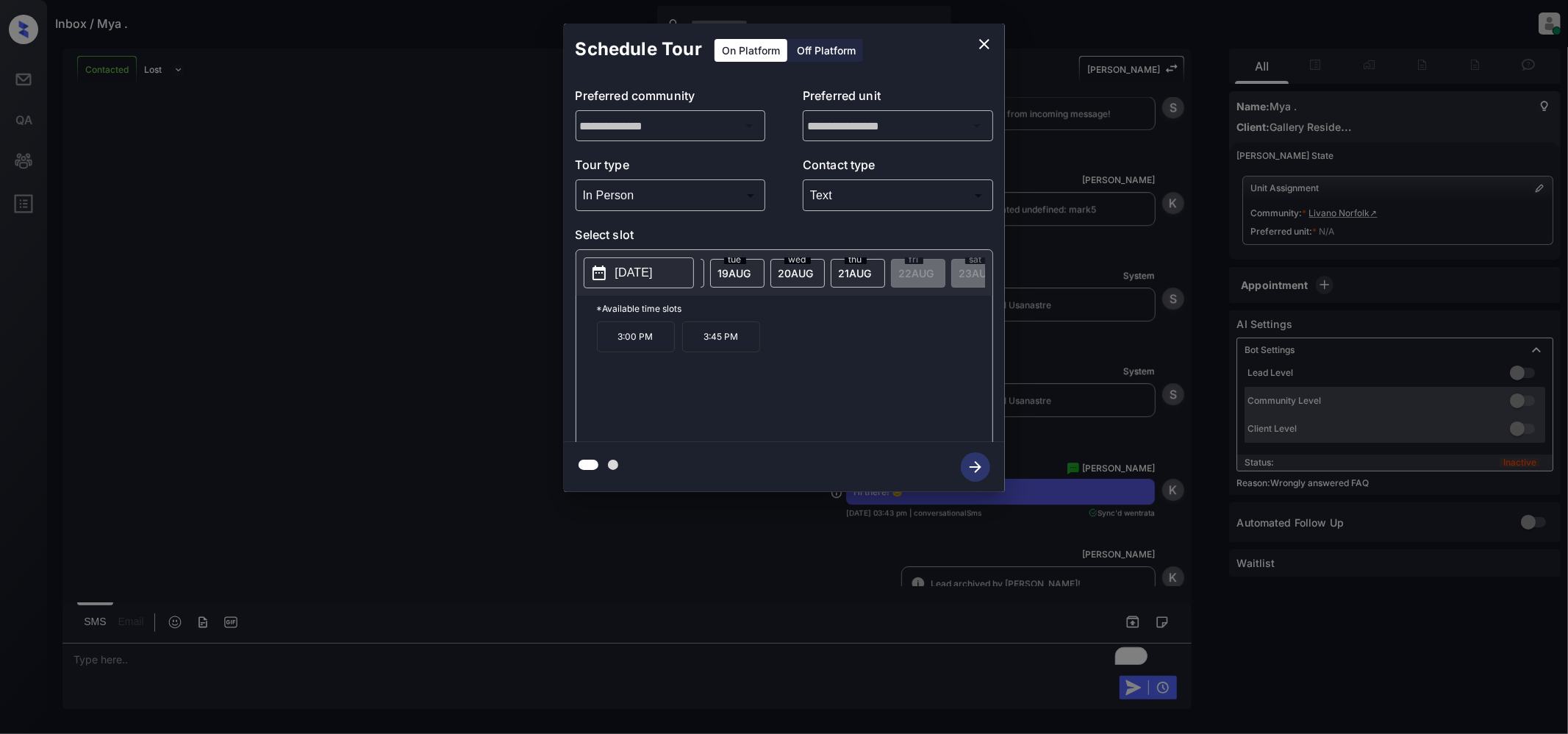
scroll to position [0, 235]
click at [979, 42] on icon "close" at bounding box center [984, 43] width 18 height 18
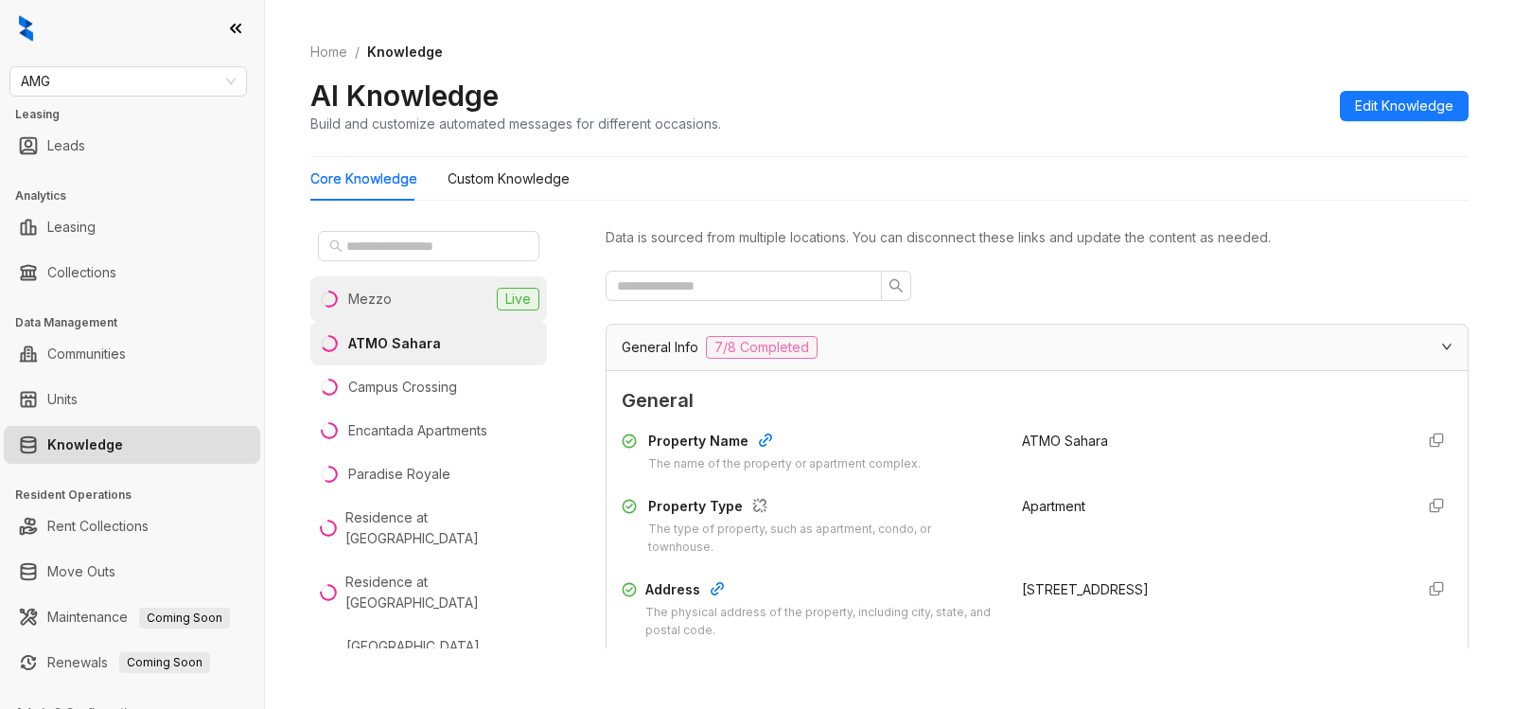
click at [390, 292] on div "Mezzo" at bounding box center [370, 299] width 44 height 21
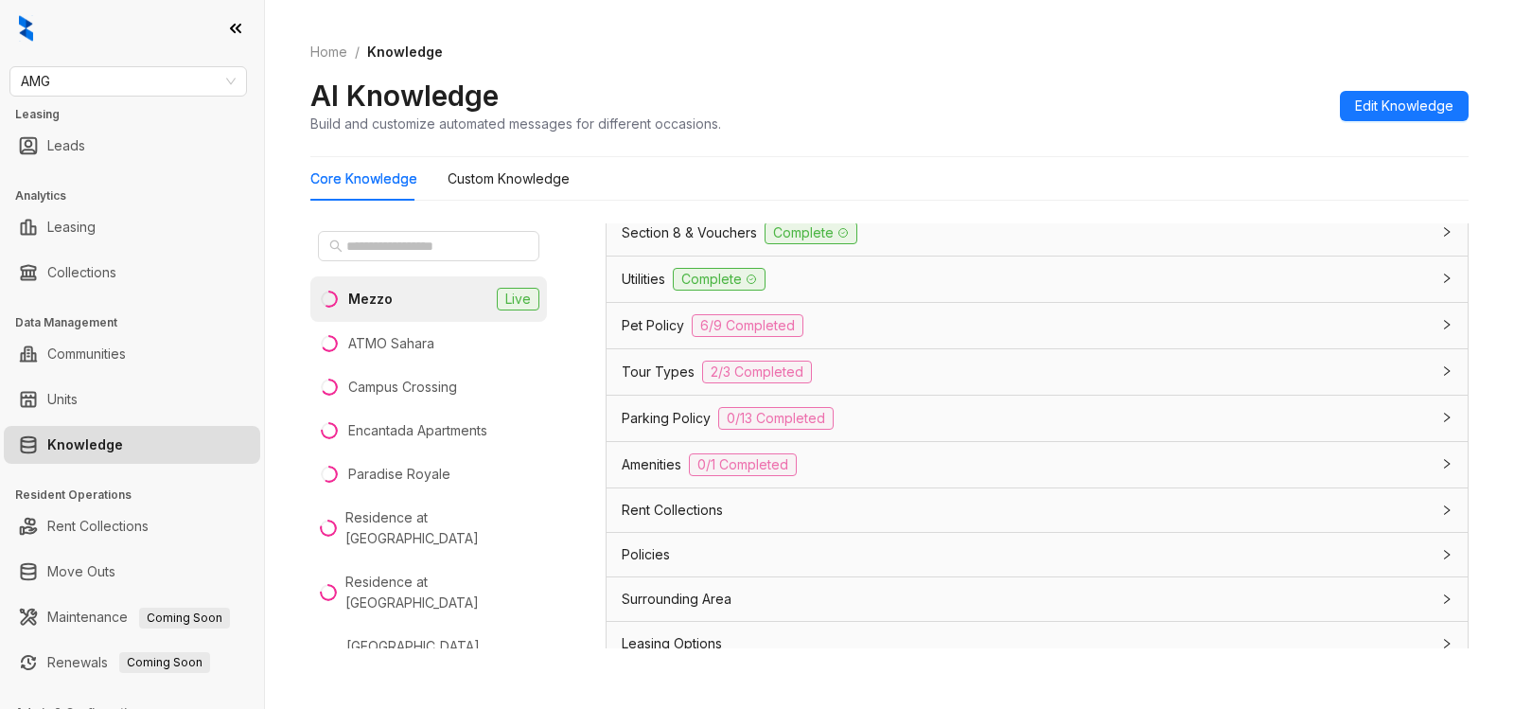
scroll to position [1406, 0]
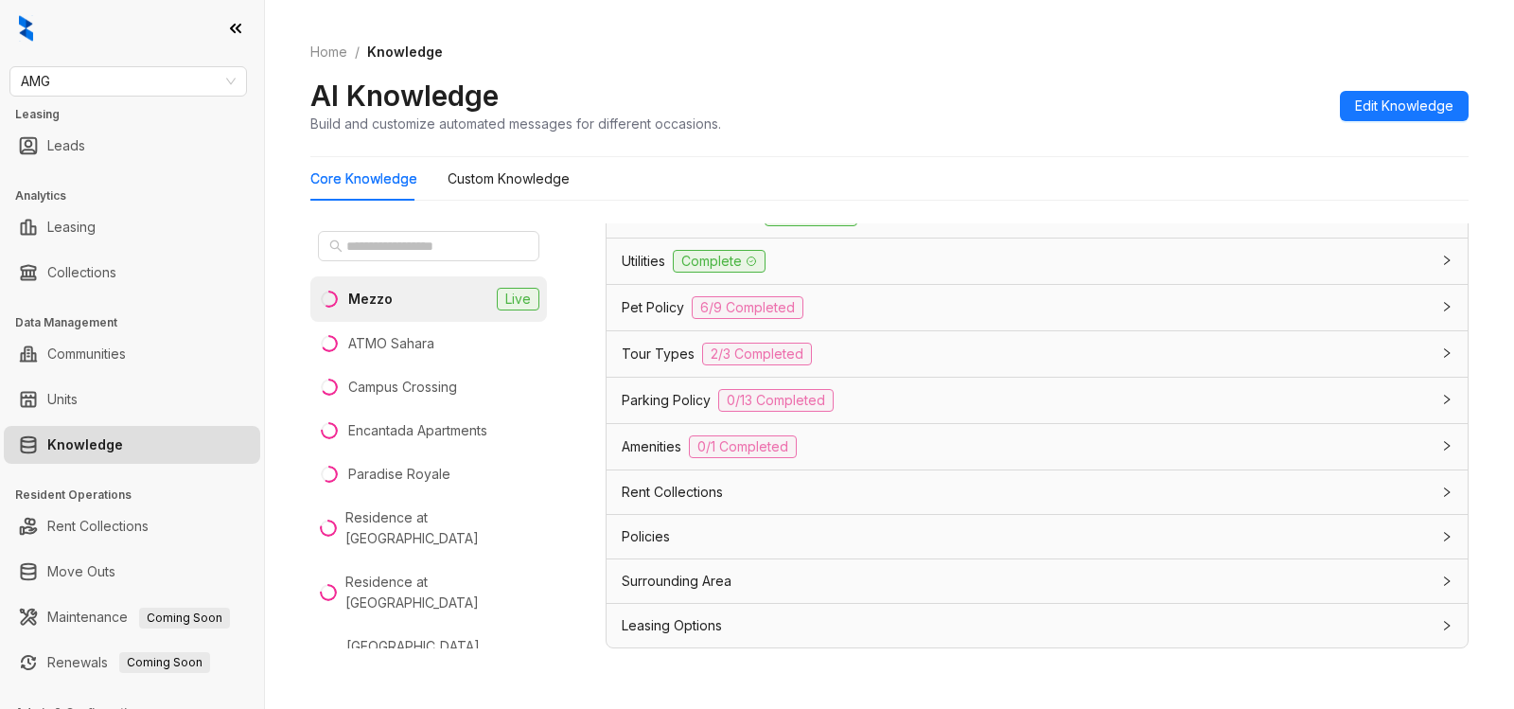
click at [1113, 628] on div "Leasing Options" at bounding box center [1026, 625] width 808 height 21
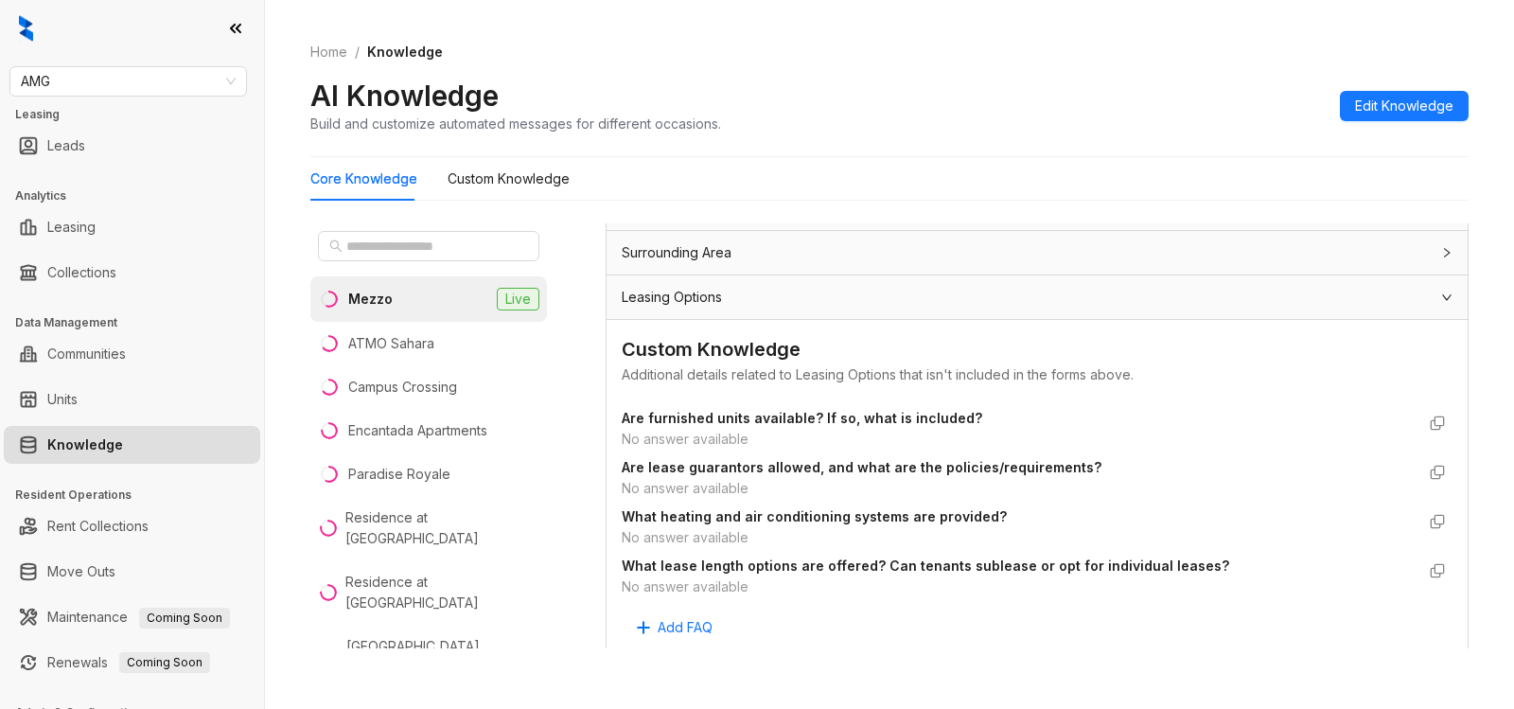
scroll to position [1745, 0]
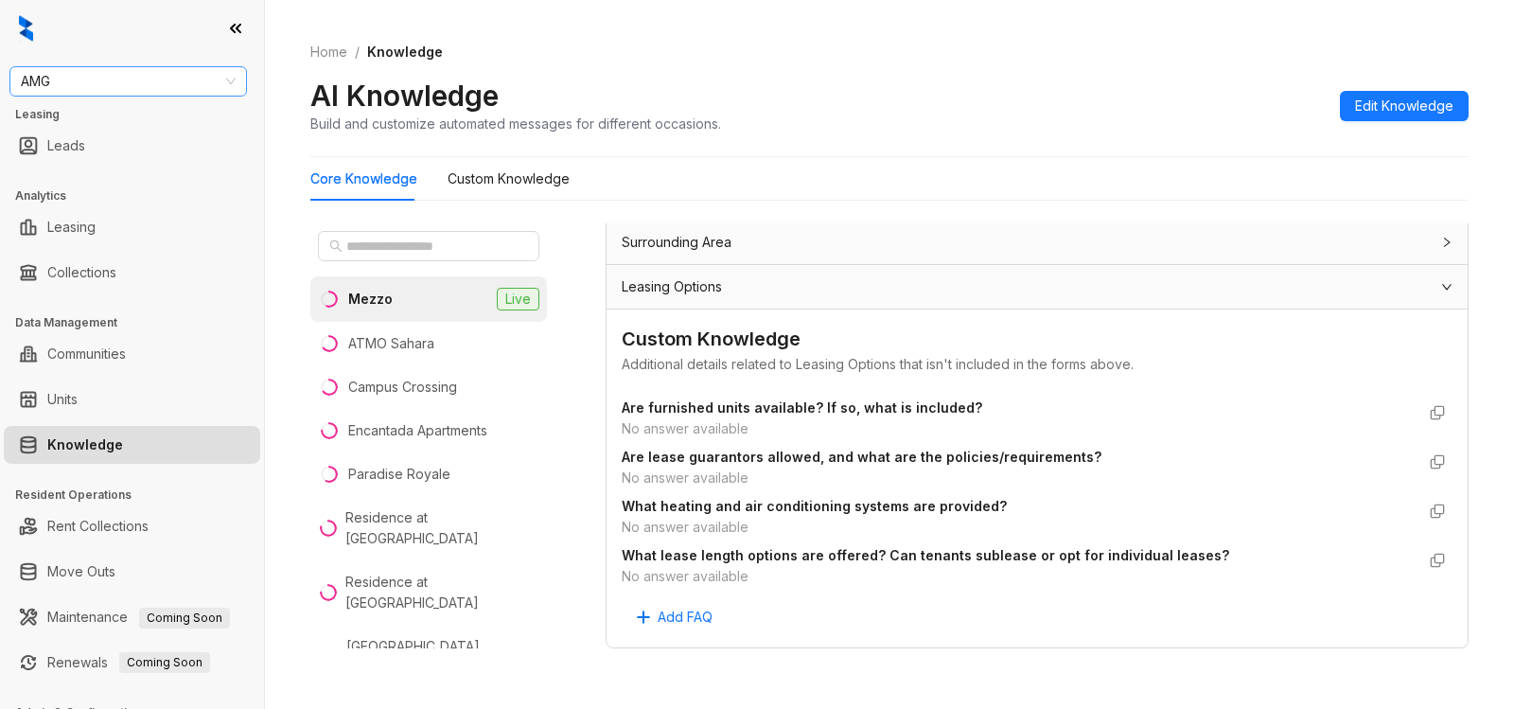
click at [155, 81] on span "AMG" at bounding box center [128, 81] width 215 height 28
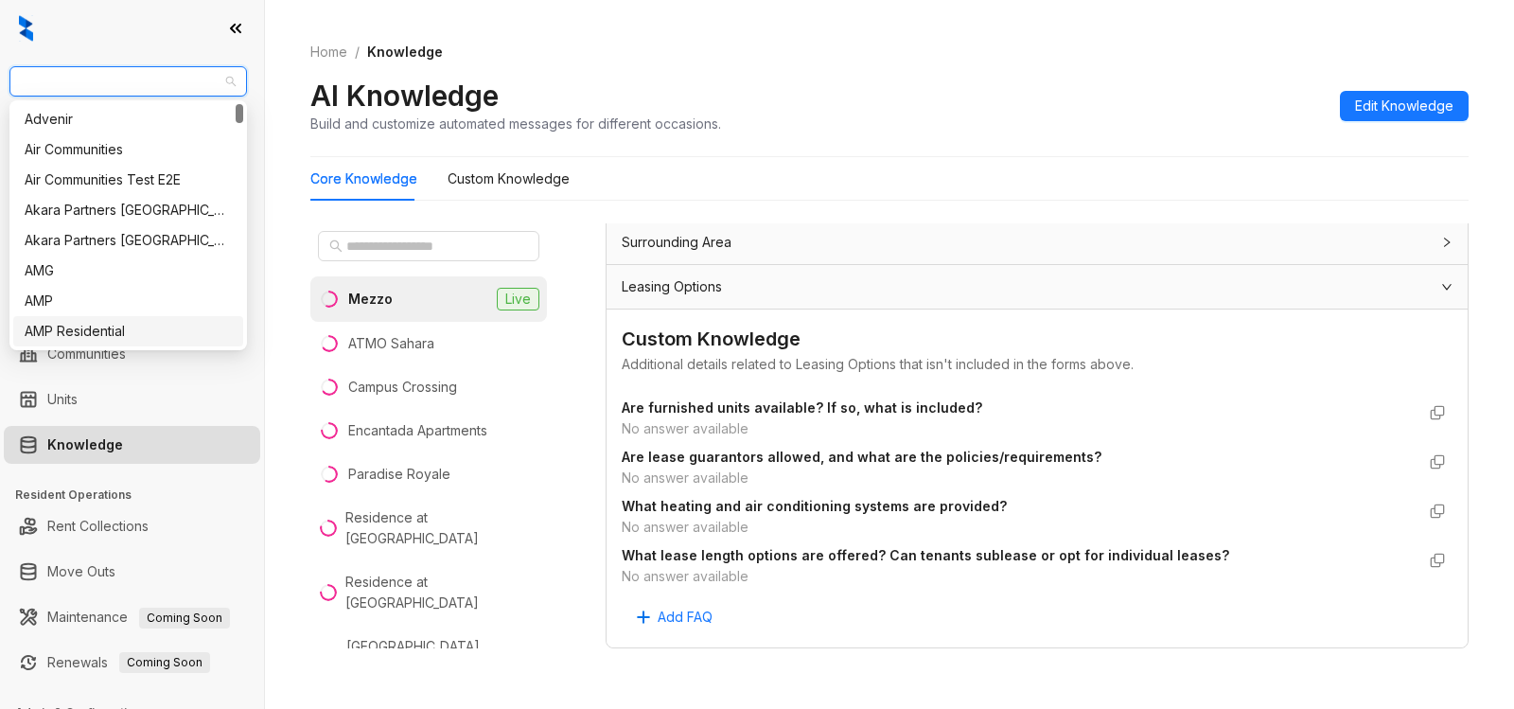
click at [165, 76] on span "AMG" at bounding box center [128, 81] width 215 height 28
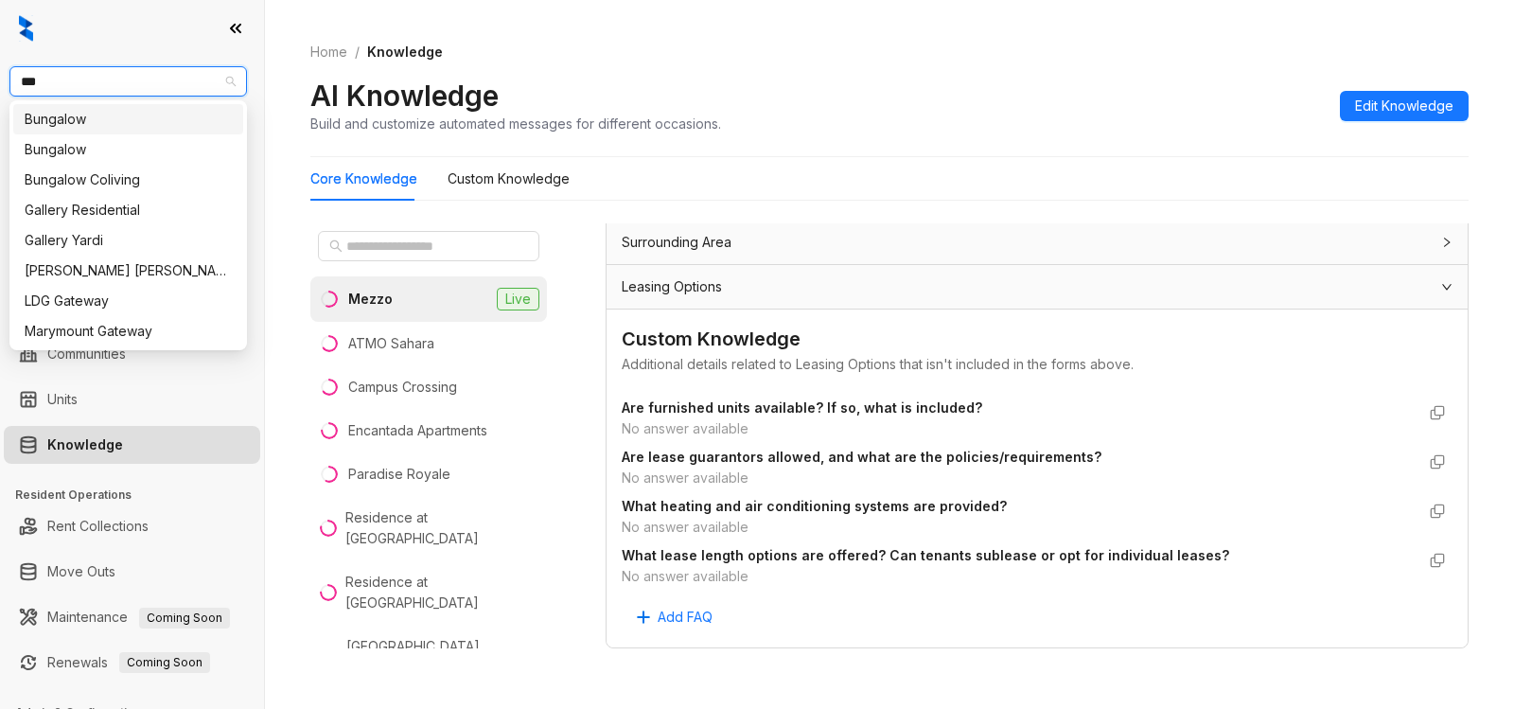
type input "****"
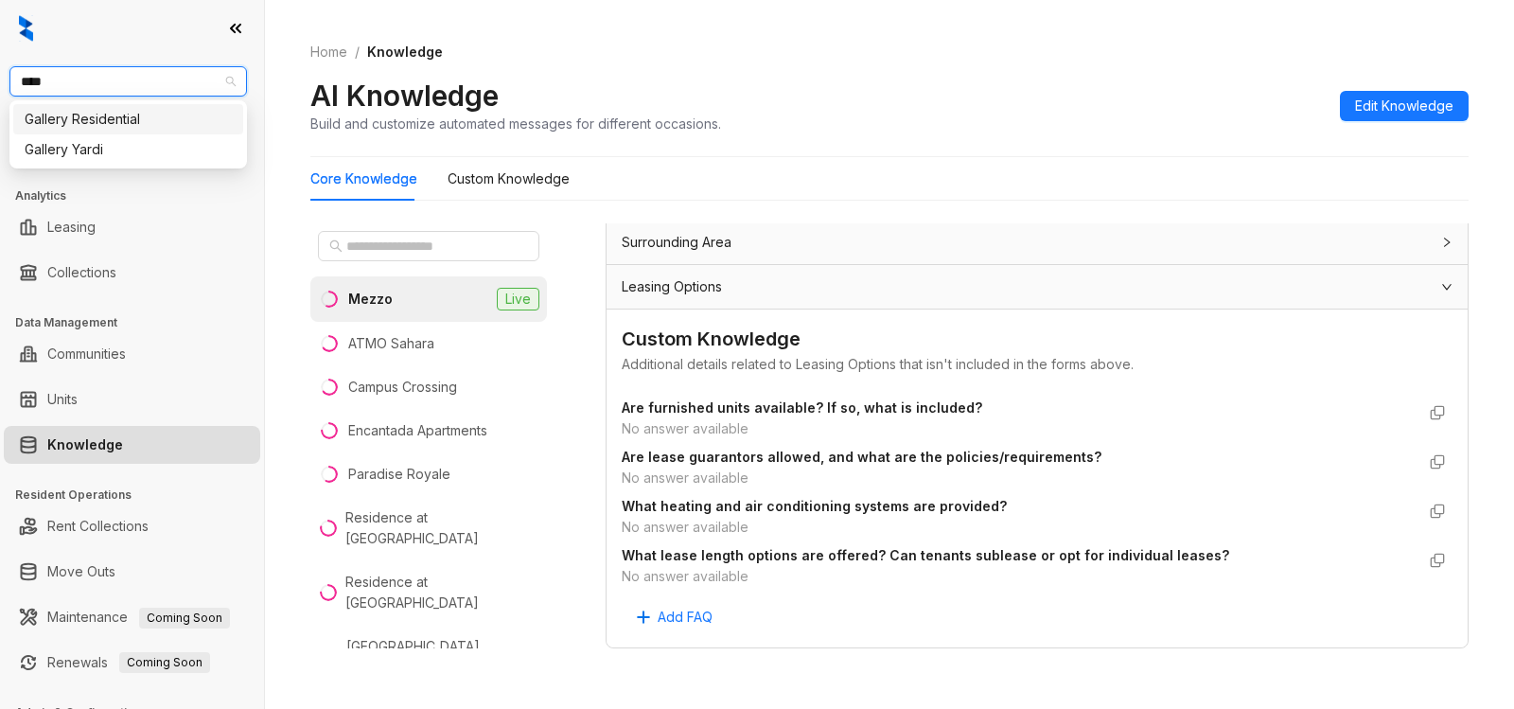
click at [158, 123] on div "Gallery Residential" at bounding box center [128, 119] width 207 height 21
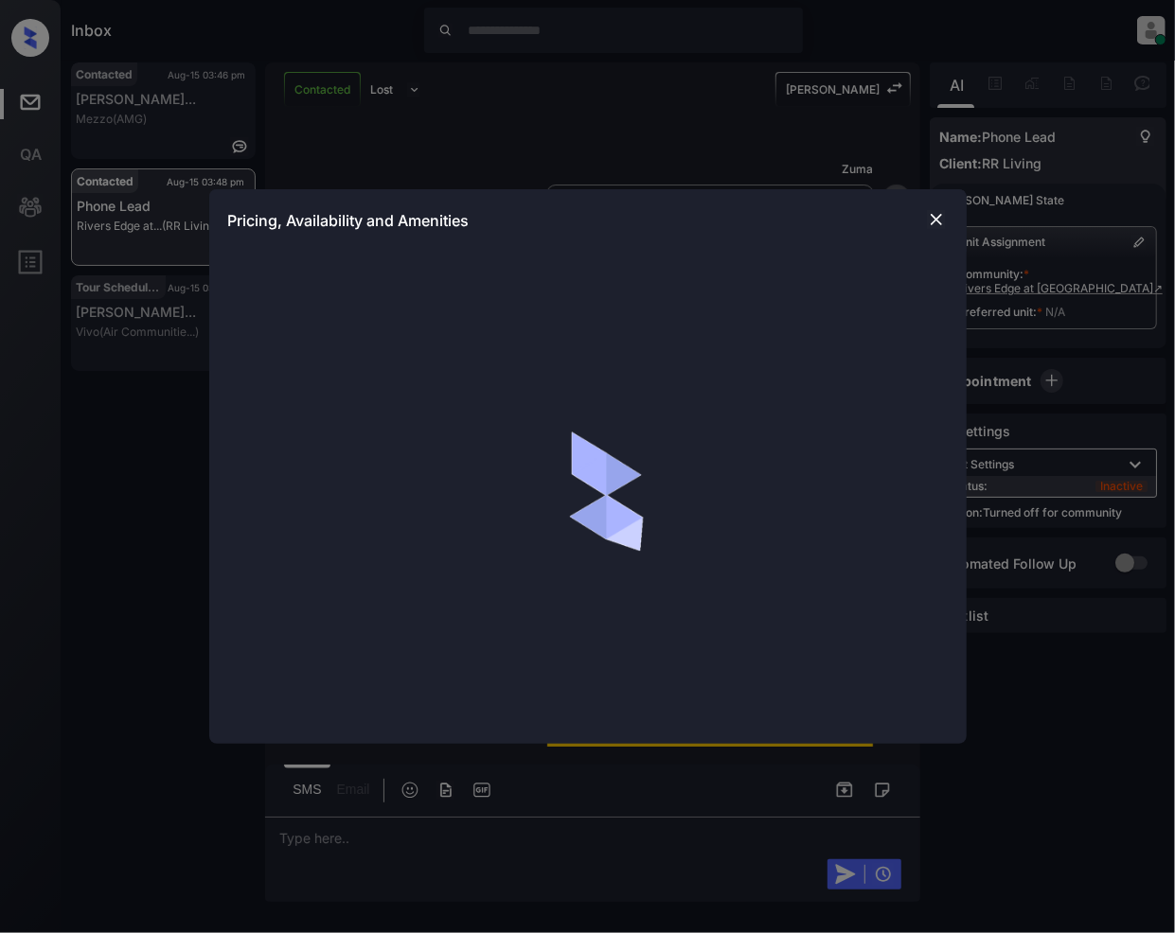
scroll to position [1492, 0]
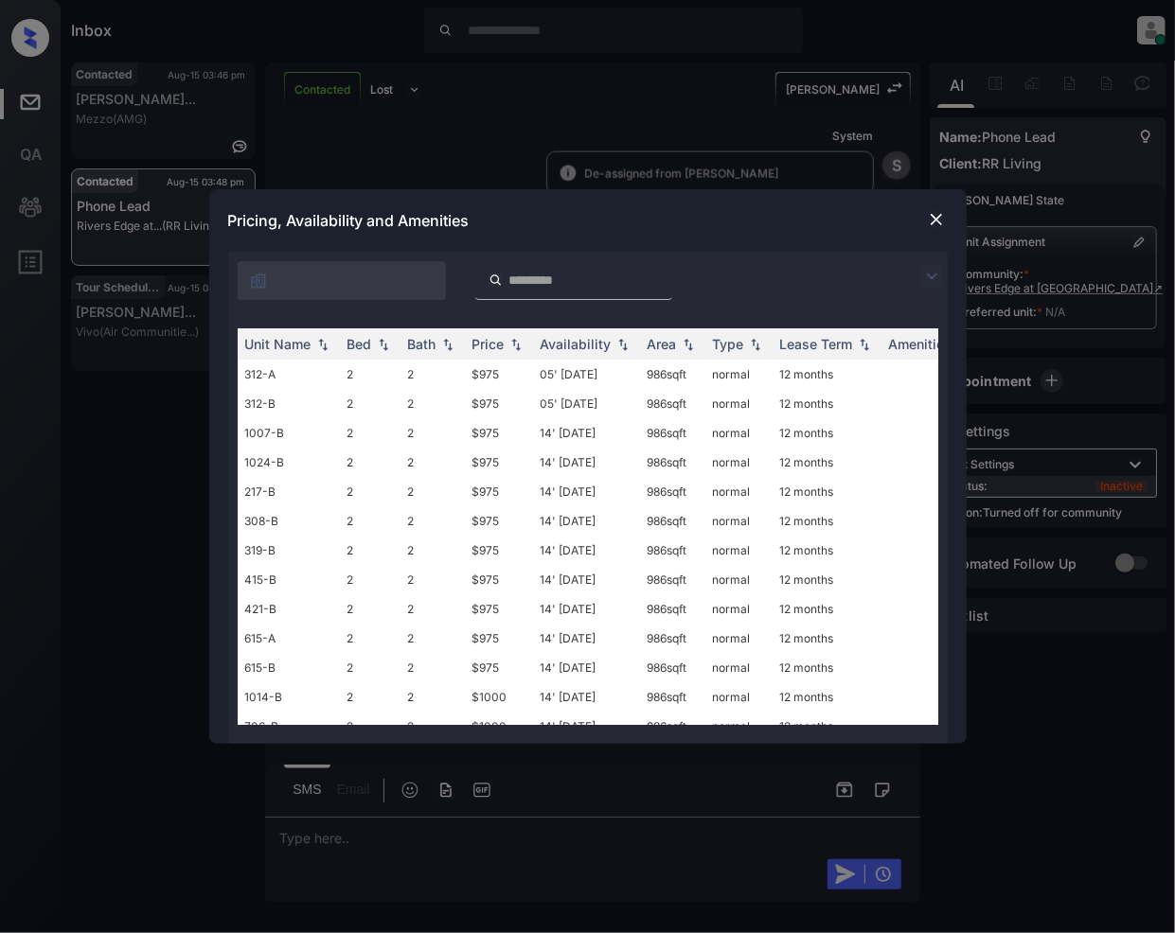
click at [929, 276] on img at bounding box center [931, 276] width 23 height 23
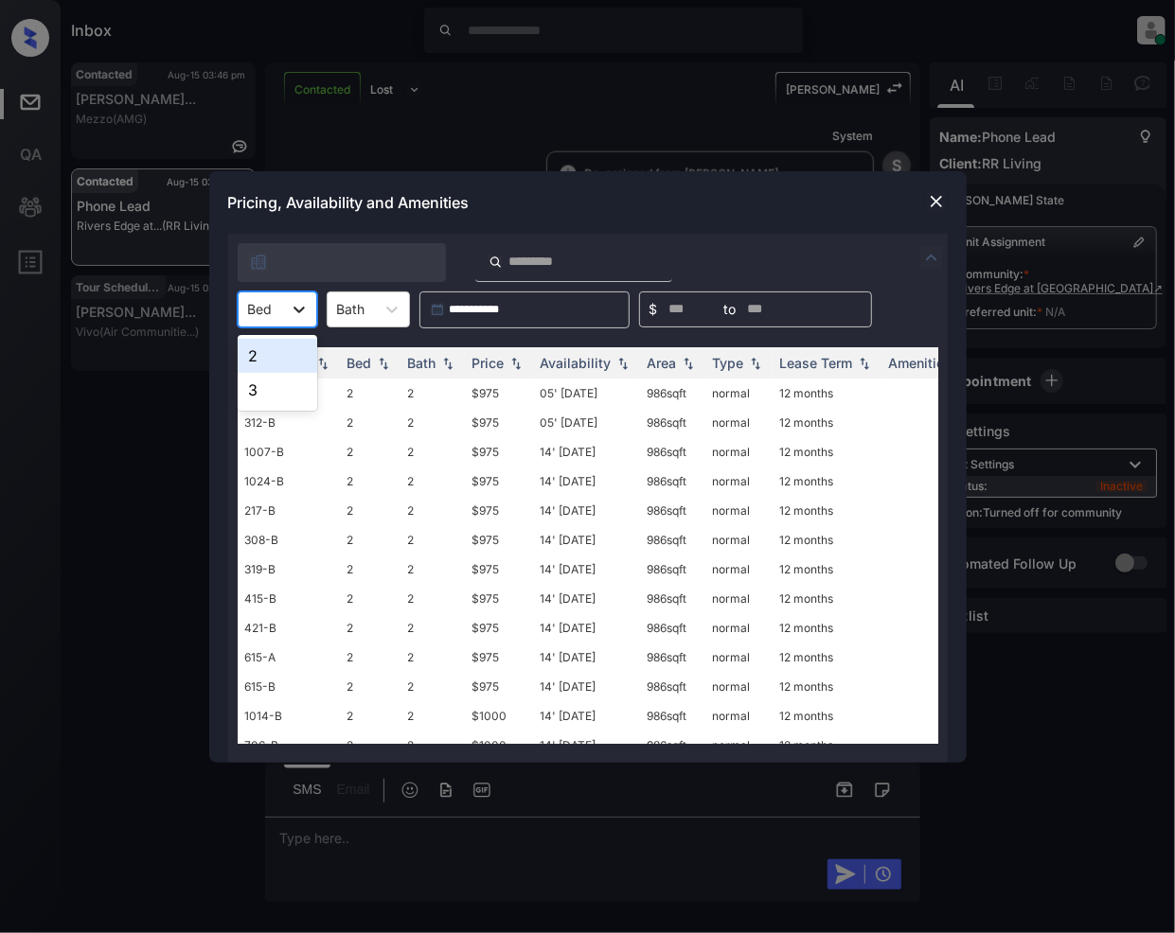
click at [303, 319] on div at bounding box center [299, 309] width 34 height 34
click at [933, 206] on img at bounding box center [936, 201] width 19 height 19
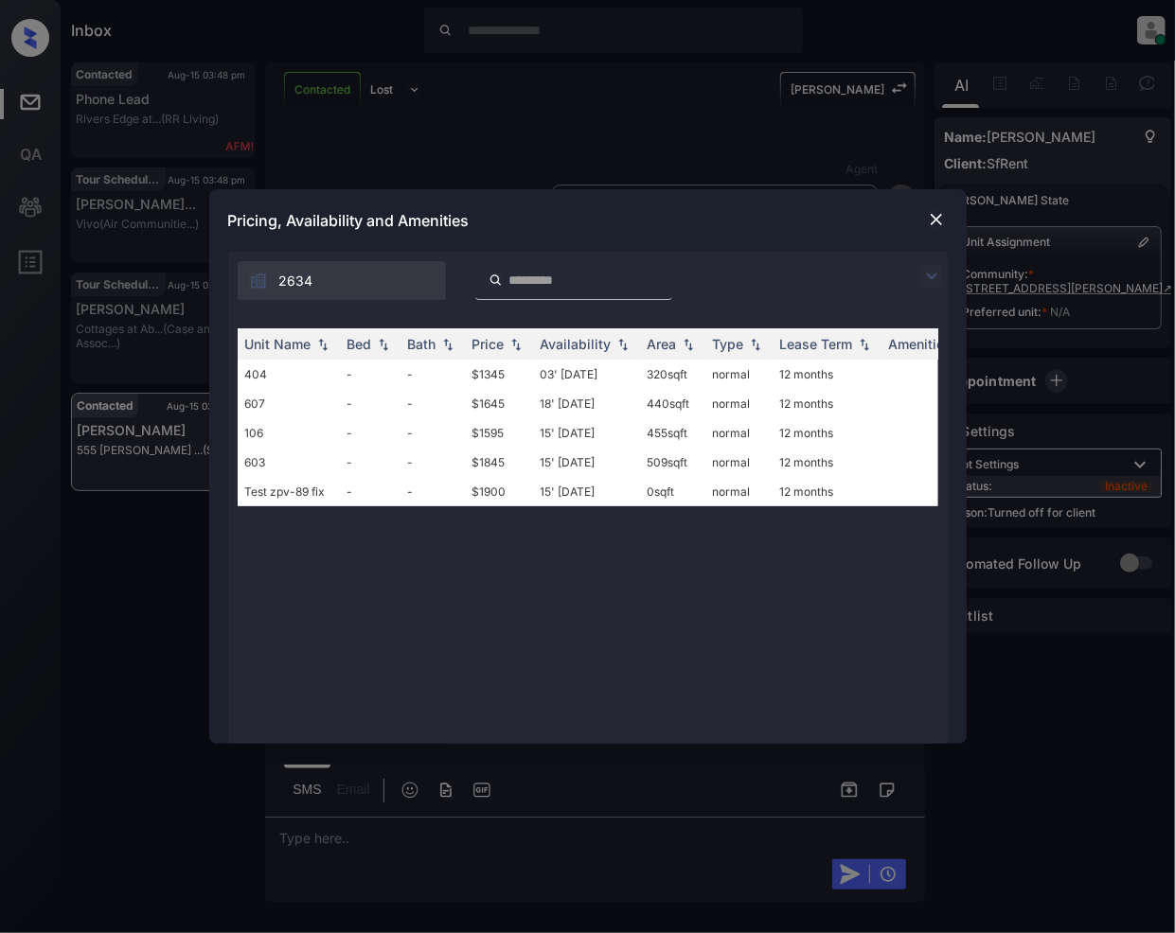
scroll to position [4934, 0]
click at [494, 433] on td "$1595" at bounding box center [499, 432] width 68 height 29
drag, startPoint x: 494, startPoint y: 433, endPoint x: 819, endPoint y: 320, distance: 343.9
click at [500, 433] on td "$1595" at bounding box center [499, 432] width 68 height 29
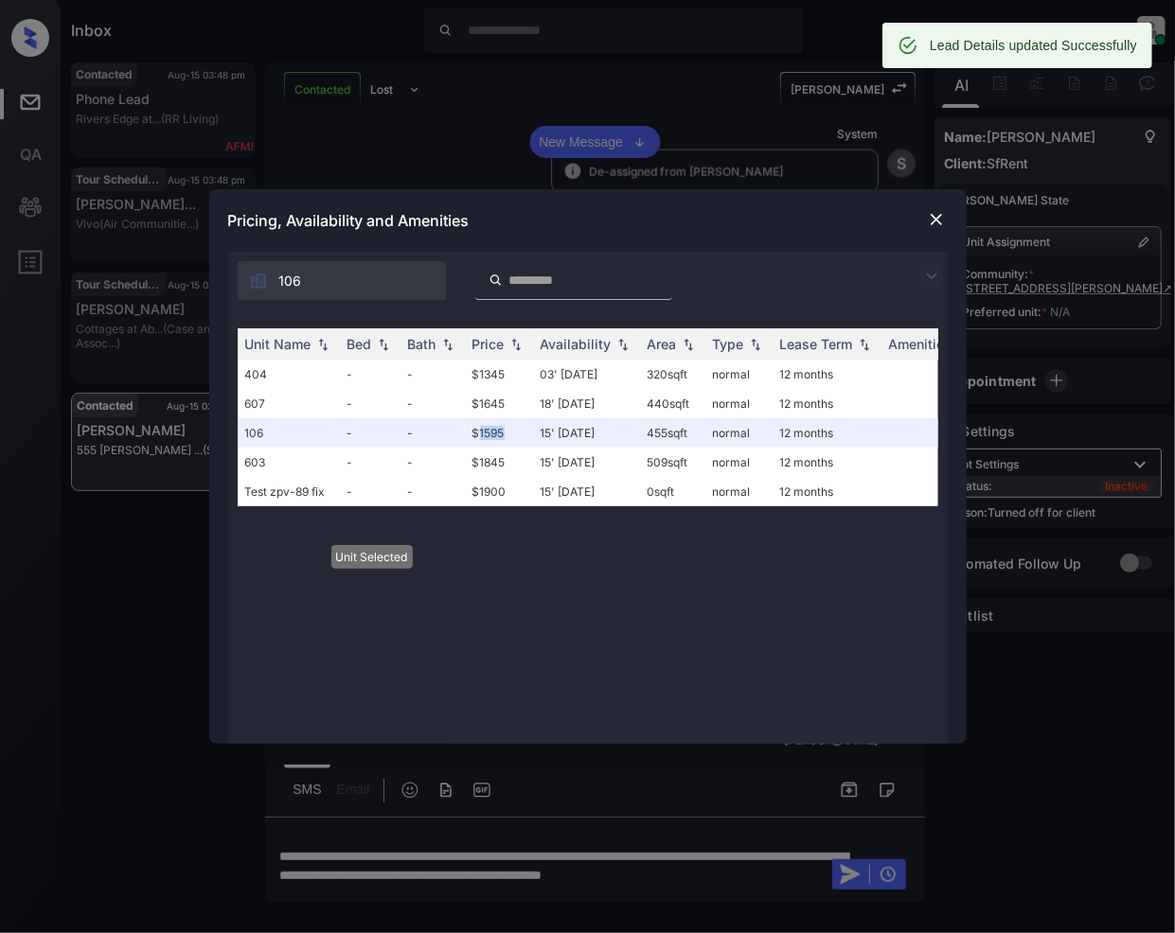
click at [940, 221] on img at bounding box center [936, 219] width 19 height 19
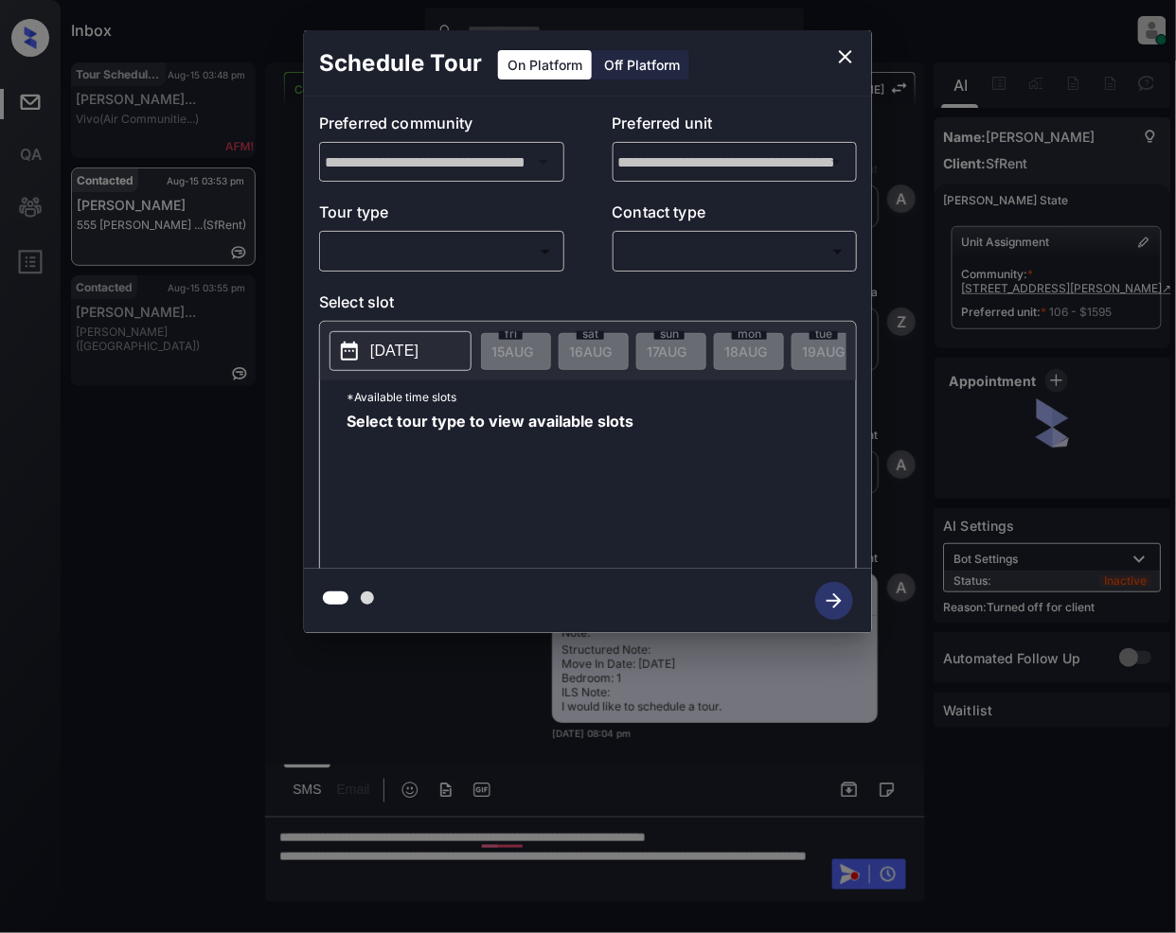
scroll to position [0, 8]
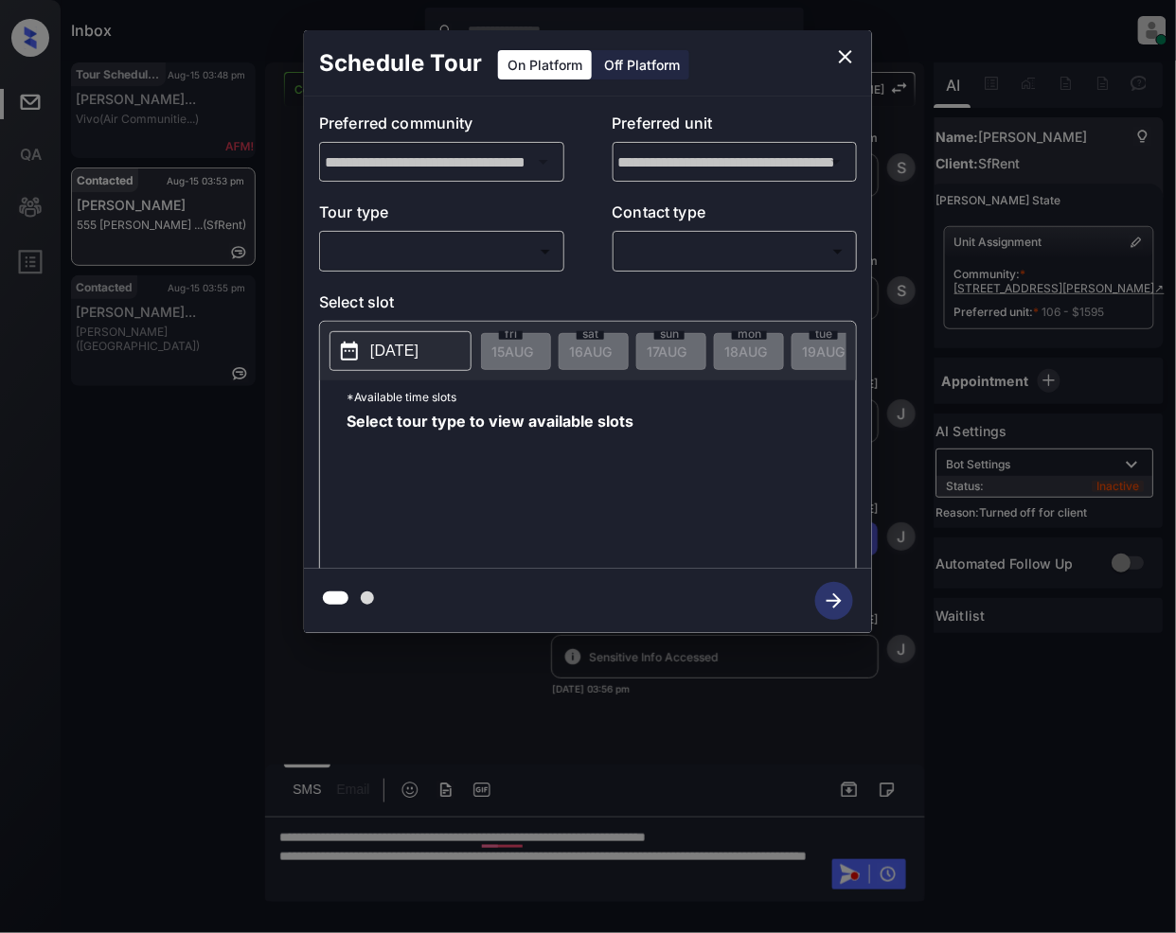
click at [633, 77] on div "Off Platform" at bounding box center [641, 64] width 95 height 29
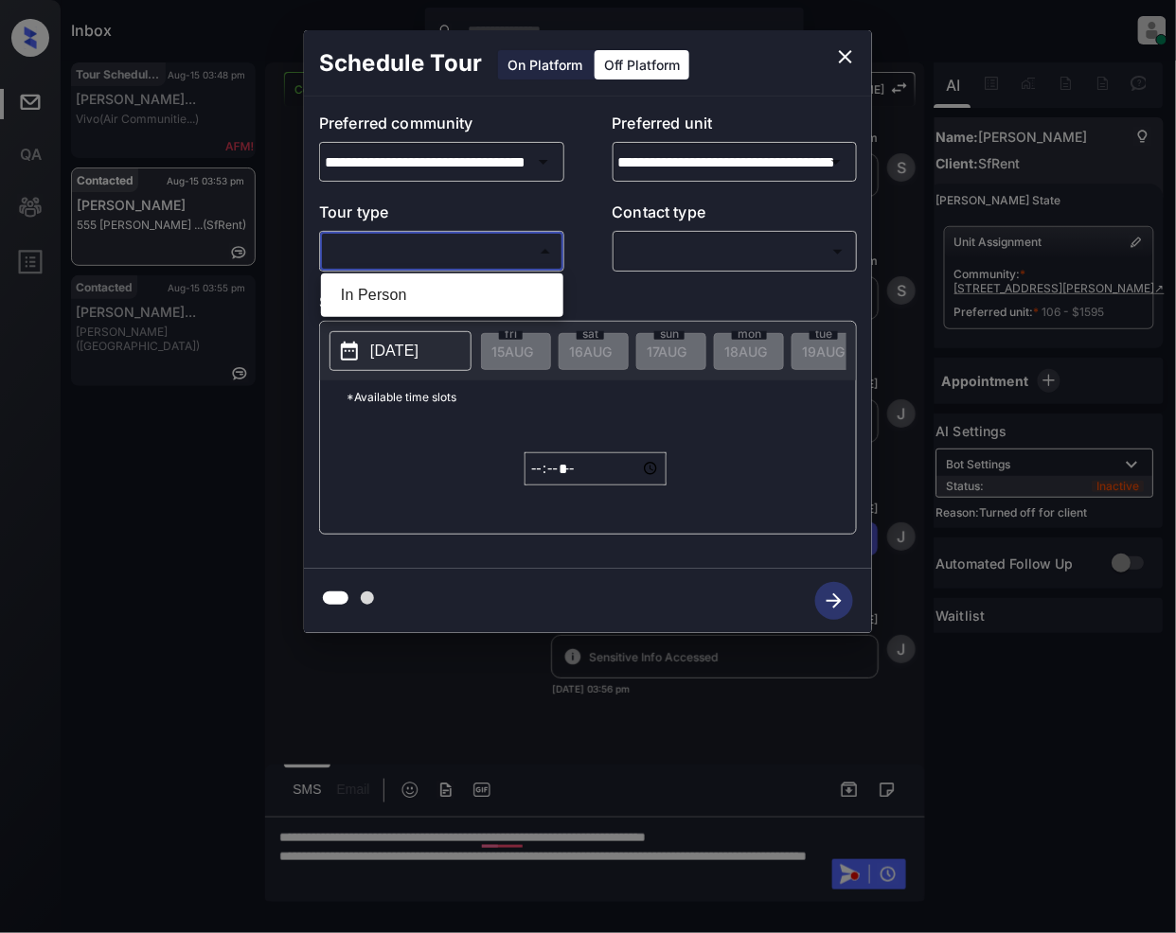
click at [426, 256] on body "Inbox Jeramie Castro Online Set yourself offline Set yourself on break Profile …" at bounding box center [588, 466] width 1176 height 933
click at [345, 304] on li "In Person" at bounding box center [442, 295] width 233 height 34
type input "********"
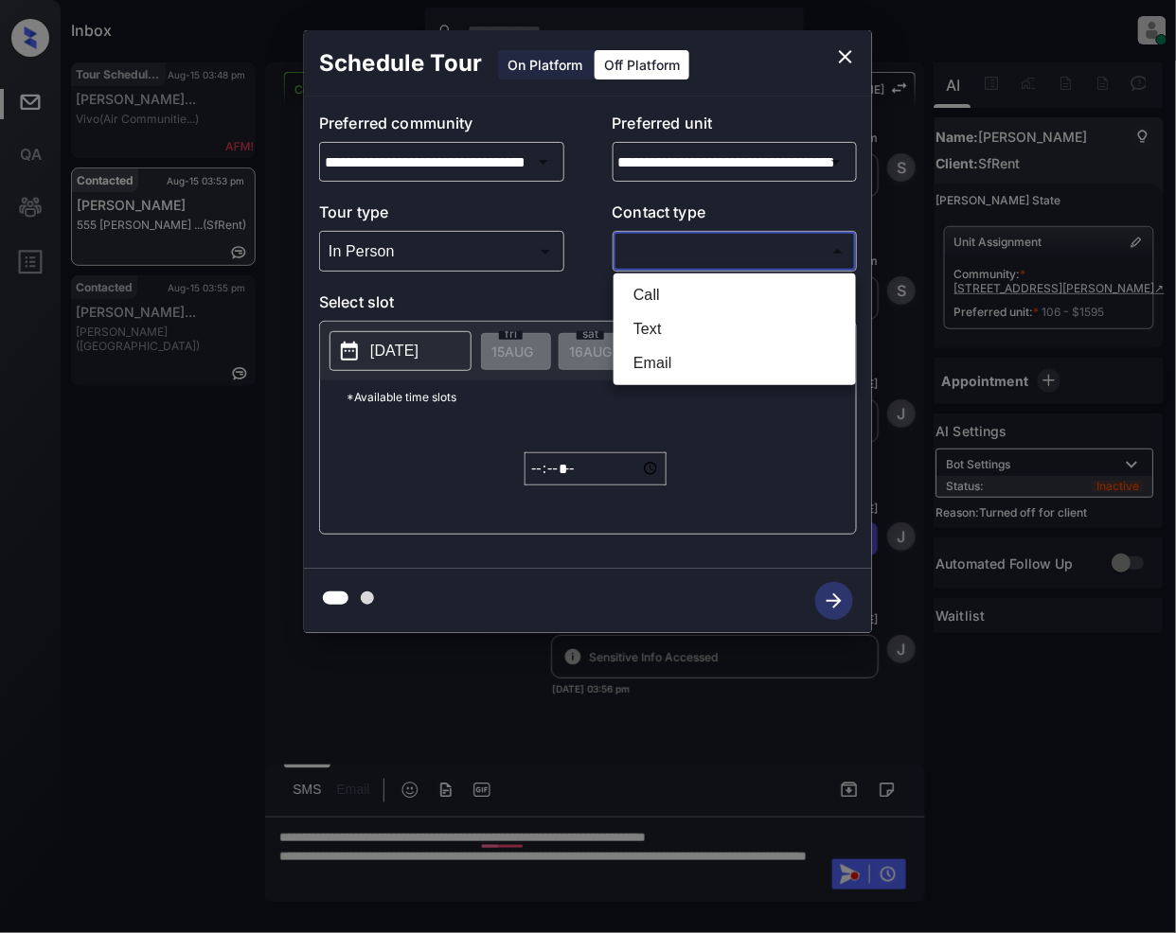
click at [655, 261] on body "Inbox Jeramie Castro Online Set yourself offline Set yourself on break Profile …" at bounding box center [588, 466] width 1176 height 933
drag, startPoint x: 661, startPoint y: 330, endPoint x: 784, endPoint y: 471, distance: 187.2
click at [660, 329] on li "Text" at bounding box center [734, 329] width 233 height 34
type input "****"
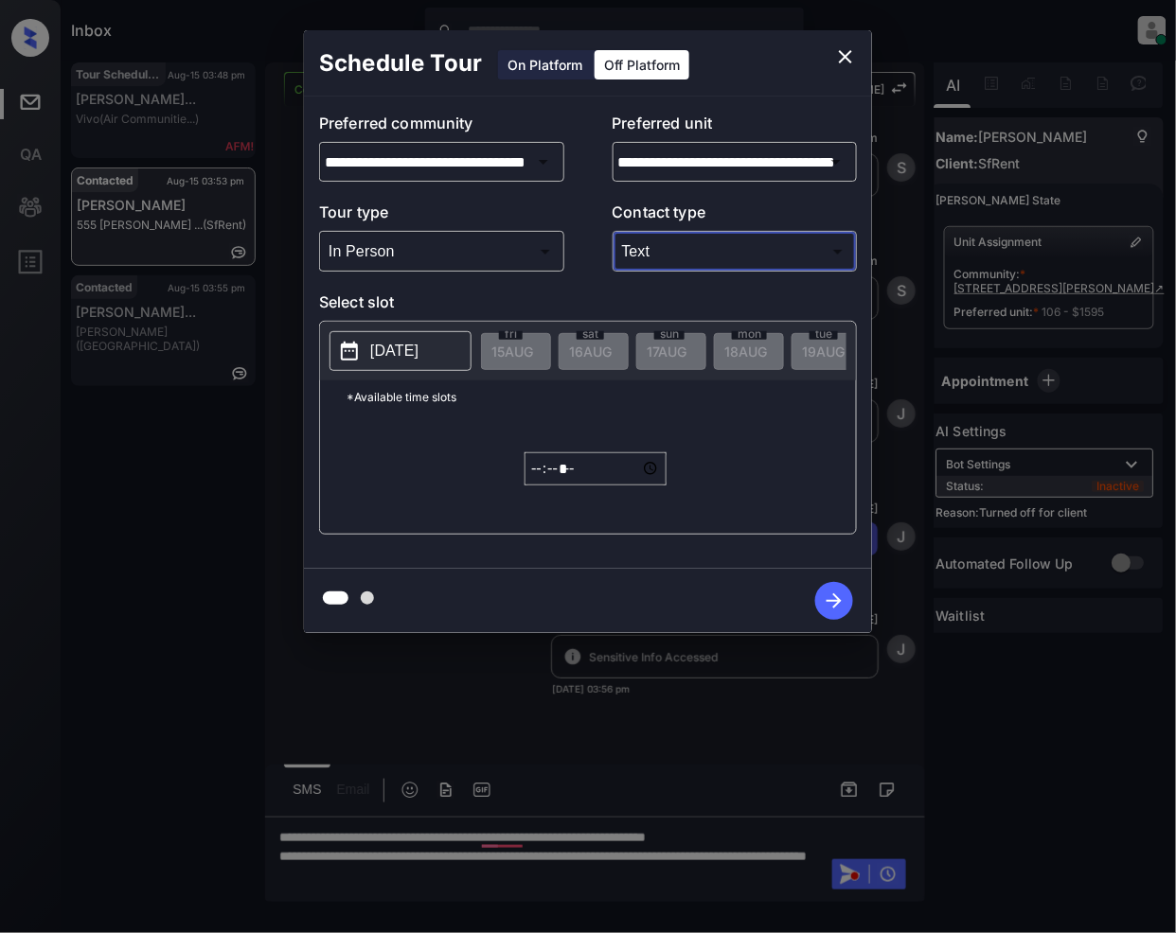
drag, startPoint x: 353, startPoint y: 346, endPoint x: 430, endPoint y: 451, distance: 130.1
click at [354, 349] on icon at bounding box center [349, 351] width 17 height 19
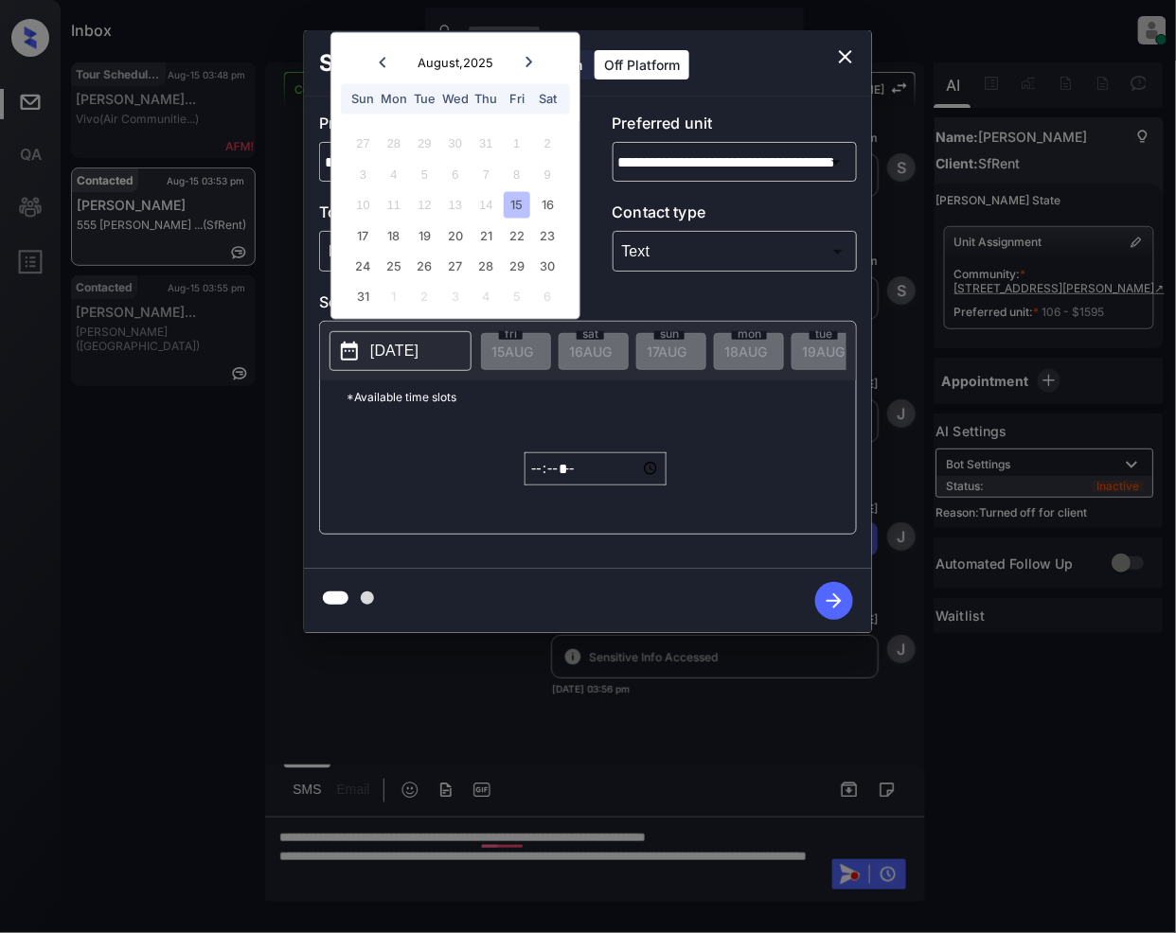
drag, startPoint x: 455, startPoint y: 235, endPoint x: 449, endPoint y: 557, distance: 321.9
click at [455, 236] on div "20" at bounding box center [455, 235] width 26 height 26
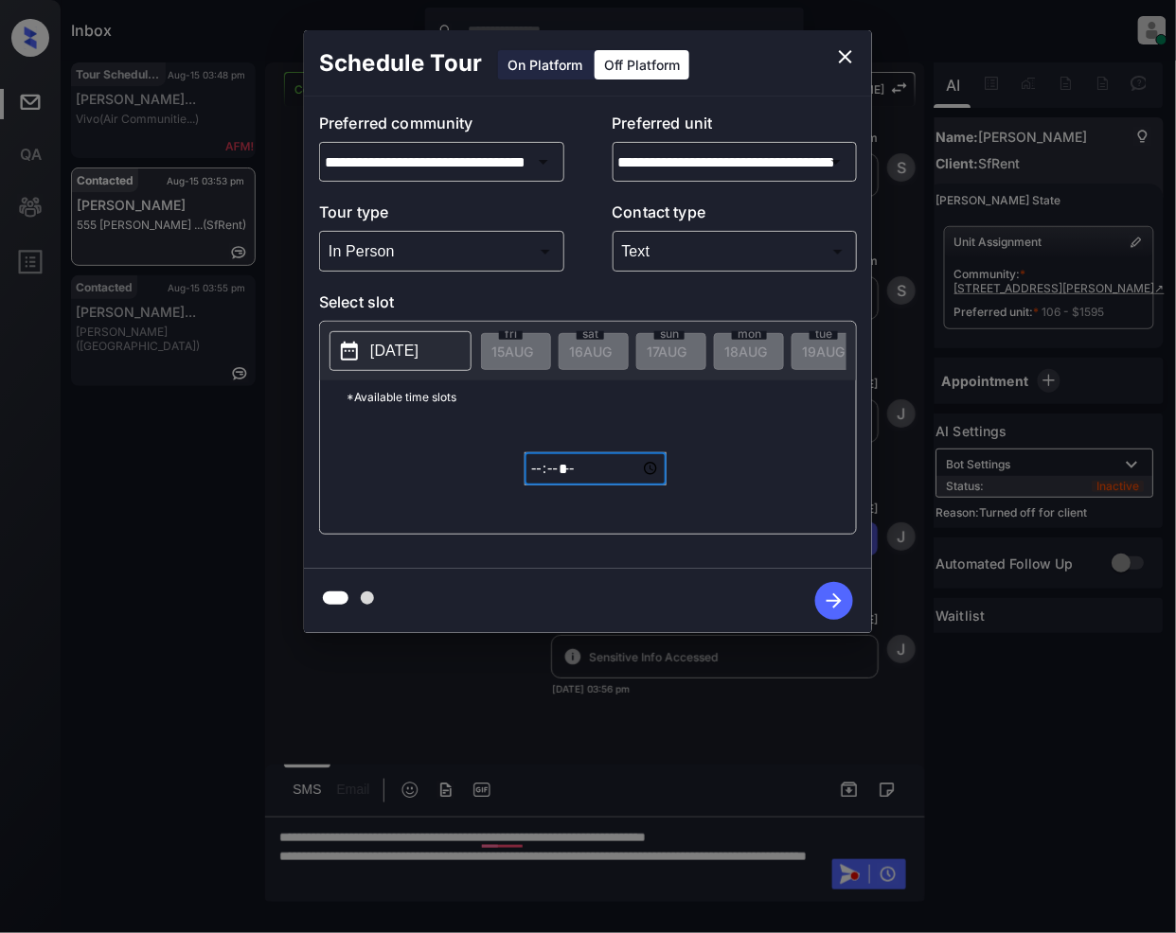
click at [539, 486] on input "*****" at bounding box center [595, 468] width 142 height 33
type input "*****"
click at [838, 595] on icon "button" at bounding box center [834, 601] width 38 height 38
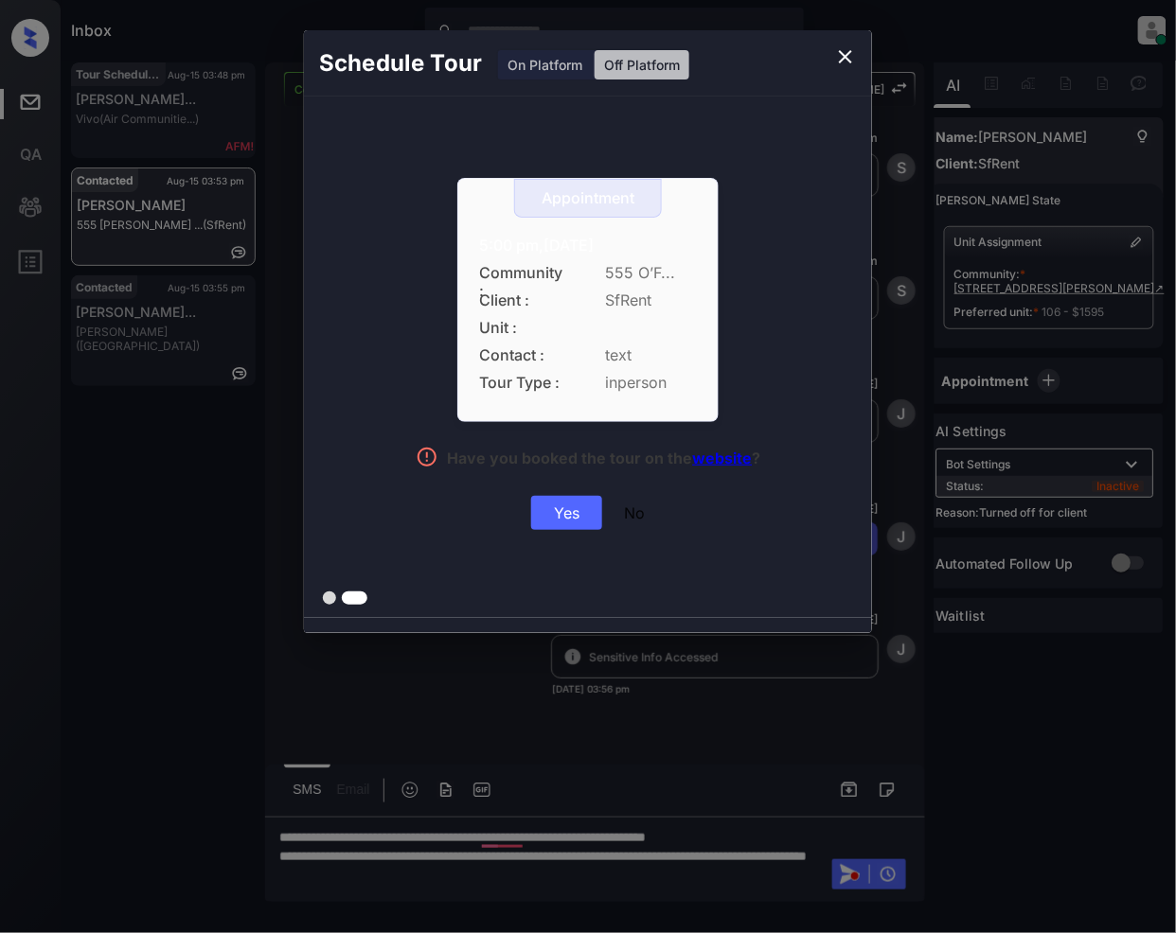
click at [568, 520] on div "Yes" at bounding box center [566, 513] width 71 height 34
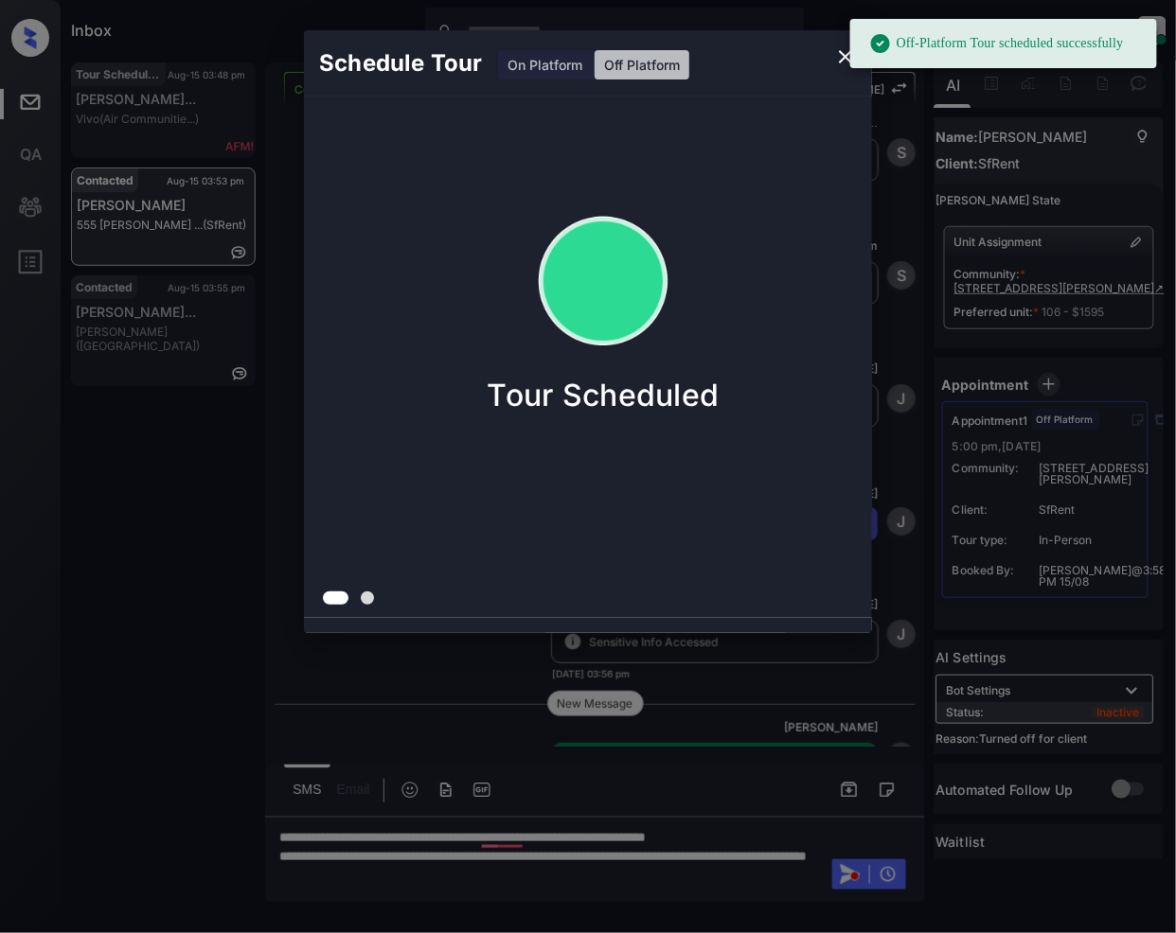
scroll to position [5427, 0]
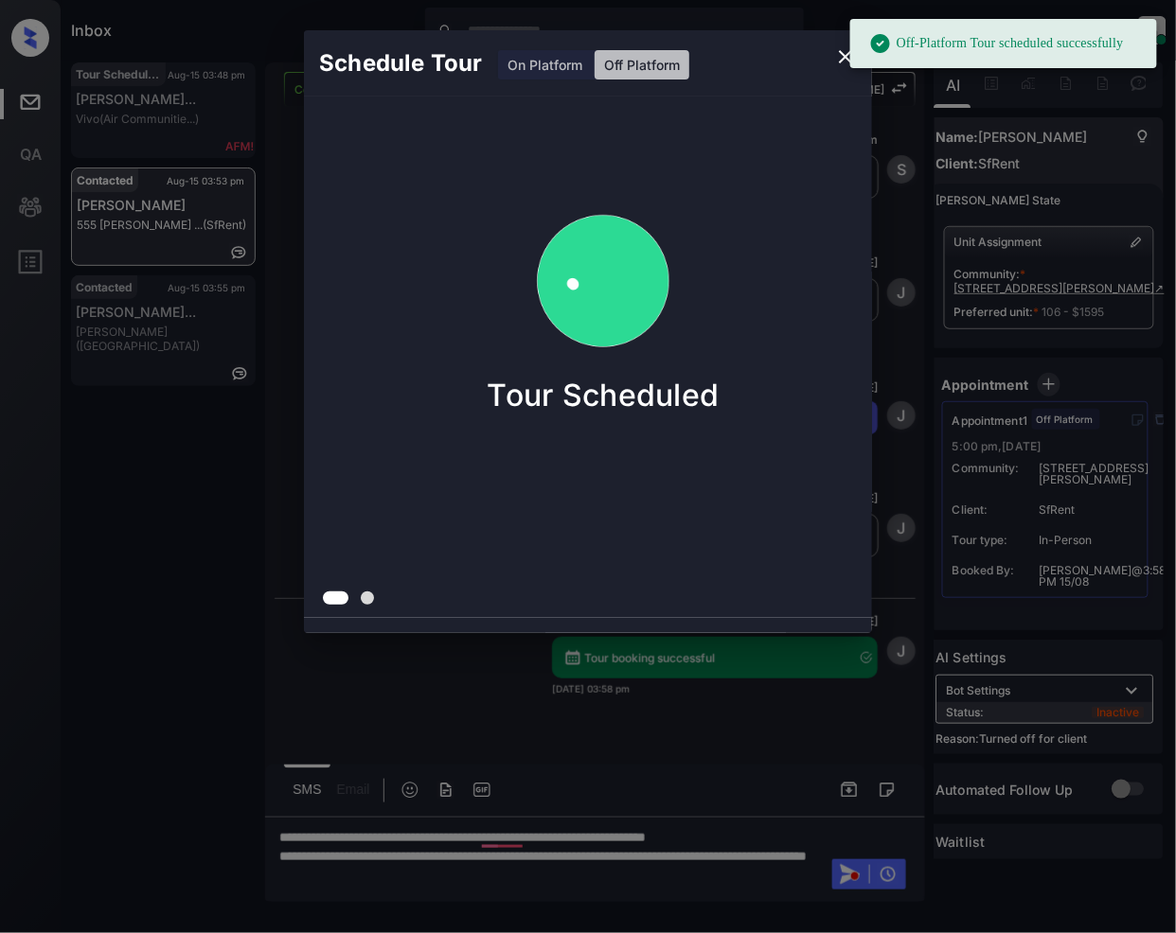
click at [839, 58] on icon "close" at bounding box center [845, 56] width 23 height 23
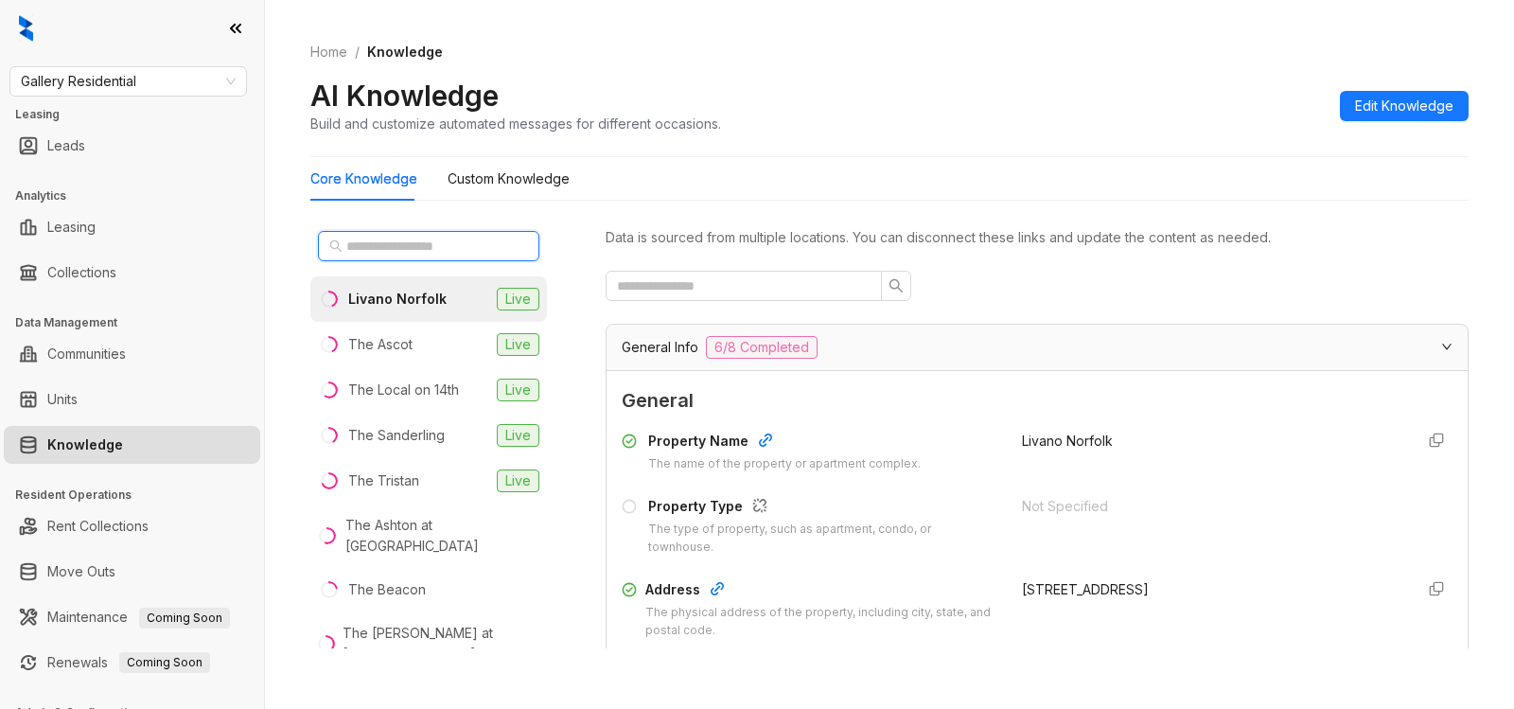
click at [390, 244] on input "text" at bounding box center [429, 246] width 167 height 21
click at [435, 297] on div "Livano Norfolk" at bounding box center [397, 299] width 98 height 21
click at [443, 293] on li "Livano Norfolk Live" at bounding box center [428, 298] width 237 height 45
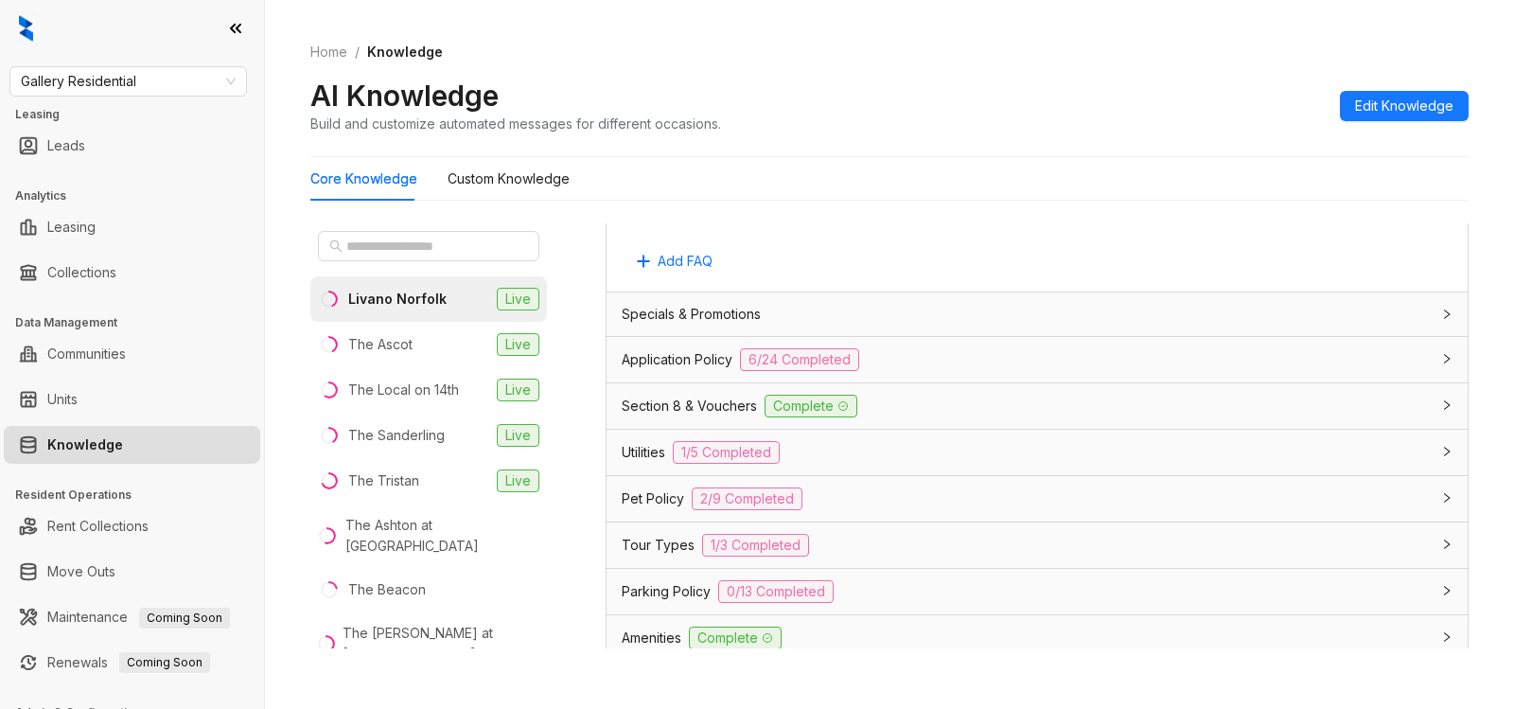
scroll to position [1081, 0]
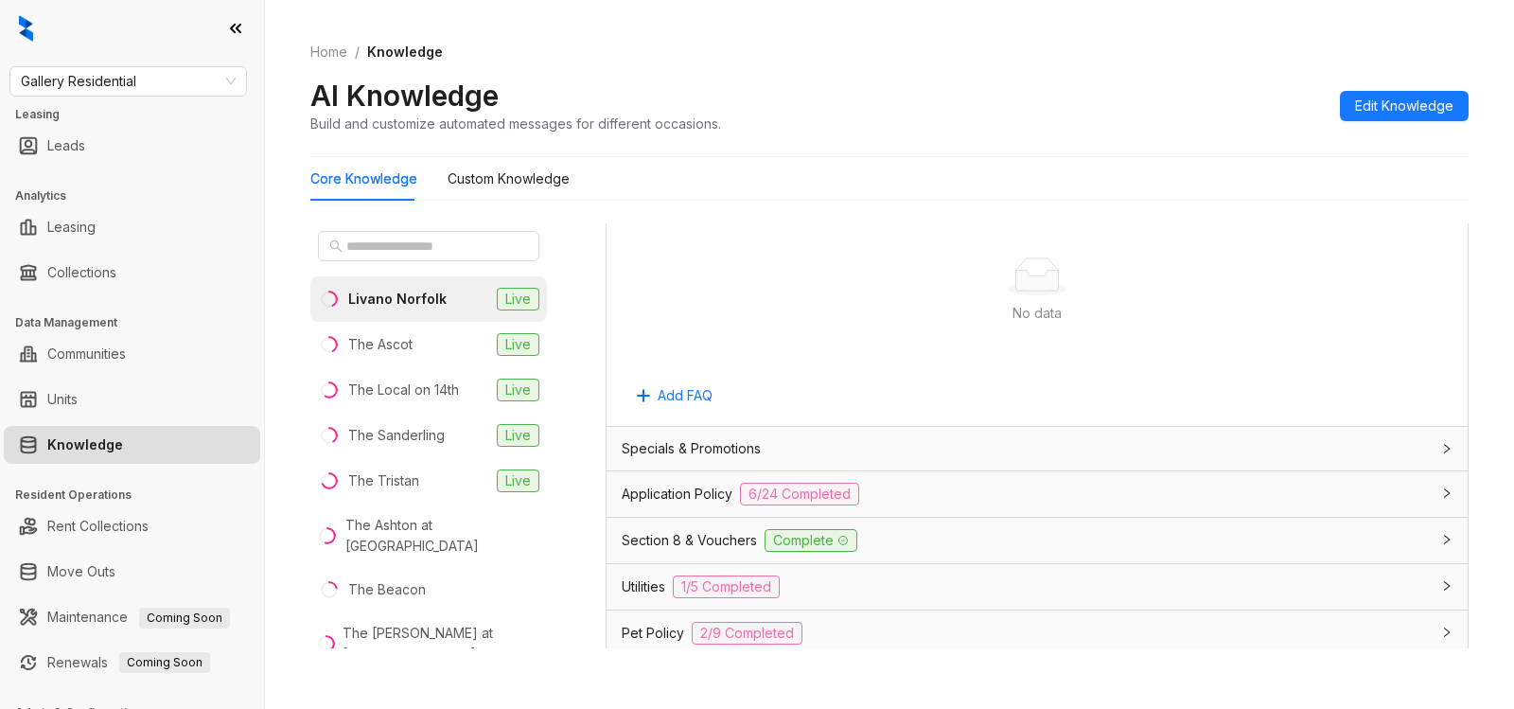
click at [1430, 504] on div at bounding box center [1441, 493] width 23 height 21
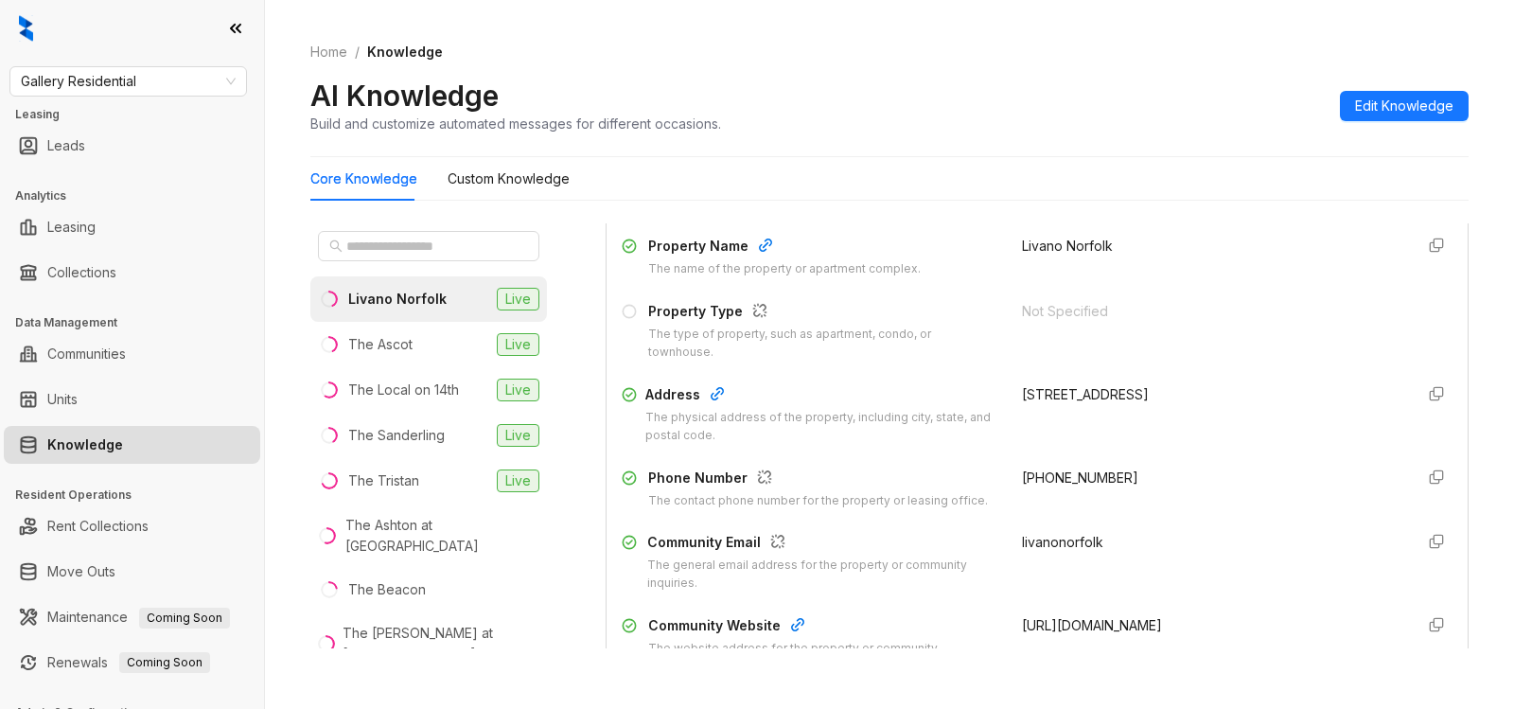
scroll to position [72, 0]
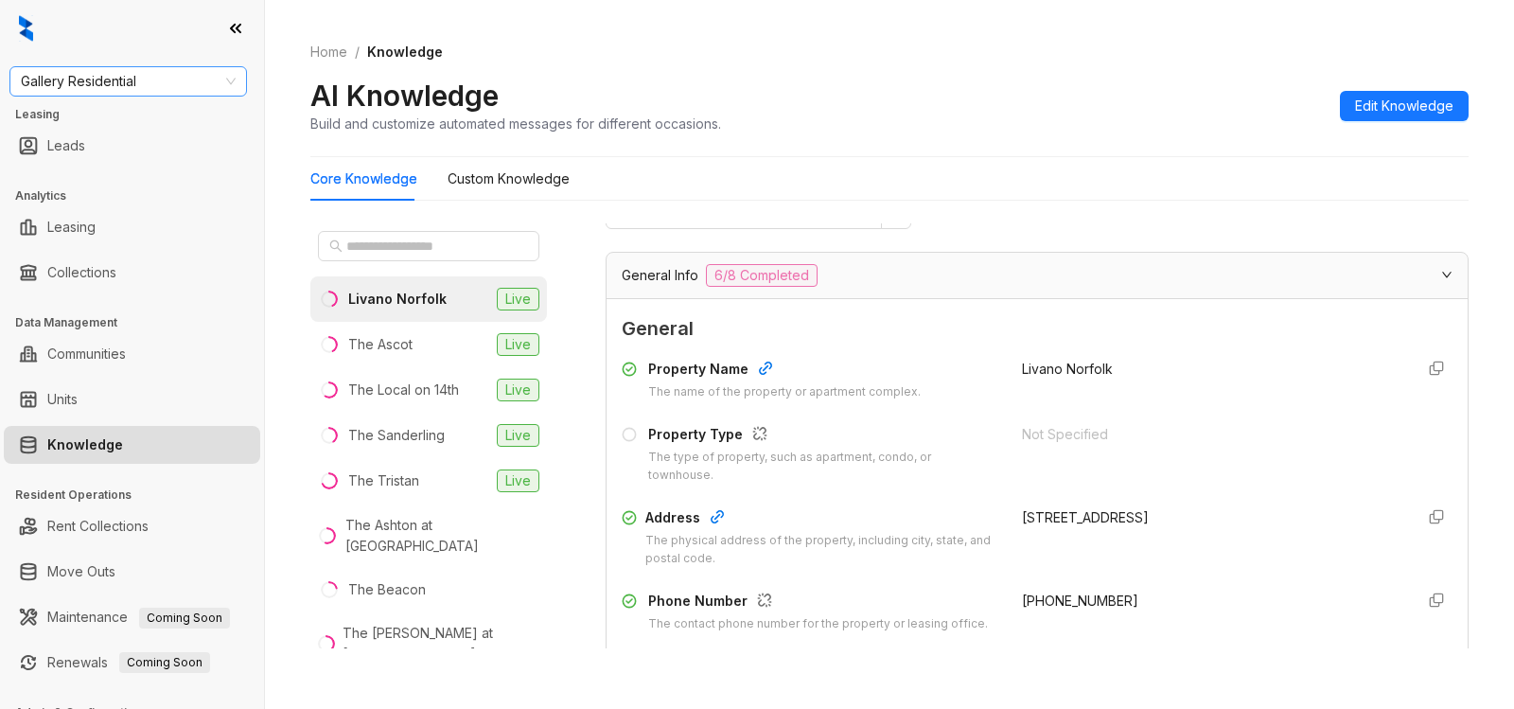
click at [176, 88] on span "Gallery Residential" at bounding box center [128, 81] width 215 height 28
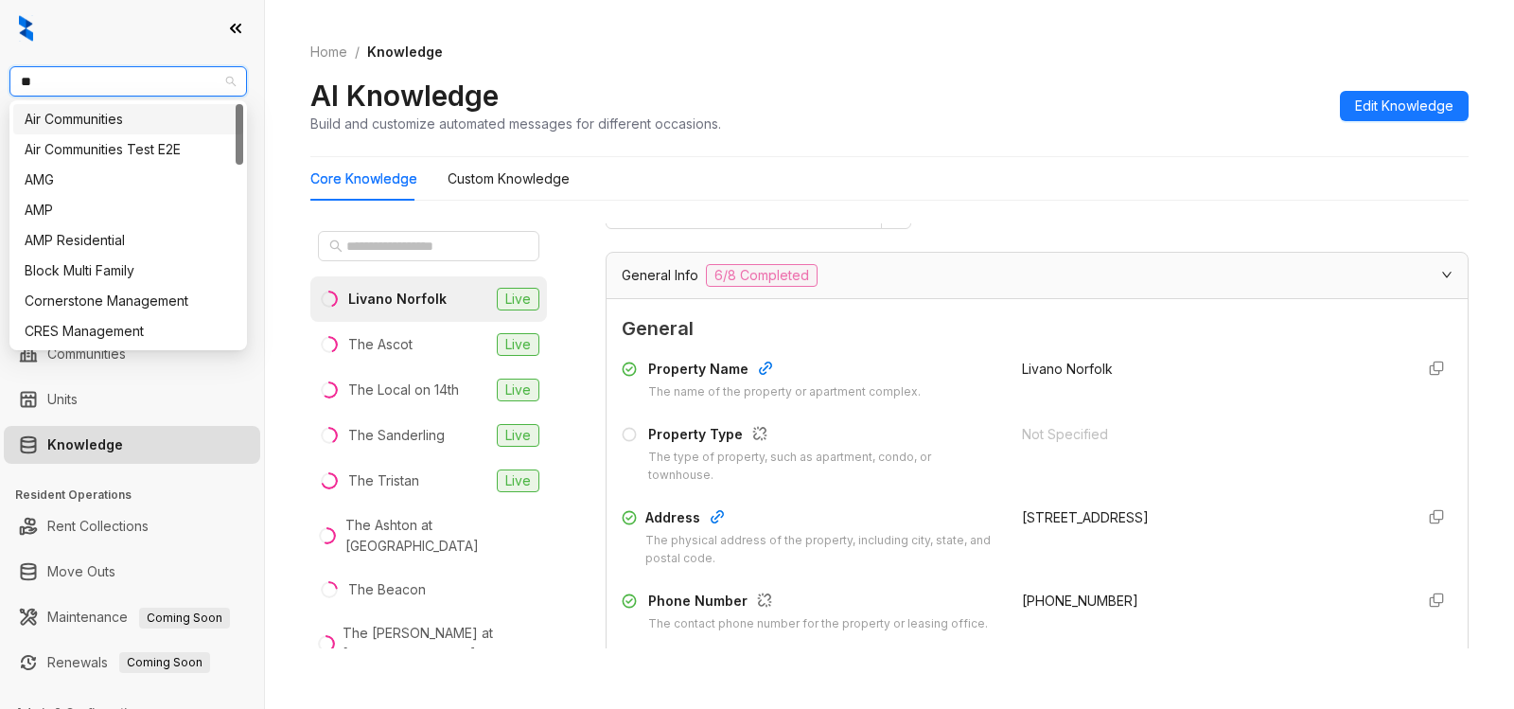
type input "***"
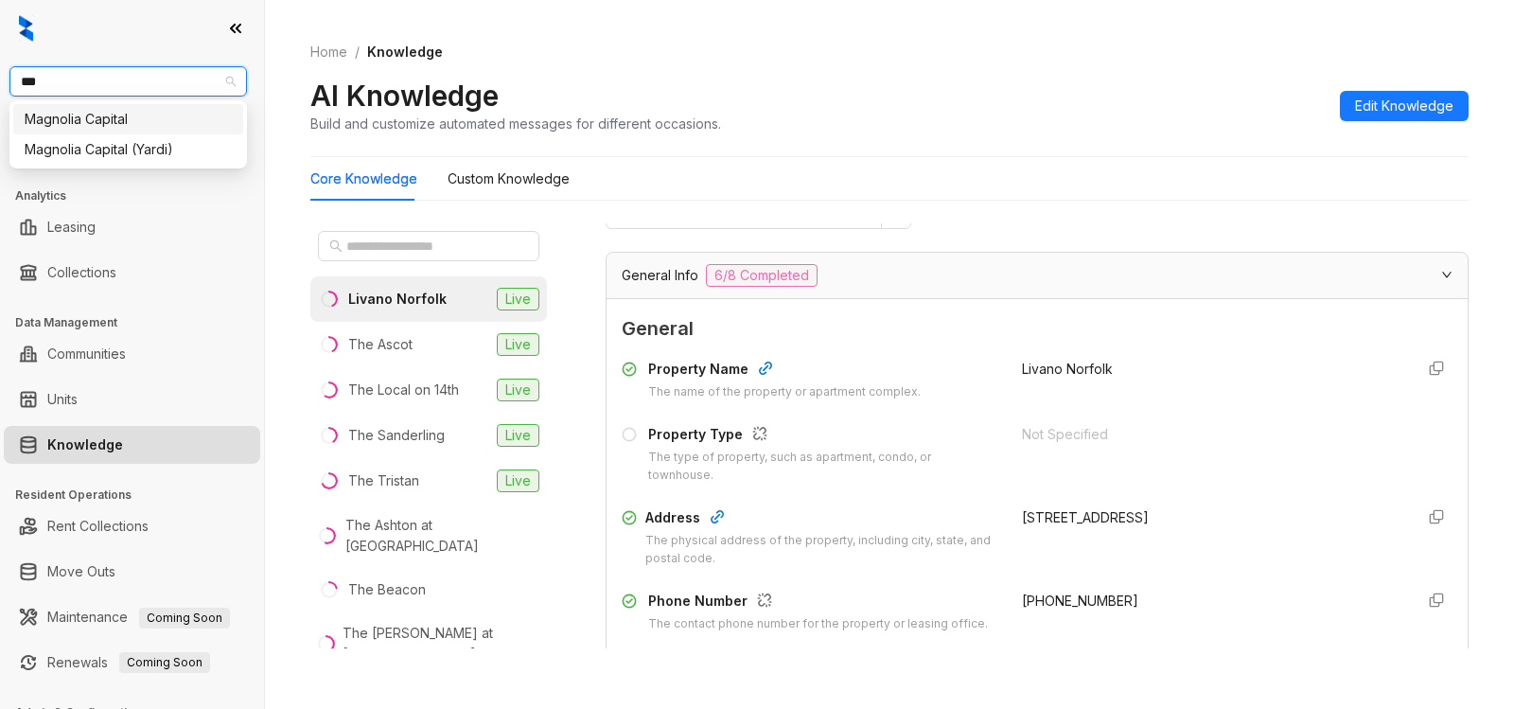
click at [156, 129] on div "Magnolia Capital" at bounding box center [128, 119] width 207 height 21
